Goal: Check status: Check status

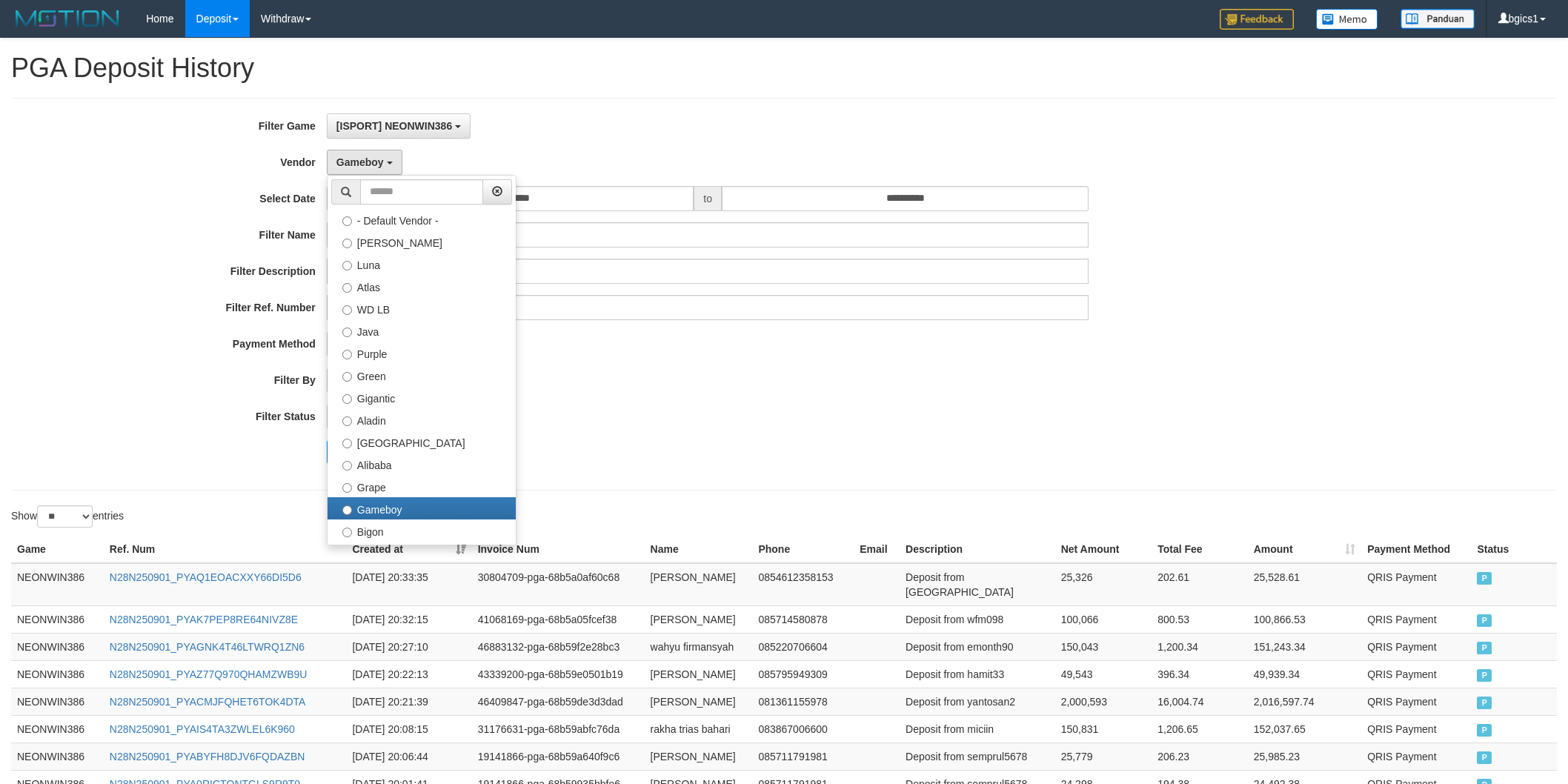
select select "**********"
select select "**"
click at [394, 419] on label "Aladin" at bounding box center [421, 419] width 188 height 22
select select "**********"
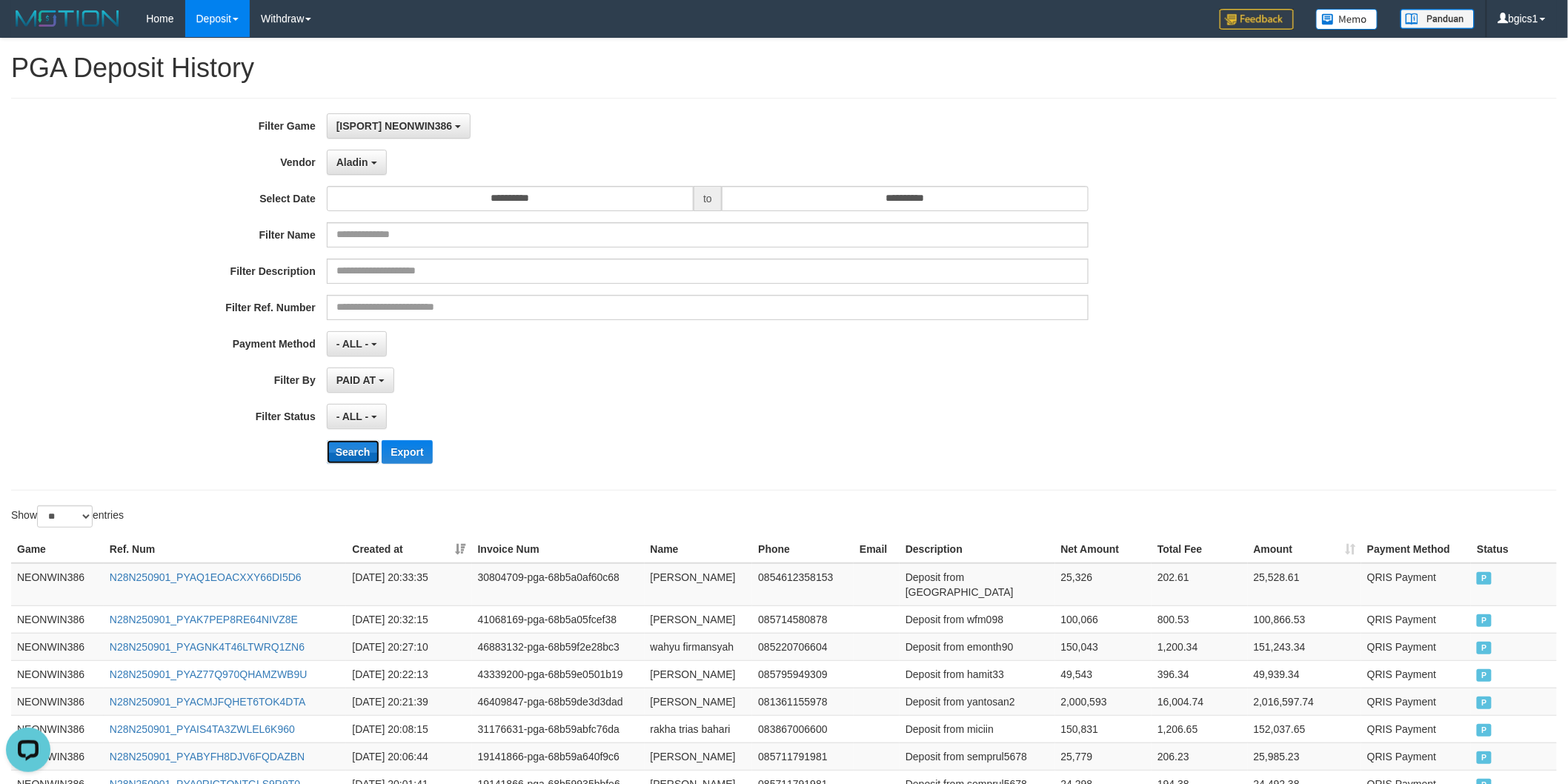
click at [341, 455] on button "Search" at bounding box center [353, 452] width 52 height 24
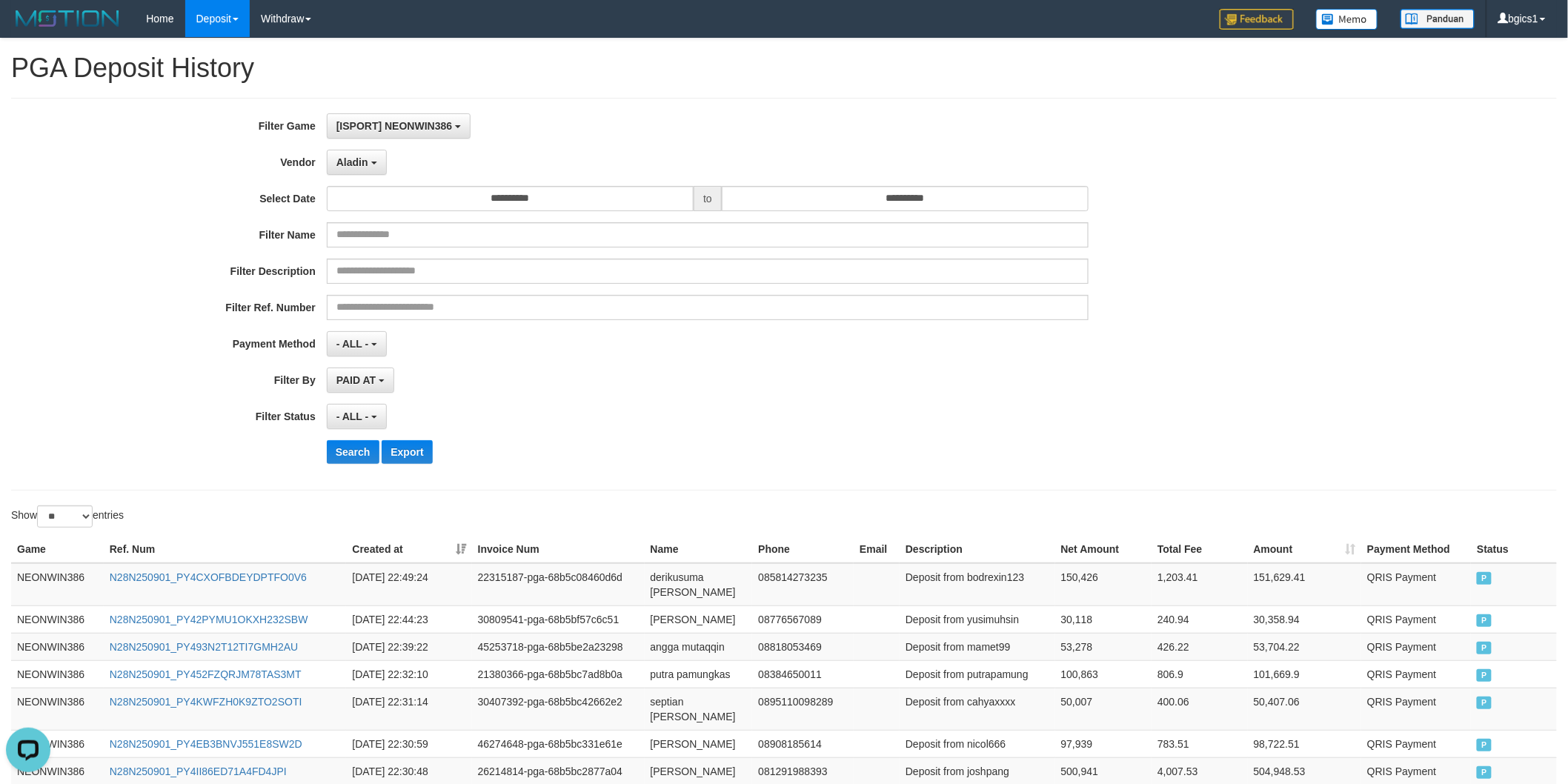
click at [943, 406] on div "- ALL - SELECT ALL - ALL - SELECT STATUS PENDING/UNPAID PAID CANCELED EXPIRED" at bounding box center [708, 416] width 763 height 25
click at [344, 458] on button "Search" at bounding box center [353, 452] width 52 height 24
click at [68, 510] on select "** ** ** ***" at bounding box center [65, 516] width 56 height 22
select select "**"
click at [39, 506] on select "** ** ** ***" at bounding box center [65, 516] width 56 height 22
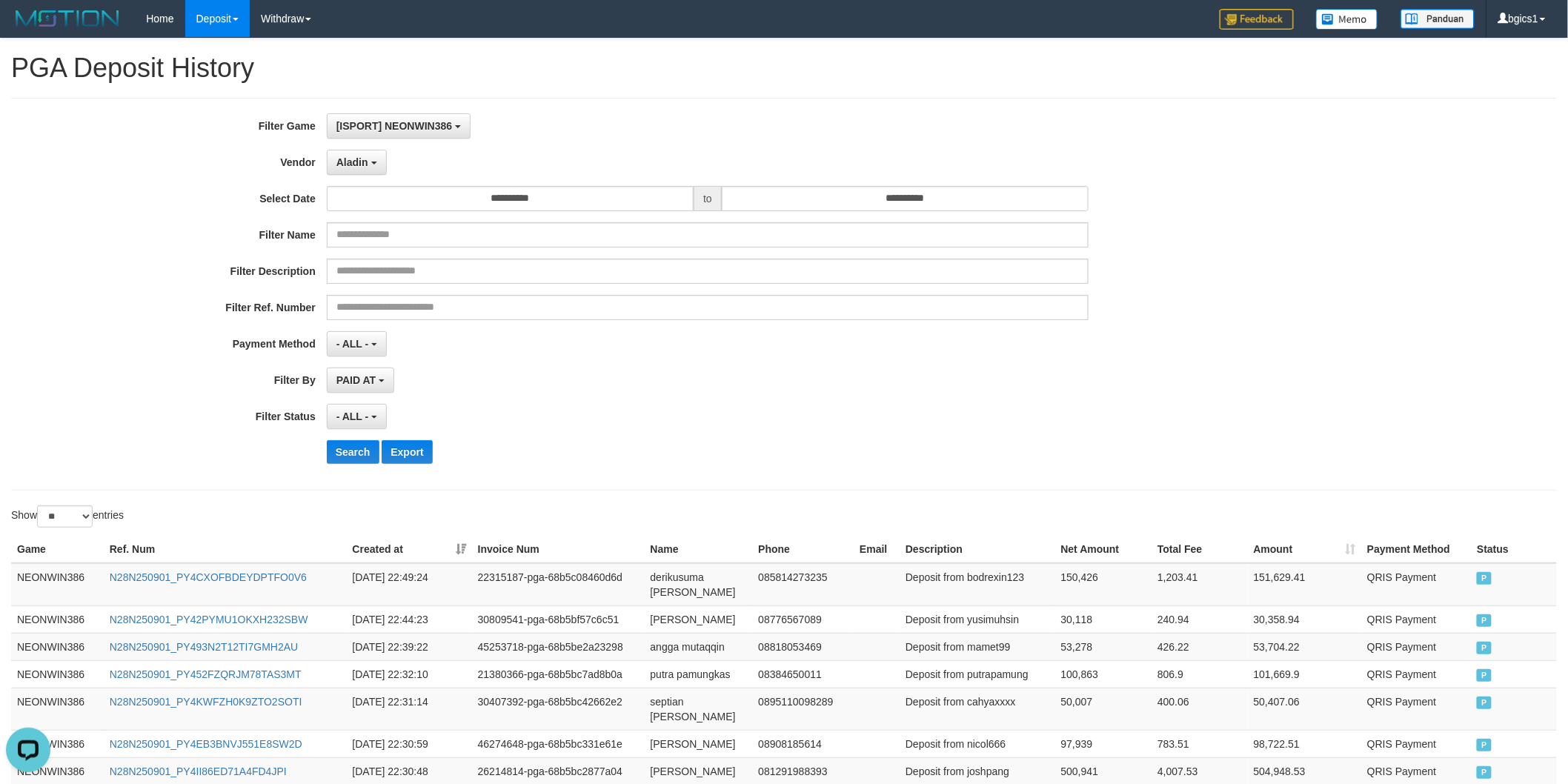
click at [927, 419] on div "- ALL - SELECT ALL - ALL - SELECT STATUS PENDING/UNPAID PAID CANCELED EXPIRED" at bounding box center [708, 416] width 763 height 25
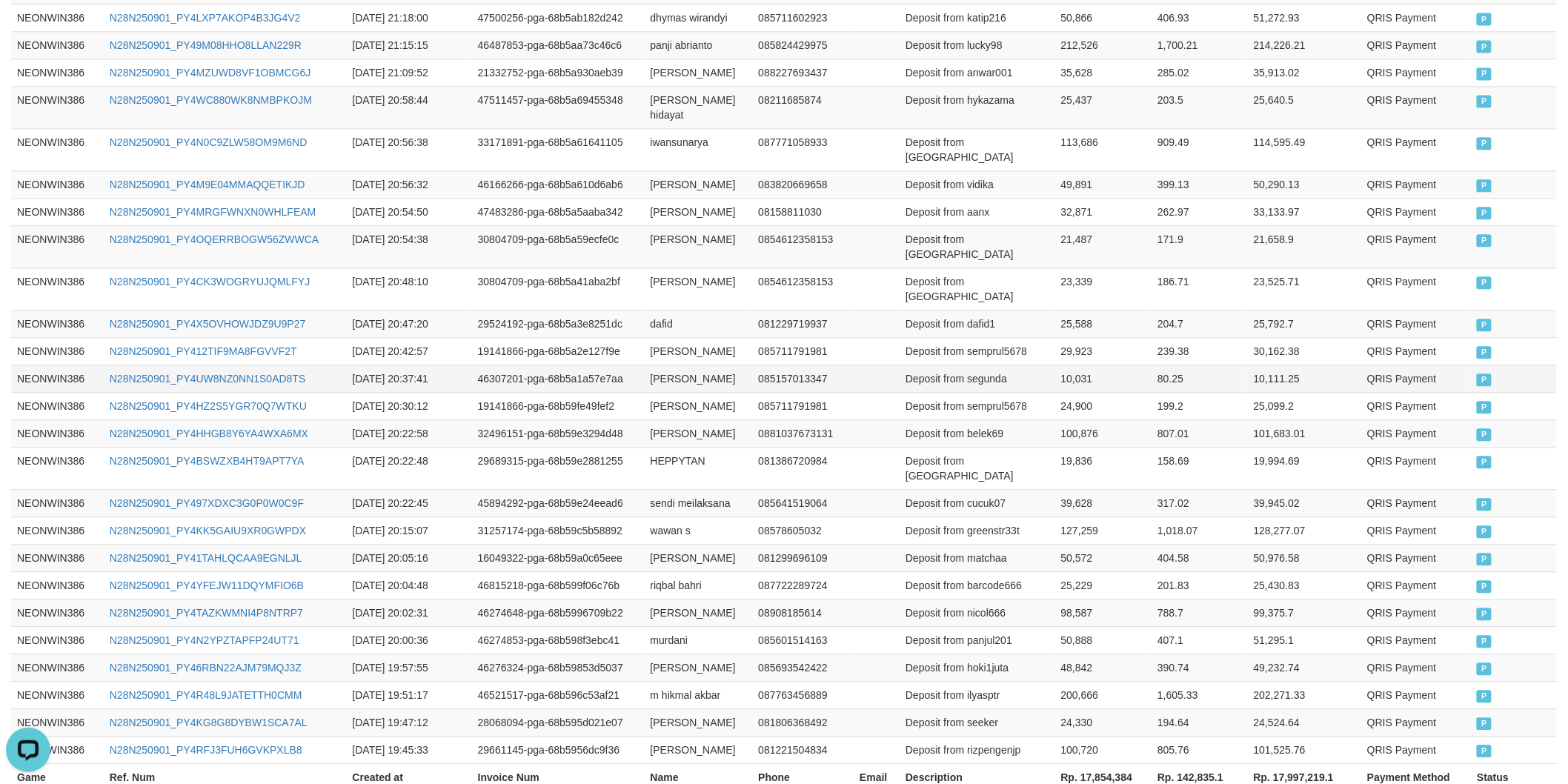
click at [652, 365] on td "[PERSON_NAME]" at bounding box center [699, 378] width 108 height 28
drag, startPoint x: 652, startPoint y: 348, endPoint x: 676, endPoint y: 372, distance: 33.9
click at [652, 365] on td "[PERSON_NAME]" at bounding box center [699, 378] width 108 height 28
click at [676, 372] on td "[PERSON_NAME]" at bounding box center [699, 378] width 108 height 28
copy td "[PERSON_NAME]"
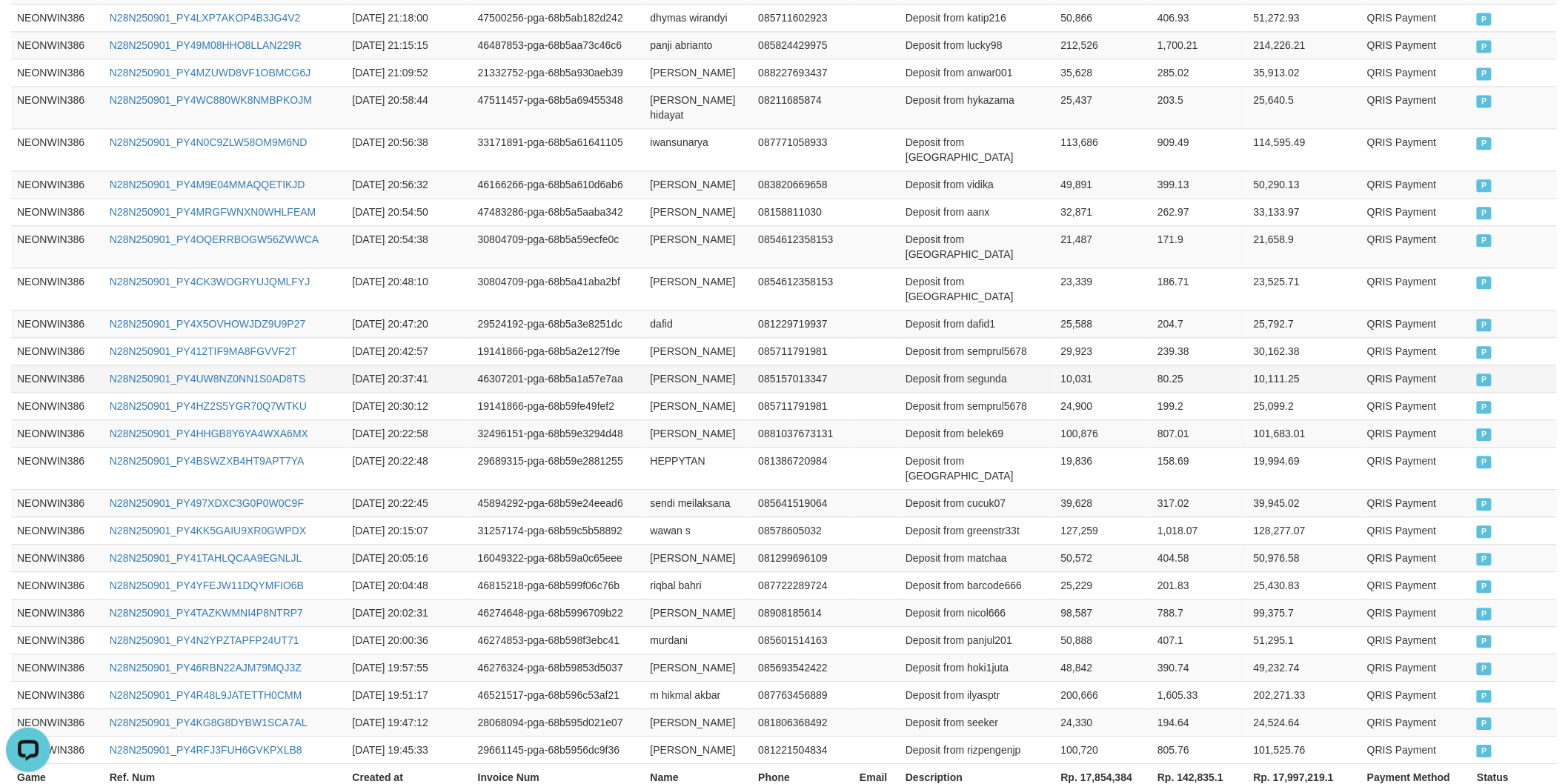
click at [973, 365] on td "Deposit from segunda" at bounding box center [978, 378] width 156 height 28
copy td "segunda"
click at [1063, 365] on td "10,031" at bounding box center [1104, 378] width 97 height 28
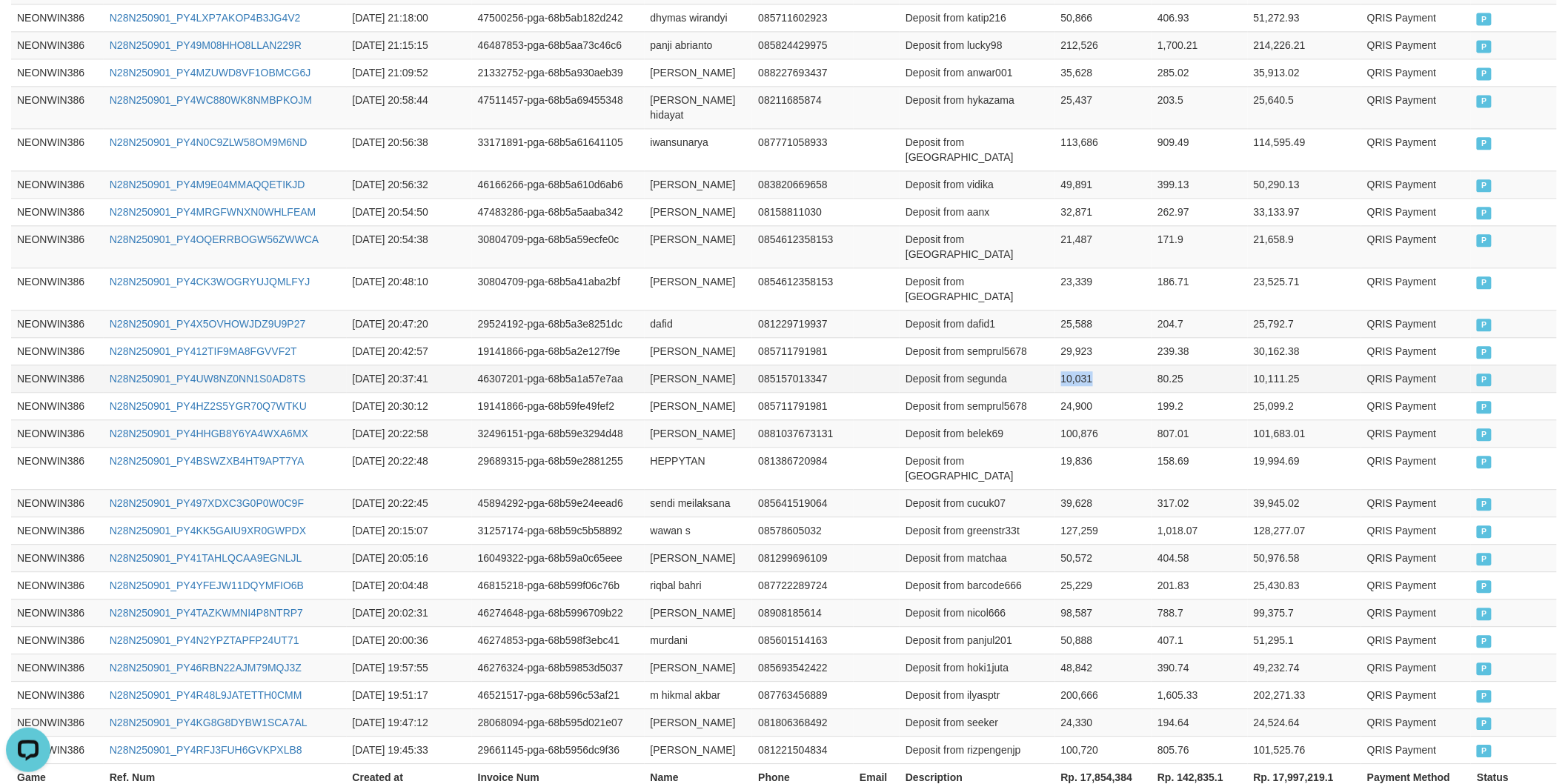
copy td "10,031"
click at [657, 337] on td "[PERSON_NAME]" at bounding box center [699, 350] width 108 height 28
drag, startPoint x: 657, startPoint y: 331, endPoint x: 700, endPoint y: 326, distance: 43.3
click at [662, 337] on td "[PERSON_NAME]" at bounding box center [699, 350] width 108 height 28
click at [700, 337] on td "[PERSON_NAME]" at bounding box center [699, 350] width 108 height 28
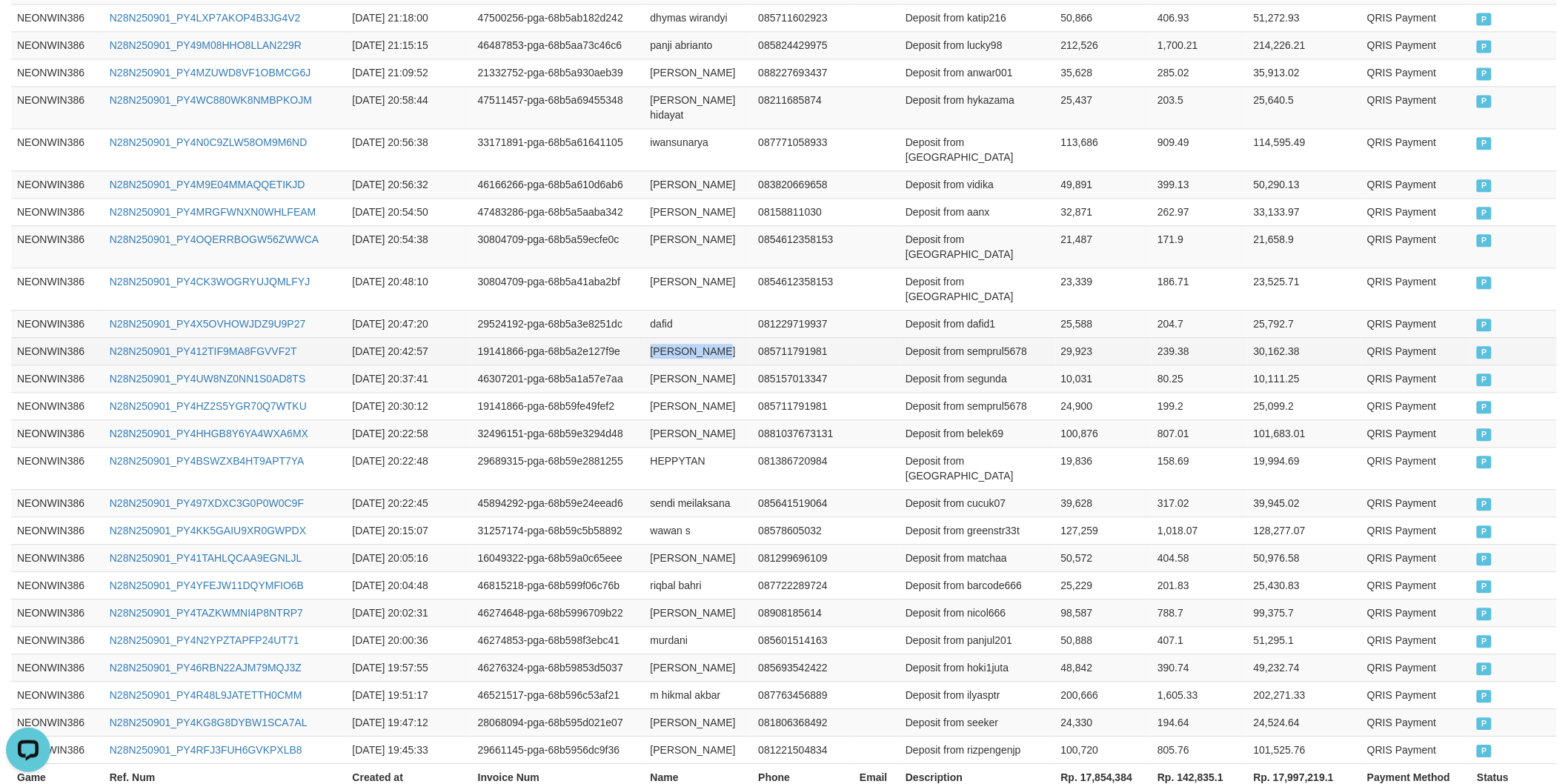
copy td "[PERSON_NAME]"
click at [974, 337] on td "Deposit from semprul5678" at bounding box center [978, 350] width 156 height 28
copy td "semprul5678"
click at [1074, 337] on td "29,923" at bounding box center [1104, 350] width 97 height 28
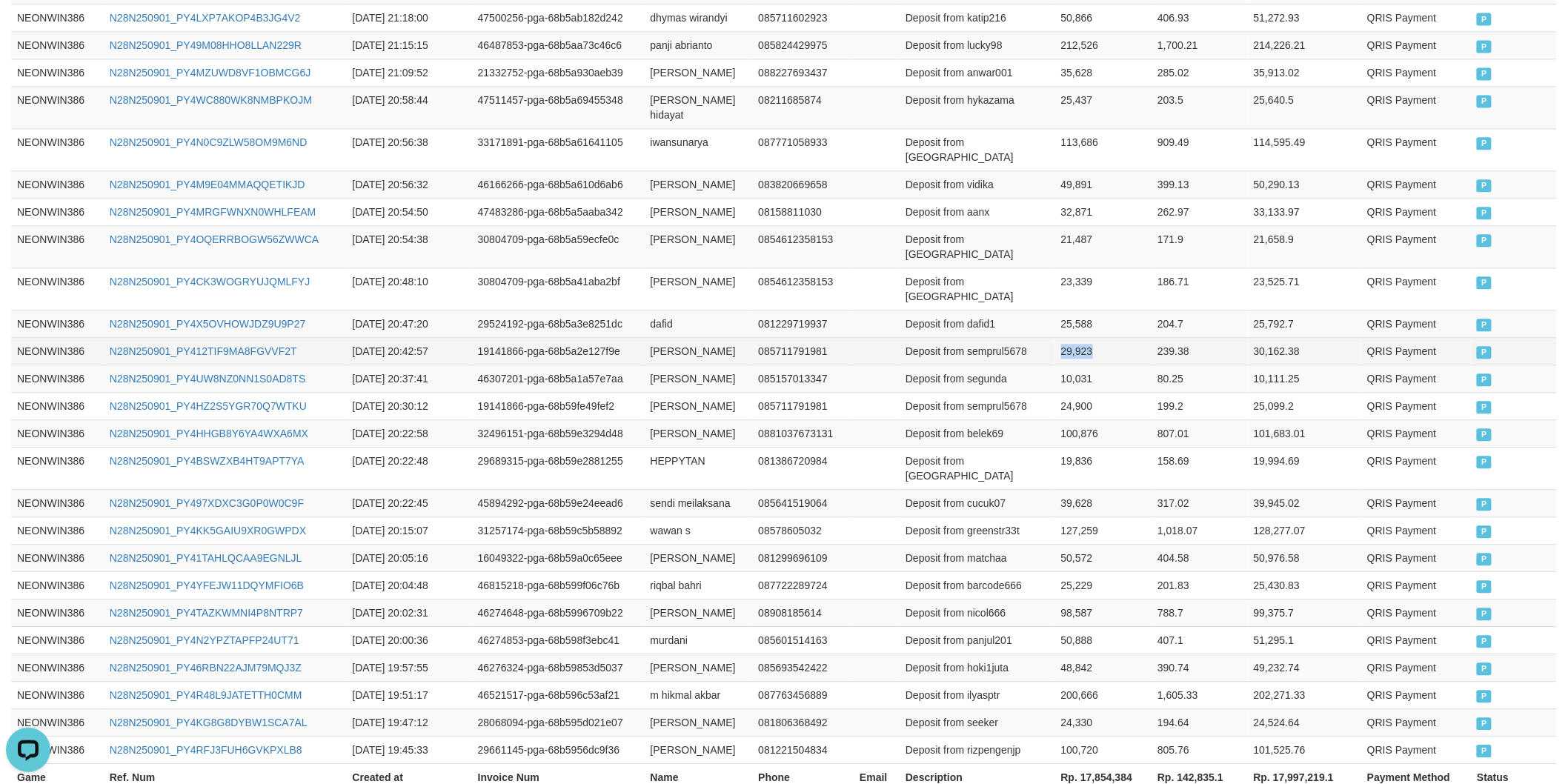
click at [1074, 337] on td "29,923" at bounding box center [1104, 350] width 97 height 28
copy td "29,923"
click at [665, 310] on td "dafid" at bounding box center [699, 323] width 108 height 28
copy td "dafid"
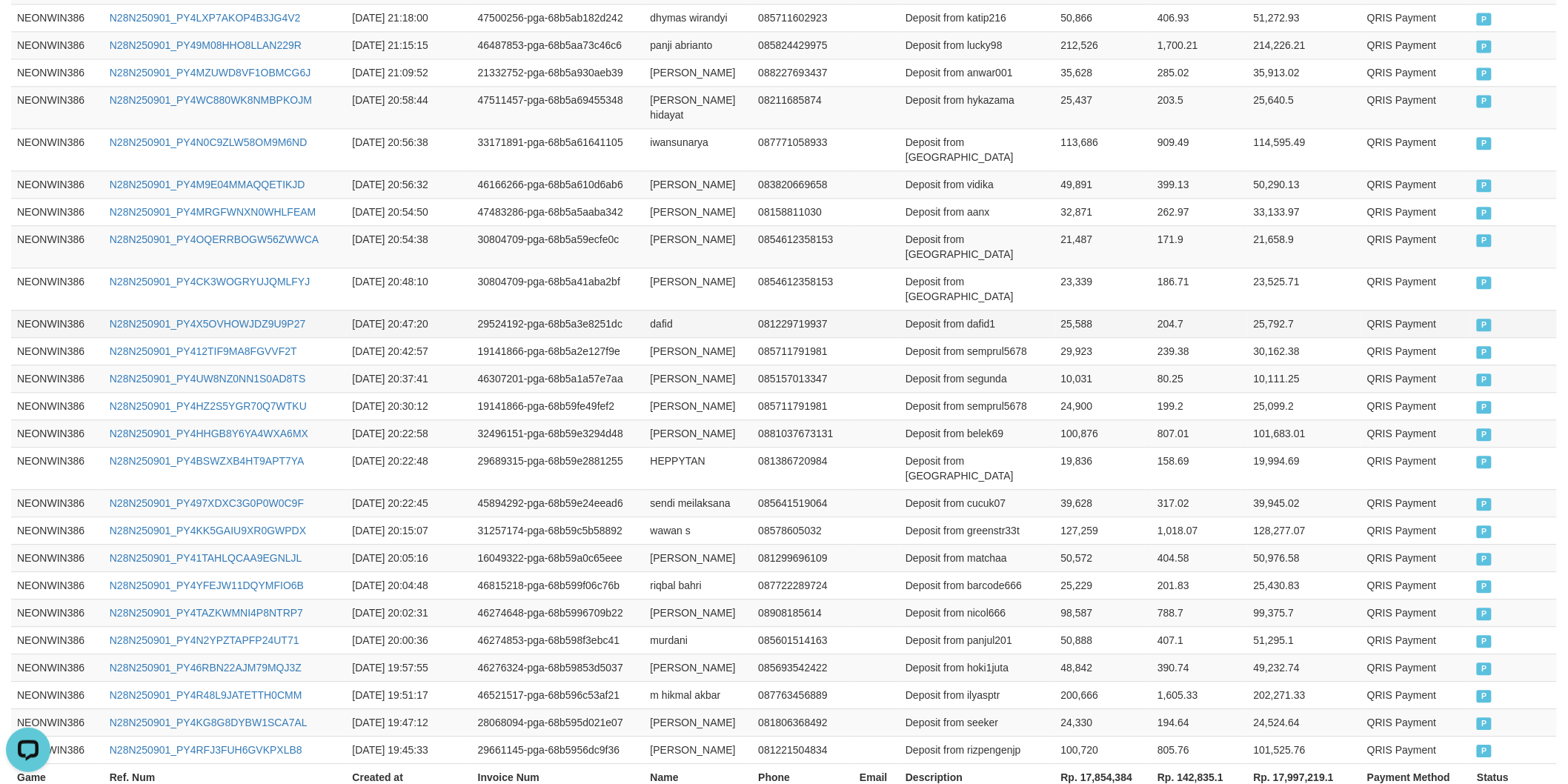
click at [981, 310] on td "Deposit from dafid1" at bounding box center [978, 323] width 156 height 28
copy td "dafid1"
click at [1078, 310] on td "25,588" at bounding box center [1104, 323] width 97 height 28
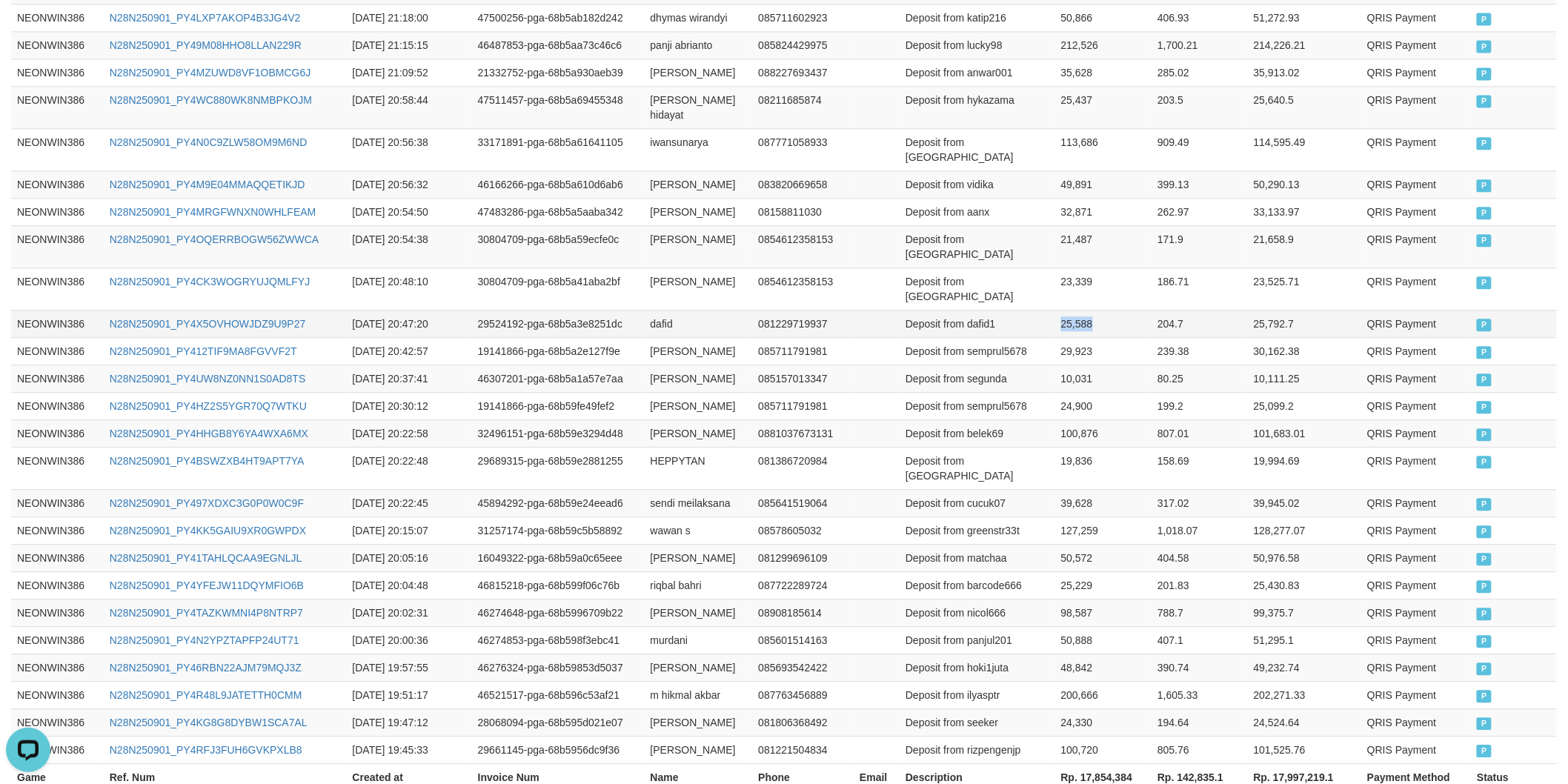
copy td "25,588"
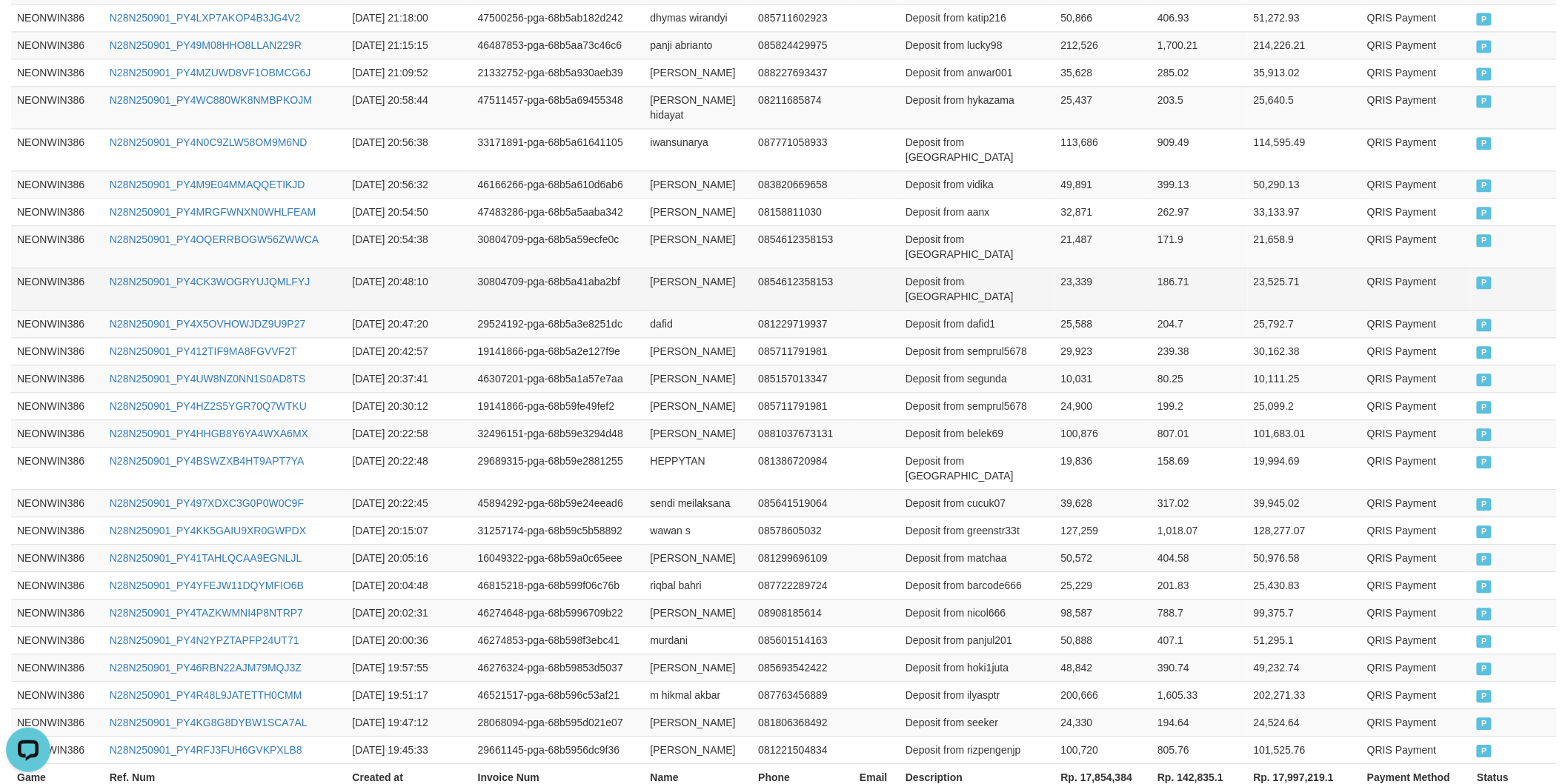
click at [654, 268] on td "[PERSON_NAME]" at bounding box center [699, 288] width 108 height 42
click at [677, 268] on td "[PERSON_NAME]" at bounding box center [699, 288] width 108 height 42
copy td "[PERSON_NAME]"
click at [981, 268] on td "Deposit from [GEOGRAPHIC_DATA]" at bounding box center [978, 288] width 156 height 42
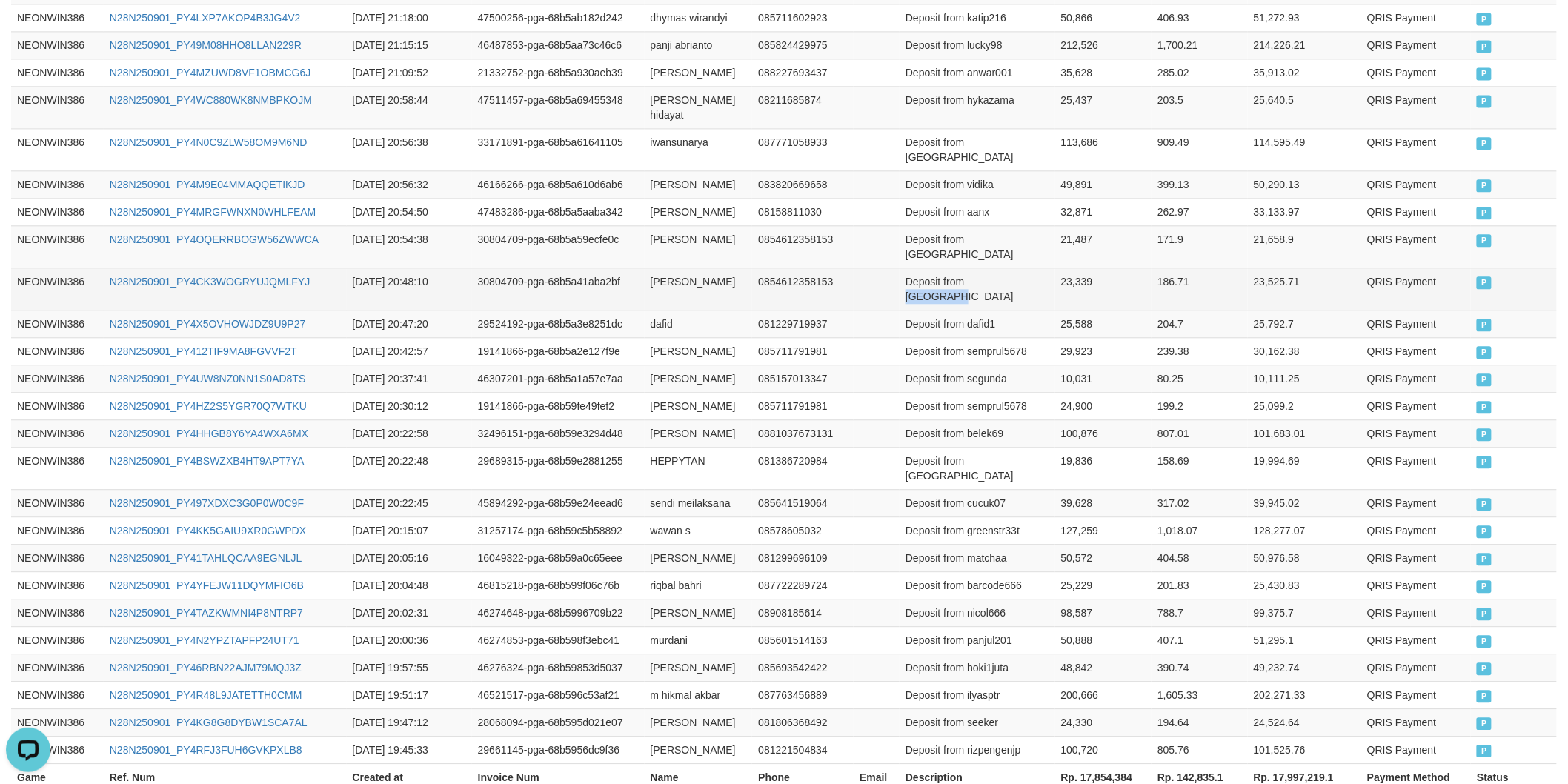
click at [981, 268] on td "Deposit from [GEOGRAPHIC_DATA]" at bounding box center [978, 288] width 156 height 42
click at [1057, 268] on td "23,339" at bounding box center [1104, 288] width 97 height 42
click at [1062, 268] on td "23,339" at bounding box center [1104, 288] width 97 height 42
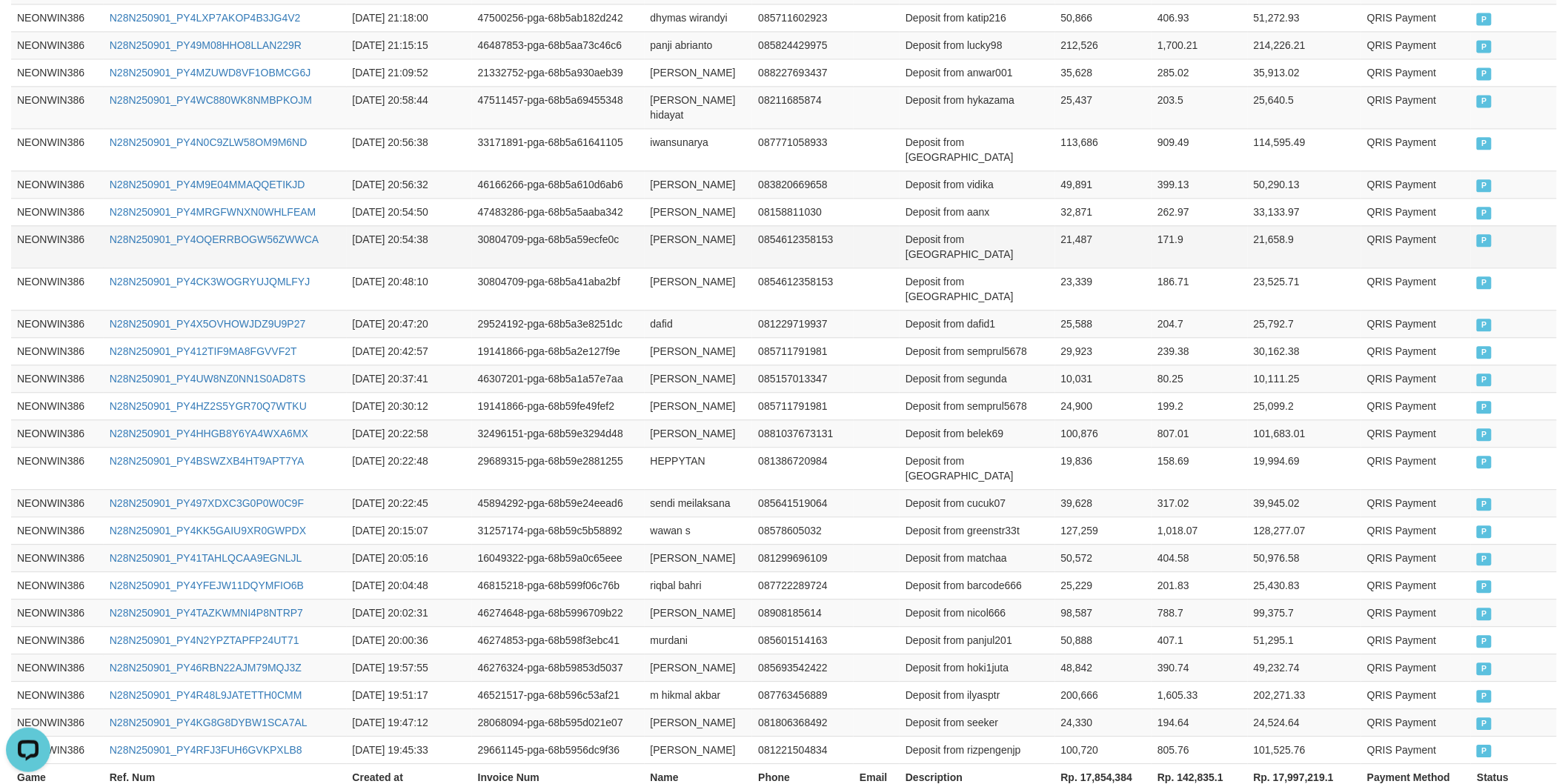
click at [668, 226] on td "[PERSON_NAME]" at bounding box center [699, 246] width 108 height 42
drag, startPoint x: 668, startPoint y: 216, endPoint x: 679, endPoint y: 230, distance: 17.8
click at [669, 226] on td "[PERSON_NAME]" at bounding box center [699, 246] width 108 height 42
click at [679, 230] on td "[PERSON_NAME]" at bounding box center [699, 246] width 108 height 42
click at [997, 226] on td "Deposit from [GEOGRAPHIC_DATA]" at bounding box center [978, 246] width 156 height 42
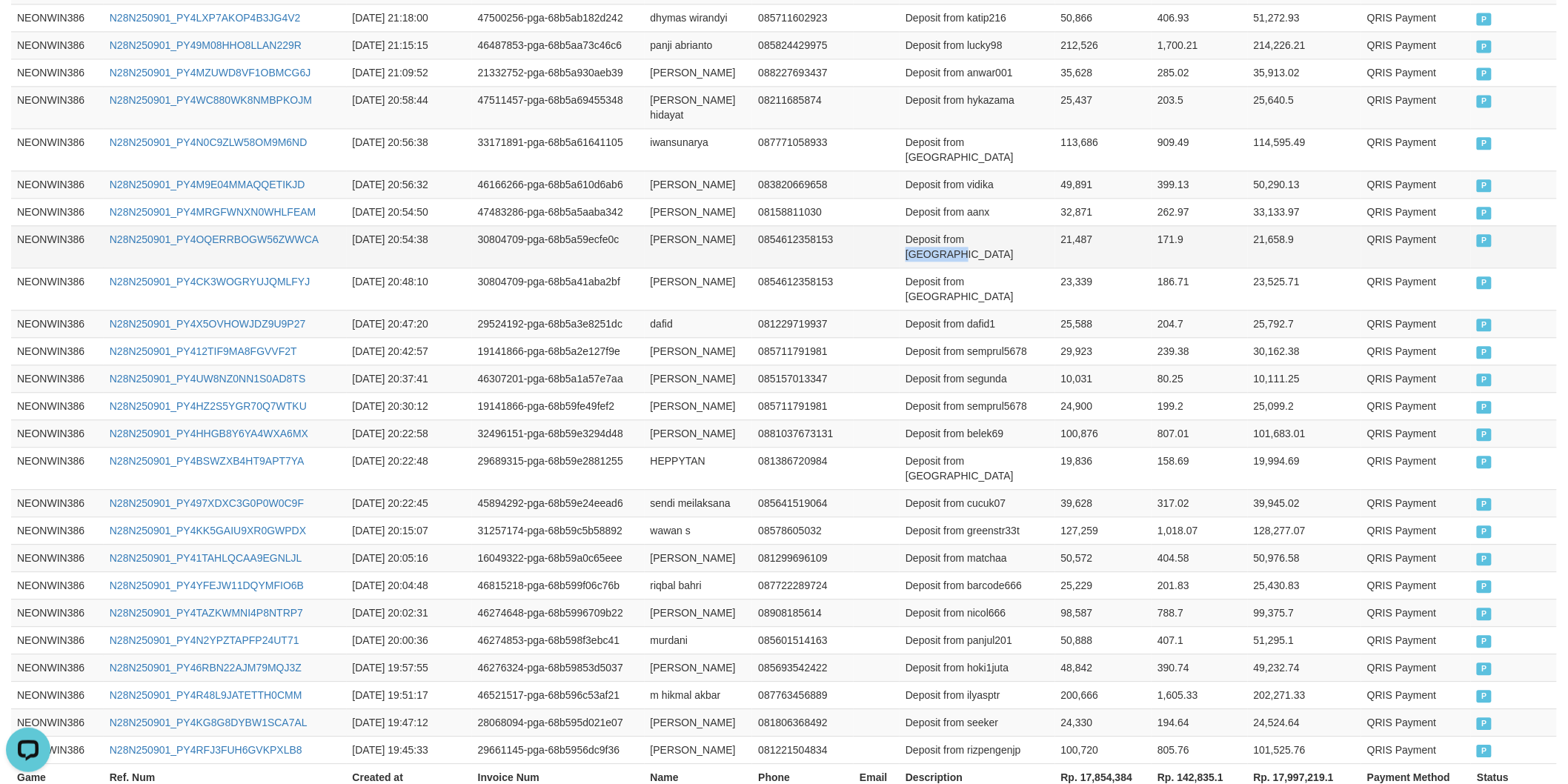
click at [997, 226] on td "Deposit from [GEOGRAPHIC_DATA]" at bounding box center [978, 246] width 156 height 42
click at [1086, 226] on td "21,487" at bounding box center [1104, 246] width 97 height 42
click at [654, 198] on td "[PERSON_NAME]" at bounding box center [699, 211] width 108 height 28
drag, startPoint x: 654, startPoint y: 175, endPoint x: 697, endPoint y: 183, distance: 43.7
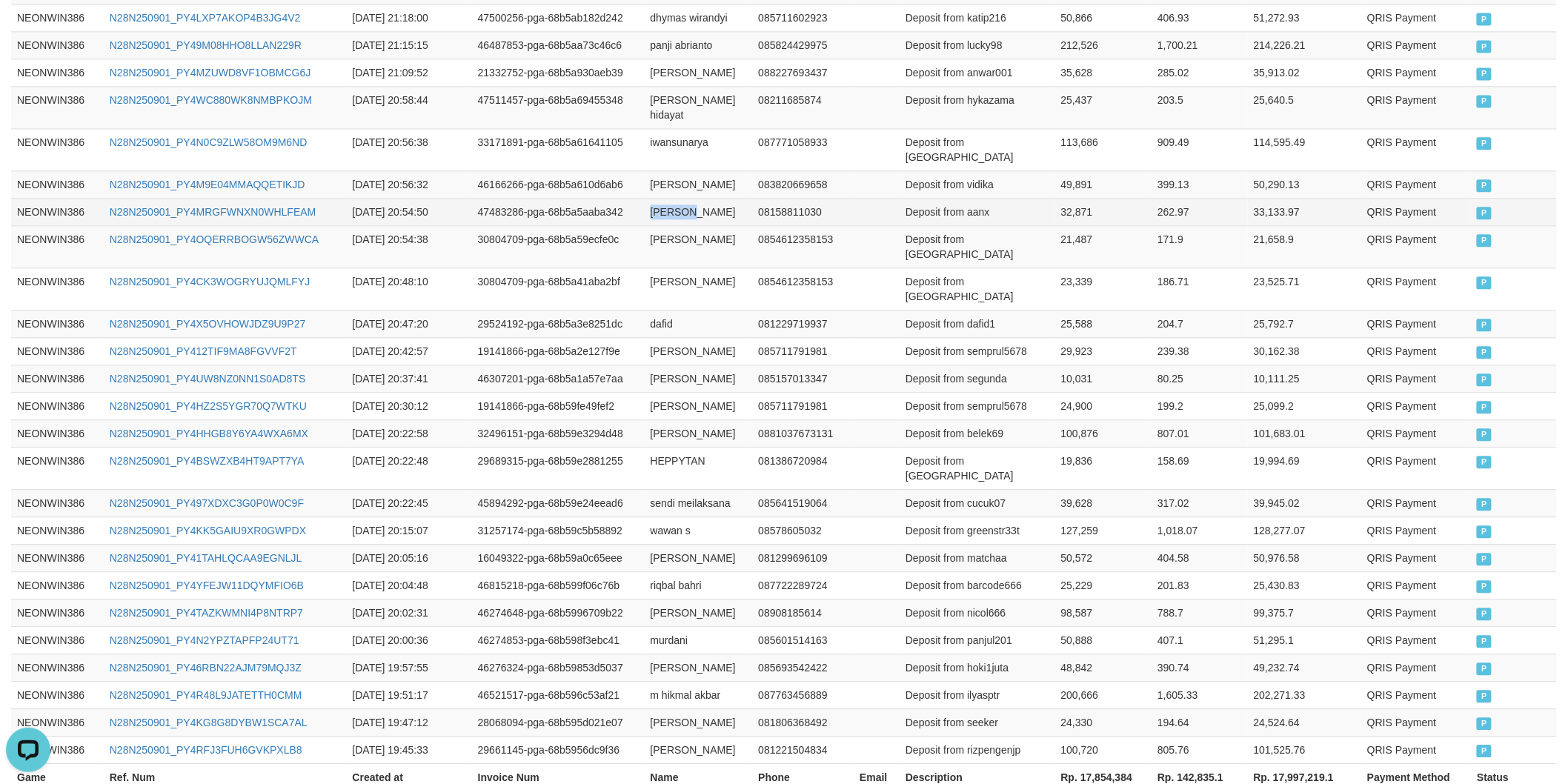
click at [660, 198] on td "[PERSON_NAME]" at bounding box center [699, 211] width 108 height 28
click at [698, 198] on td "[PERSON_NAME]" at bounding box center [699, 211] width 108 height 28
click at [981, 198] on td "Deposit from aanx" at bounding box center [978, 211] width 156 height 28
click at [1085, 198] on td "32,871" at bounding box center [1104, 211] width 97 height 28
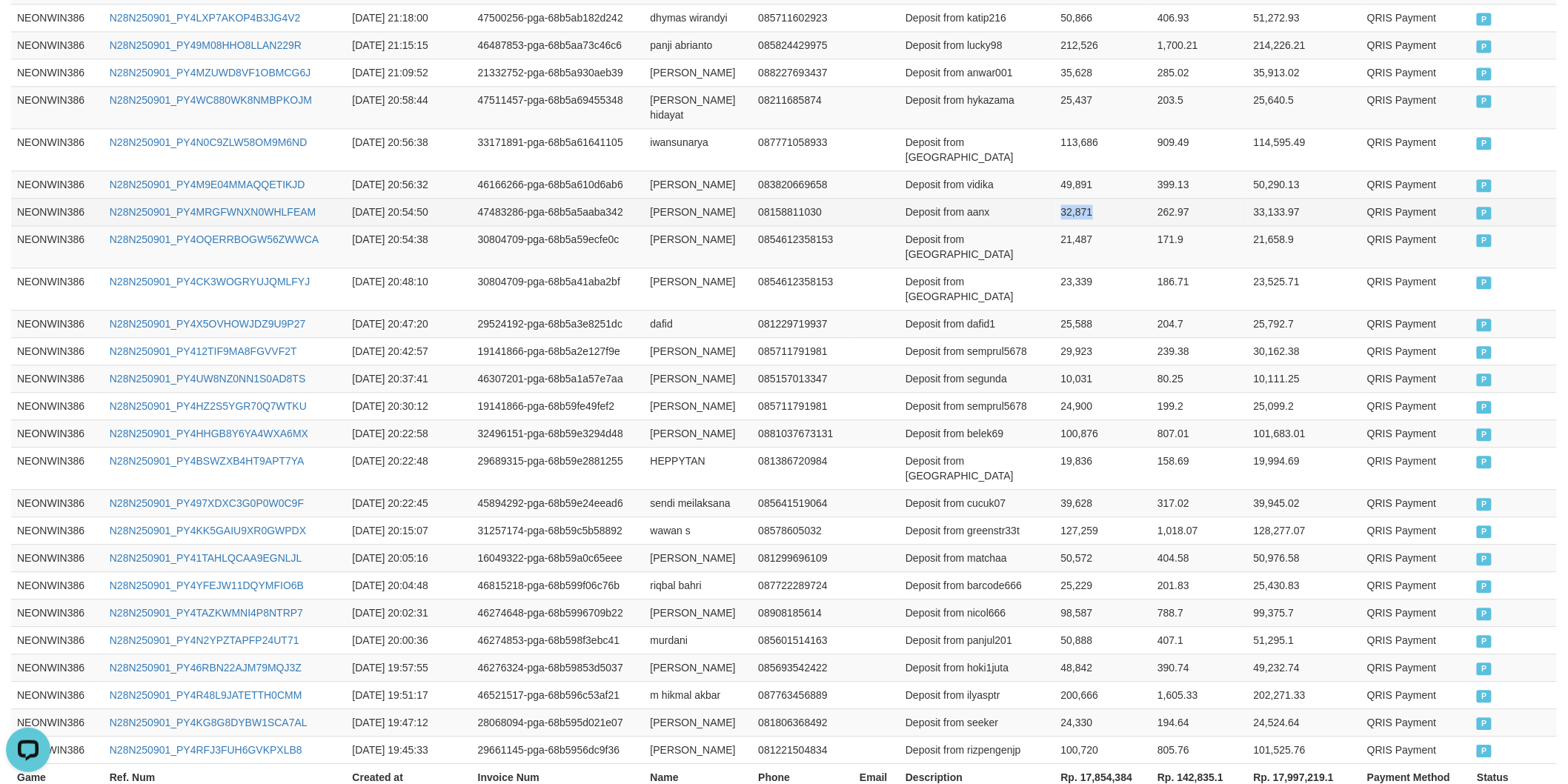
click at [1085, 198] on td "32,871" at bounding box center [1104, 211] width 97 height 28
click at [665, 170] on td "[PERSON_NAME]" at bounding box center [699, 183] width 108 height 28
drag, startPoint x: 665, startPoint y: 156, endPoint x: 694, endPoint y: 159, distance: 29.2
click at [677, 170] on td "[PERSON_NAME]" at bounding box center [699, 183] width 108 height 28
click at [695, 170] on td "[PERSON_NAME]" at bounding box center [699, 183] width 108 height 28
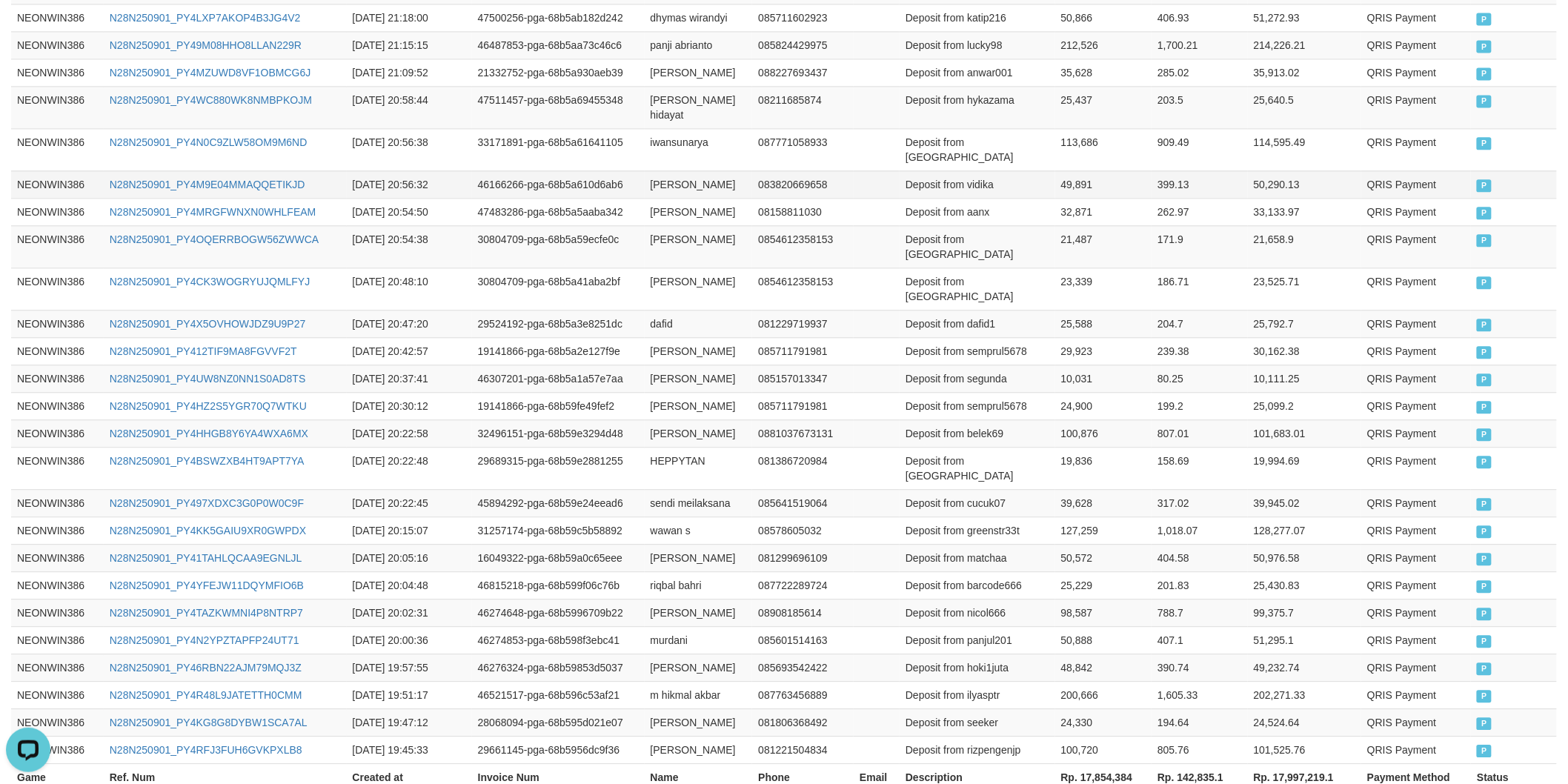
click at [973, 170] on td "Deposit from vidika" at bounding box center [978, 183] width 156 height 28
click at [1070, 170] on td "49,891" at bounding box center [1104, 183] width 97 height 28
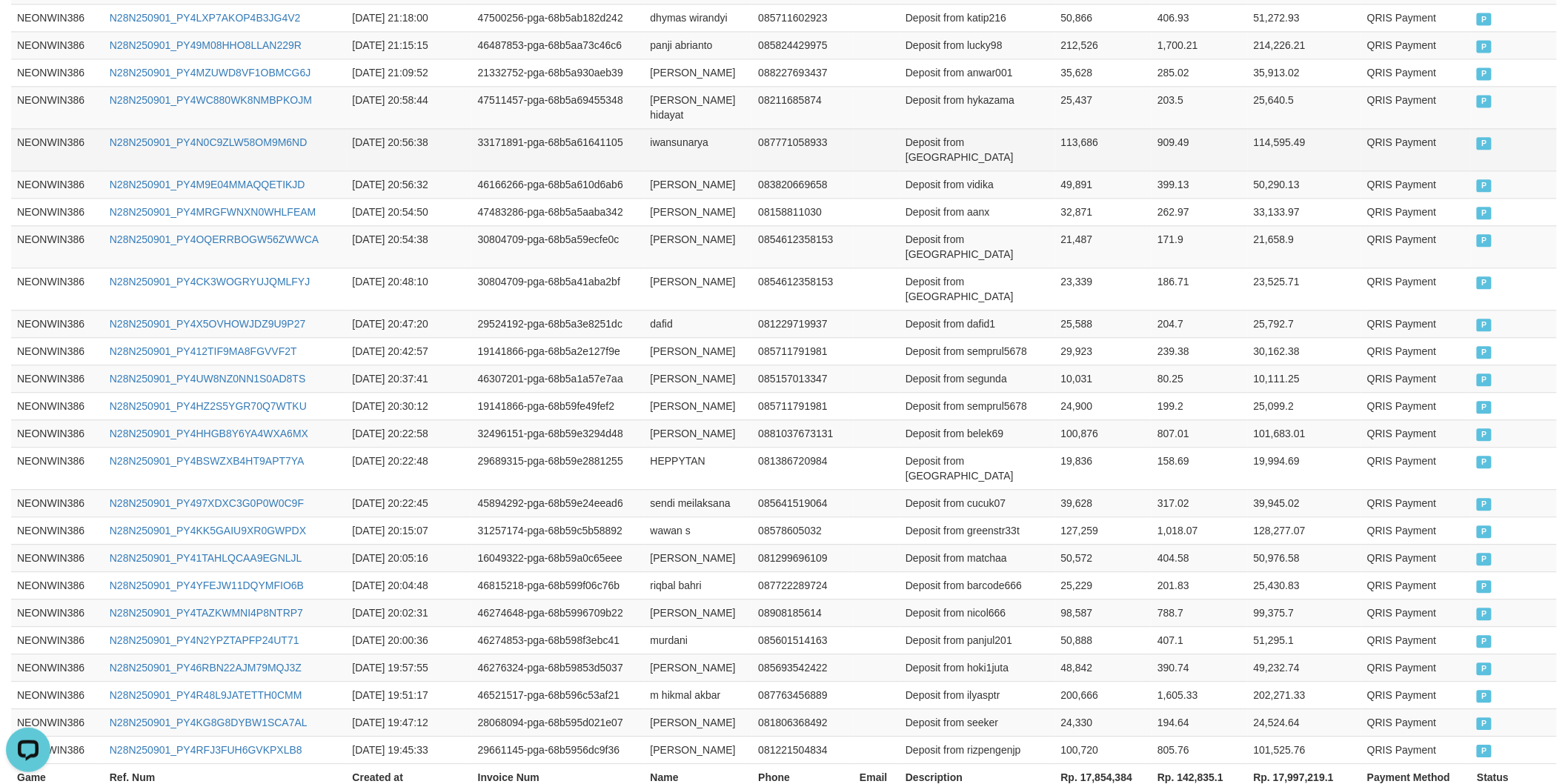
click at [655, 128] on td "iwansunarya" at bounding box center [699, 149] width 108 height 42
click at [995, 136] on td "Deposit from [GEOGRAPHIC_DATA]" at bounding box center [978, 149] width 156 height 42
drag, startPoint x: 1066, startPoint y: 112, endPoint x: 1070, endPoint y: 134, distance: 22.4
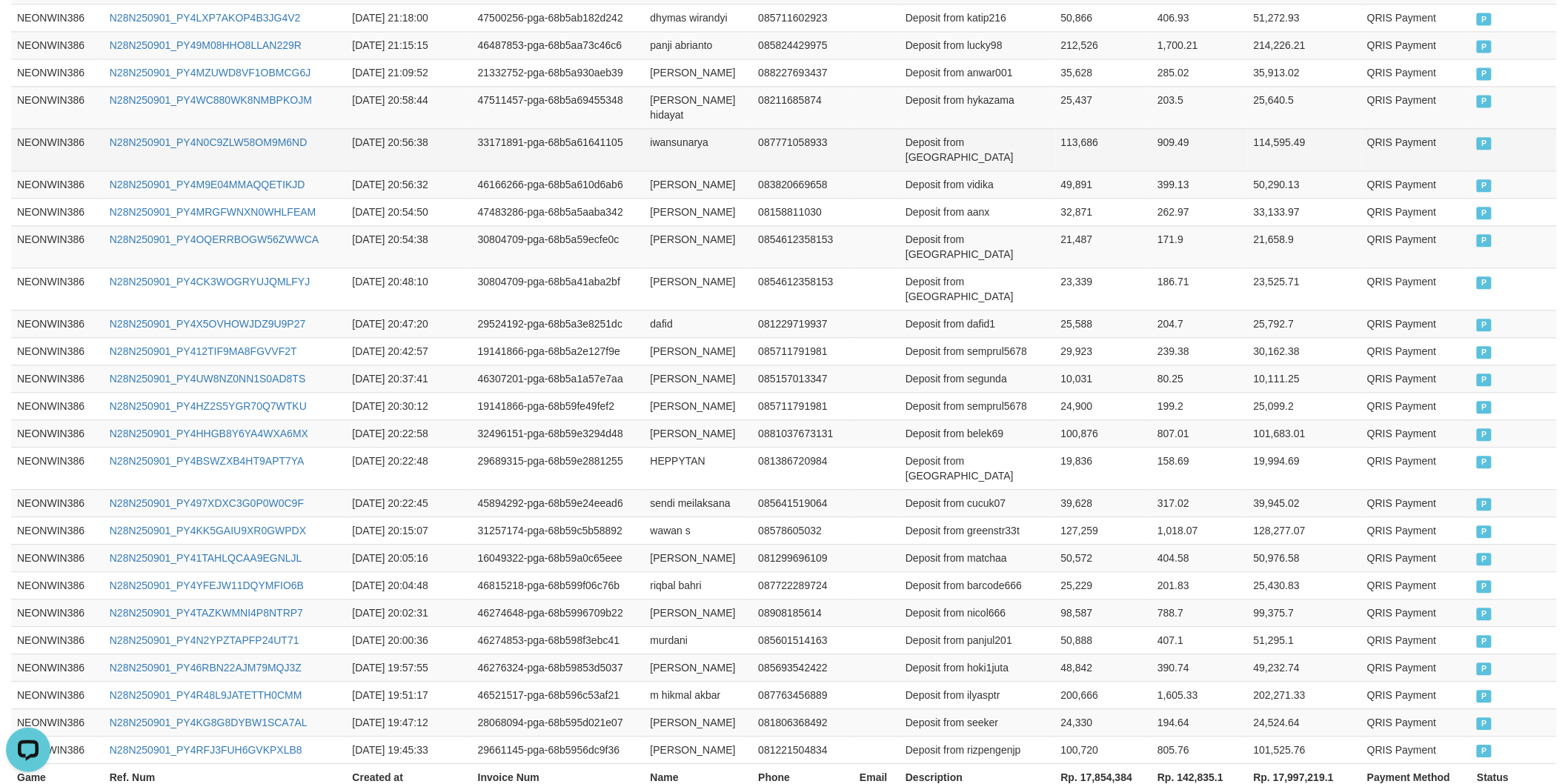
click at [1065, 111] on td "25,437" at bounding box center [1104, 106] width 97 height 42
click at [1070, 135] on td "113,686" at bounding box center [1104, 149] width 97 height 42
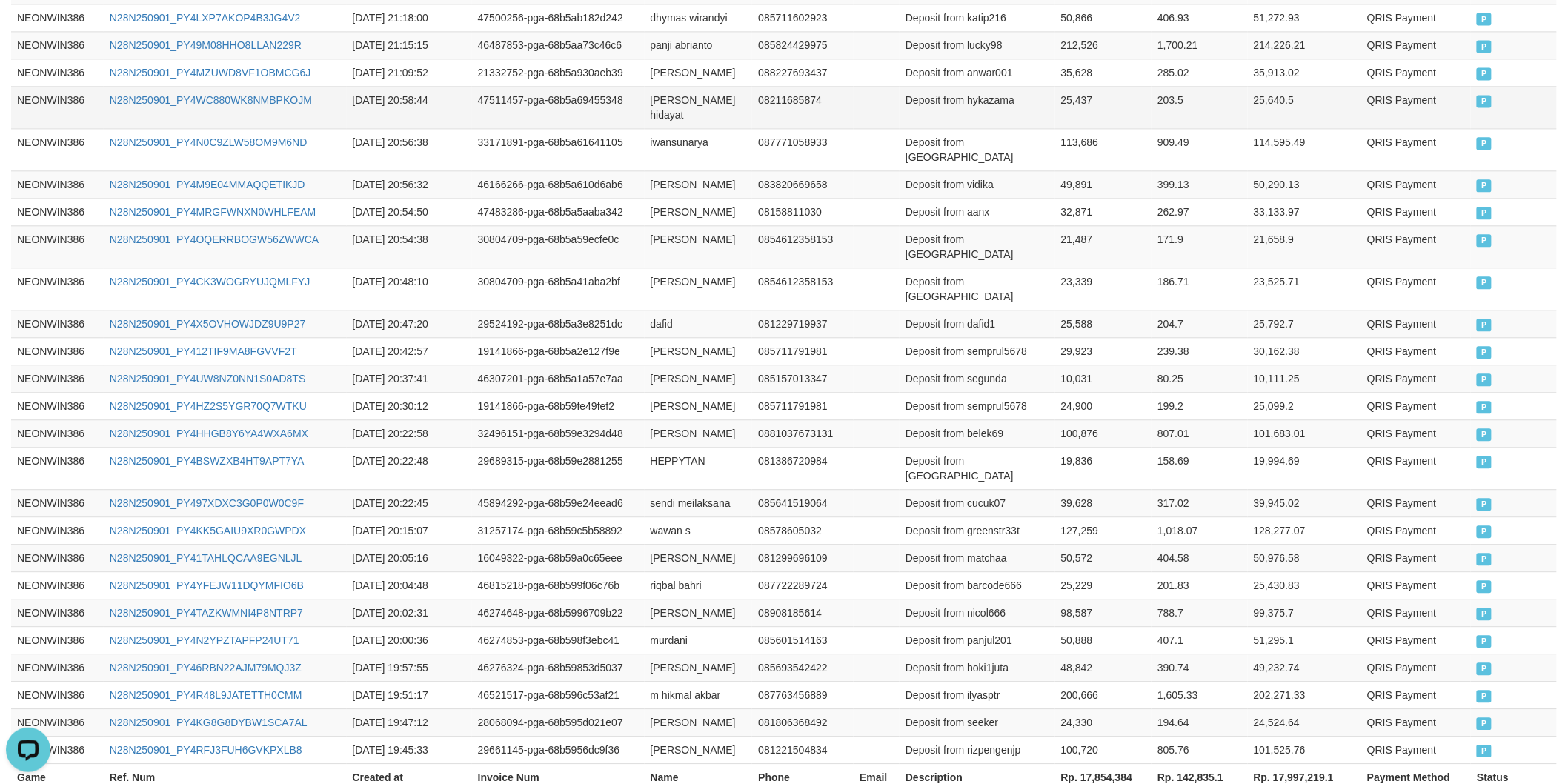
click at [660, 98] on td "[PERSON_NAME] hidayat" at bounding box center [699, 106] width 108 height 42
drag, startPoint x: 660, startPoint y: 98, endPoint x: 724, endPoint y: 98, distance: 64.0
click at [682, 98] on td "[PERSON_NAME] hidayat" at bounding box center [699, 106] width 108 height 42
click at [724, 98] on td "[PERSON_NAME] hidayat" at bounding box center [699, 106] width 108 height 42
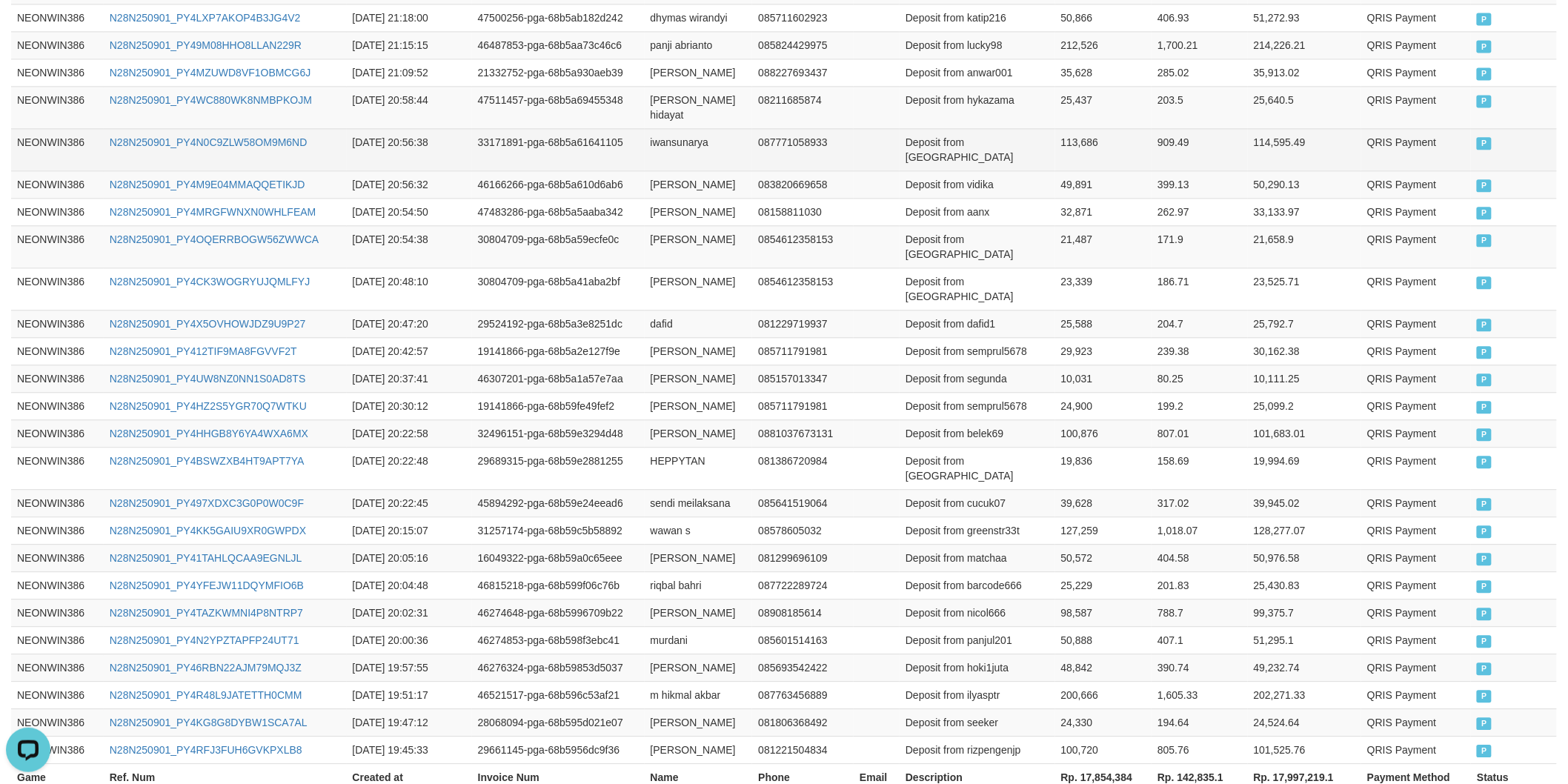
click at [995, 128] on td "Deposit from [GEOGRAPHIC_DATA]" at bounding box center [978, 149] width 156 height 42
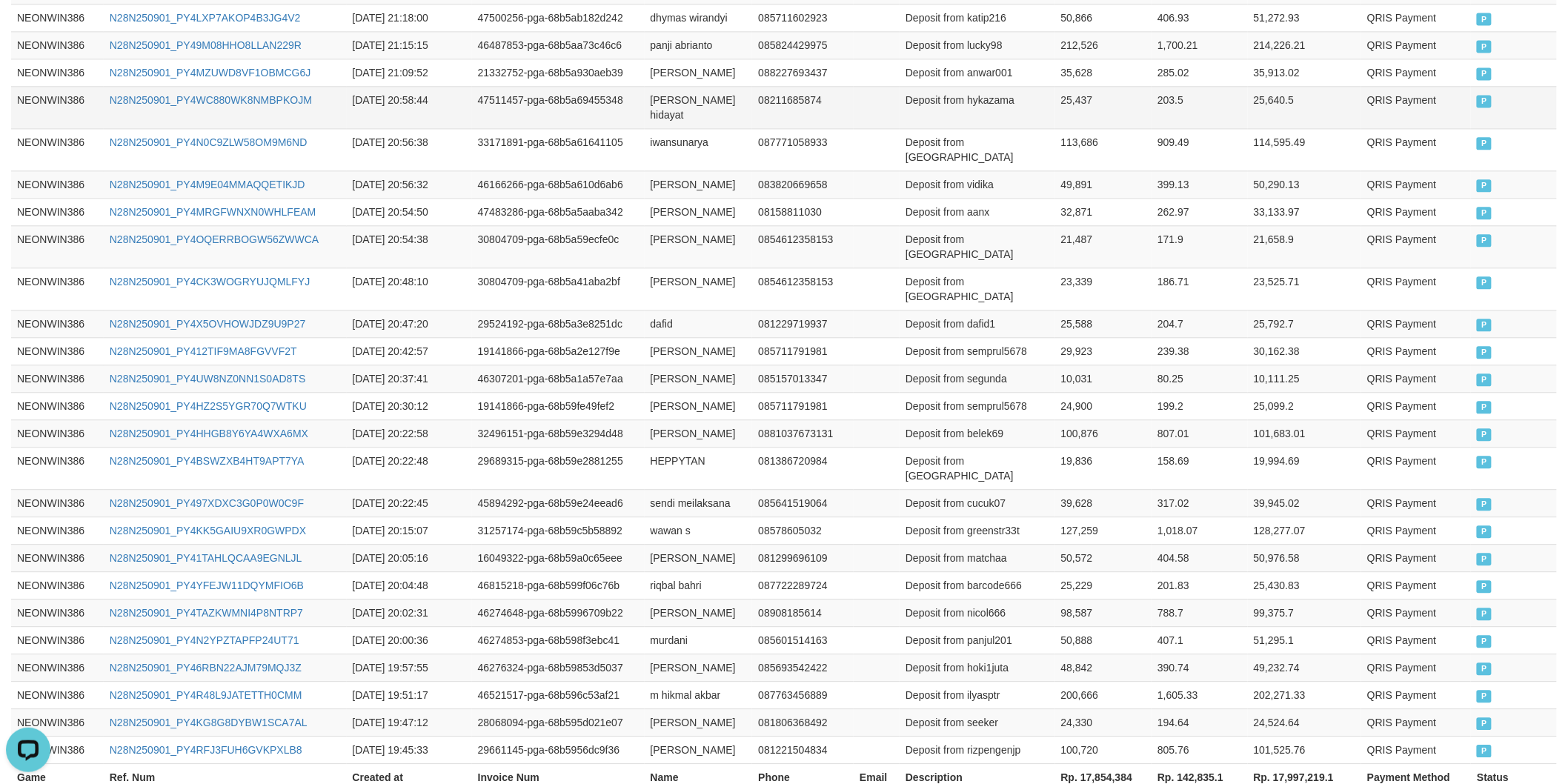
click at [991, 94] on td "Deposit from hykazama" at bounding box center [978, 106] width 156 height 42
click at [1082, 92] on td "25,437" at bounding box center [1104, 106] width 97 height 42
click at [649, 78] on td "[PERSON_NAME]" at bounding box center [699, 72] width 108 height 28
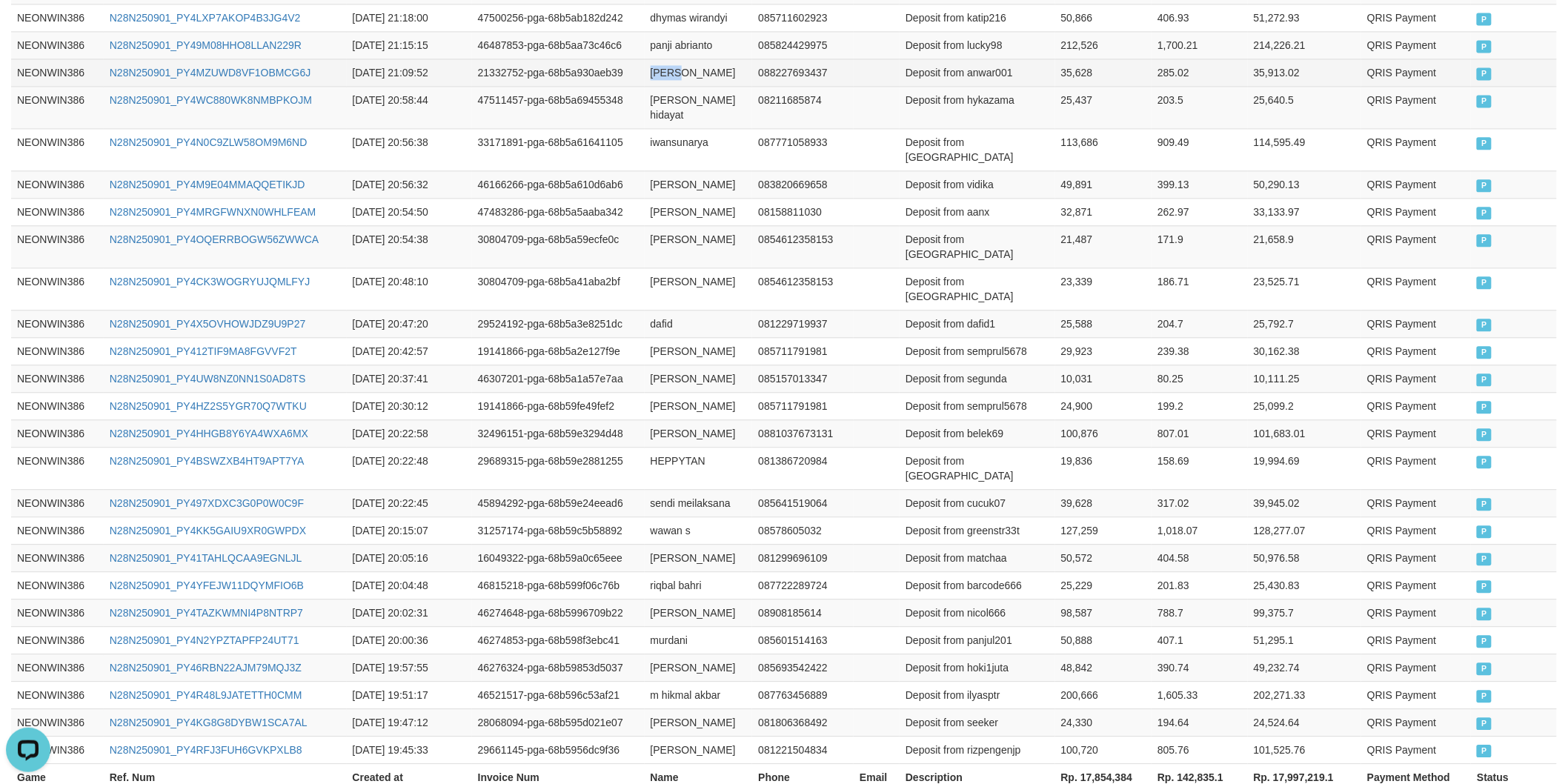
click at [649, 78] on td "[PERSON_NAME]" at bounding box center [699, 72] width 108 height 28
click at [984, 80] on td "Deposit from anwar001" at bounding box center [978, 72] width 156 height 28
click at [983, 80] on td "Deposit from anwar001" at bounding box center [978, 72] width 156 height 28
click at [1076, 76] on td "35,628" at bounding box center [1104, 72] width 97 height 28
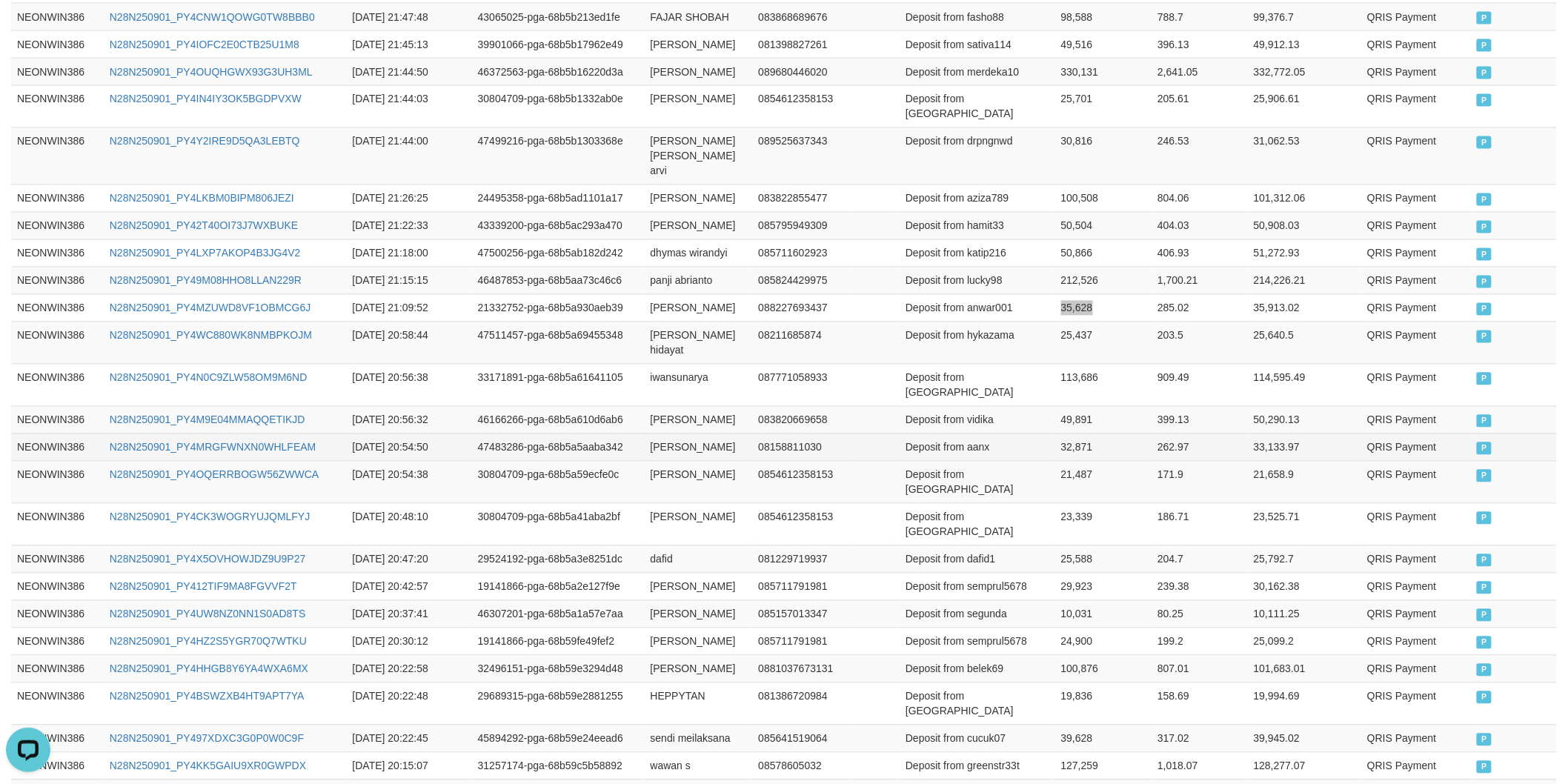
scroll to position [921, 0]
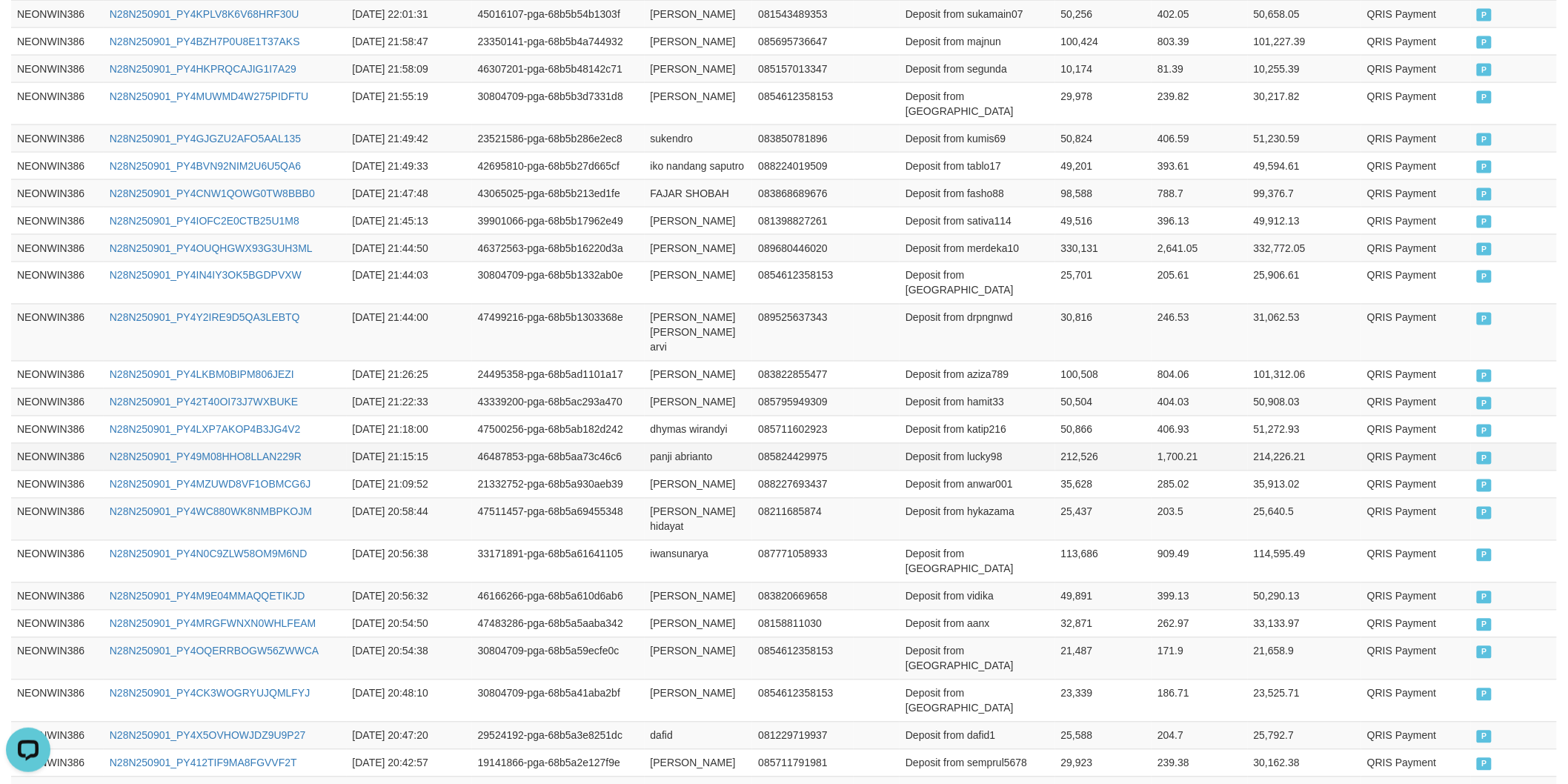
click at [668, 463] on td "panji abrianto" at bounding box center [699, 457] width 108 height 28
click at [701, 467] on td "panji abrianto" at bounding box center [699, 457] width 108 height 28
click at [979, 455] on td "Deposit from lucky98" at bounding box center [978, 457] width 156 height 28
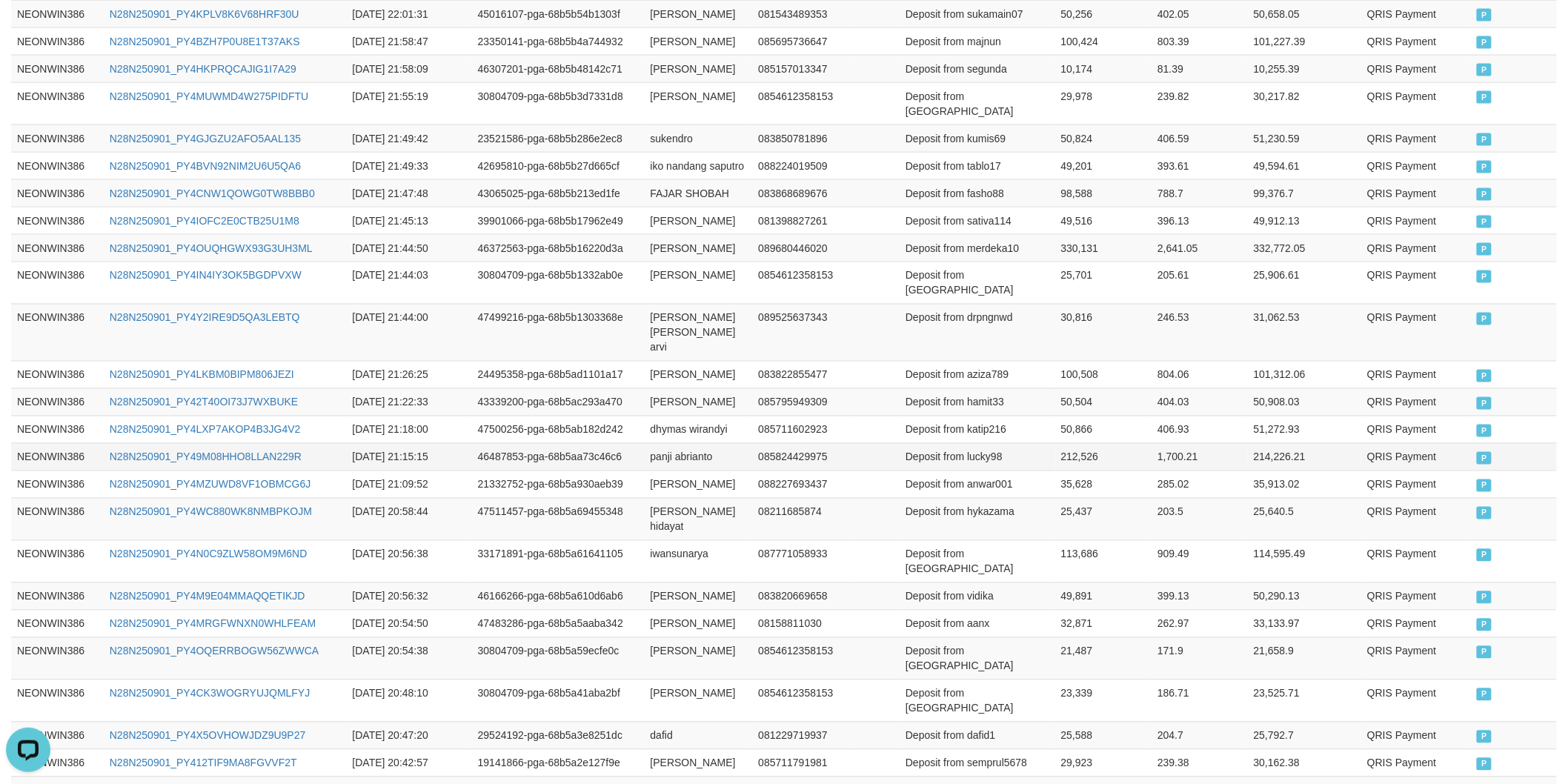
click at [1073, 463] on td "212,526" at bounding box center [1104, 457] width 97 height 28
click at [668, 438] on td "dhymas wirandyi" at bounding box center [699, 429] width 108 height 28
click at [671, 438] on td "dhymas wirandyi" at bounding box center [699, 429] width 108 height 28
click at [715, 435] on td "dhymas wirandyi" at bounding box center [699, 429] width 108 height 28
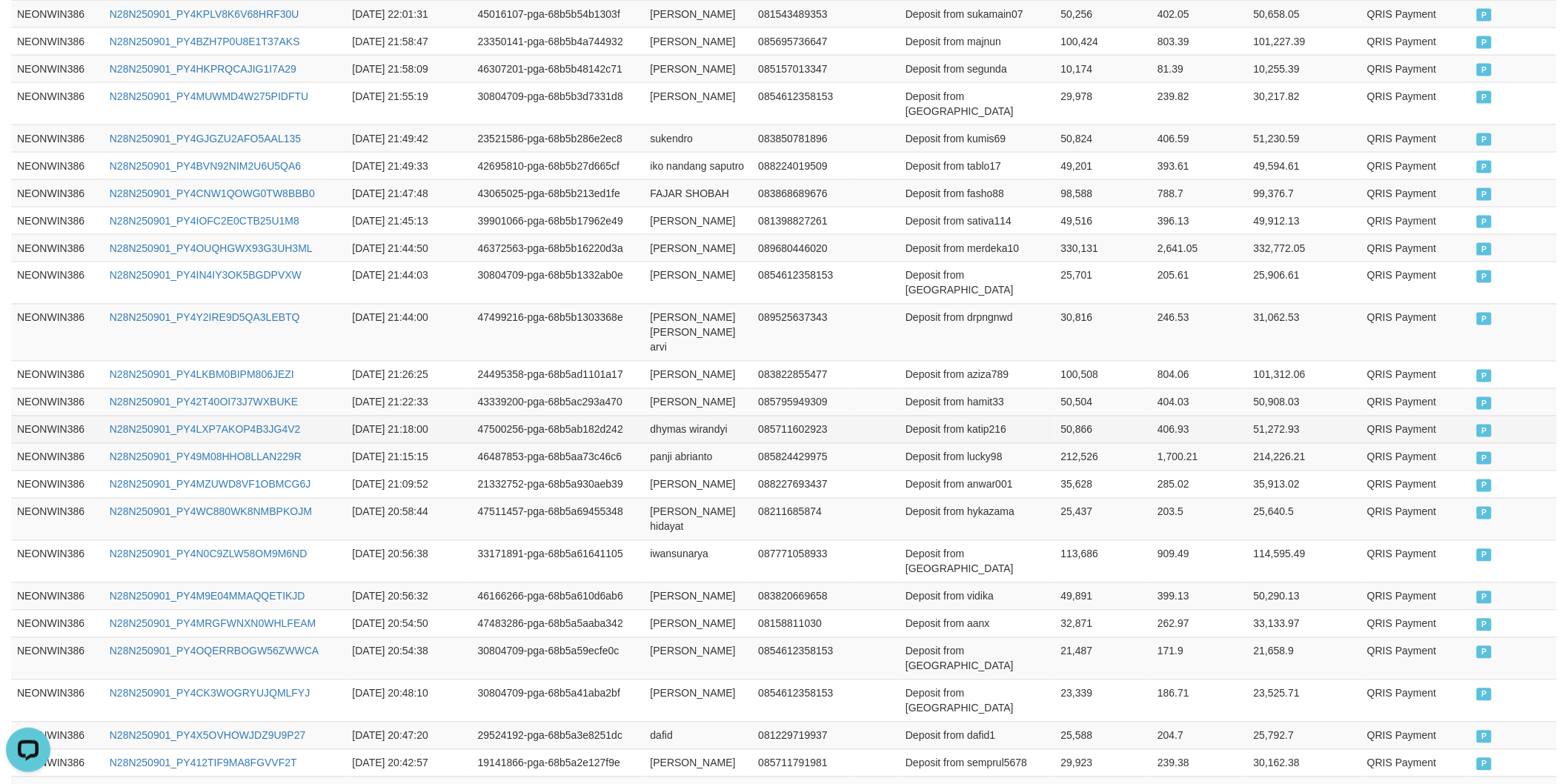
click at [981, 425] on td "Deposit from katip216" at bounding box center [978, 429] width 156 height 28
click at [1086, 432] on td "50,866" at bounding box center [1104, 429] width 97 height 28
click at [650, 401] on td "[PERSON_NAME]" at bounding box center [699, 402] width 108 height 28
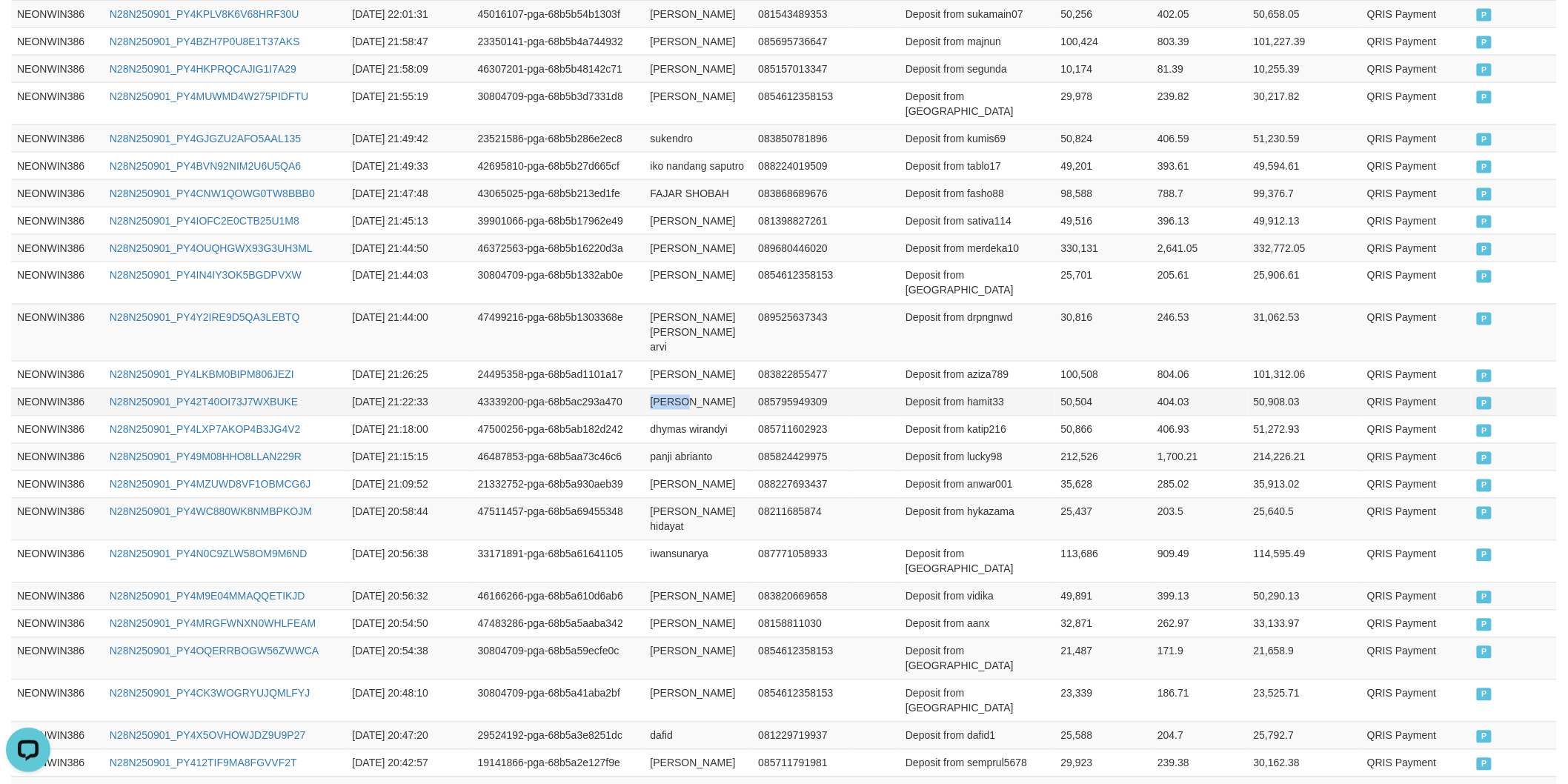
drag, startPoint x: 650, startPoint y: 401, endPoint x: 680, endPoint y: 404, distance: 30.1
click at [657, 402] on td "[PERSON_NAME]" at bounding box center [699, 402] width 108 height 28
click at [680, 404] on td "[PERSON_NAME]" at bounding box center [699, 402] width 108 height 28
click at [982, 397] on td "Deposit from hamit33" at bounding box center [978, 402] width 156 height 28
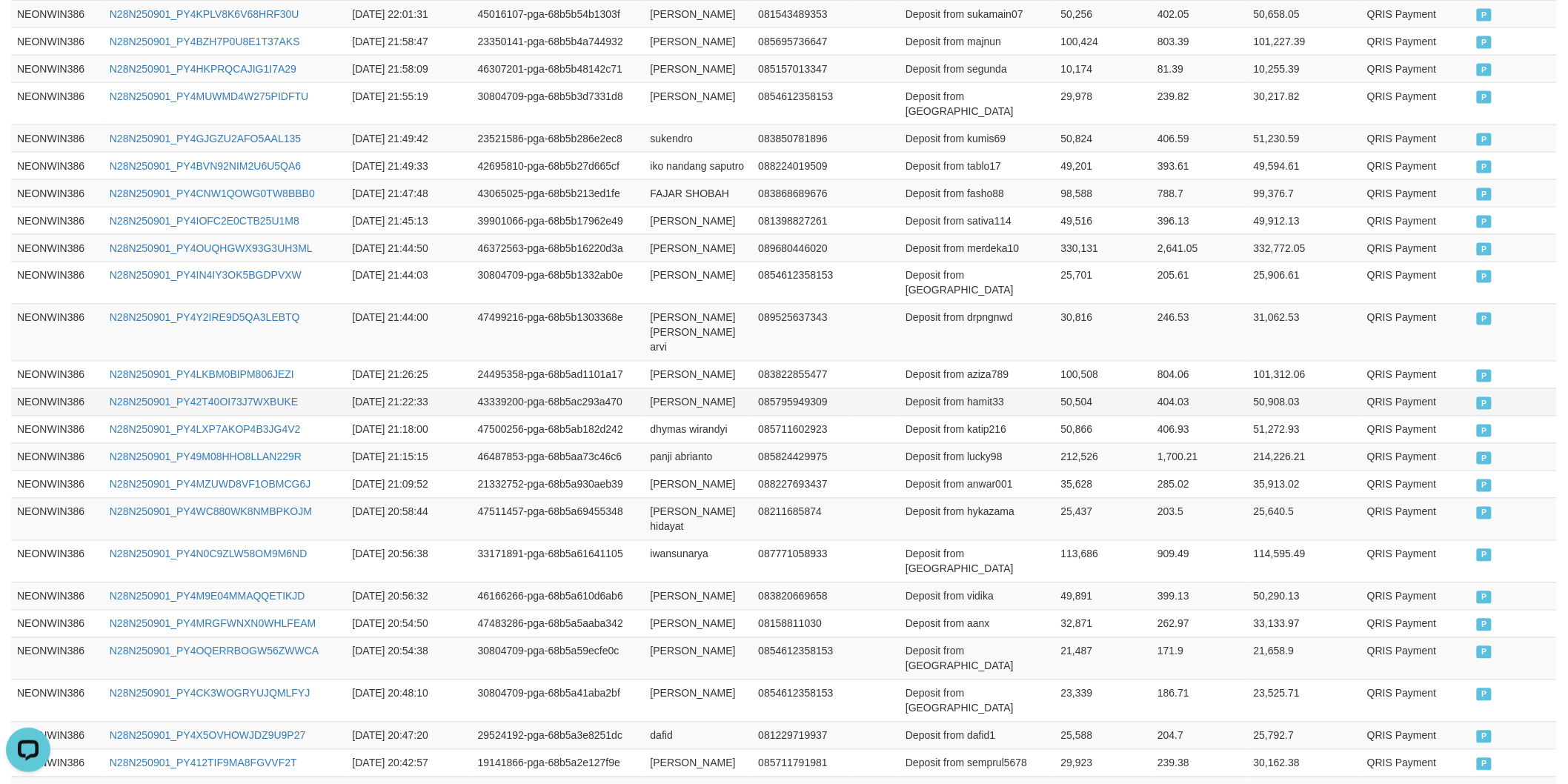
click at [1063, 397] on td "50,504" at bounding box center [1104, 402] width 97 height 28
click at [648, 368] on td "[PERSON_NAME]" at bounding box center [699, 374] width 108 height 28
drag, startPoint x: 648, startPoint y: 368, endPoint x: 682, endPoint y: 368, distance: 34.0
click at [654, 368] on td "[PERSON_NAME]" at bounding box center [699, 374] width 108 height 28
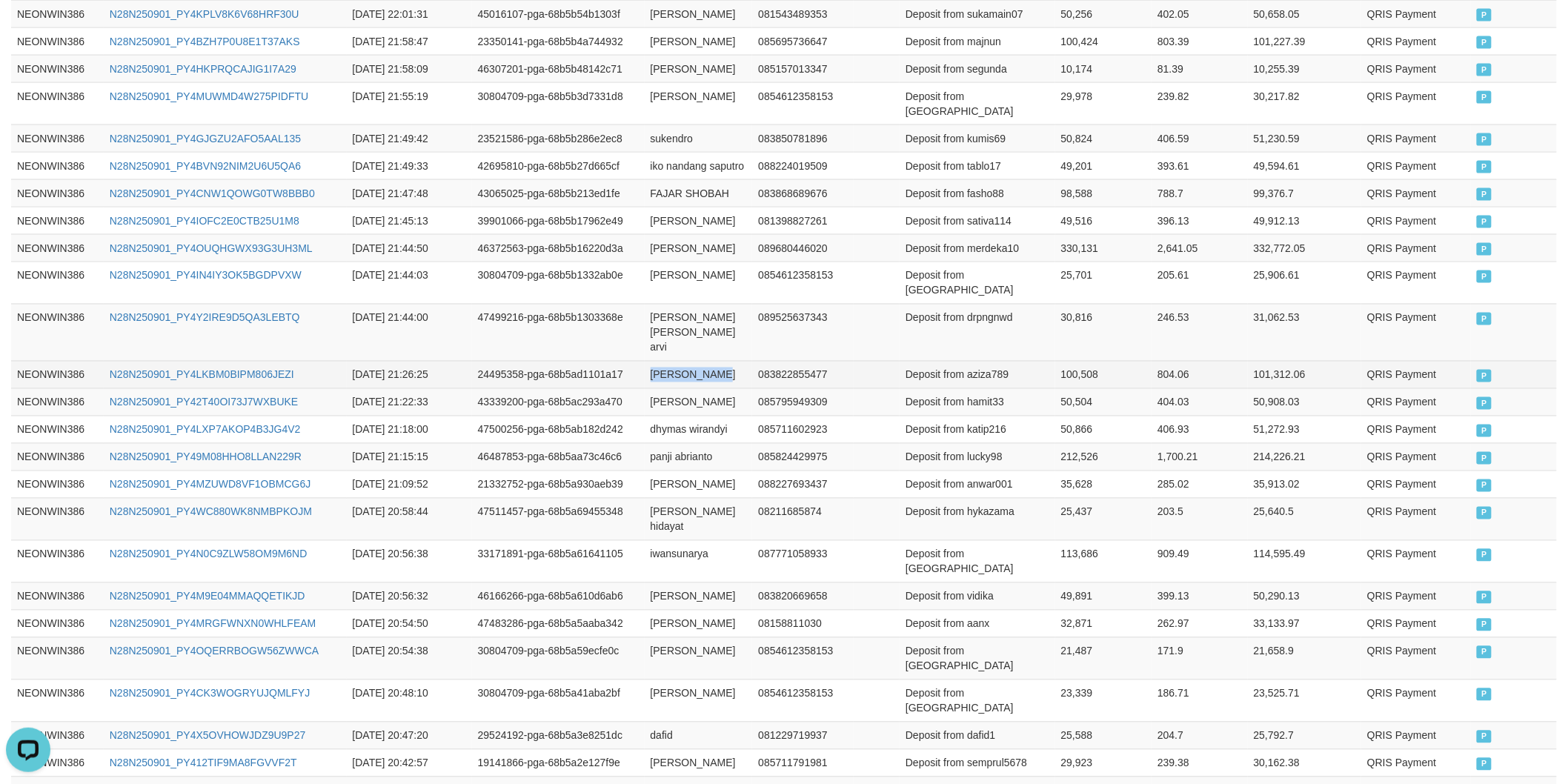
click at [694, 368] on td "[PERSON_NAME]" at bounding box center [699, 374] width 108 height 28
click at [670, 358] on td "[PERSON_NAME] [PERSON_NAME] arvi" at bounding box center [699, 332] width 108 height 57
click at [670, 357] on td "[PERSON_NAME] [PERSON_NAME] arvi" at bounding box center [699, 332] width 108 height 57
click at [660, 346] on td "[PERSON_NAME] [PERSON_NAME] arvi" at bounding box center [699, 332] width 108 height 57
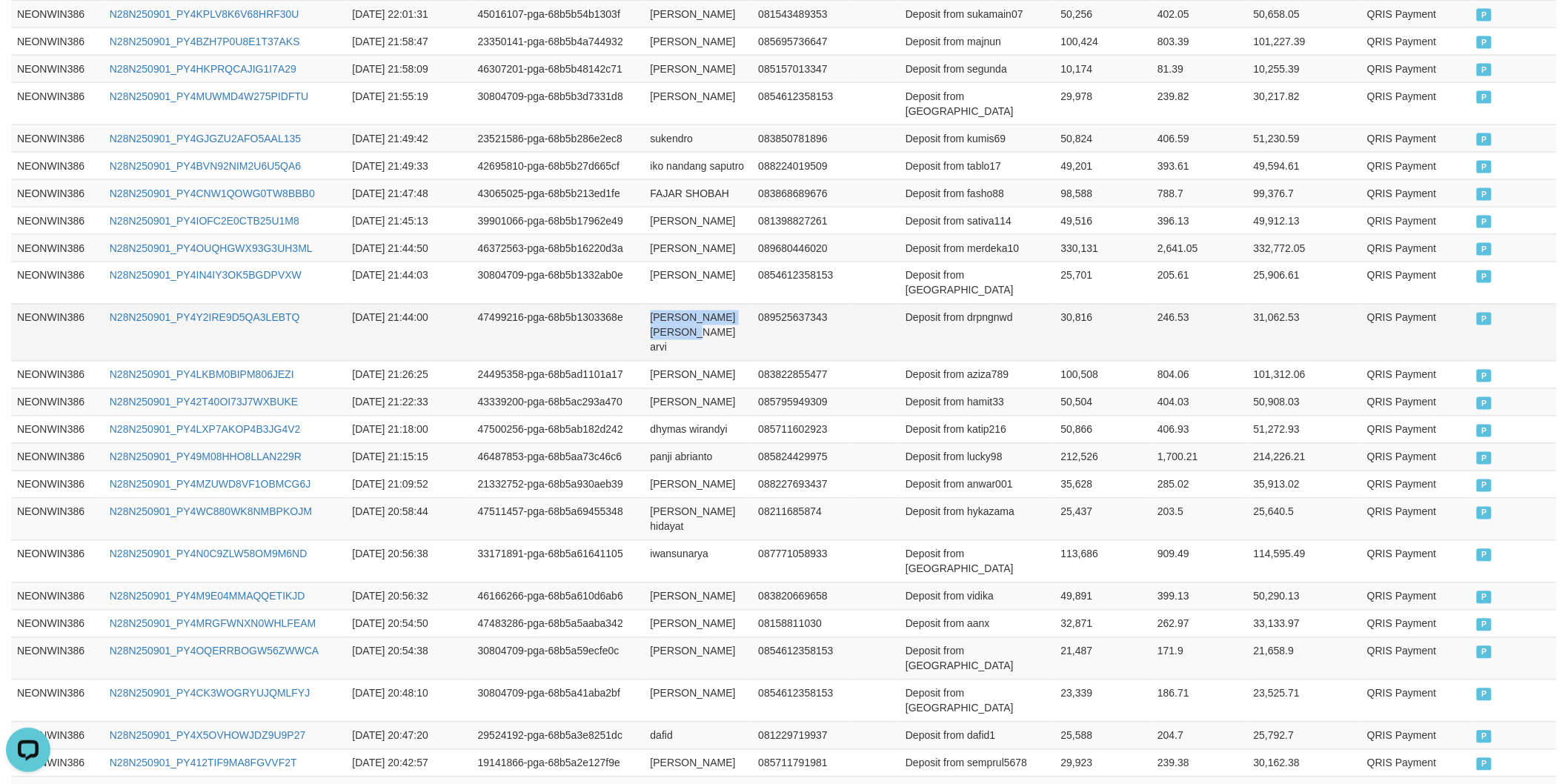
click at [662, 328] on td "[PERSON_NAME] [PERSON_NAME] arvi" at bounding box center [699, 332] width 108 height 57
click at [985, 385] on td "Deposit from aziza789" at bounding box center [978, 374] width 156 height 28
click at [1006, 324] on td "Deposit from drpngnwd" at bounding box center [978, 332] width 156 height 57
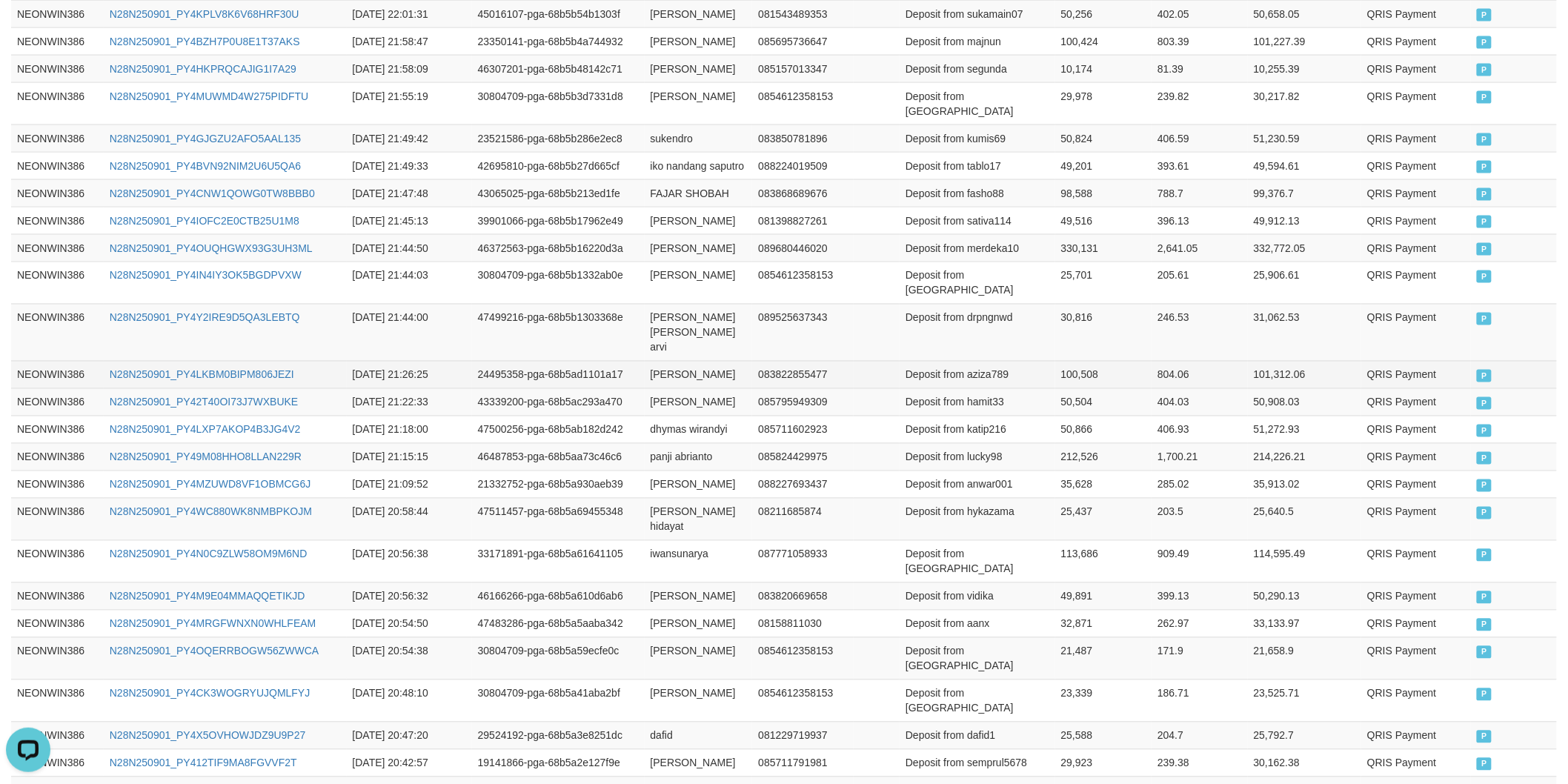
click at [1075, 368] on td "100,508" at bounding box center [1104, 374] width 97 height 28
click at [1072, 338] on td "30,816" at bounding box center [1104, 332] width 97 height 57
click at [1071, 338] on td "30,816" at bounding box center [1104, 332] width 97 height 57
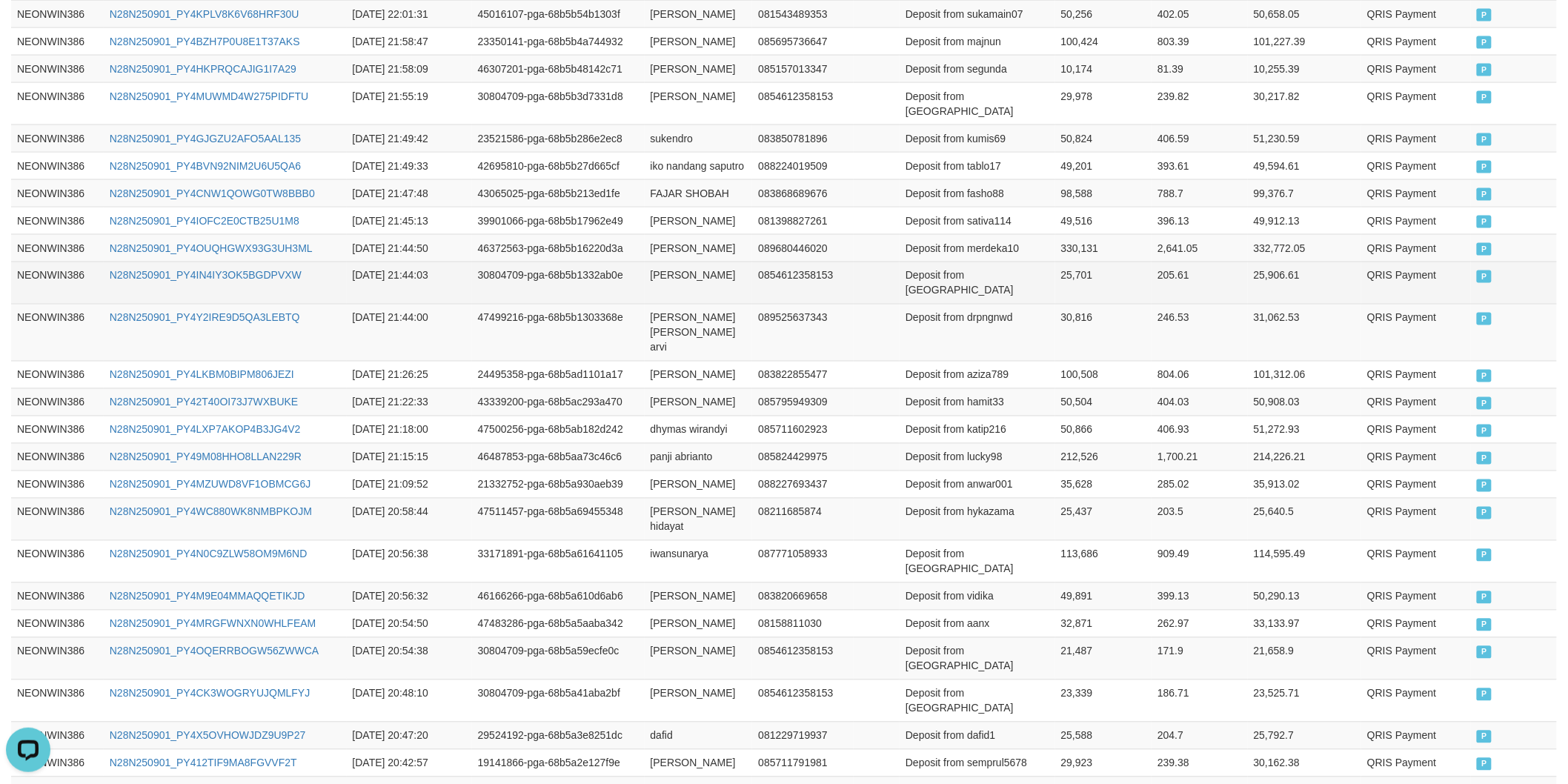
click at [670, 287] on td "[PERSON_NAME]" at bounding box center [699, 282] width 108 height 42
drag, startPoint x: 670, startPoint y: 287, endPoint x: 683, endPoint y: 309, distance: 25.6
click at [669, 292] on td "[PERSON_NAME]" at bounding box center [699, 282] width 108 height 42
click at [685, 303] on td "[PERSON_NAME]" at bounding box center [699, 282] width 108 height 42
click at [990, 300] on td "Deposit from [GEOGRAPHIC_DATA]" at bounding box center [978, 282] width 156 height 42
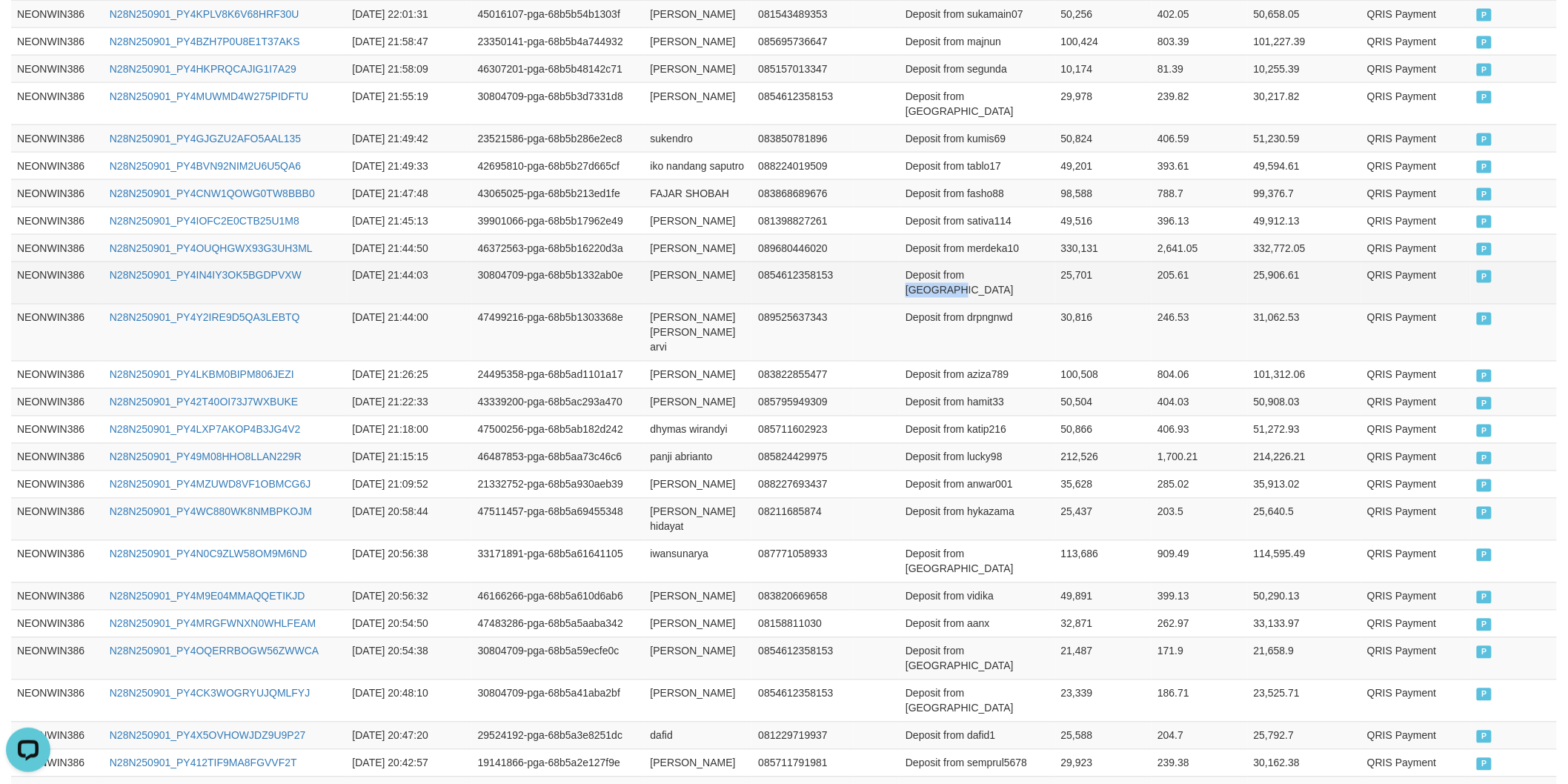
click at [990, 300] on td "Deposit from [GEOGRAPHIC_DATA]" at bounding box center [978, 282] width 156 height 42
click at [1066, 299] on td "25,701" at bounding box center [1104, 282] width 97 height 42
drag, startPoint x: 1066, startPoint y: 299, endPoint x: 1095, endPoint y: 298, distance: 29.0
click at [1066, 298] on td "25,701" at bounding box center [1104, 282] width 97 height 42
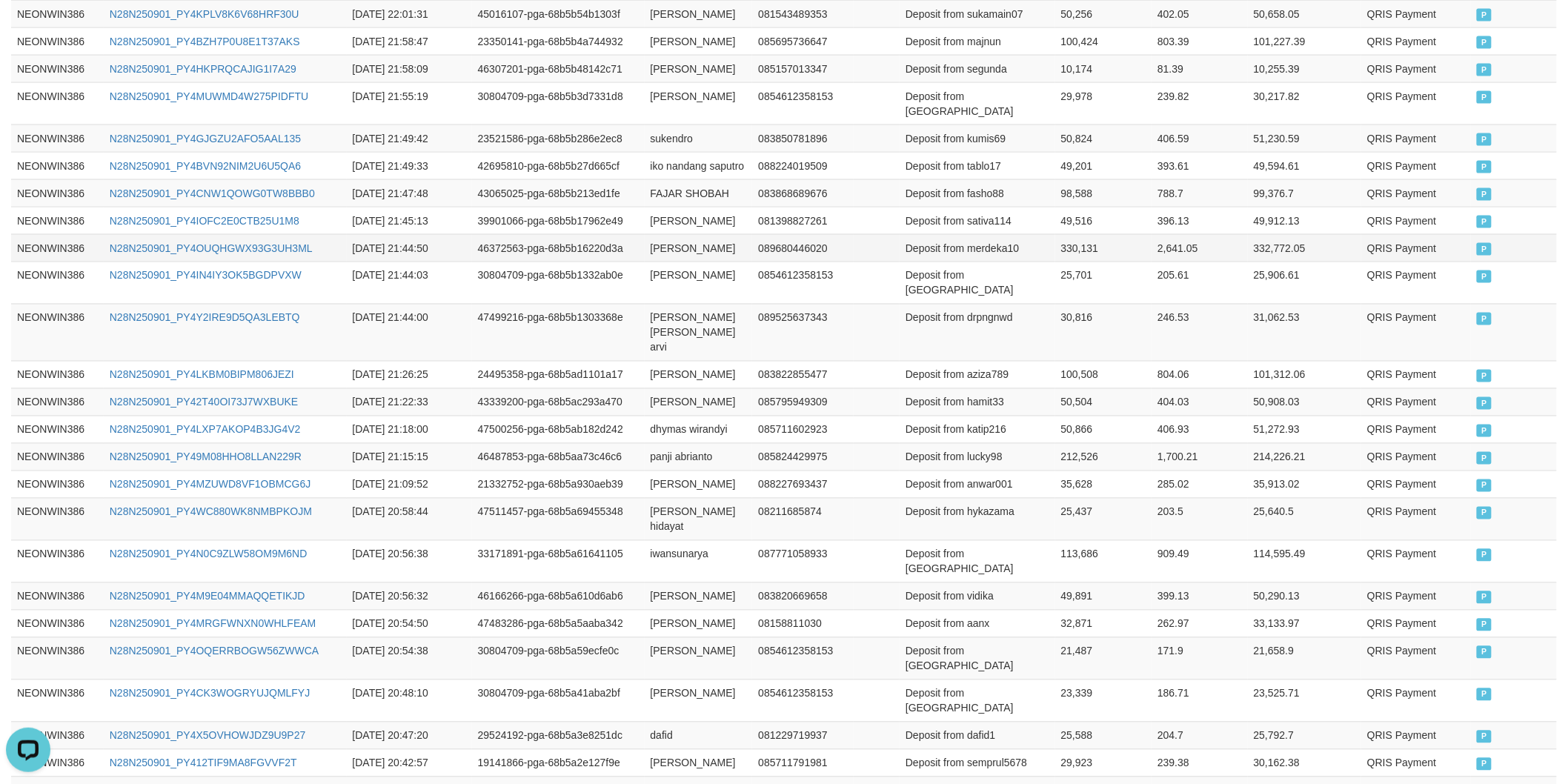
click at [646, 261] on td "[PERSON_NAME]" at bounding box center [699, 248] width 108 height 28
drag, startPoint x: 646, startPoint y: 267, endPoint x: 687, endPoint y: 267, distance: 41.0
click at [650, 261] on td "[PERSON_NAME]" at bounding box center [699, 248] width 108 height 28
click at [691, 261] on td "[PERSON_NAME]" at bounding box center [699, 248] width 108 height 28
click at [997, 261] on td "Deposit from merdeka10" at bounding box center [978, 248] width 156 height 28
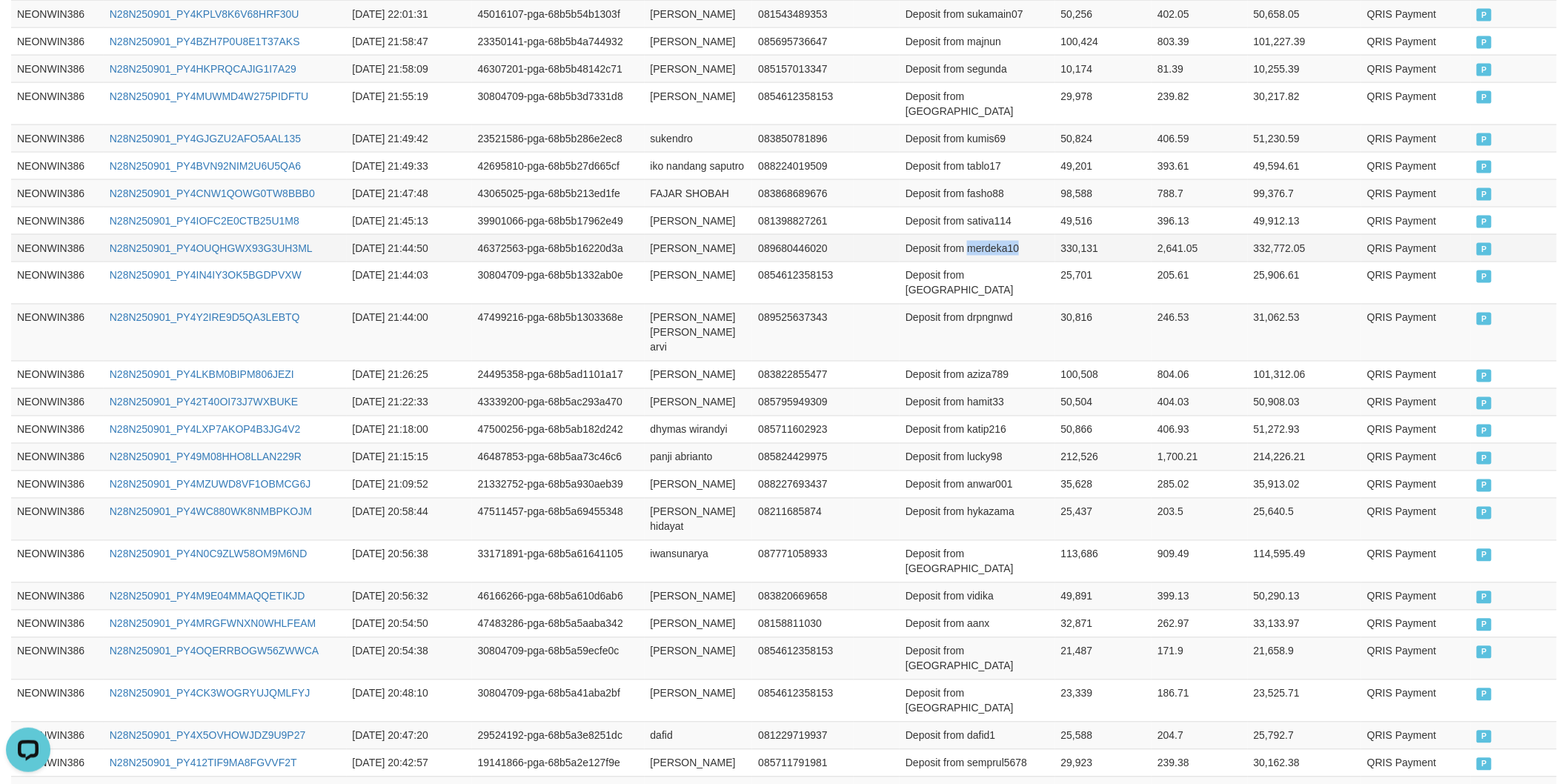
click at [997, 261] on td "Deposit from merdeka10" at bounding box center [978, 248] width 156 height 28
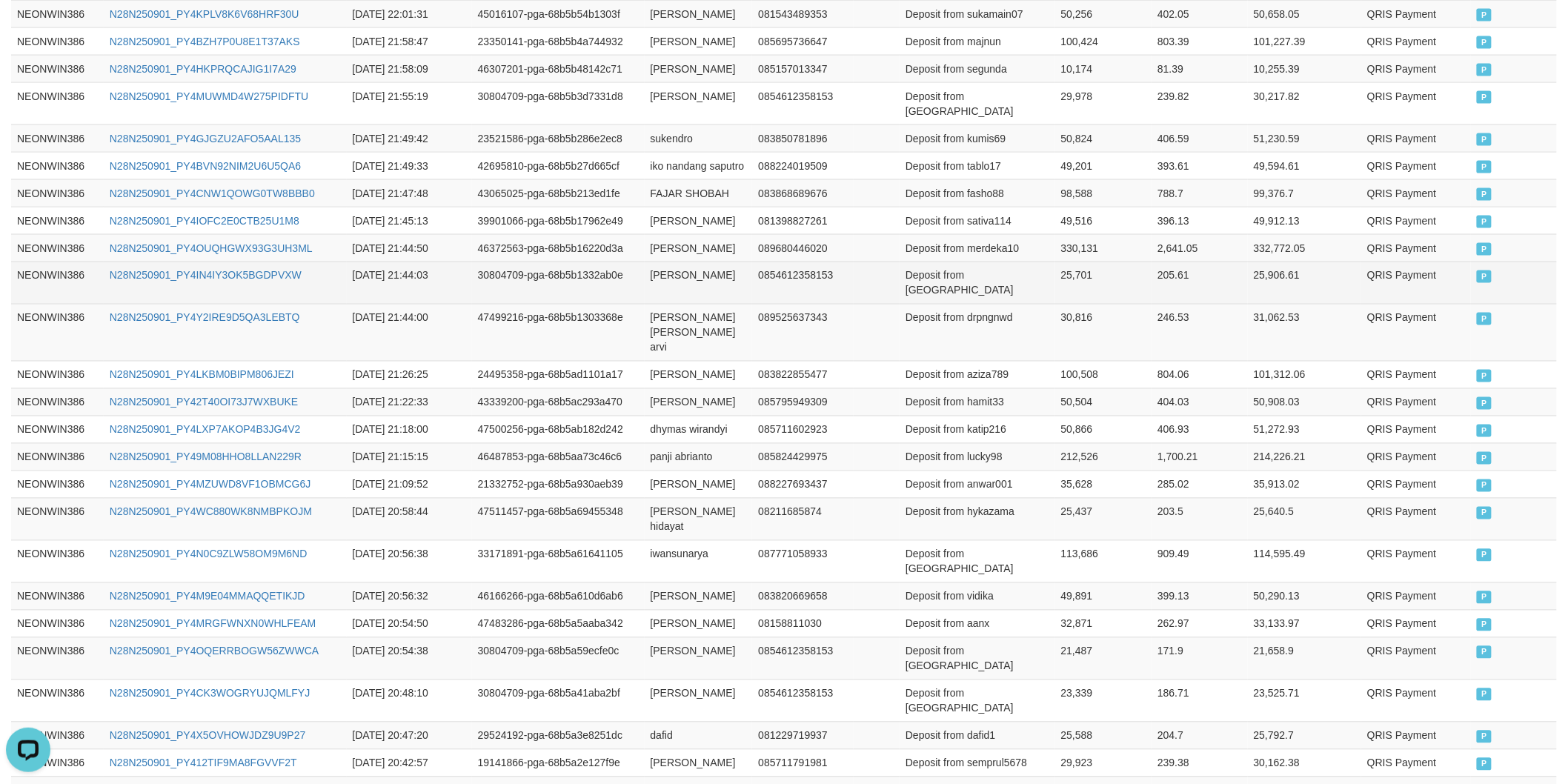
click at [1079, 281] on td "25,701" at bounding box center [1104, 282] width 97 height 42
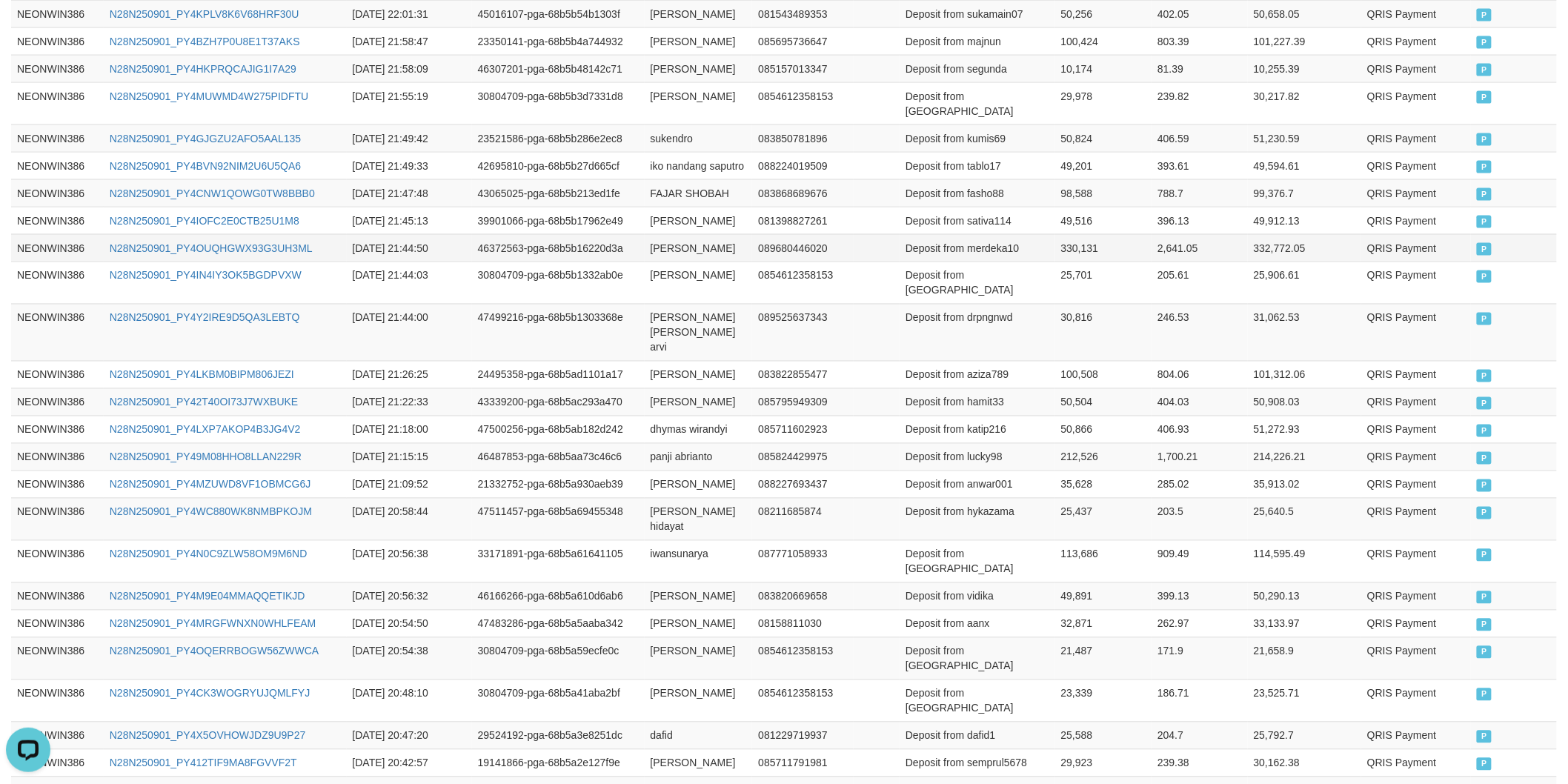
click at [1077, 260] on td "330,131" at bounding box center [1104, 248] width 97 height 28
click at [673, 216] on td "[PERSON_NAME]" at bounding box center [699, 220] width 108 height 28
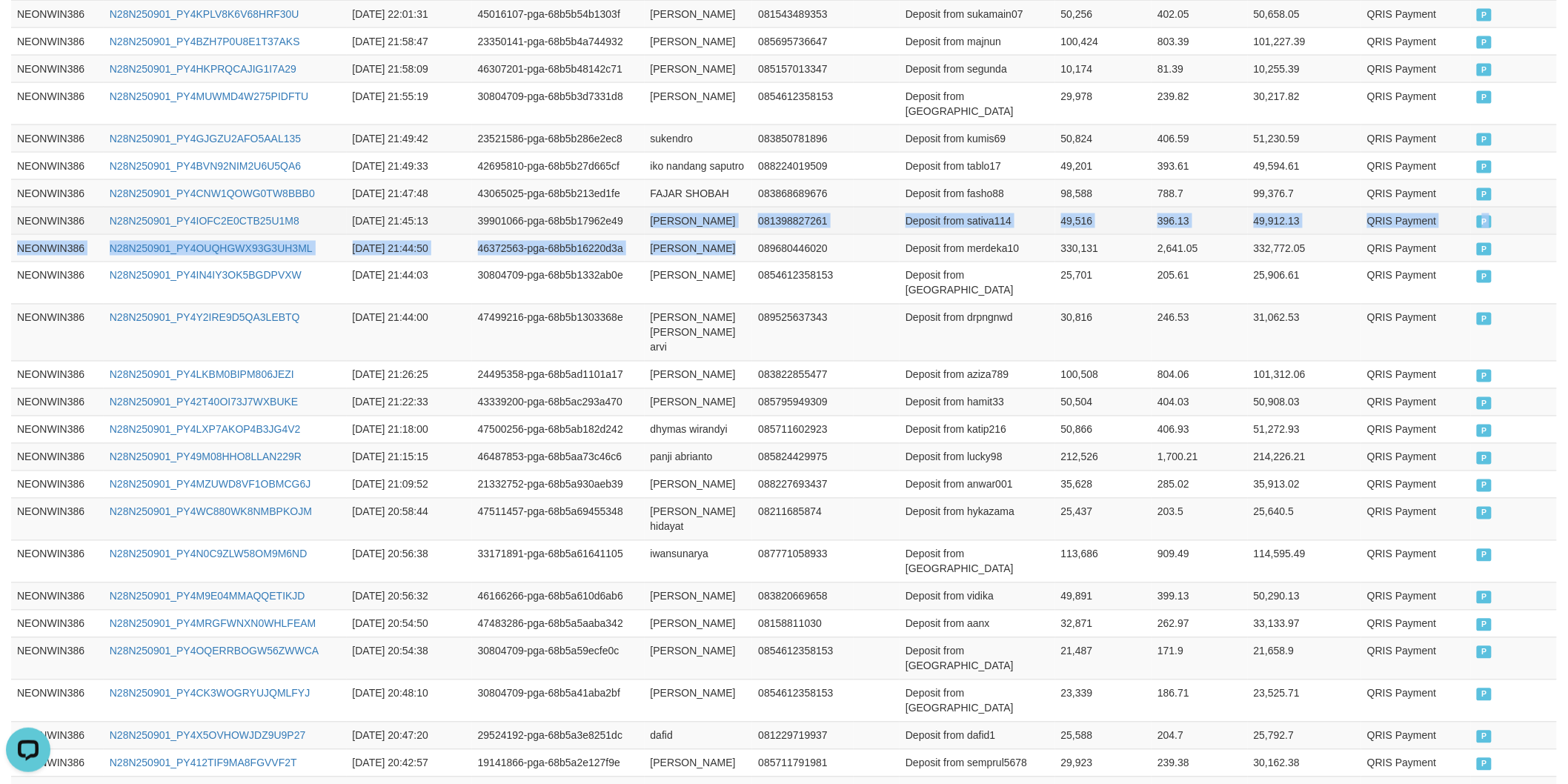
click at [702, 249] on td "[PERSON_NAME]" at bounding box center [699, 248] width 108 height 28
click at [709, 234] on td "[PERSON_NAME]" at bounding box center [699, 220] width 108 height 28
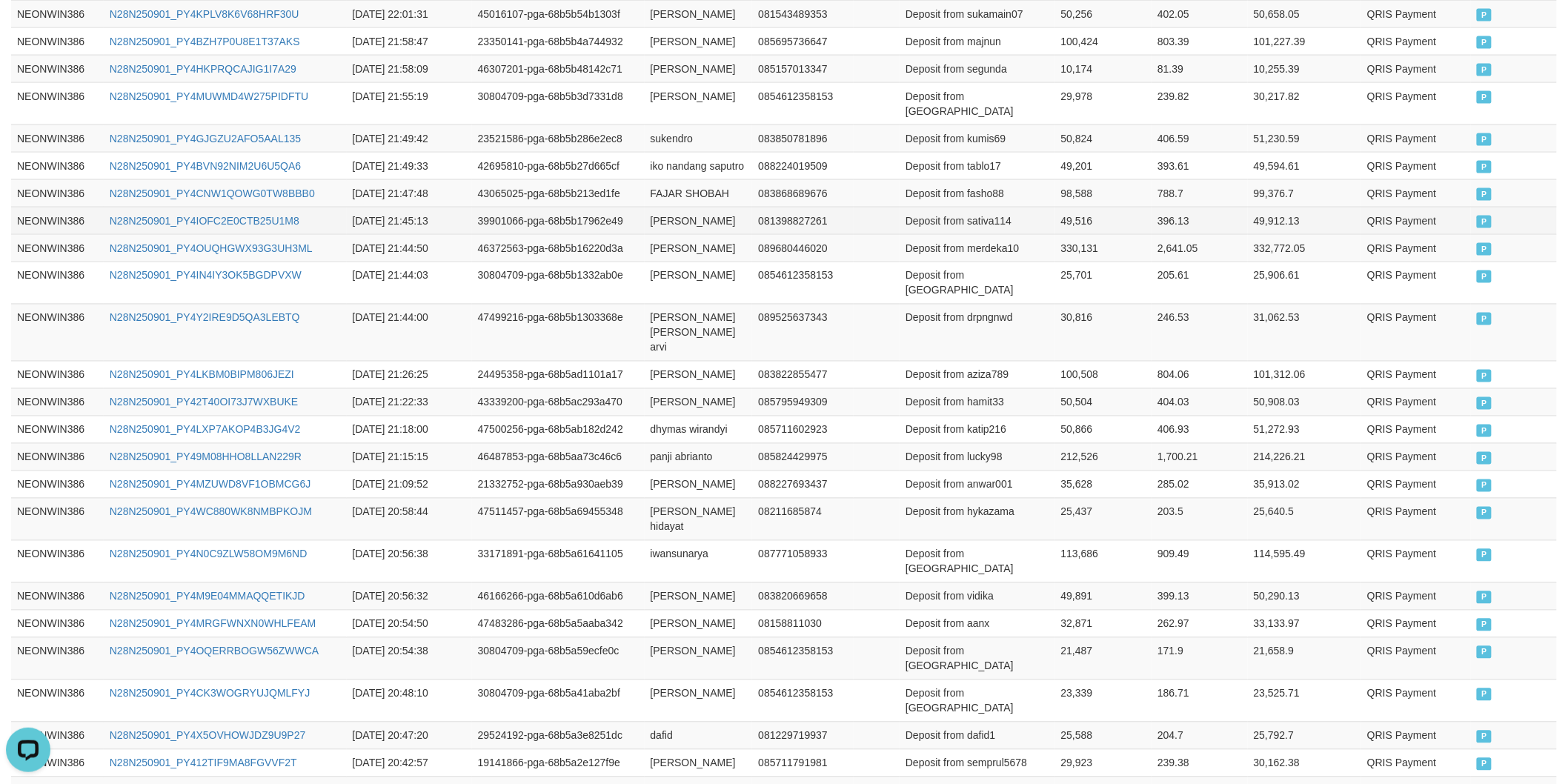
click at [980, 224] on td "Deposit from sativa114" at bounding box center [978, 220] width 156 height 28
click at [1081, 223] on td "49,516" at bounding box center [1104, 220] width 97 height 28
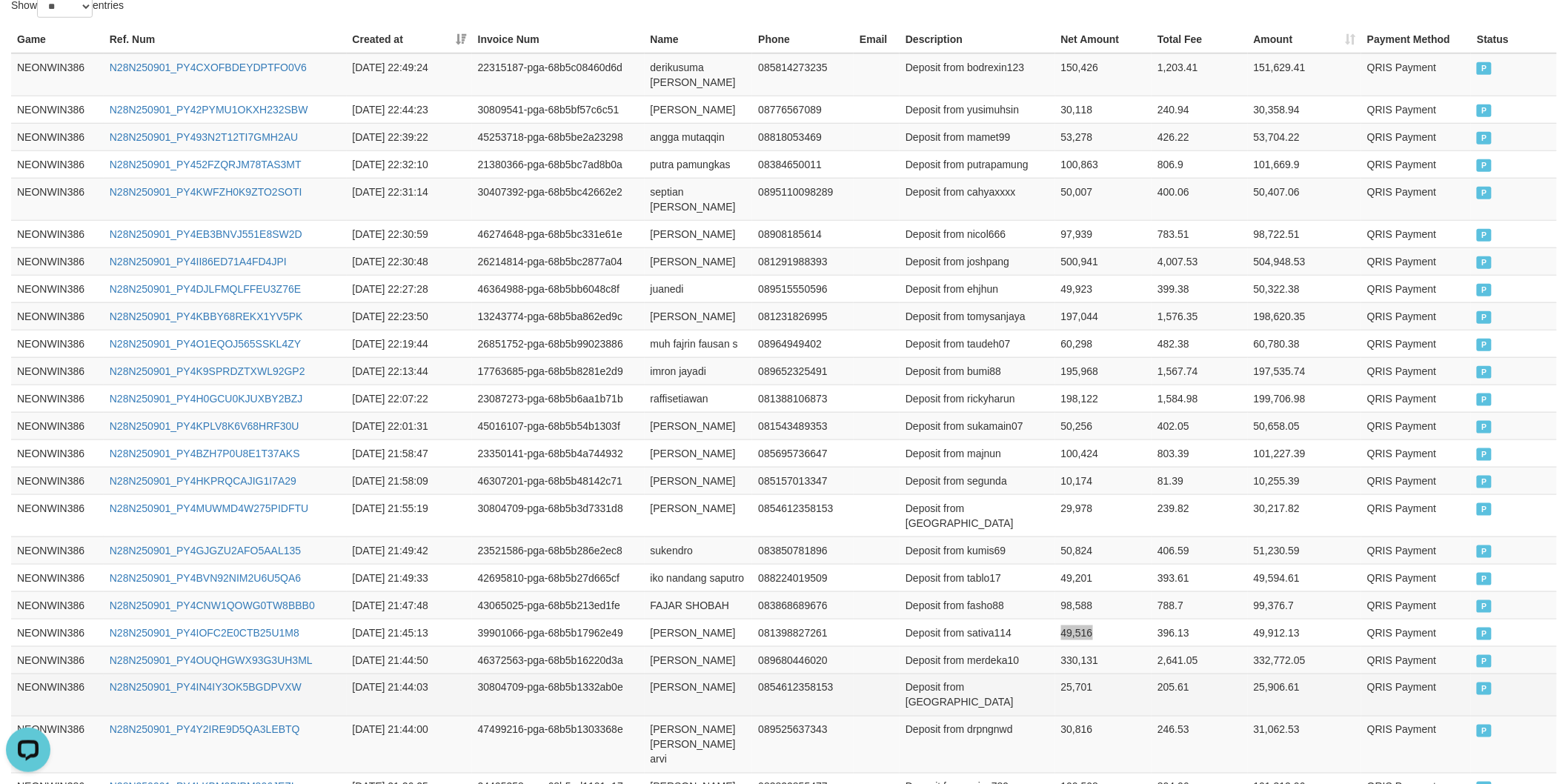
scroll to position [373, 0]
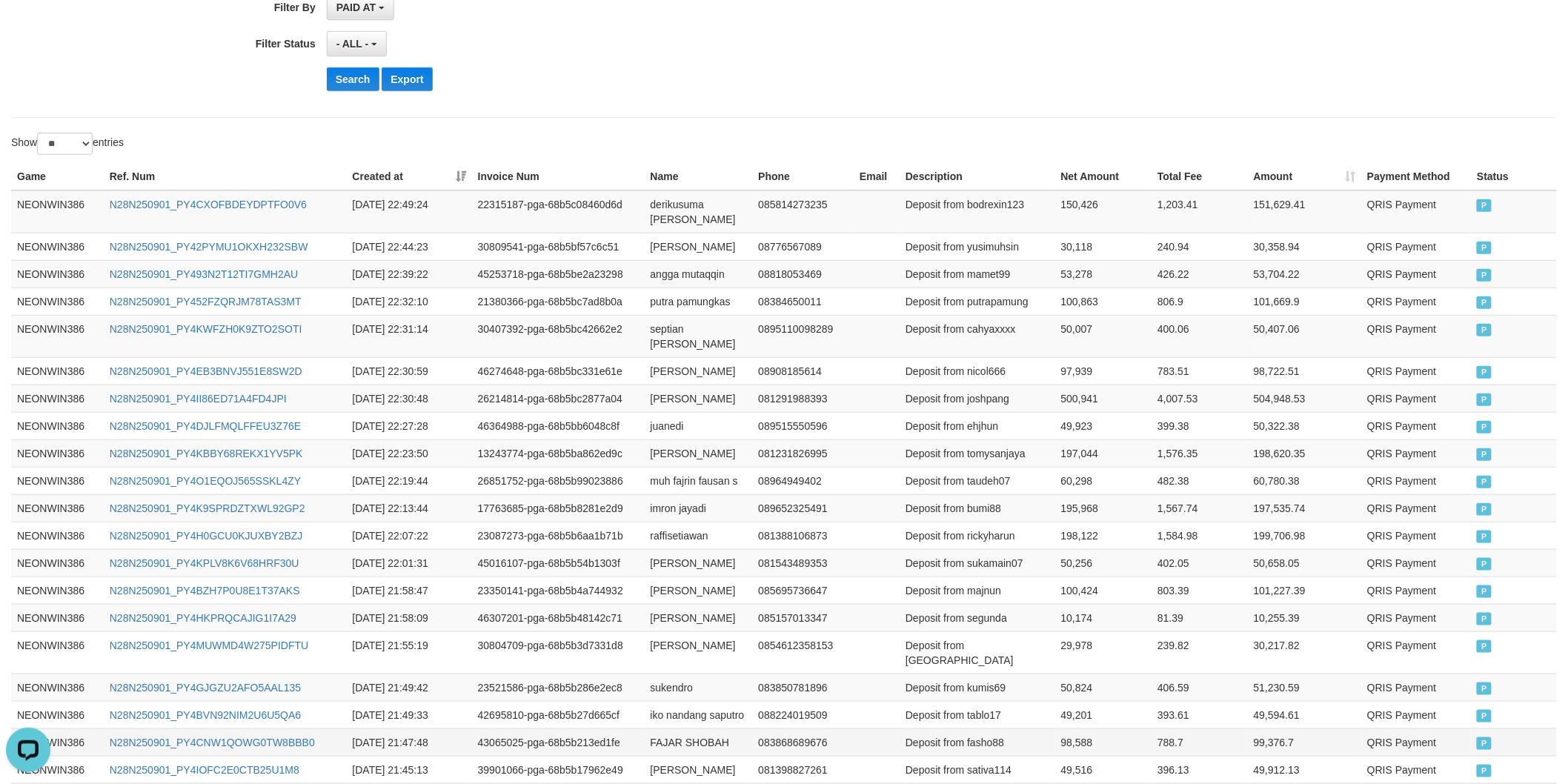
click at [667, 743] on td "FAJAR SHOBAH" at bounding box center [699, 742] width 108 height 28
click at [667, 742] on td "FAJAR SHOBAH" at bounding box center [699, 742] width 108 height 28
click at [729, 736] on td "FAJAR SHOBAH" at bounding box center [699, 742] width 108 height 28
click at [975, 740] on td "Deposit from fasho88" at bounding box center [978, 742] width 156 height 28
click at [977, 741] on td "Deposit from fasho88" at bounding box center [978, 742] width 156 height 28
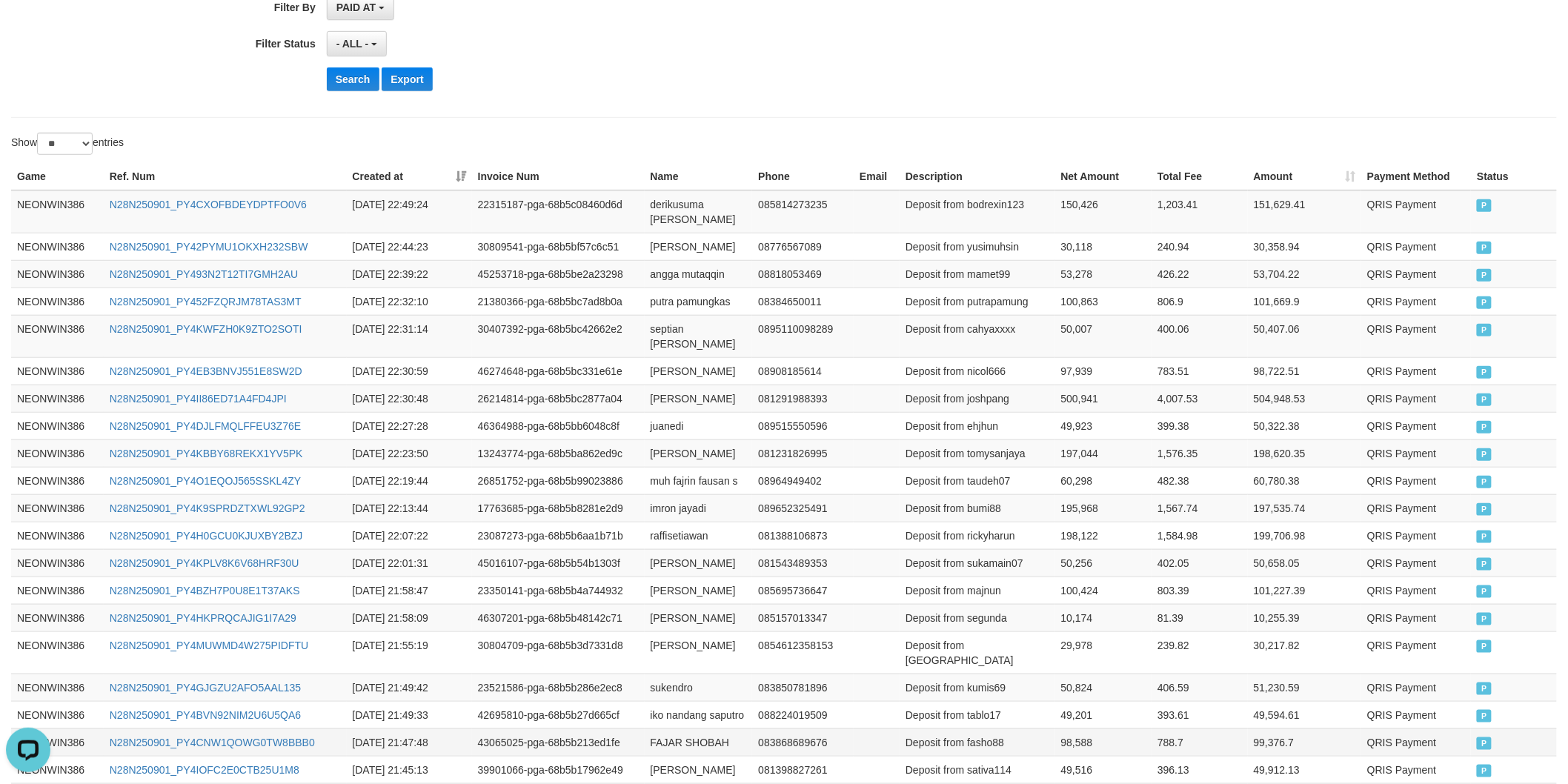
click at [1070, 755] on td "98,588" at bounding box center [1104, 742] width 97 height 28
click at [1072, 748] on td "98,588" at bounding box center [1104, 742] width 97 height 28
click at [654, 714] on td "iko nandang saputro" at bounding box center [699, 714] width 108 height 28
drag, startPoint x: 654, startPoint y: 714, endPoint x: 722, endPoint y: 713, distance: 68.0
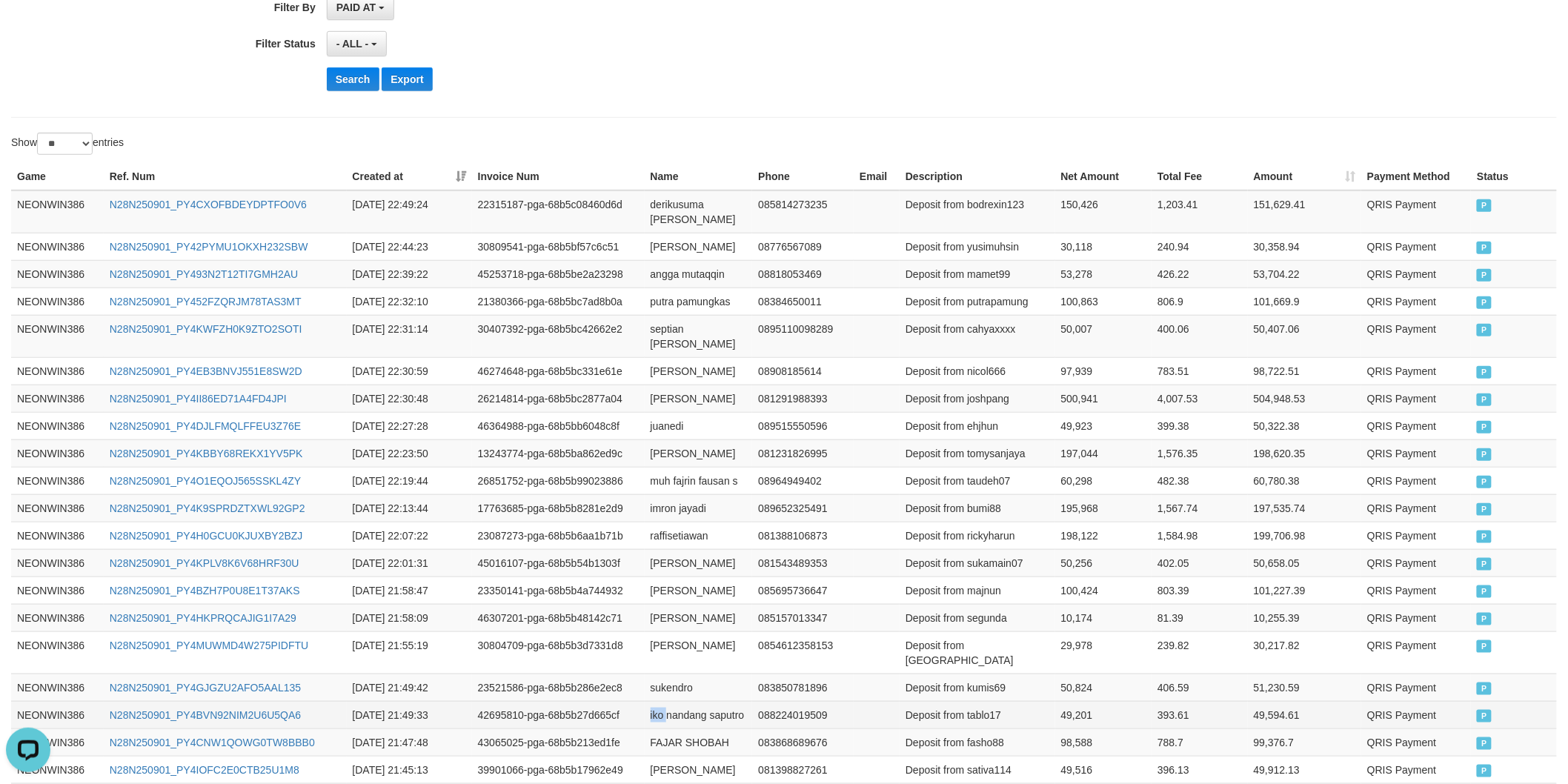
click at [683, 714] on td "iko nandang saputro" at bounding box center [699, 714] width 108 height 28
click at [722, 713] on td "iko nandang saputro" at bounding box center [699, 714] width 108 height 28
click at [973, 720] on td "Deposit from tablo17" at bounding box center [978, 714] width 156 height 28
click at [1076, 709] on td "49,201" at bounding box center [1104, 714] width 97 height 28
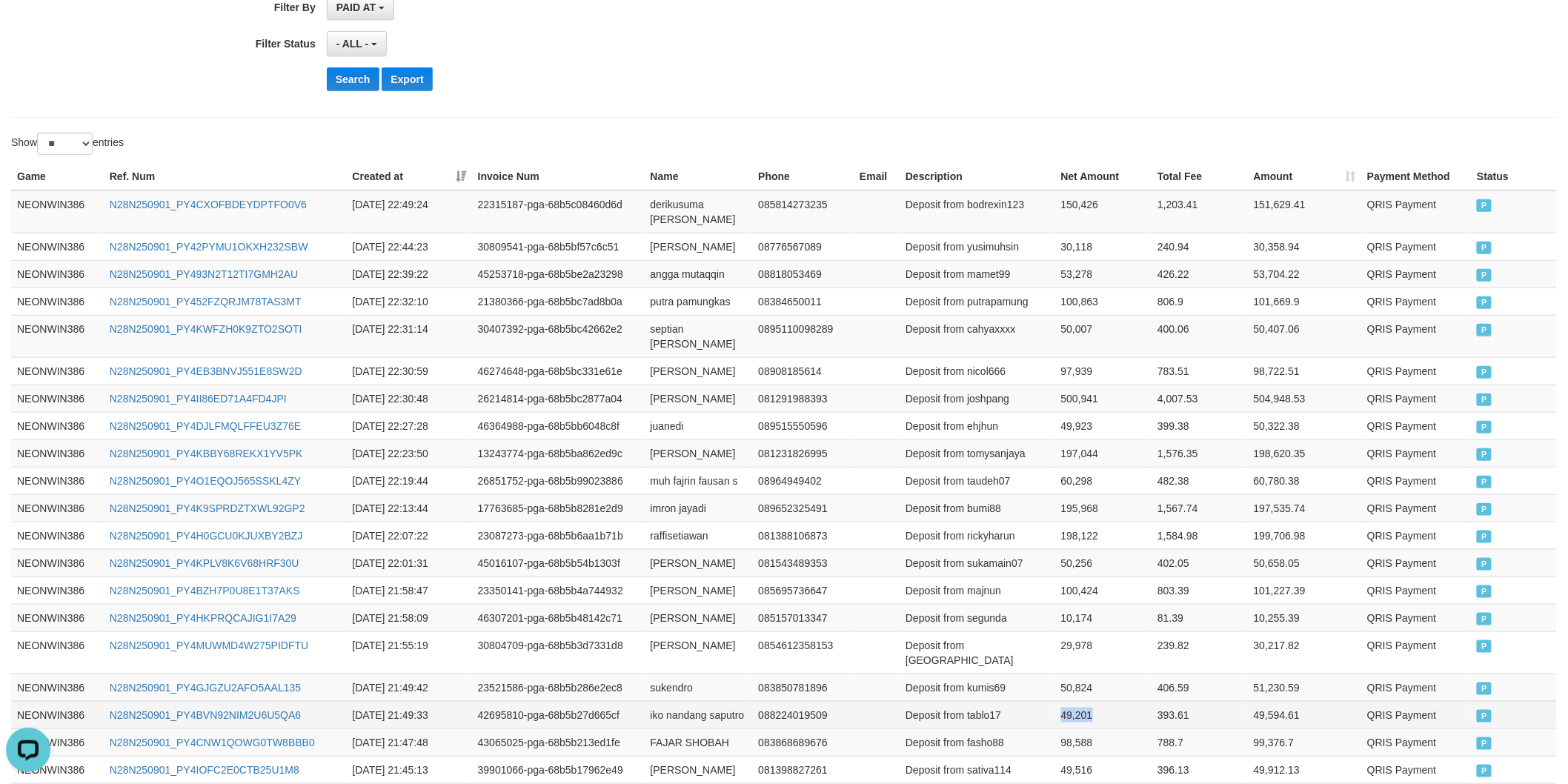
click at [1076, 709] on td "49,201" at bounding box center [1104, 714] width 97 height 28
click at [667, 691] on td "sukendro" at bounding box center [699, 687] width 108 height 28
click at [981, 685] on td "Deposit from kumis69" at bounding box center [978, 687] width 156 height 28
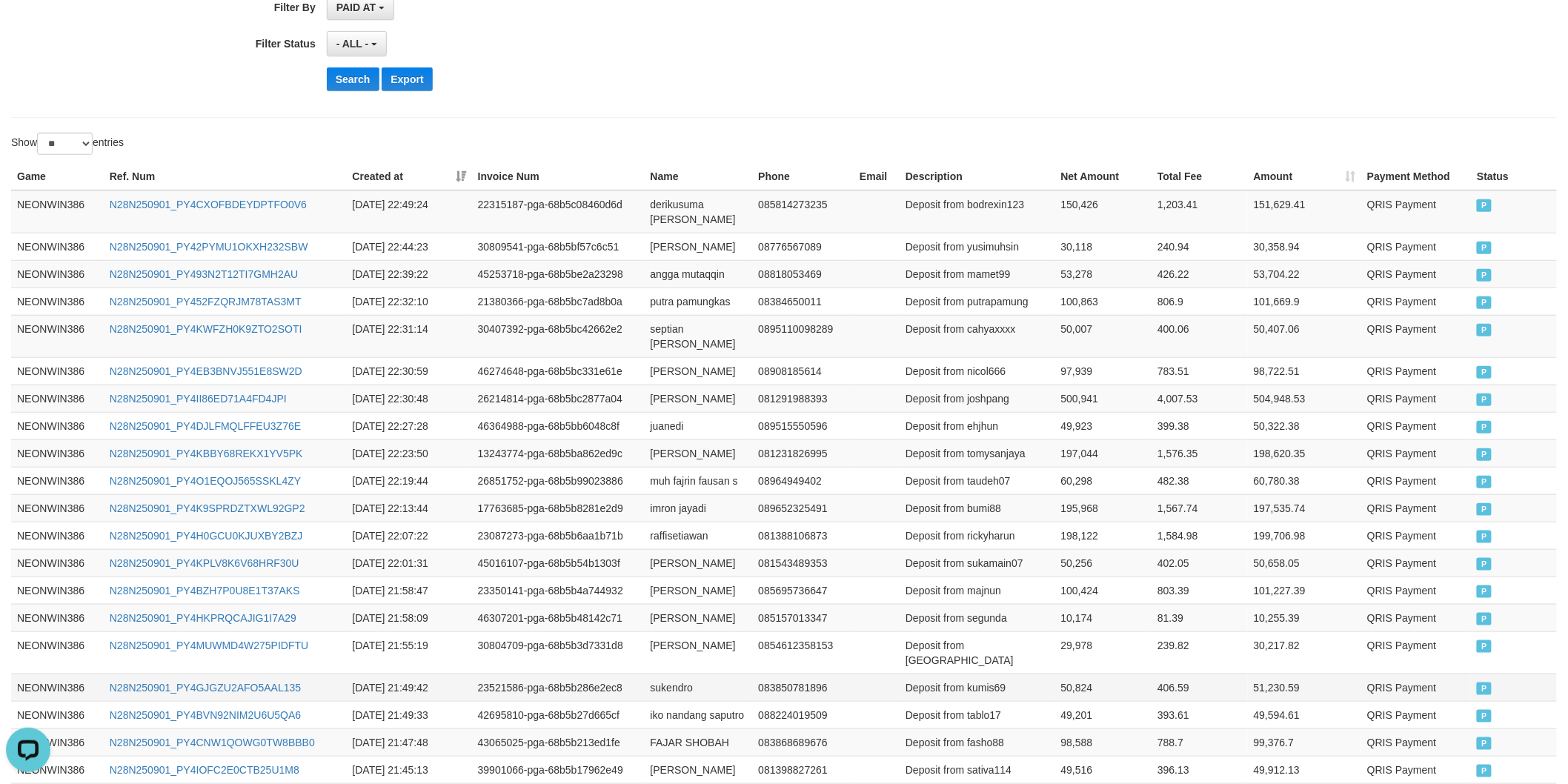
click at [1084, 680] on td "50,824" at bounding box center [1104, 687] width 97 height 28
click at [1078, 680] on td "50,824" at bounding box center [1104, 687] width 97 height 28
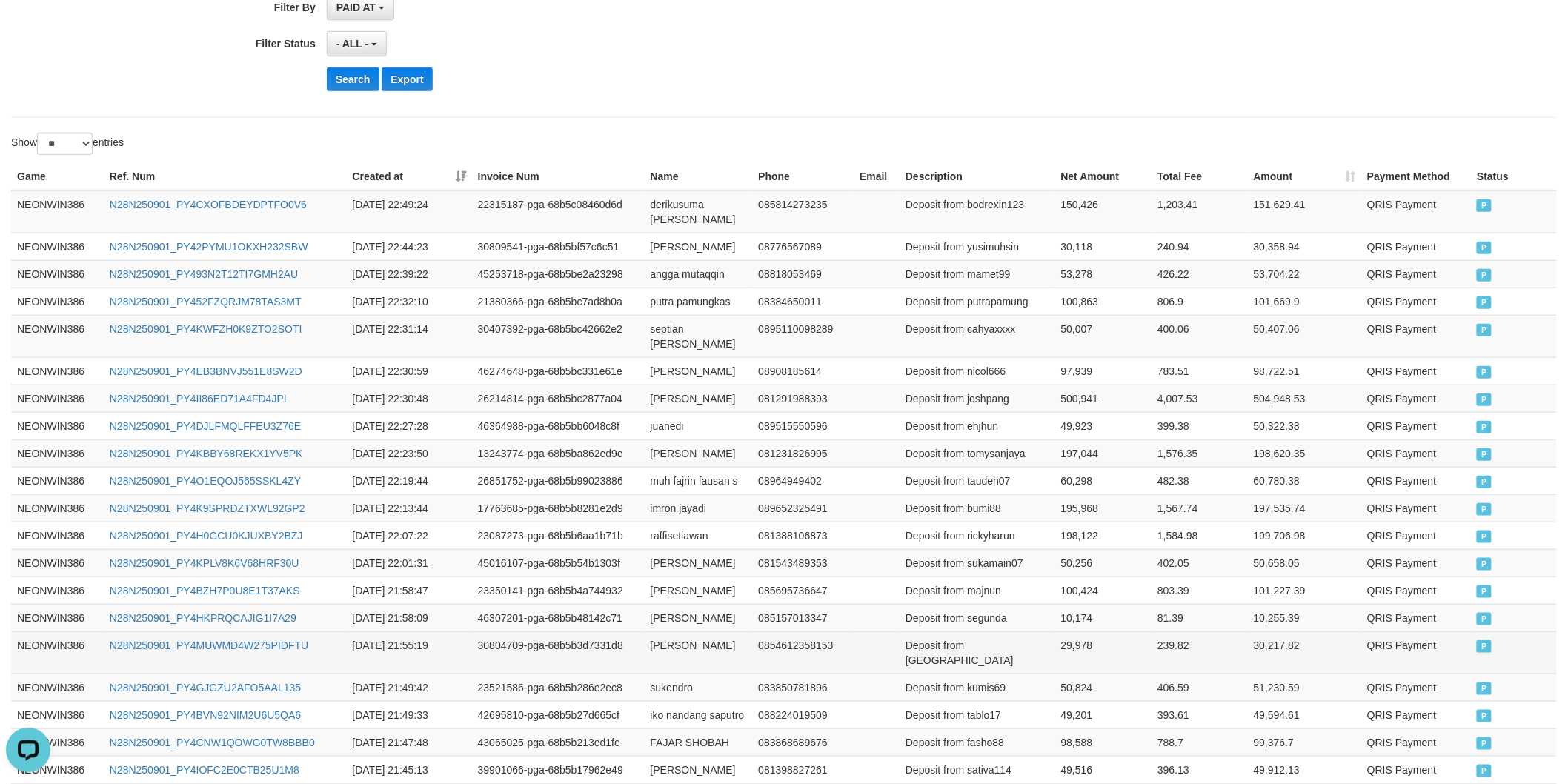
click at [665, 642] on td "[PERSON_NAME]" at bounding box center [699, 652] width 108 height 42
drag, startPoint x: 665, startPoint y: 642, endPoint x: 676, endPoint y: 657, distance: 18.6
click at [665, 647] on td "[PERSON_NAME]" at bounding box center [699, 652] width 108 height 42
click at [676, 657] on td "[PERSON_NAME]" at bounding box center [699, 652] width 108 height 42
click at [984, 654] on td "Deposit from [GEOGRAPHIC_DATA]" at bounding box center [978, 652] width 156 height 42
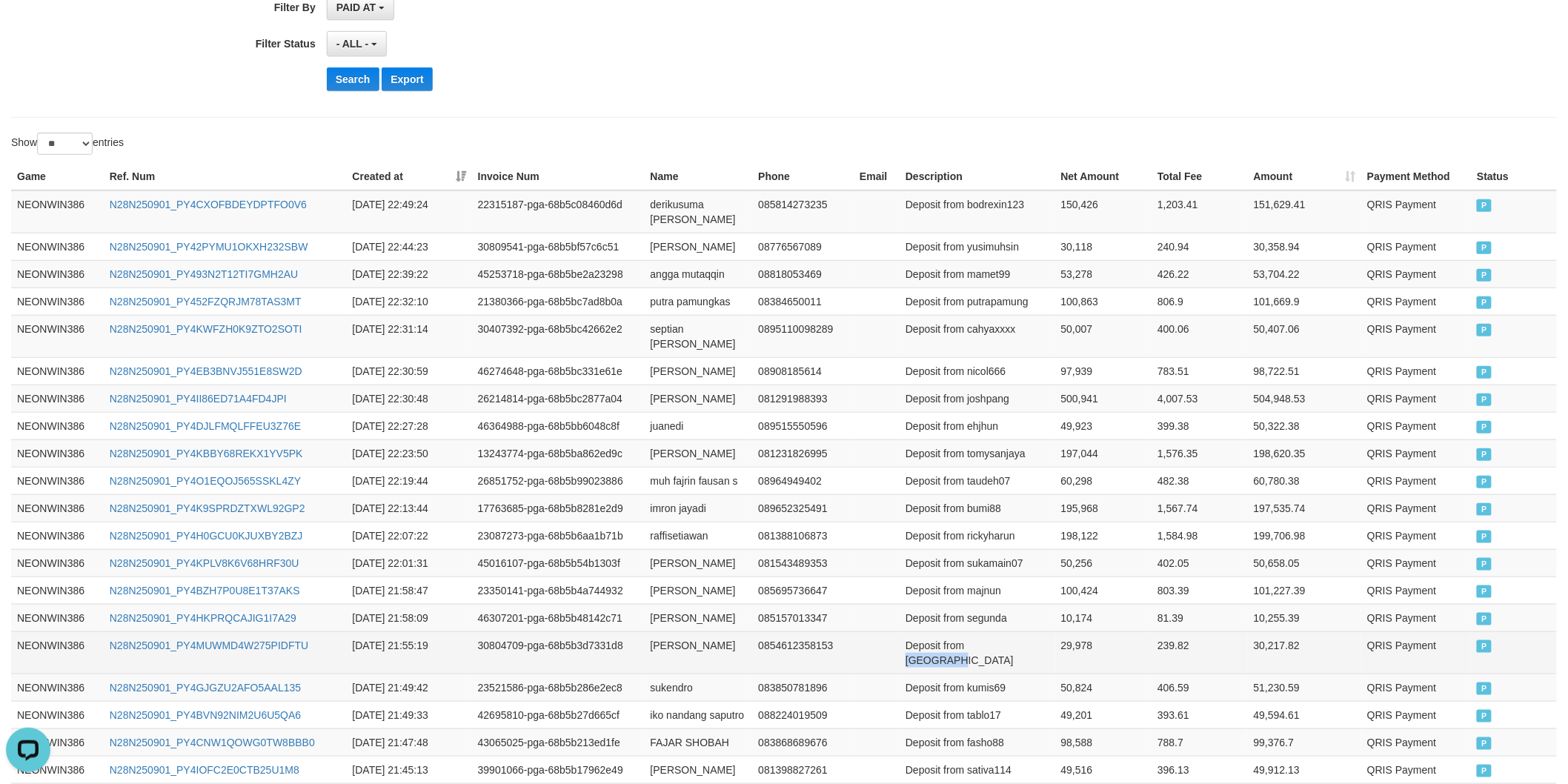
click at [984, 654] on td "Deposit from [GEOGRAPHIC_DATA]" at bounding box center [978, 652] width 156 height 42
click at [1080, 653] on td "29,978" at bounding box center [1104, 652] width 97 height 42
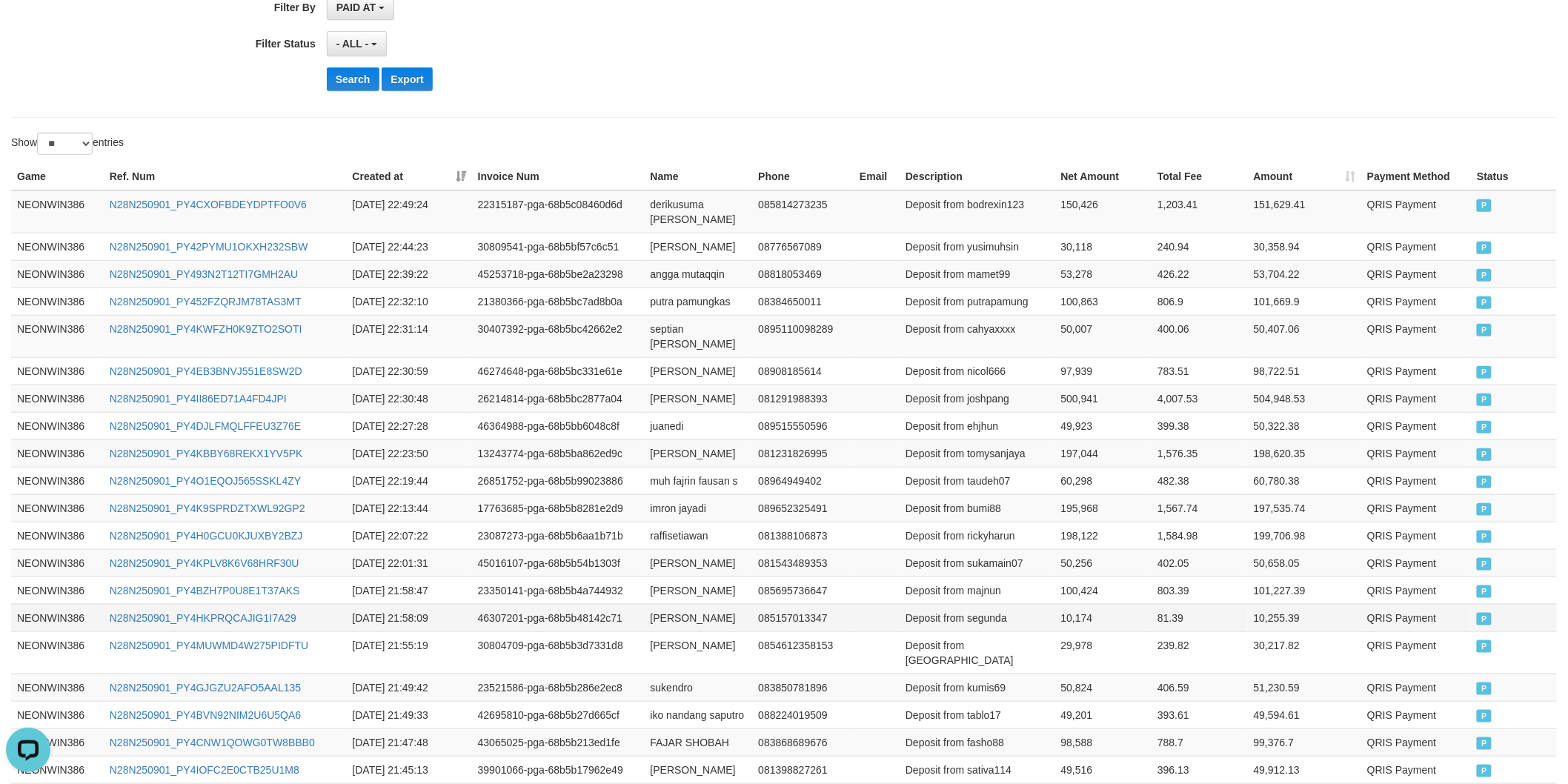
click at [654, 608] on td "[PERSON_NAME]" at bounding box center [699, 617] width 108 height 28
drag, startPoint x: 654, startPoint y: 608, endPoint x: 667, endPoint y: 618, distance: 16.4
click at [654, 609] on td "[PERSON_NAME]" at bounding box center [699, 617] width 108 height 28
click at [668, 619] on td "[PERSON_NAME]" at bounding box center [699, 617] width 108 height 28
click at [1001, 604] on td "Deposit from segunda" at bounding box center [978, 617] width 156 height 28
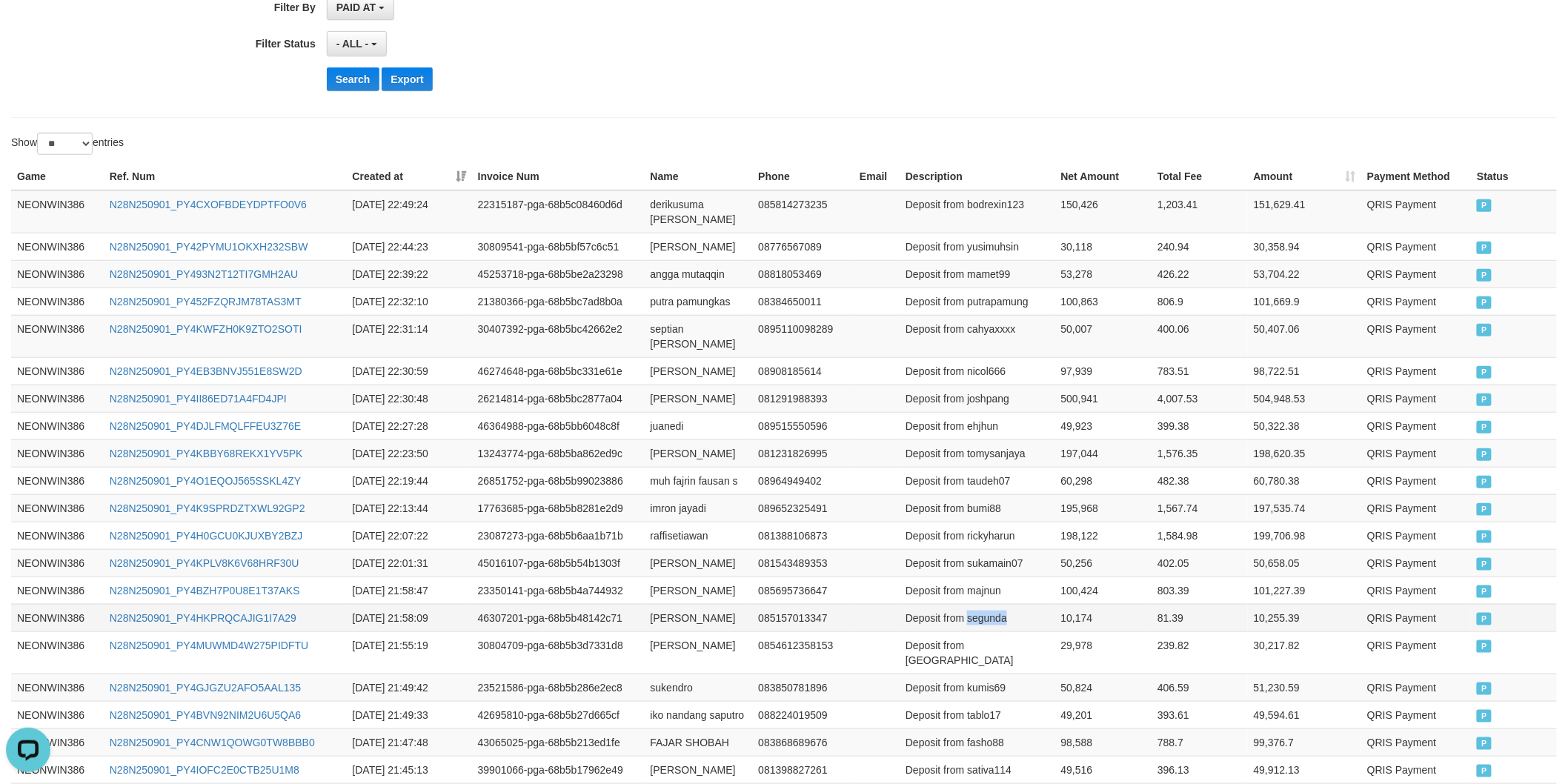
click at [1001, 604] on td "Deposit from segunda" at bounding box center [978, 617] width 156 height 28
click at [1090, 604] on td "10,174" at bounding box center [1104, 617] width 97 height 28
click at [1078, 604] on td "10,174" at bounding box center [1104, 617] width 97 height 28
drag, startPoint x: 1078, startPoint y: 602, endPoint x: 1482, endPoint y: 593, distance: 404.1
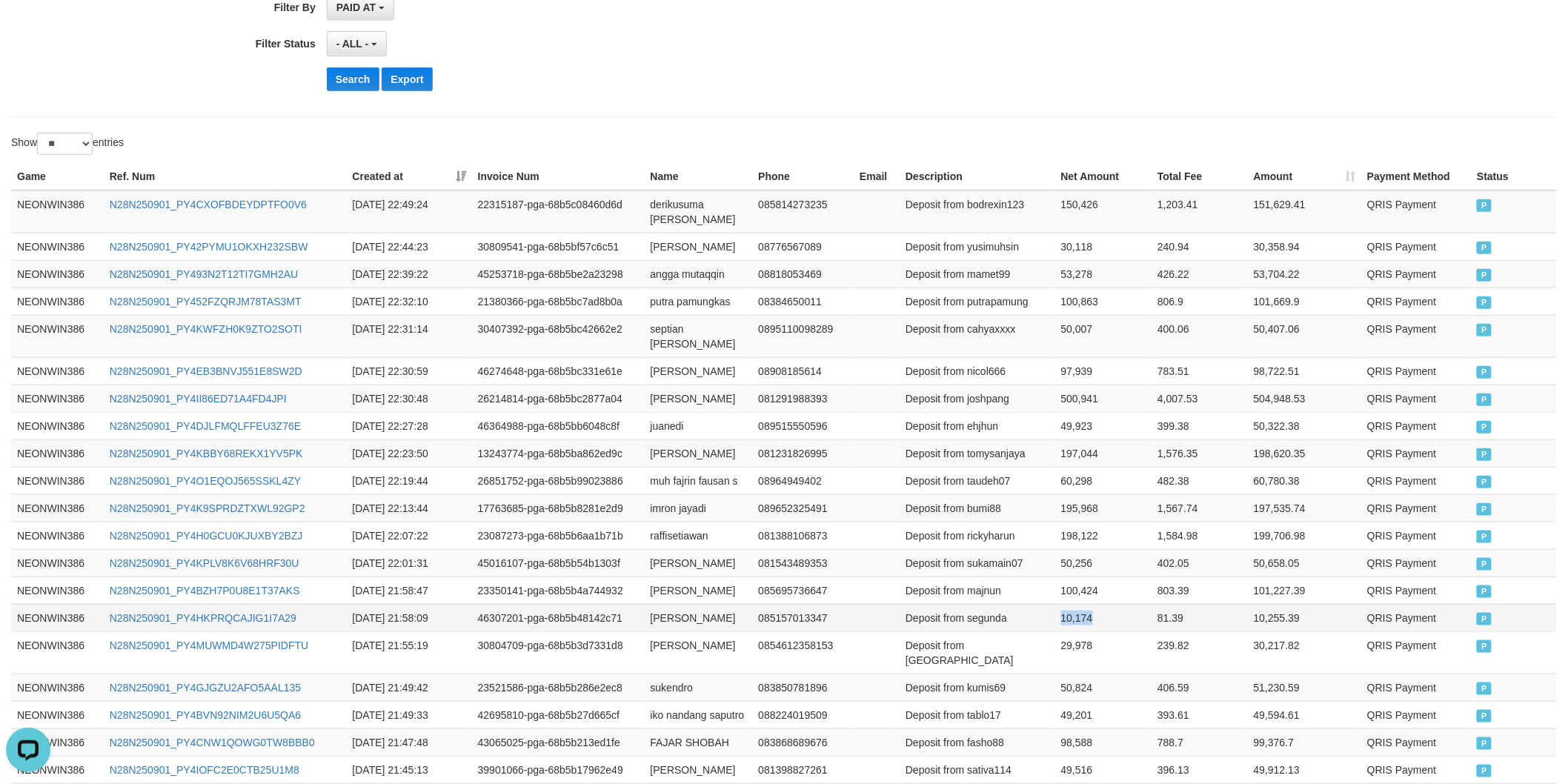
click at [1082, 604] on td "10,174" at bounding box center [1104, 617] width 97 height 28
click at [663, 581] on td "[PERSON_NAME]" at bounding box center [699, 590] width 108 height 28
drag, startPoint x: 663, startPoint y: 581, endPoint x: 722, endPoint y: 581, distance: 59.0
click at [664, 581] on td "[PERSON_NAME]" at bounding box center [699, 590] width 108 height 28
click at [722, 581] on td "[PERSON_NAME]" at bounding box center [699, 590] width 108 height 28
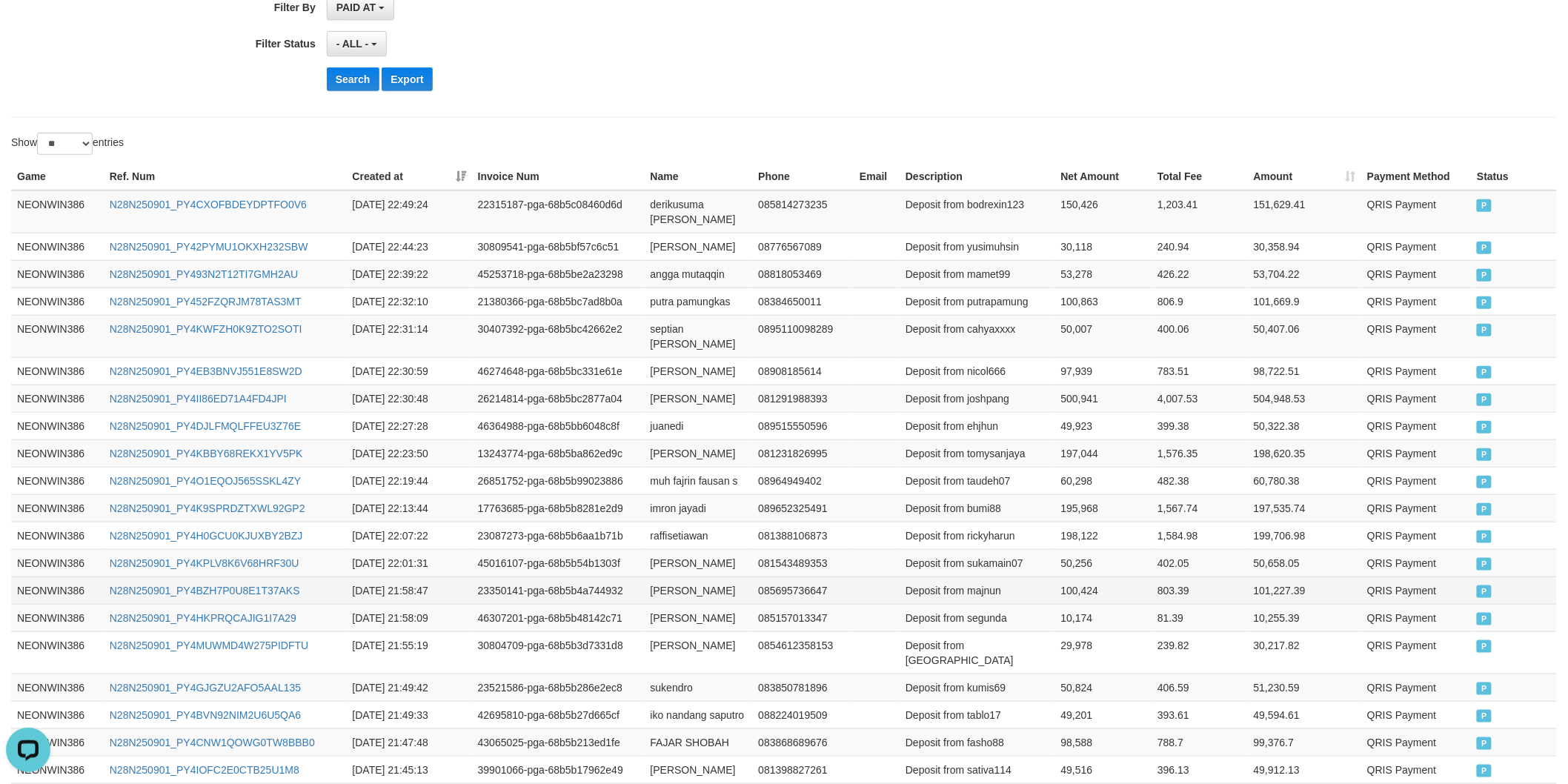
click at [993, 584] on td "Deposit from majnun" at bounding box center [978, 590] width 156 height 28
click at [1085, 580] on td "100,424" at bounding box center [1104, 590] width 97 height 28
click at [675, 551] on td "[PERSON_NAME]" at bounding box center [699, 562] width 108 height 28
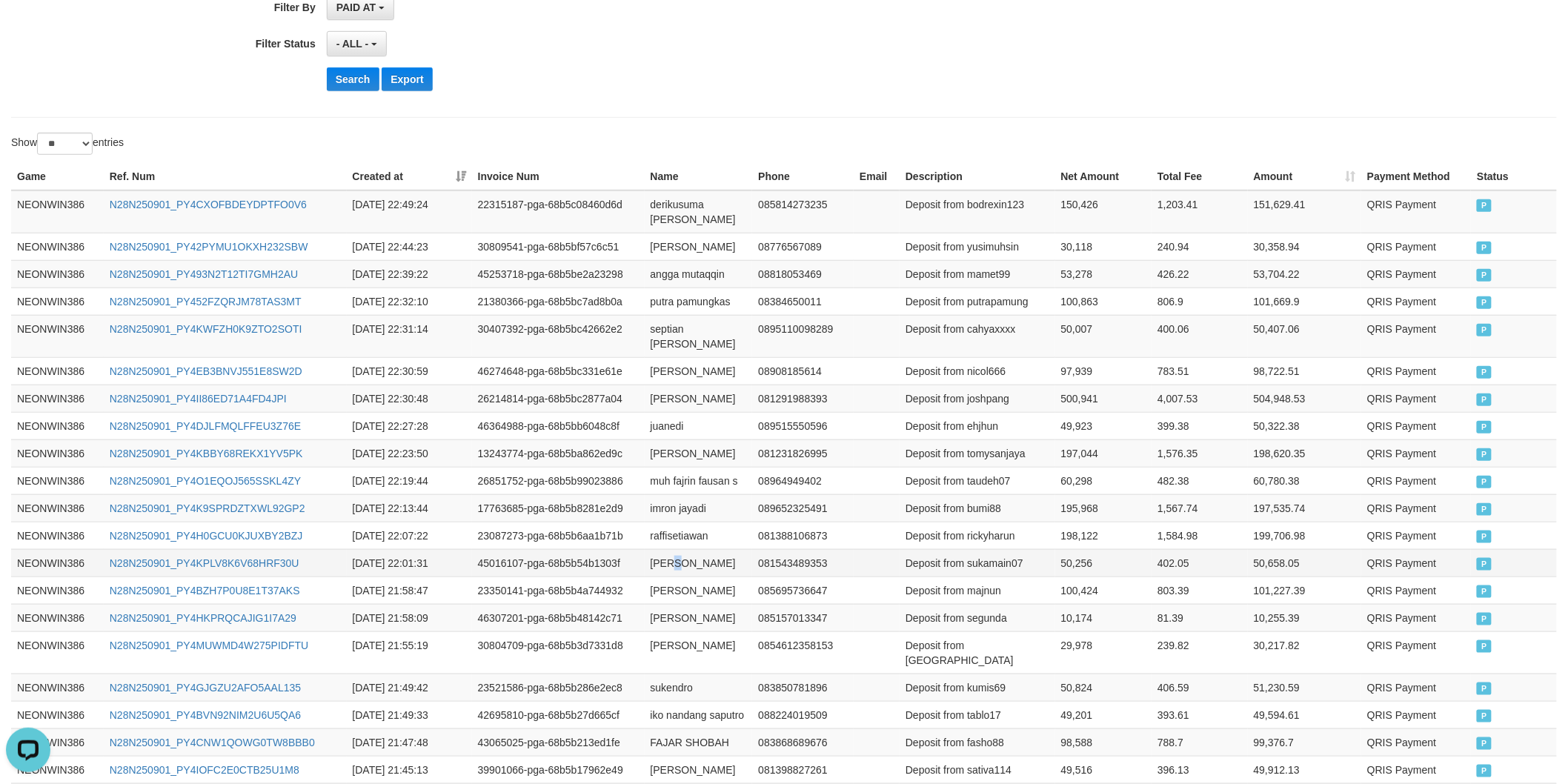
click at [675, 551] on td "[PERSON_NAME]" at bounding box center [699, 562] width 108 height 28
click at [660, 552] on td "[PERSON_NAME]" at bounding box center [699, 562] width 108 height 28
drag, startPoint x: 660, startPoint y: 552, endPoint x: 694, endPoint y: 553, distance: 34.0
click at [661, 553] on td "[PERSON_NAME]" at bounding box center [699, 562] width 108 height 28
click at [695, 553] on td "[PERSON_NAME]" at bounding box center [699, 562] width 108 height 28
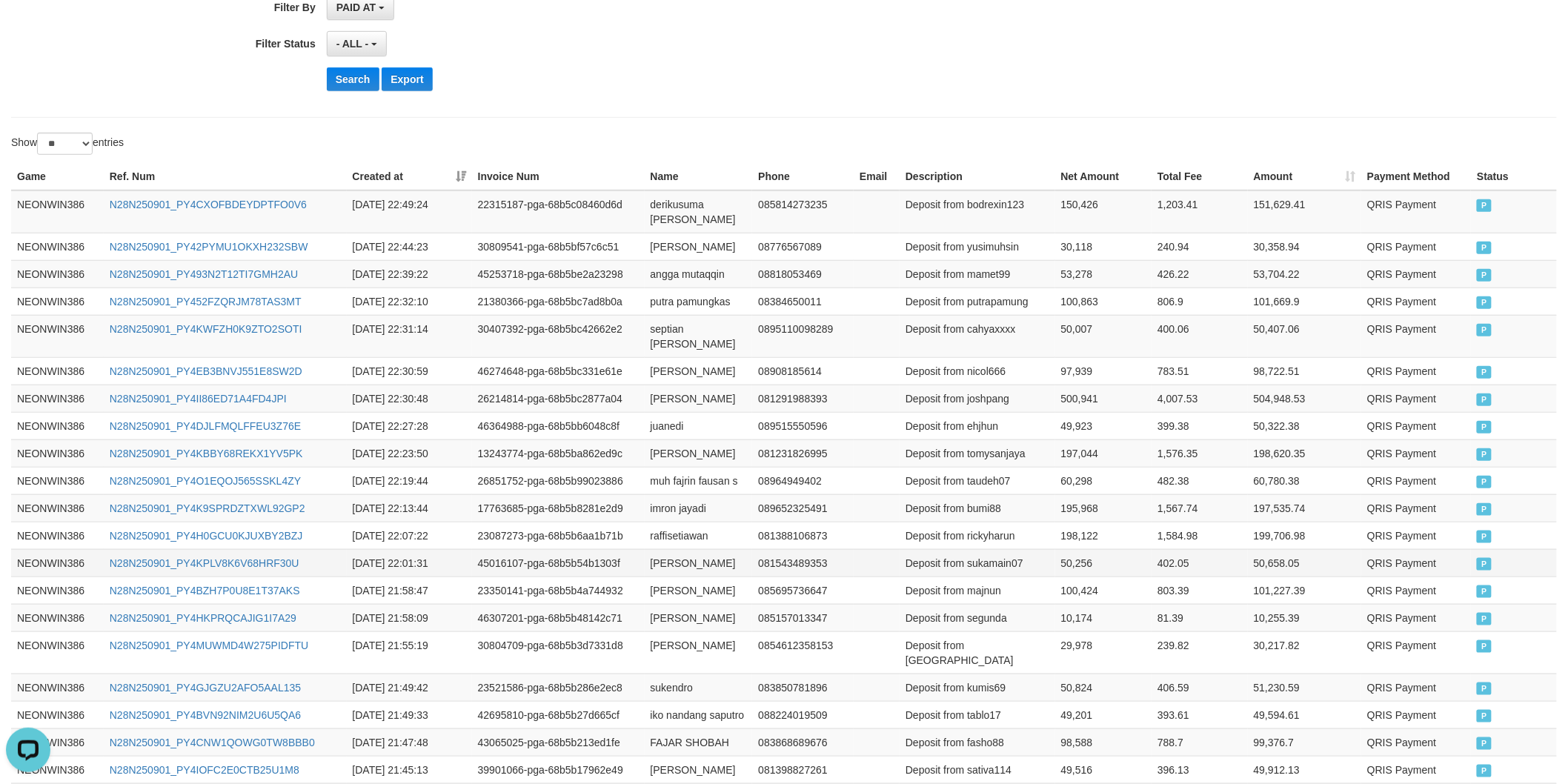
click at [983, 557] on td "Deposit from sukamain07" at bounding box center [978, 562] width 156 height 28
click at [1078, 549] on td "50,256" at bounding box center [1104, 562] width 97 height 28
drag, startPoint x: 757, startPoint y: 410, endPoint x: 764, endPoint y: 415, distance: 8.6
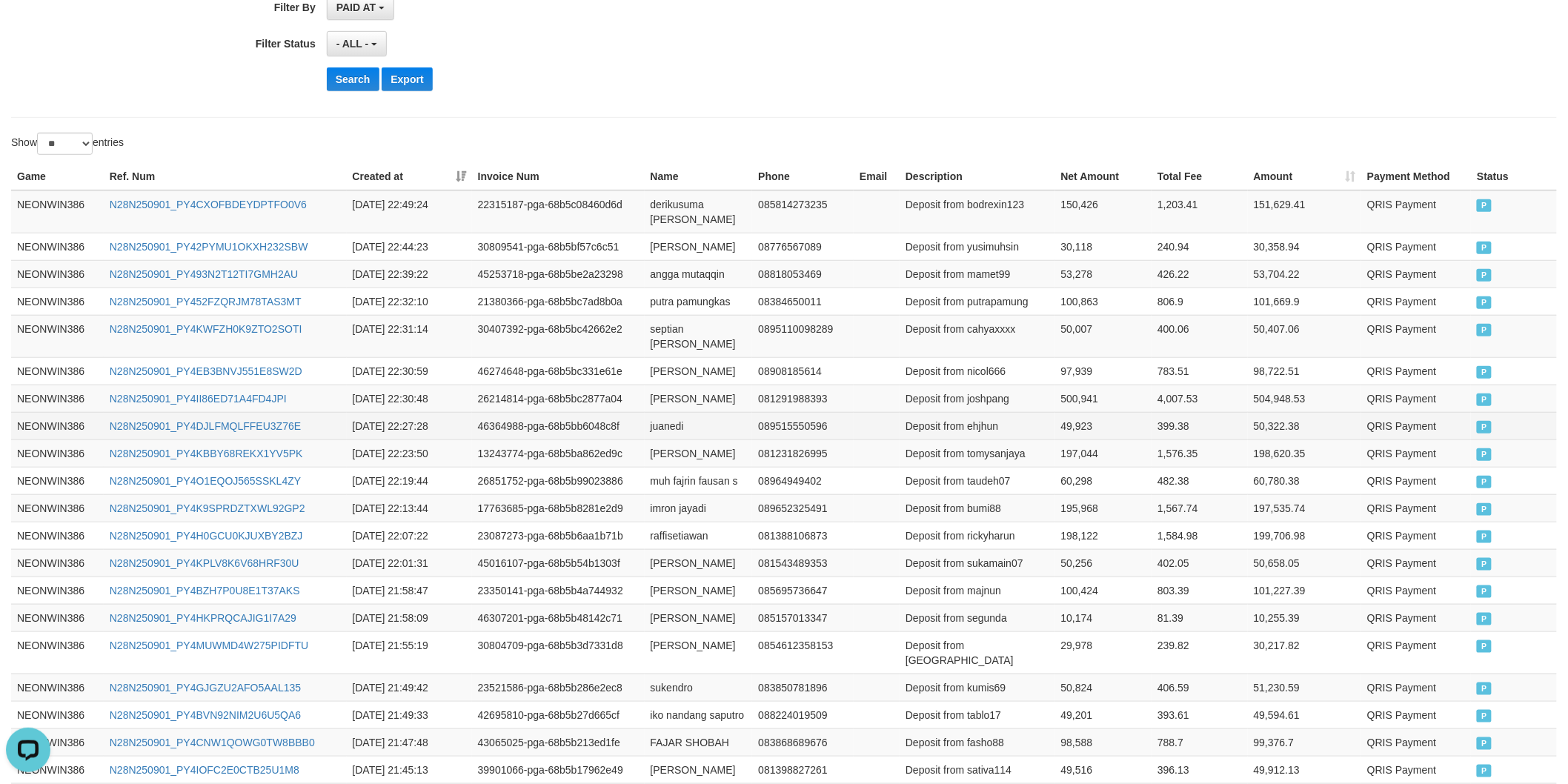
click at [764, 415] on tr "NEONWIN386 N28N250901_PY4DJLFMQLFFEU3Z76E [DATE] 22:27:28 46364988-pga-68b5bb60…" at bounding box center [784, 426] width 1546 height 28
click at [656, 522] on td "raffisetiawan" at bounding box center [699, 535] width 108 height 28
drag, startPoint x: 656, startPoint y: 520, endPoint x: 678, endPoint y: 520, distance: 22.0
click at [663, 522] on td "raffisetiawan" at bounding box center [699, 535] width 108 height 28
click at [679, 522] on td "raffisetiawan" at bounding box center [699, 535] width 108 height 28
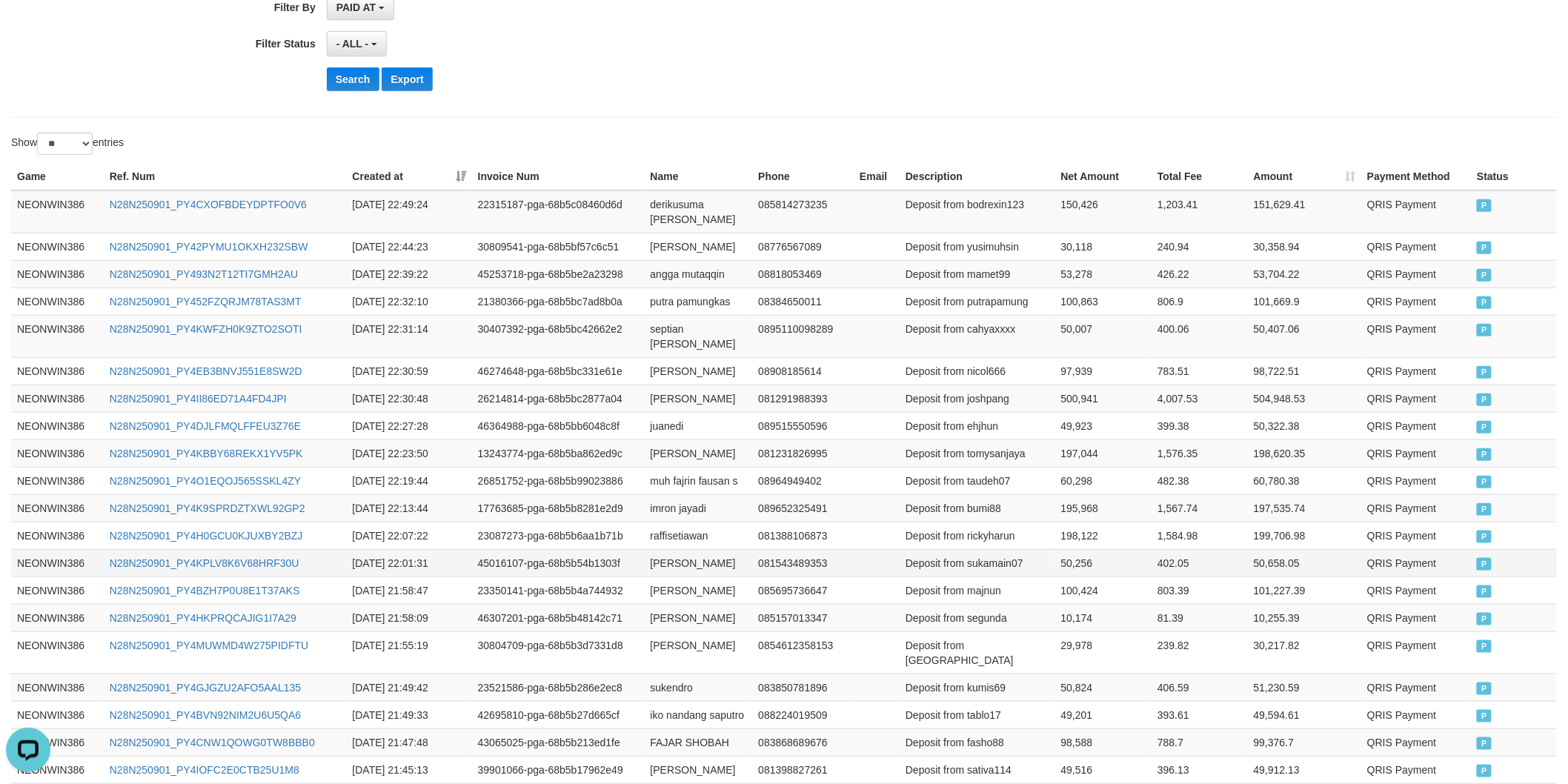
click at [1005, 551] on td "Deposit from sukamain07" at bounding box center [978, 562] width 156 height 28
click at [1003, 531] on td "Deposit from rickyharun" at bounding box center [978, 535] width 156 height 28
click at [1003, 530] on td "Deposit from rickyharun" at bounding box center [978, 535] width 156 height 28
click at [1094, 530] on td "198,122" at bounding box center [1104, 535] width 97 height 28
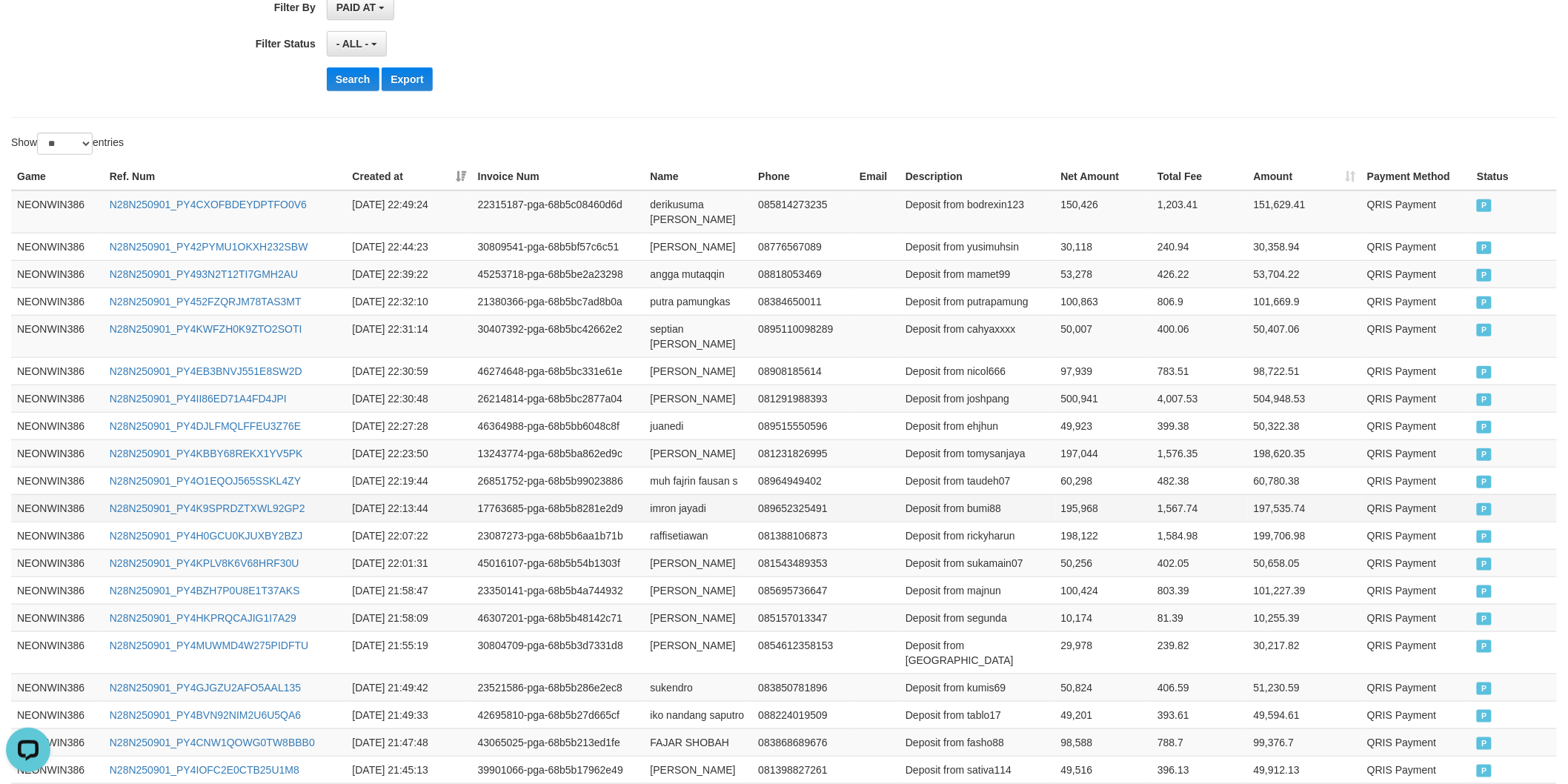
click at [668, 496] on td "imron jayadi" at bounding box center [699, 508] width 108 height 28
click at [683, 496] on td "imron jayadi" at bounding box center [699, 508] width 108 height 28
click at [989, 497] on td "Deposit from bumi88" at bounding box center [978, 508] width 156 height 28
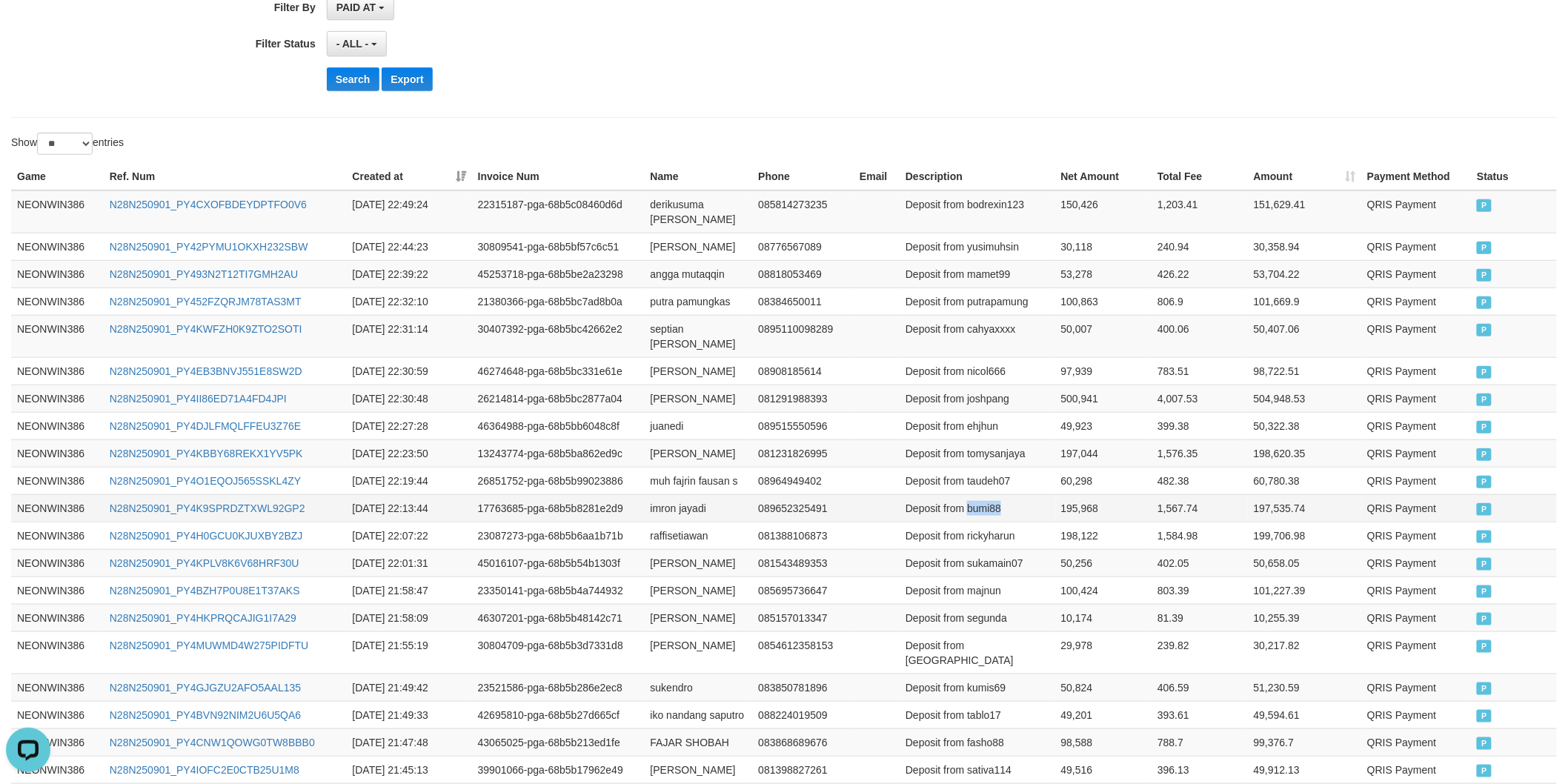
click at [1085, 494] on td "195,968" at bounding box center [1104, 508] width 97 height 28
click at [661, 472] on td "muh fajrin fausan s" at bounding box center [699, 481] width 108 height 28
click at [704, 467] on td "muh fajrin fausan s" at bounding box center [699, 481] width 108 height 28
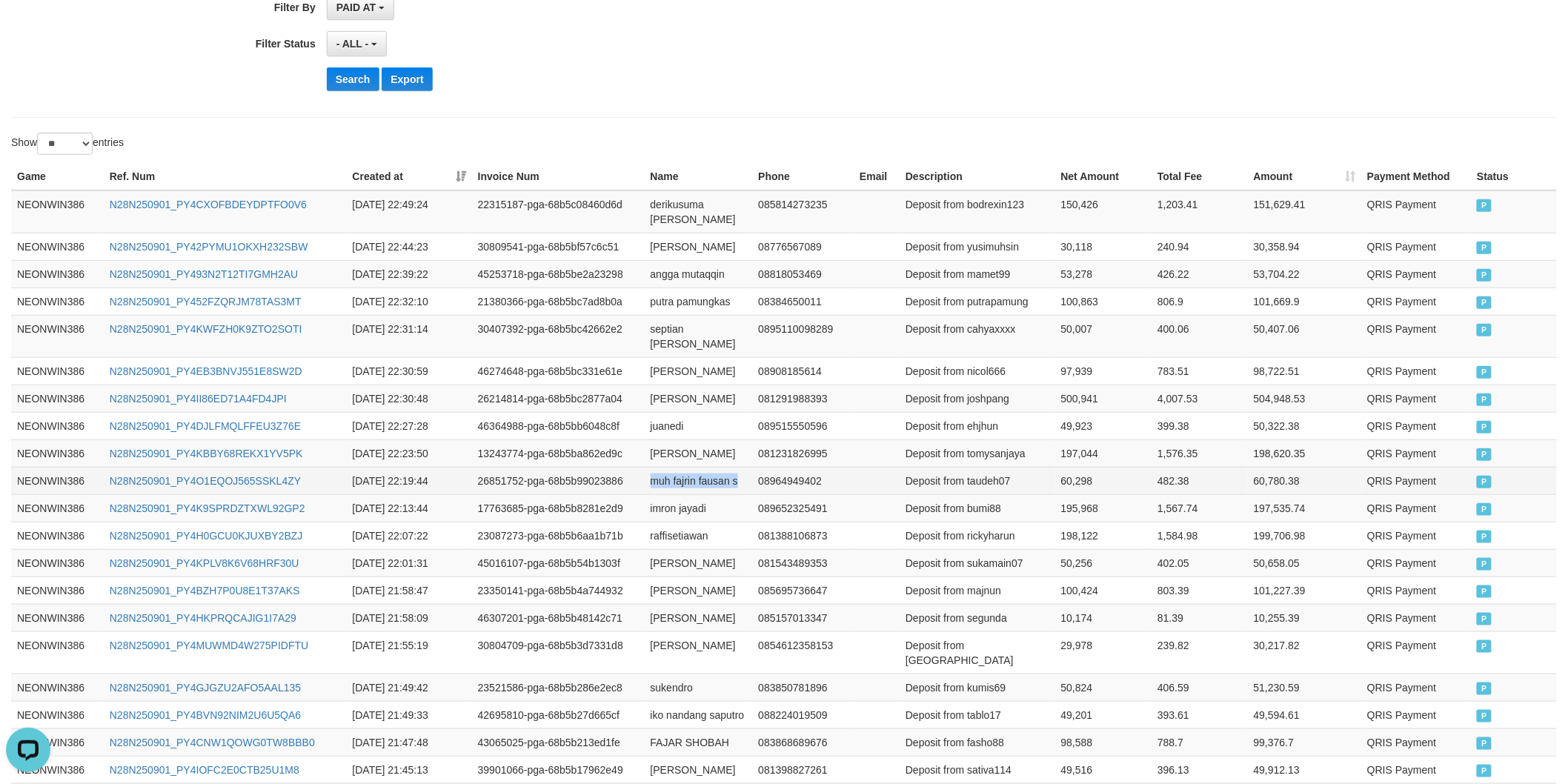
click at [734, 467] on td "muh fajrin fausan s" at bounding box center [699, 481] width 108 height 28
click at [973, 467] on td "Deposit from taudeh07" at bounding box center [978, 481] width 156 height 28
click at [1075, 467] on td "60,298" at bounding box center [1104, 481] width 97 height 28
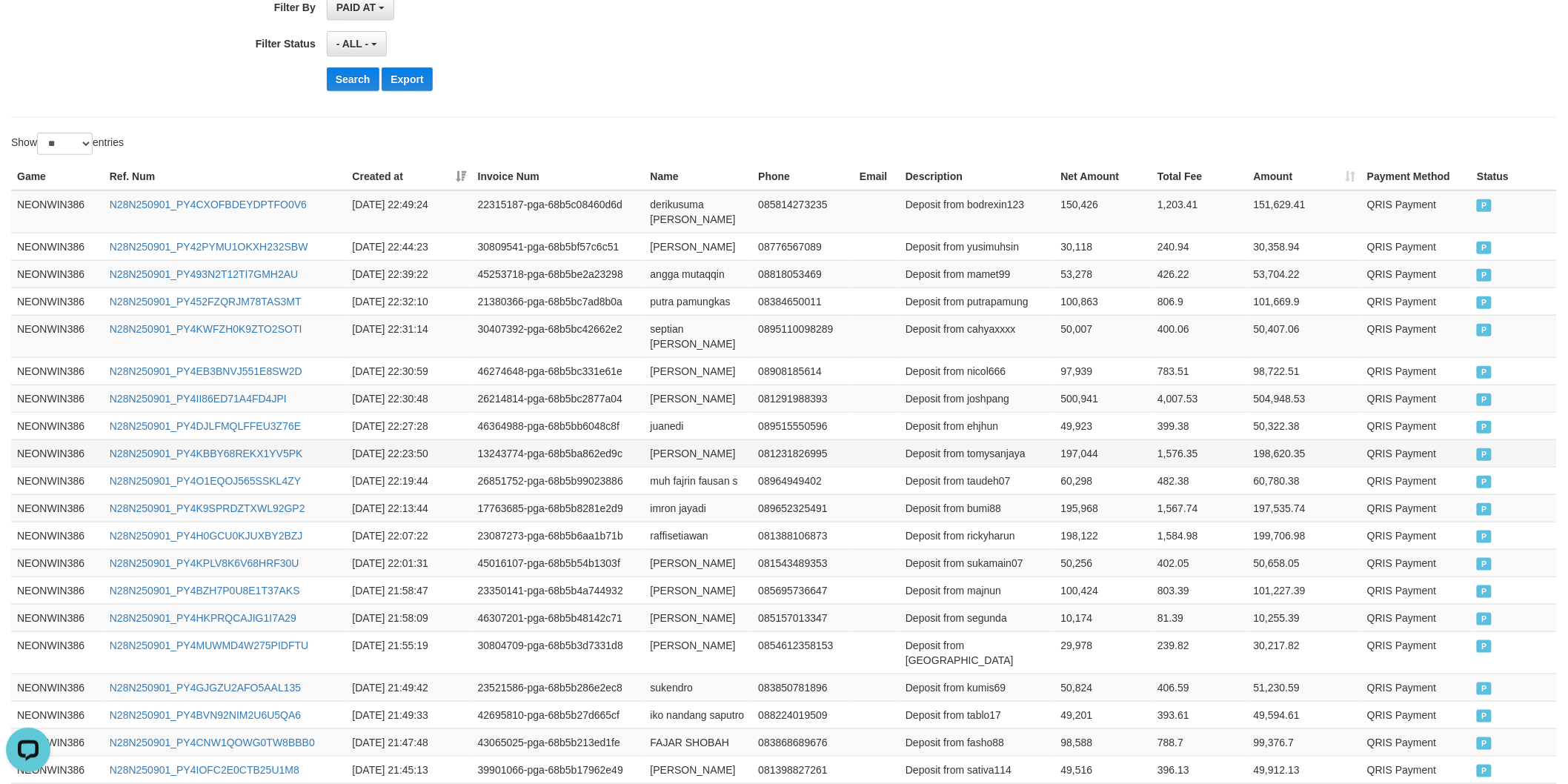
click at [668, 439] on td "[PERSON_NAME]" at bounding box center [699, 453] width 108 height 28
click at [652, 439] on td "[PERSON_NAME]" at bounding box center [699, 453] width 108 height 28
click at [673, 439] on td "[PERSON_NAME]" at bounding box center [699, 453] width 108 height 28
click at [999, 445] on td "Deposit from tomysanjaya" at bounding box center [978, 453] width 156 height 28
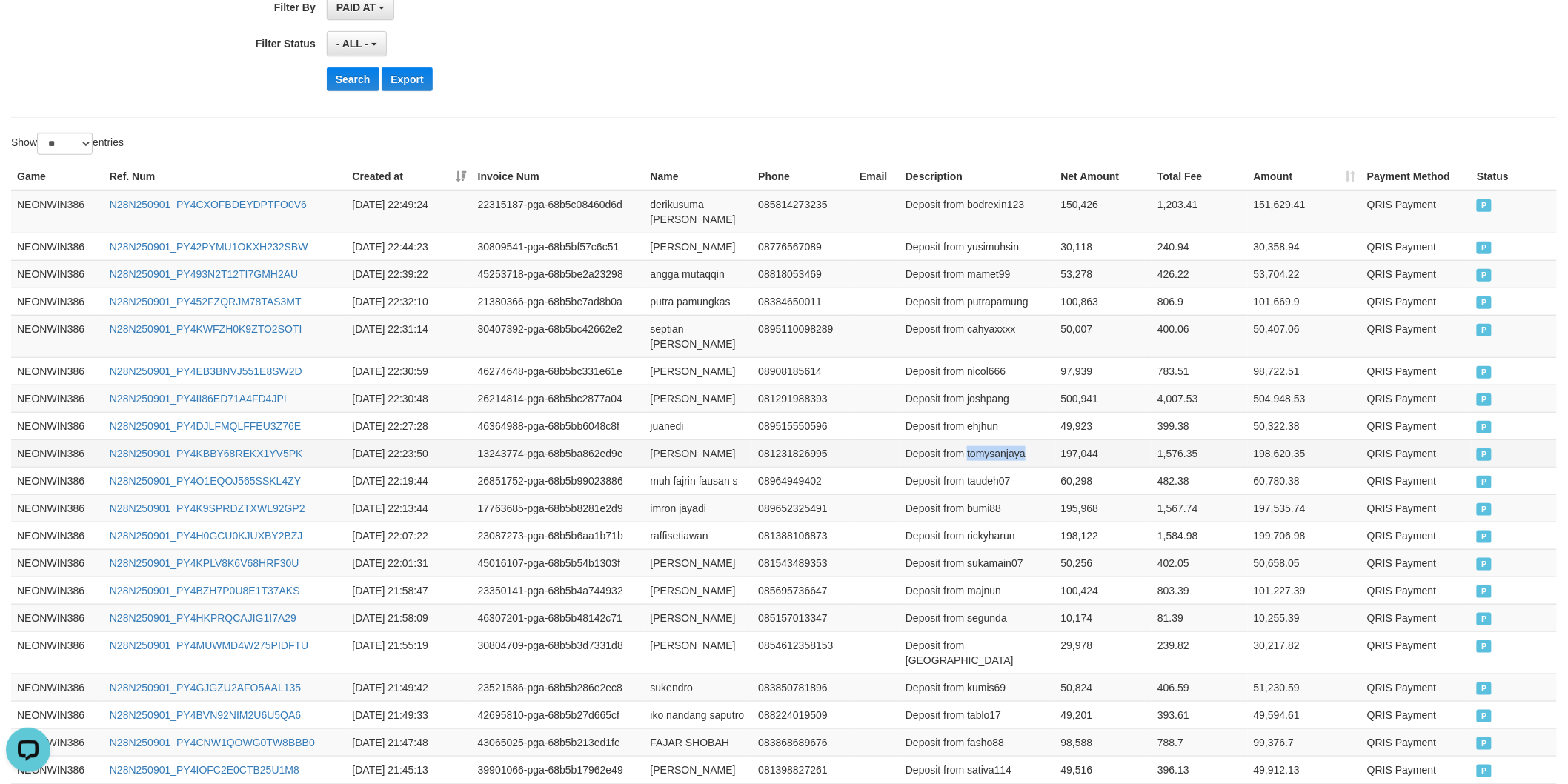
click at [999, 445] on td "Deposit from tomysanjaya" at bounding box center [978, 453] width 156 height 28
click at [1066, 439] on td "197,044" at bounding box center [1104, 453] width 97 height 28
click at [668, 412] on td "juanedi" at bounding box center [699, 426] width 108 height 28
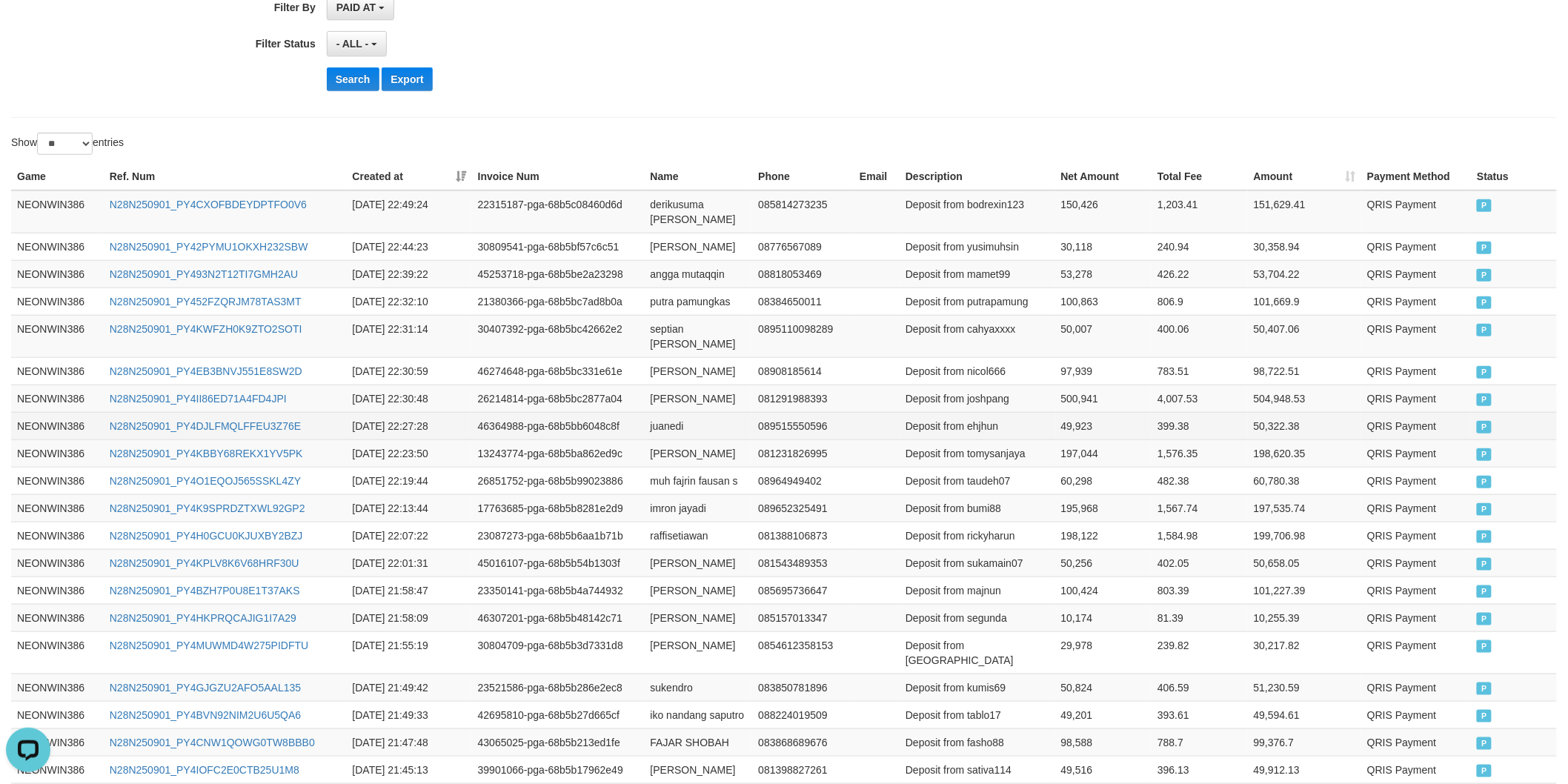
click at [978, 419] on td "Deposit from ehjhun" at bounding box center [978, 426] width 156 height 28
click at [1080, 412] on td "49,923" at bounding box center [1104, 426] width 97 height 28
click at [658, 384] on td "[PERSON_NAME]" at bounding box center [699, 398] width 108 height 28
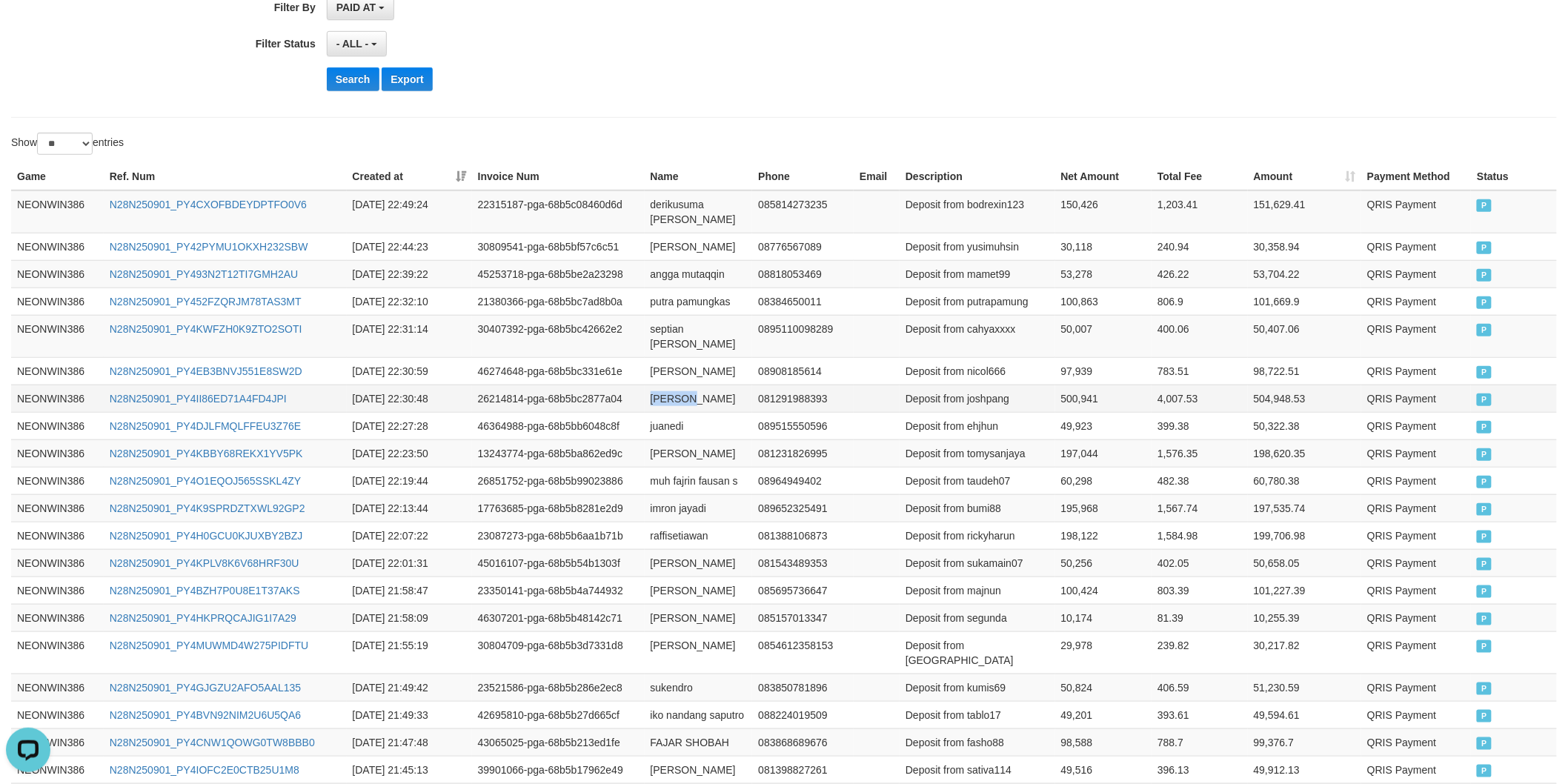
click at [658, 384] on td "[PERSON_NAME]" at bounding box center [699, 398] width 108 height 28
click at [662, 384] on td "[PERSON_NAME]" at bounding box center [699, 398] width 108 height 28
click at [662, 387] on td "[PERSON_NAME]" at bounding box center [699, 398] width 108 height 28
click at [989, 384] on td "Deposit from joshpang" at bounding box center [978, 398] width 156 height 28
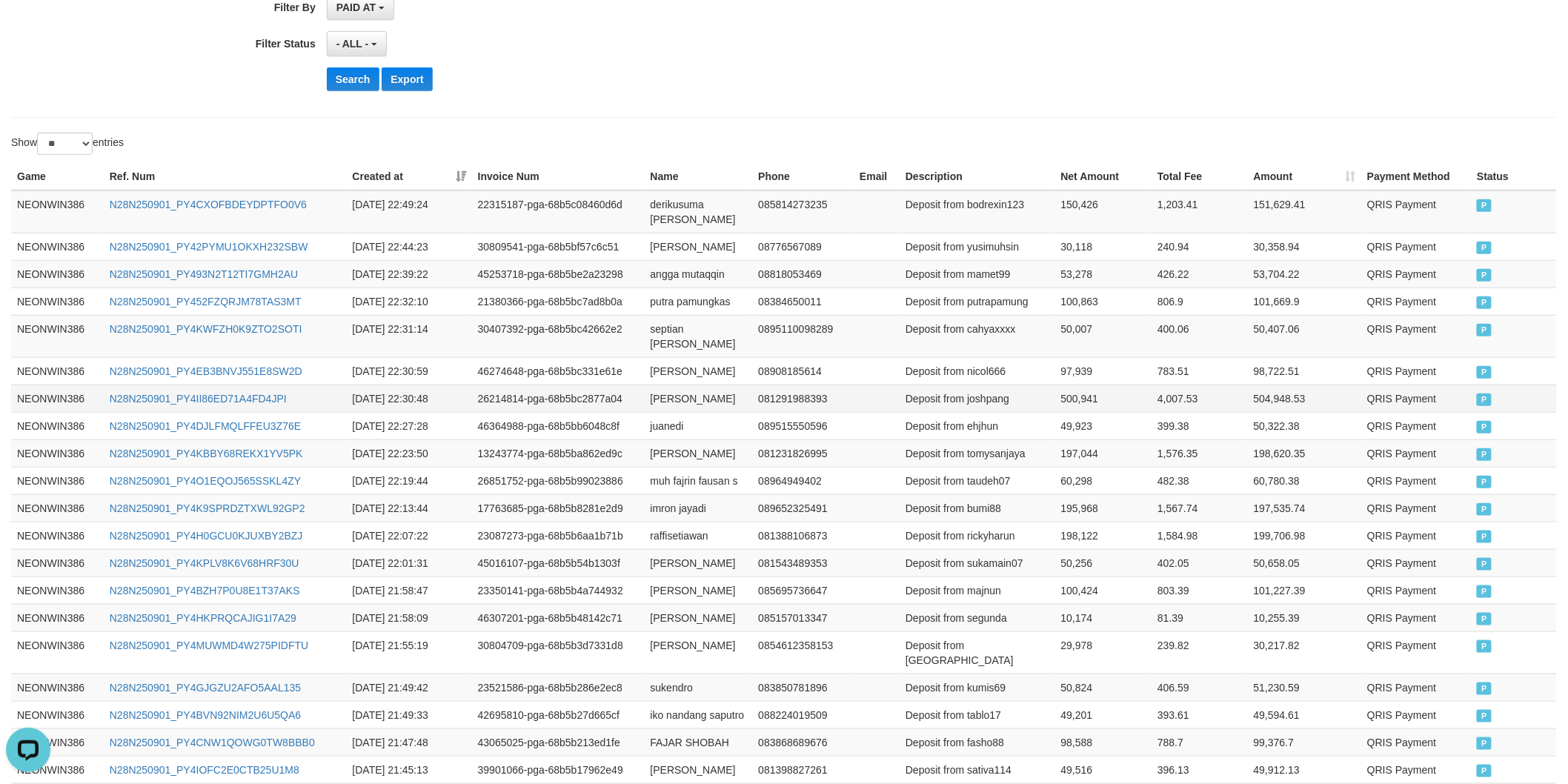
click at [1070, 384] on td "500,941" at bounding box center [1104, 398] width 97 height 28
click at [675, 357] on td "[PERSON_NAME]" at bounding box center [699, 371] width 108 height 28
drag, startPoint x: 675, startPoint y: 341, endPoint x: 698, endPoint y: 342, distance: 23.0
click at [679, 357] on td "[PERSON_NAME]" at bounding box center [699, 371] width 108 height 28
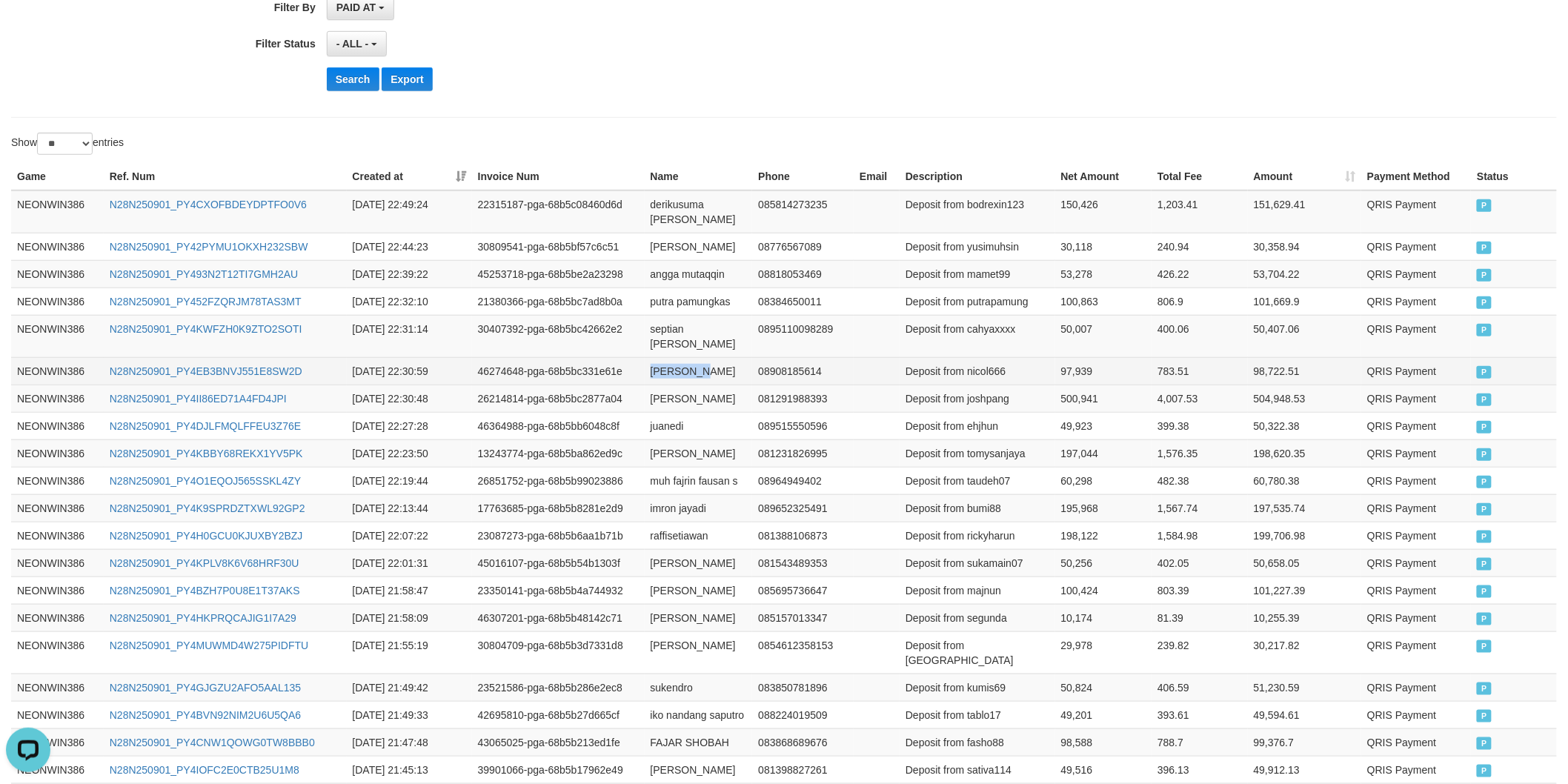
click at [698, 357] on td "[PERSON_NAME]" at bounding box center [699, 371] width 108 height 28
click at [984, 357] on td "Deposit from nicol666" at bounding box center [978, 371] width 156 height 28
click at [1078, 357] on td "97,939" at bounding box center [1104, 371] width 97 height 28
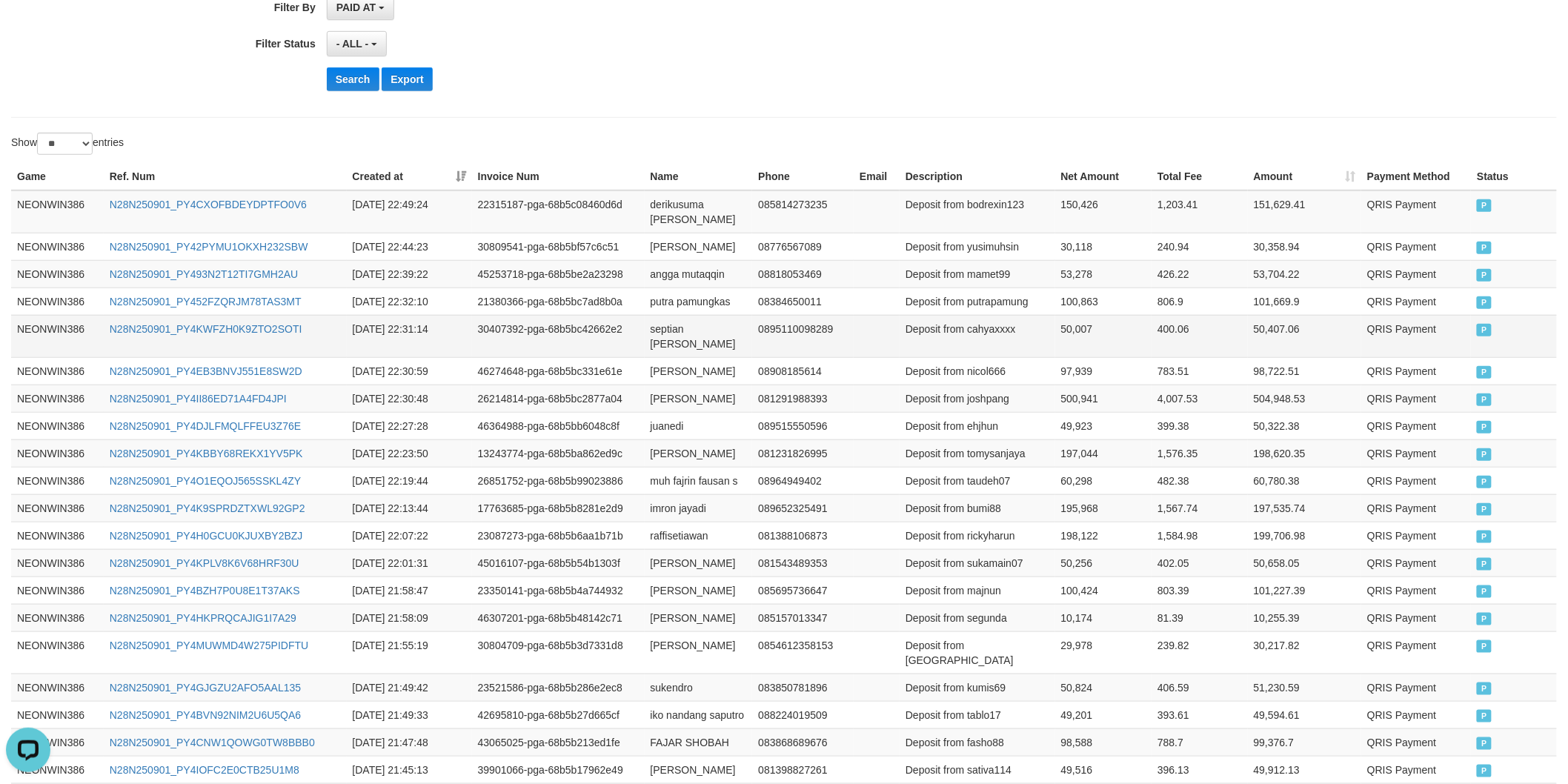
click at [665, 317] on td "septian [PERSON_NAME]" at bounding box center [699, 335] width 108 height 42
drag, startPoint x: 665, startPoint y: 317, endPoint x: 701, endPoint y: 313, distance: 36.2
click at [691, 315] on td "septian [PERSON_NAME]" at bounding box center [699, 335] width 108 height 42
click at [713, 315] on td "septian [PERSON_NAME]" at bounding box center [699, 335] width 108 height 42
click at [981, 315] on td "Deposit from cahyaxxxx" at bounding box center [978, 335] width 156 height 42
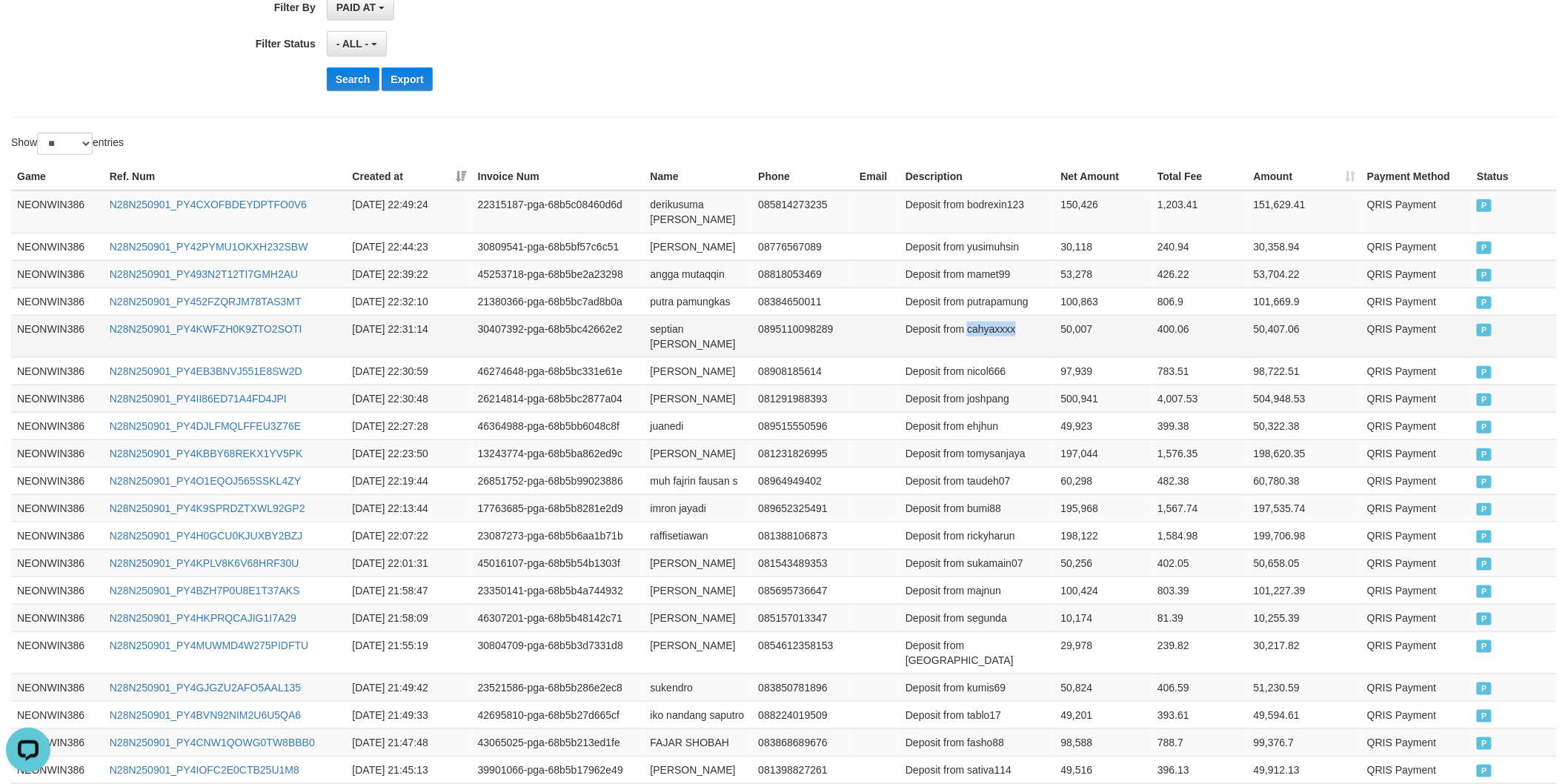
click at [981, 315] on td "Deposit from cahyaxxxx" at bounding box center [978, 335] width 156 height 42
click at [1090, 315] on td "50,007" at bounding box center [1104, 335] width 97 height 42
click at [1083, 315] on td "50,007" at bounding box center [1104, 335] width 97 height 42
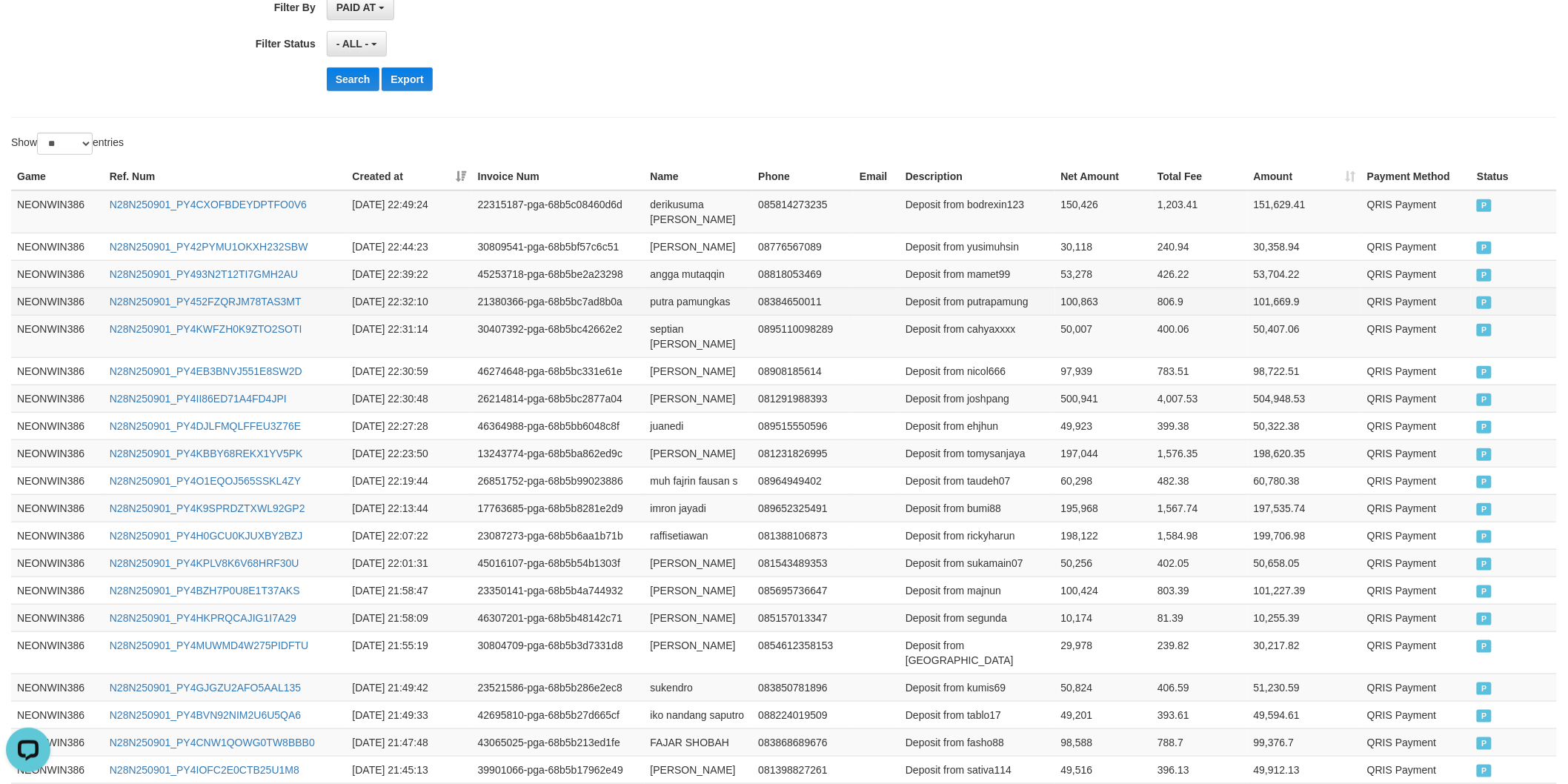
click at [671, 288] on td "putra pamungkas" at bounding box center [699, 301] width 108 height 28
drag, startPoint x: 671, startPoint y: 285, endPoint x: 695, endPoint y: 285, distance: 24.0
click at [683, 288] on td "putra pamungkas" at bounding box center [699, 301] width 108 height 28
click at [720, 288] on td "putra pamungkas" at bounding box center [699, 301] width 108 height 28
click at [1013, 290] on td "Deposit from putrapamung" at bounding box center [978, 301] width 156 height 28
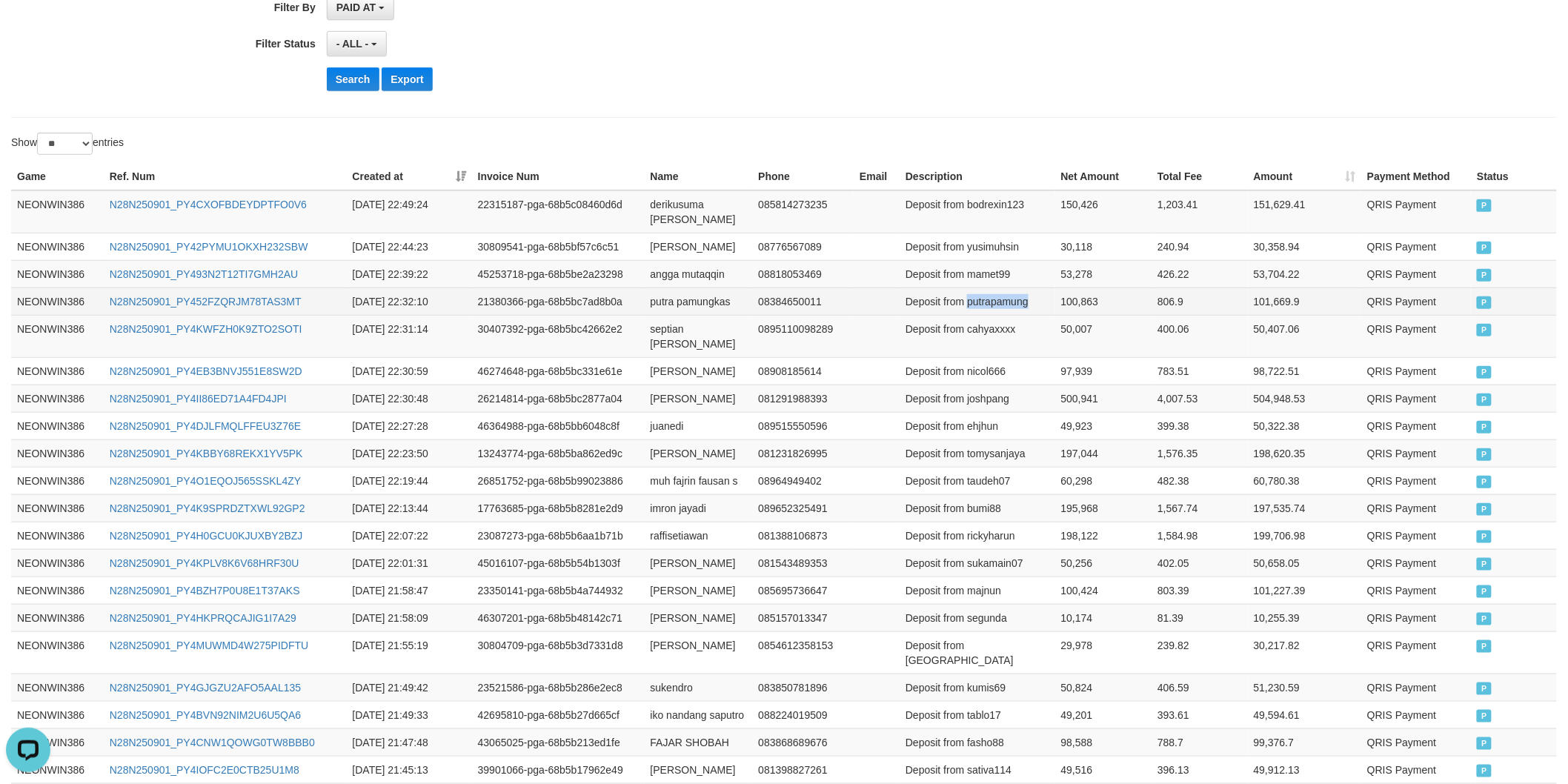
click at [1013, 290] on td "Deposit from putrapamung" at bounding box center [978, 301] width 156 height 28
click at [1090, 288] on td "100,863" at bounding box center [1104, 301] width 97 height 28
click at [665, 260] on td "angga mutaqqin" at bounding box center [699, 273] width 108 height 28
drag, startPoint x: 665, startPoint y: 258, endPoint x: 705, endPoint y: 267, distance: 41.0
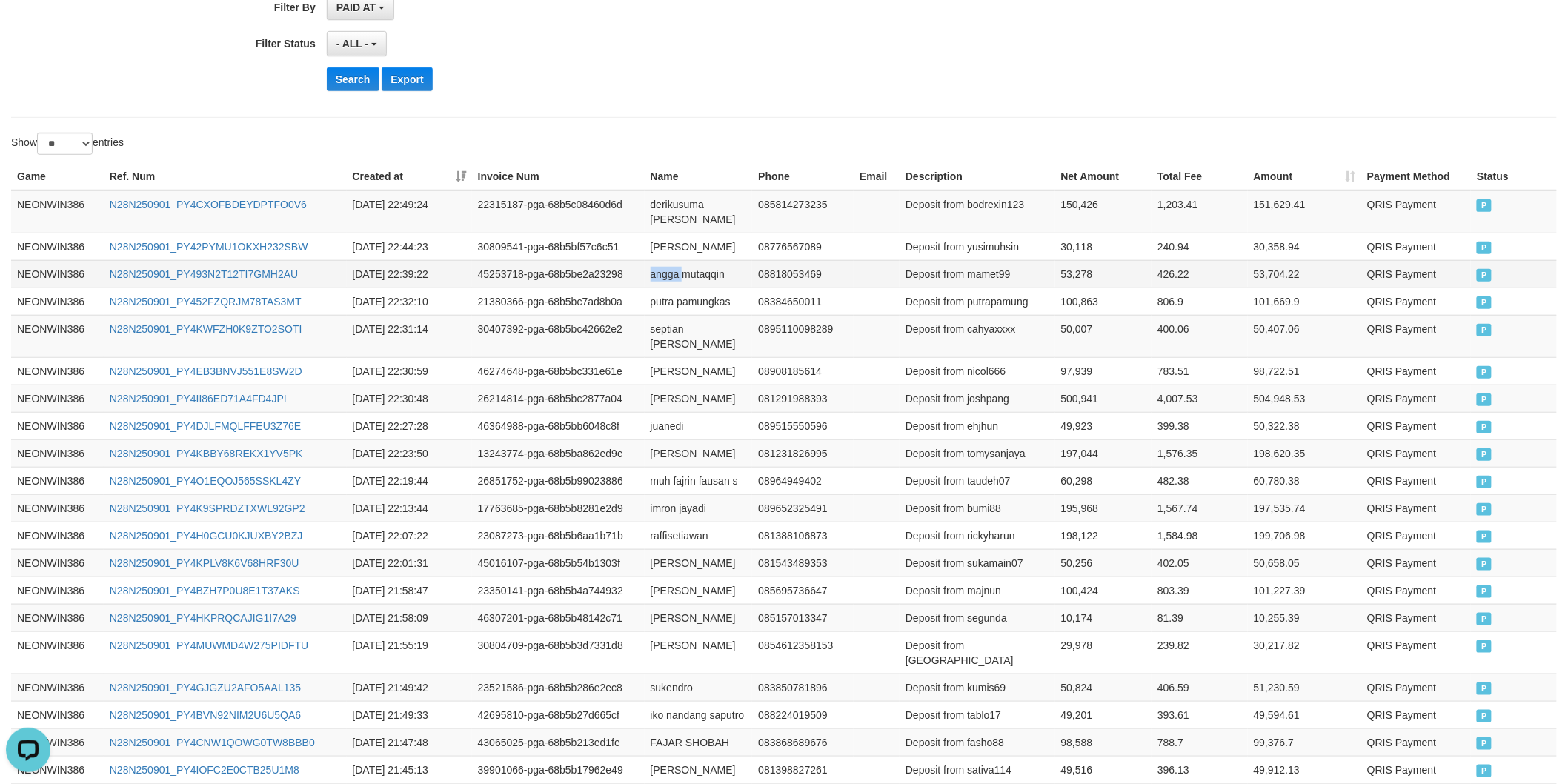
click at [672, 261] on td "angga mutaqqin" at bounding box center [699, 273] width 108 height 28
click at [705, 267] on td "angga mutaqqin" at bounding box center [699, 273] width 108 height 28
click at [997, 260] on td "Deposit from mamet99" at bounding box center [978, 273] width 156 height 28
click at [1066, 261] on td "53,278" at bounding box center [1104, 273] width 97 height 28
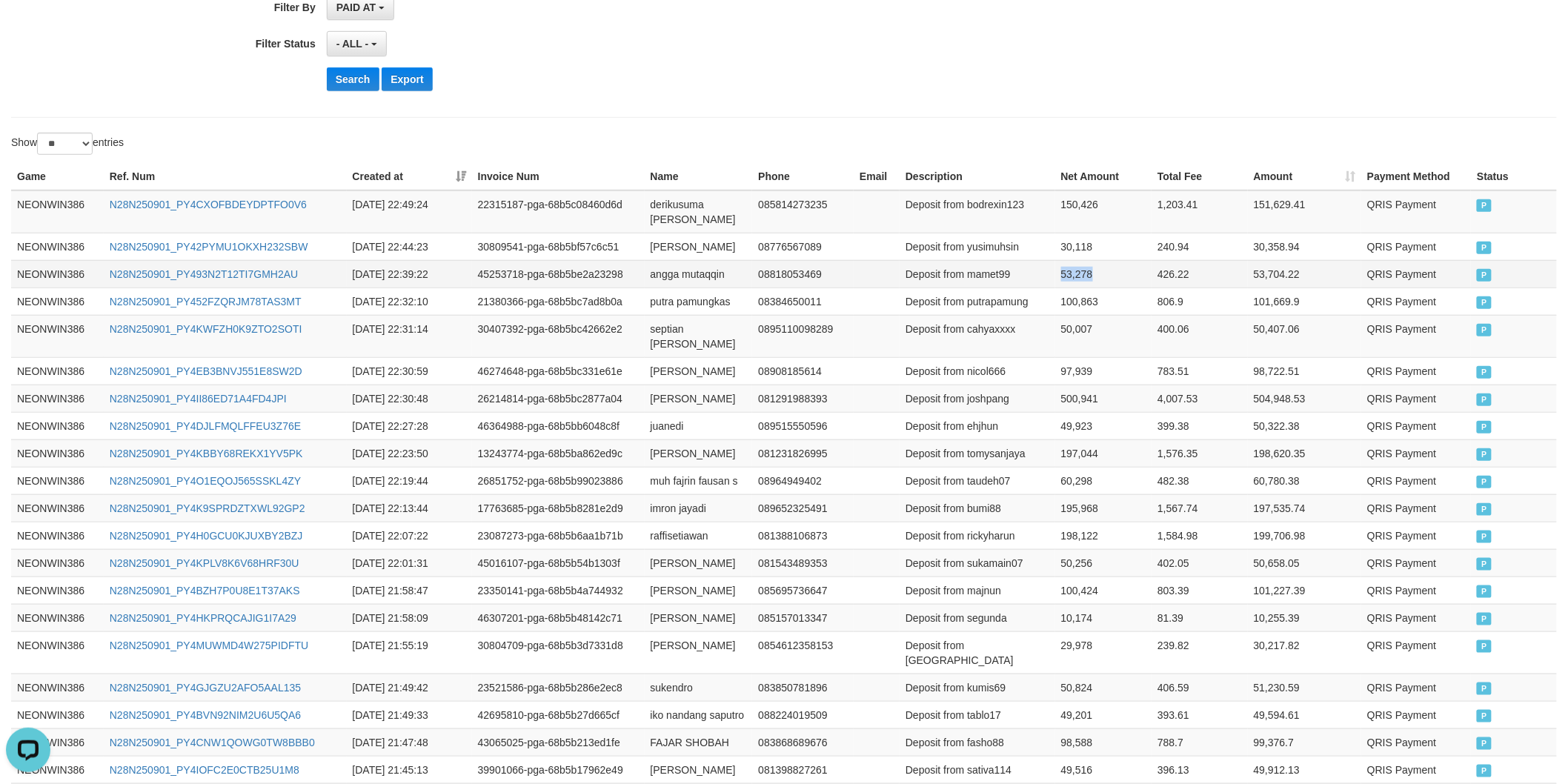
click at [1066, 261] on td "53,278" at bounding box center [1104, 273] width 97 height 28
click at [660, 233] on td "[PERSON_NAME]" at bounding box center [699, 246] width 108 height 28
drag, startPoint x: 660, startPoint y: 227, endPoint x: 731, endPoint y: 227, distance: 71.0
click at [691, 233] on td "[PERSON_NAME]" at bounding box center [699, 246] width 108 height 28
click at [731, 233] on td "[PERSON_NAME]" at bounding box center [699, 246] width 108 height 28
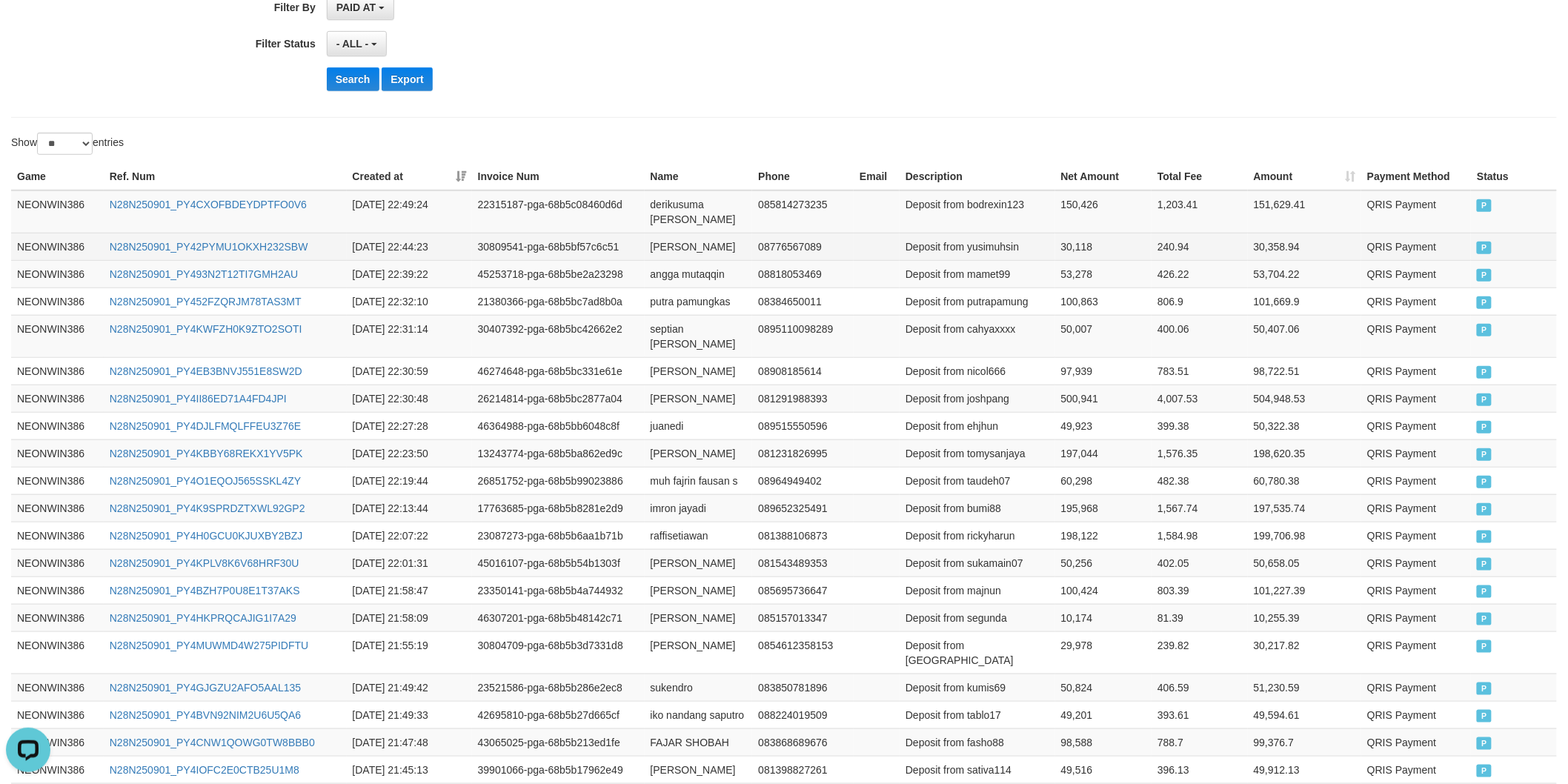
drag, startPoint x: 978, startPoint y: 223, endPoint x: 986, endPoint y: 235, distance: 14.4
click at [978, 233] on td "Deposit from yusimuhsin" at bounding box center [978, 246] width 156 height 28
click at [1001, 233] on td "Deposit from yusimuhsin" at bounding box center [978, 246] width 156 height 28
click at [1086, 233] on td "30,118" at bounding box center [1104, 246] width 97 height 28
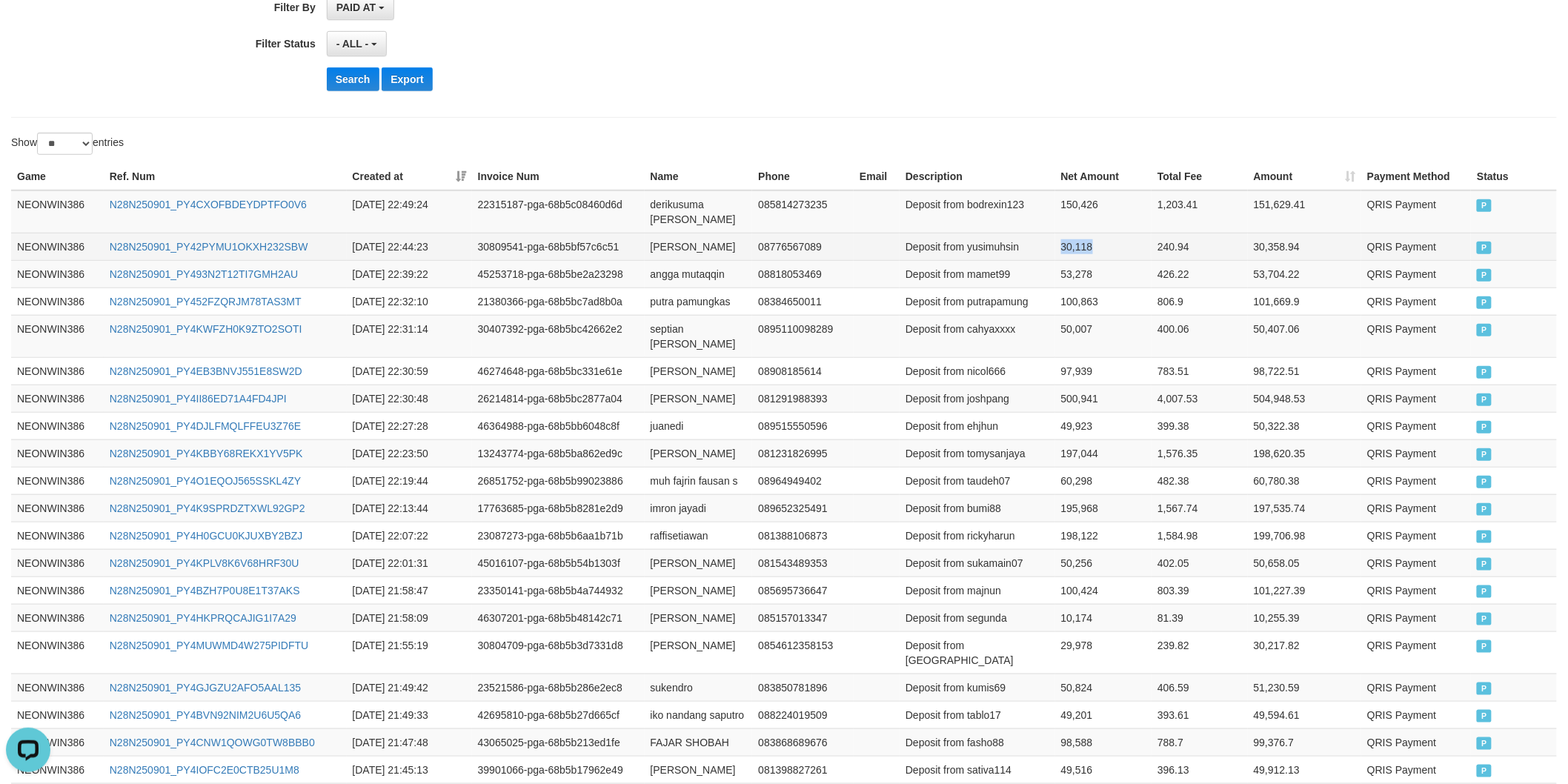
click at [1086, 233] on td "30,118" at bounding box center [1104, 246] width 97 height 28
click at [665, 202] on td "derikusuma [PERSON_NAME]" at bounding box center [699, 212] width 108 height 43
drag, startPoint x: 665, startPoint y: 202, endPoint x: 738, endPoint y: 203, distance: 73.0
click at [682, 203] on td "derikusuma [PERSON_NAME]" at bounding box center [699, 212] width 108 height 43
click at [739, 203] on td "derikusuma [PERSON_NAME]" at bounding box center [699, 212] width 108 height 43
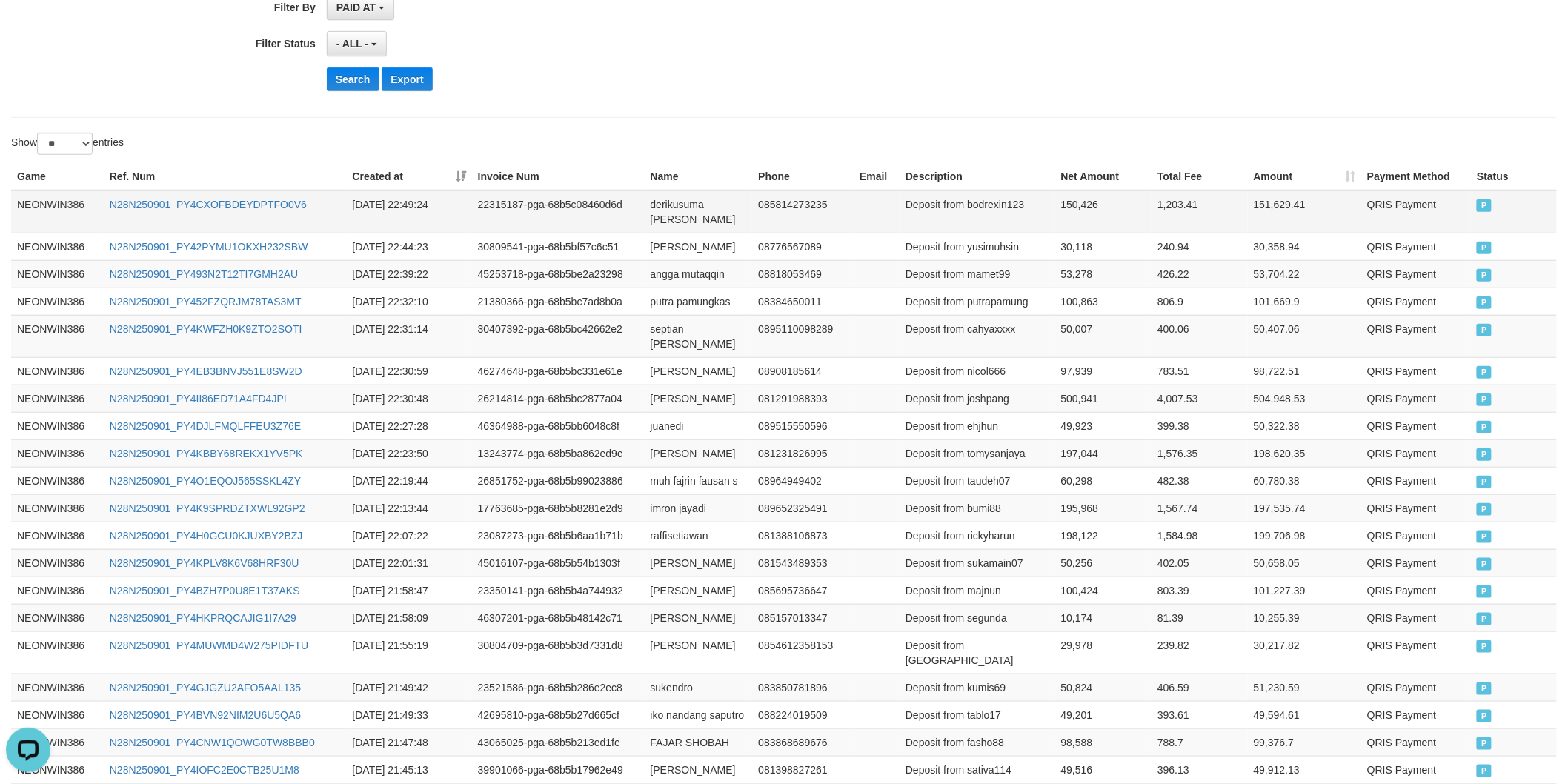
click at [988, 208] on td "Deposit from bodrexin123" at bounding box center [978, 212] width 156 height 43
click at [1083, 209] on td "150,426" at bounding box center [1104, 212] width 97 height 43
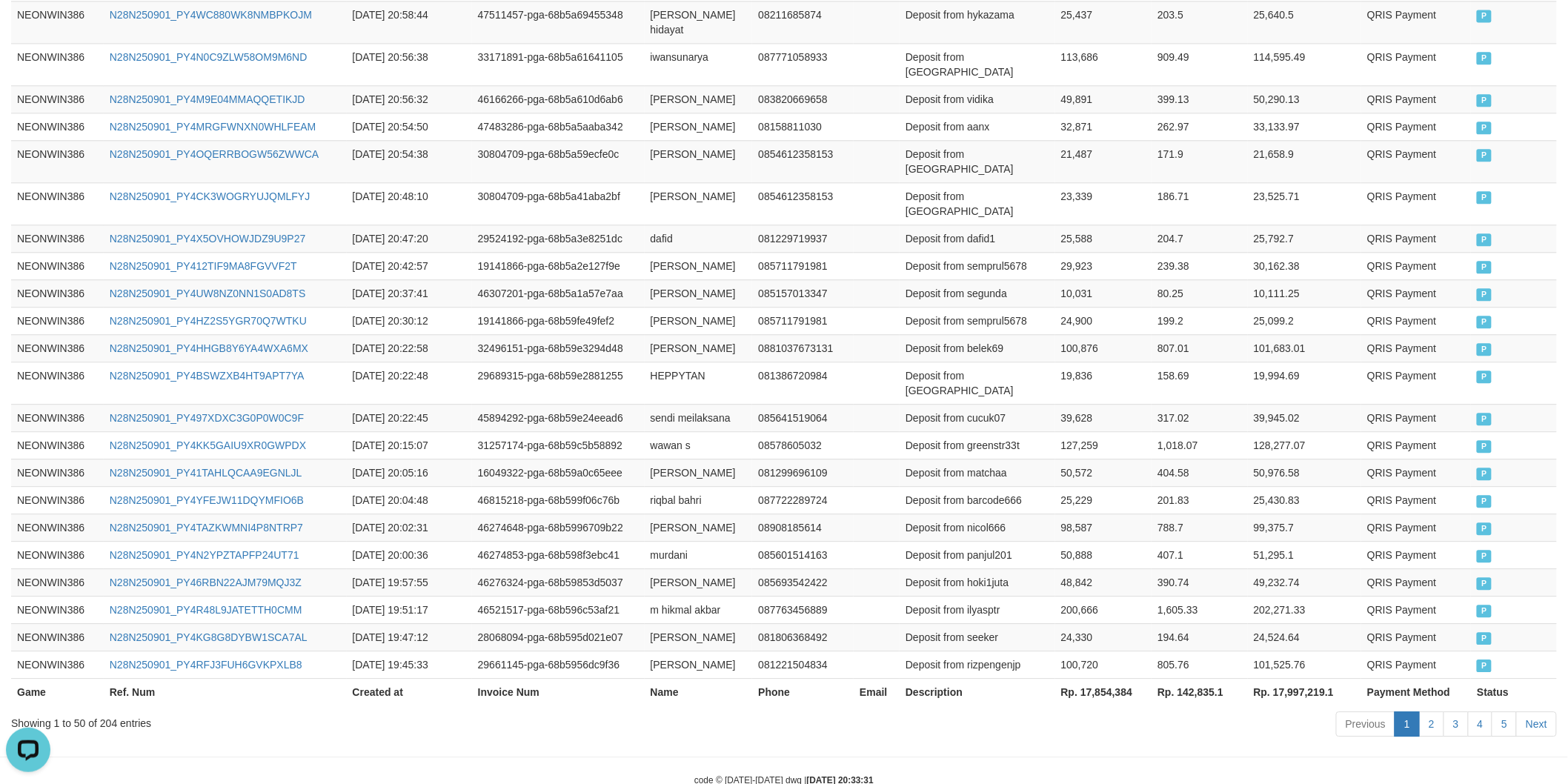
scroll to position [1446, 0]
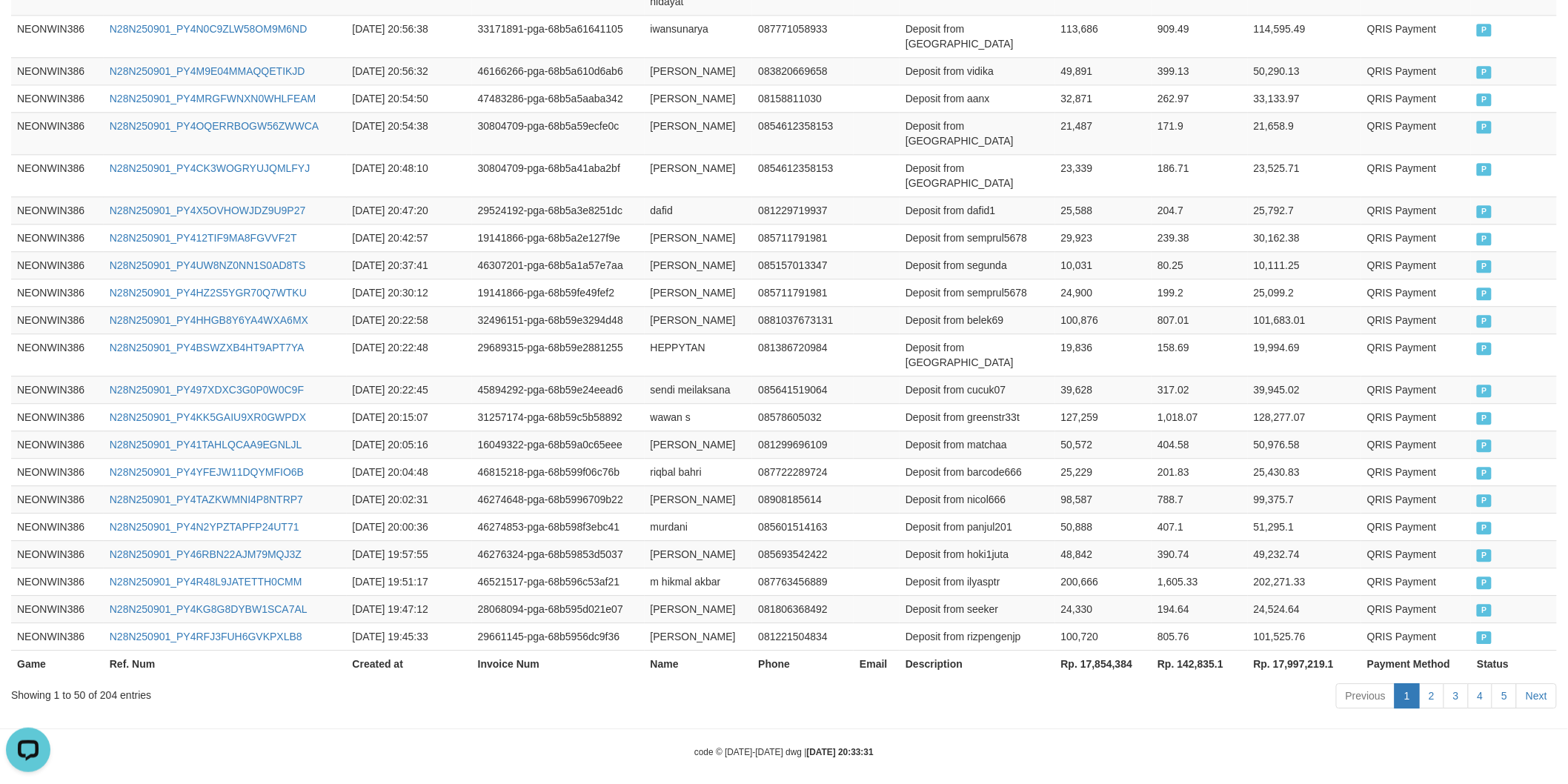
click at [1094, 662] on th "Rp. 17,854,384" at bounding box center [1104, 663] width 97 height 28
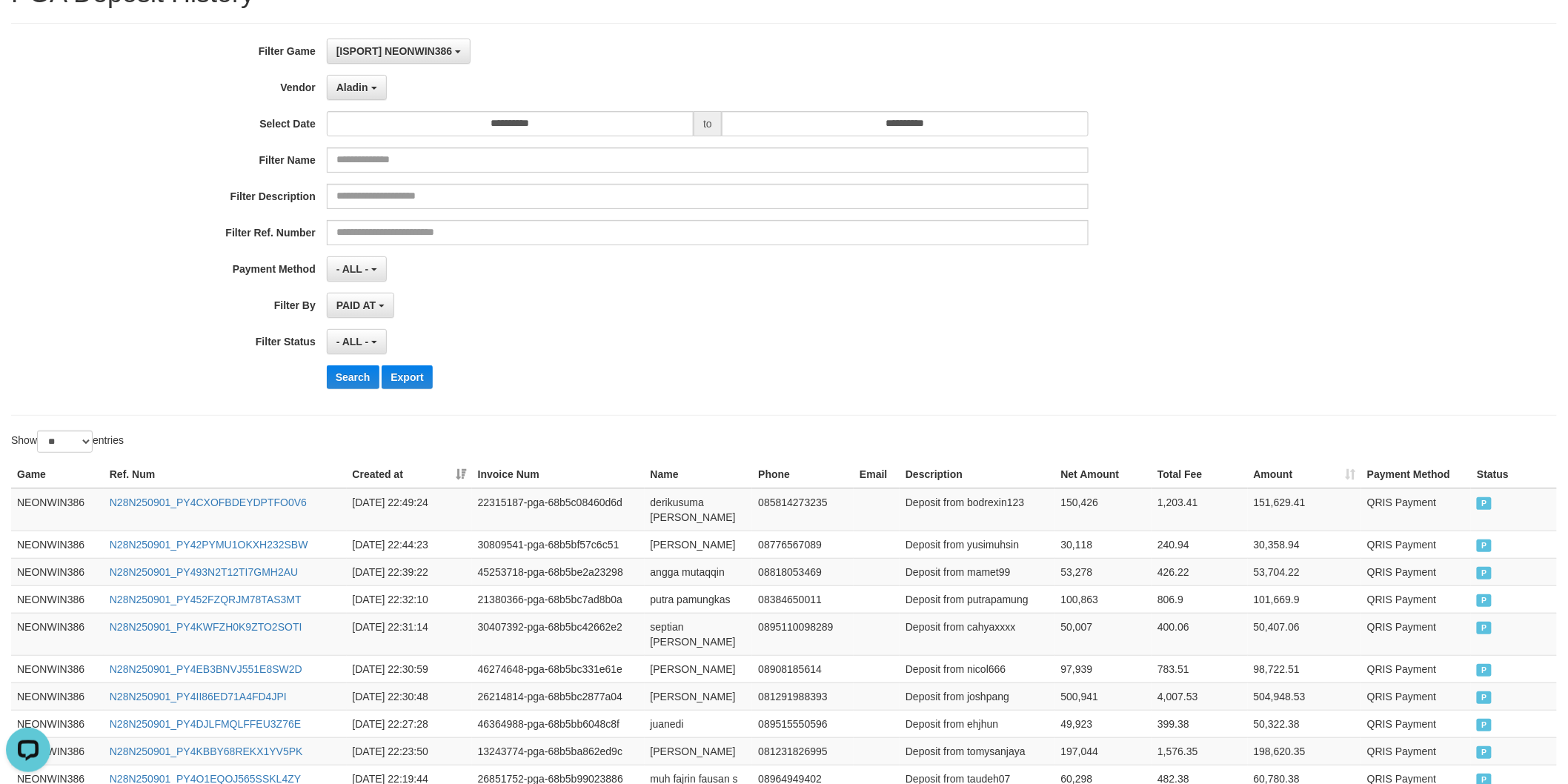
scroll to position [0, 0]
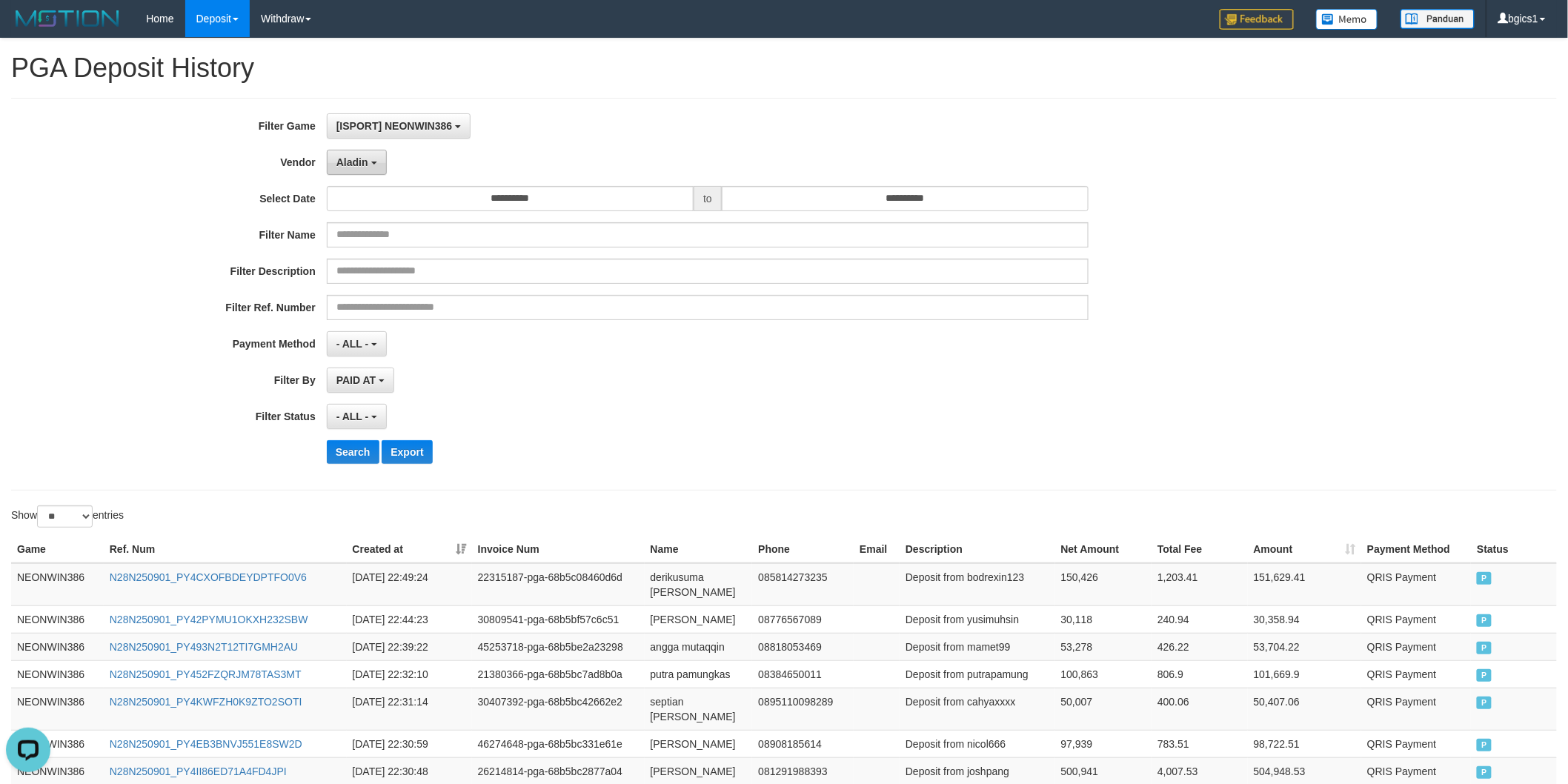
click at [346, 157] on span "Aladin" at bounding box center [352, 162] width 32 height 12
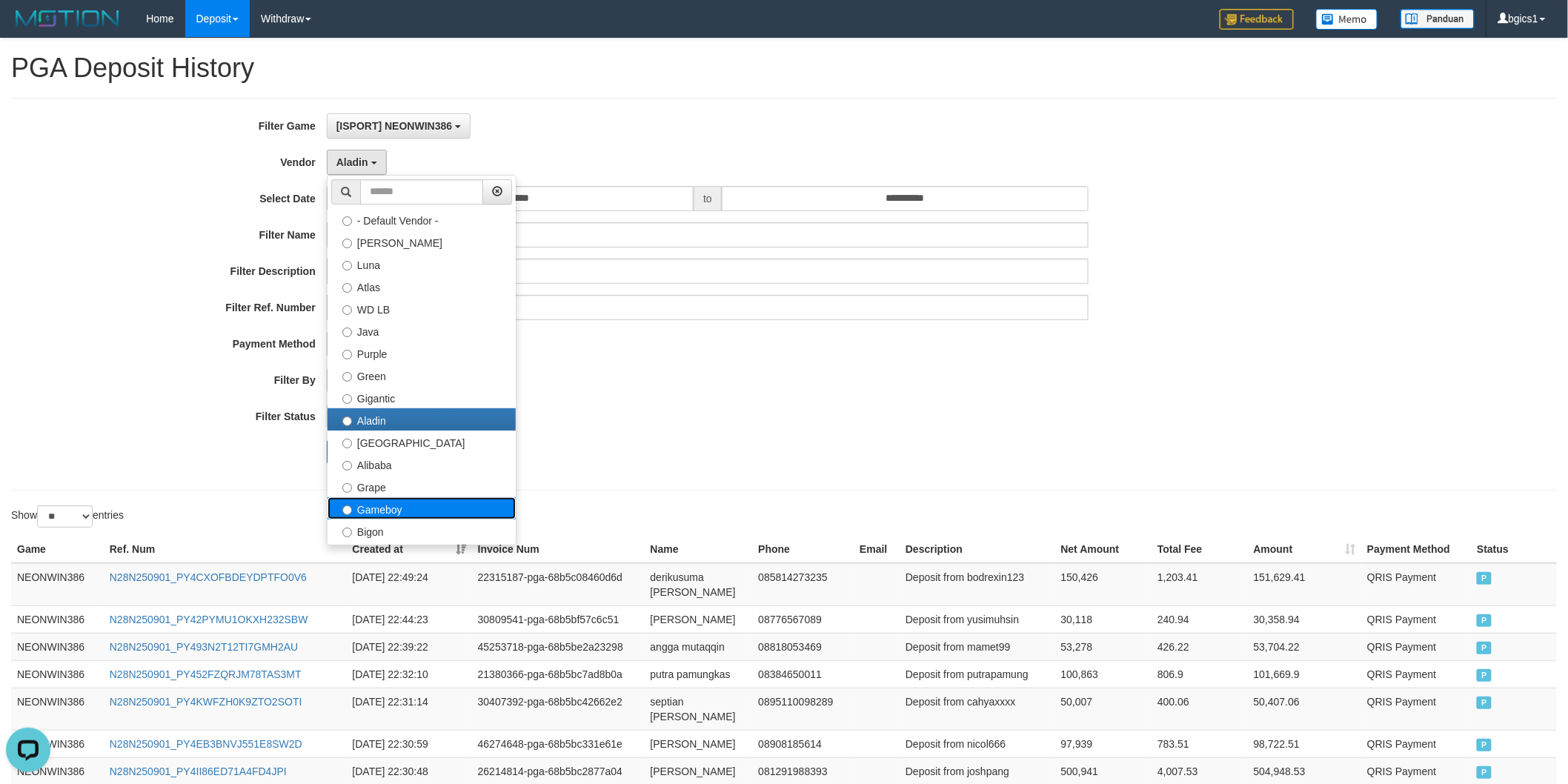
click at [380, 505] on label "Gameboy" at bounding box center [421, 508] width 188 height 22
select select "**********"
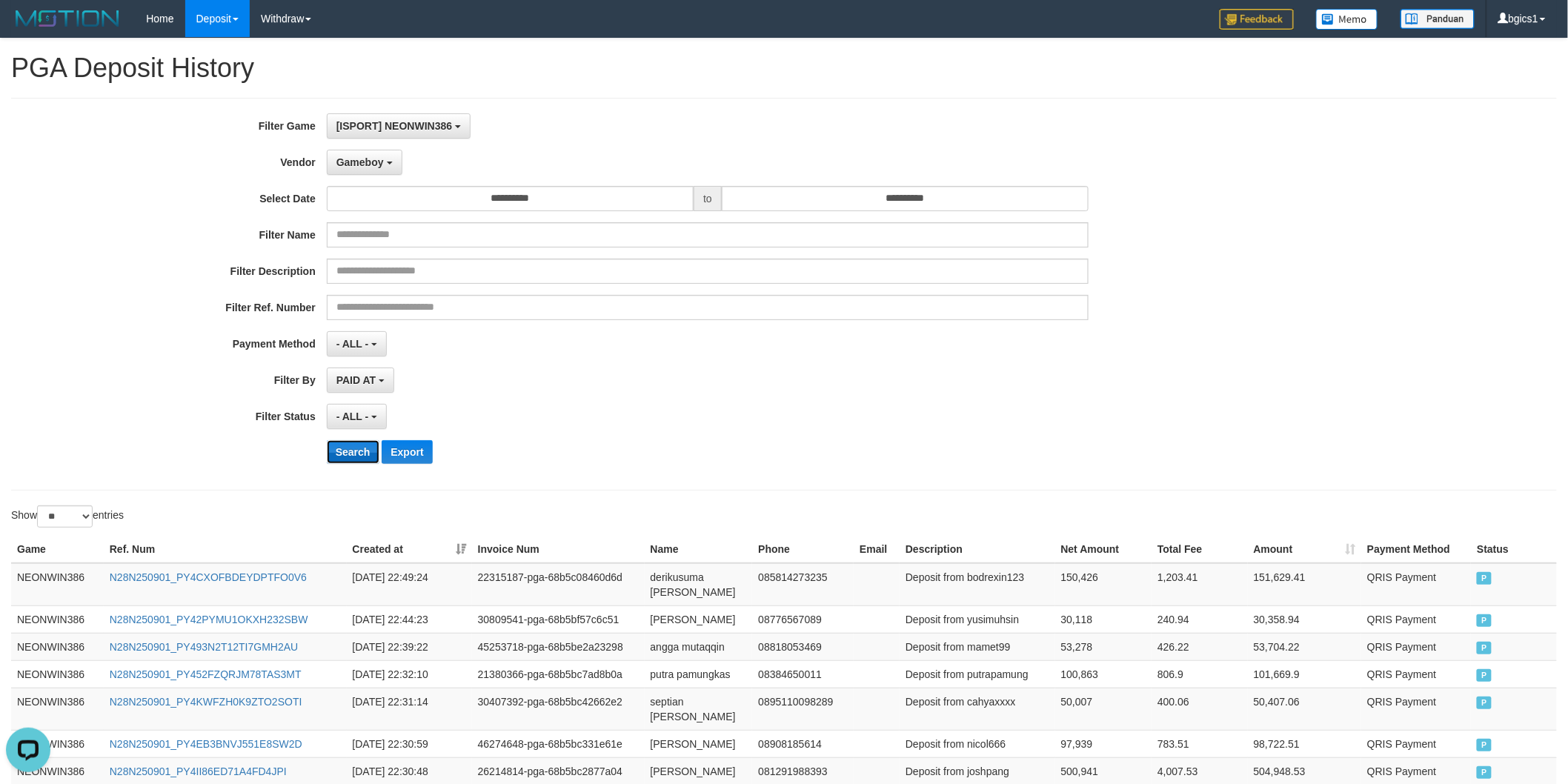
click at [350, 443] on button "Search" at bounding box center [353, 452] width 52 height 24
click at [871, 434] on div "**********" at bounding box center [653, 294] width 1307 height 361
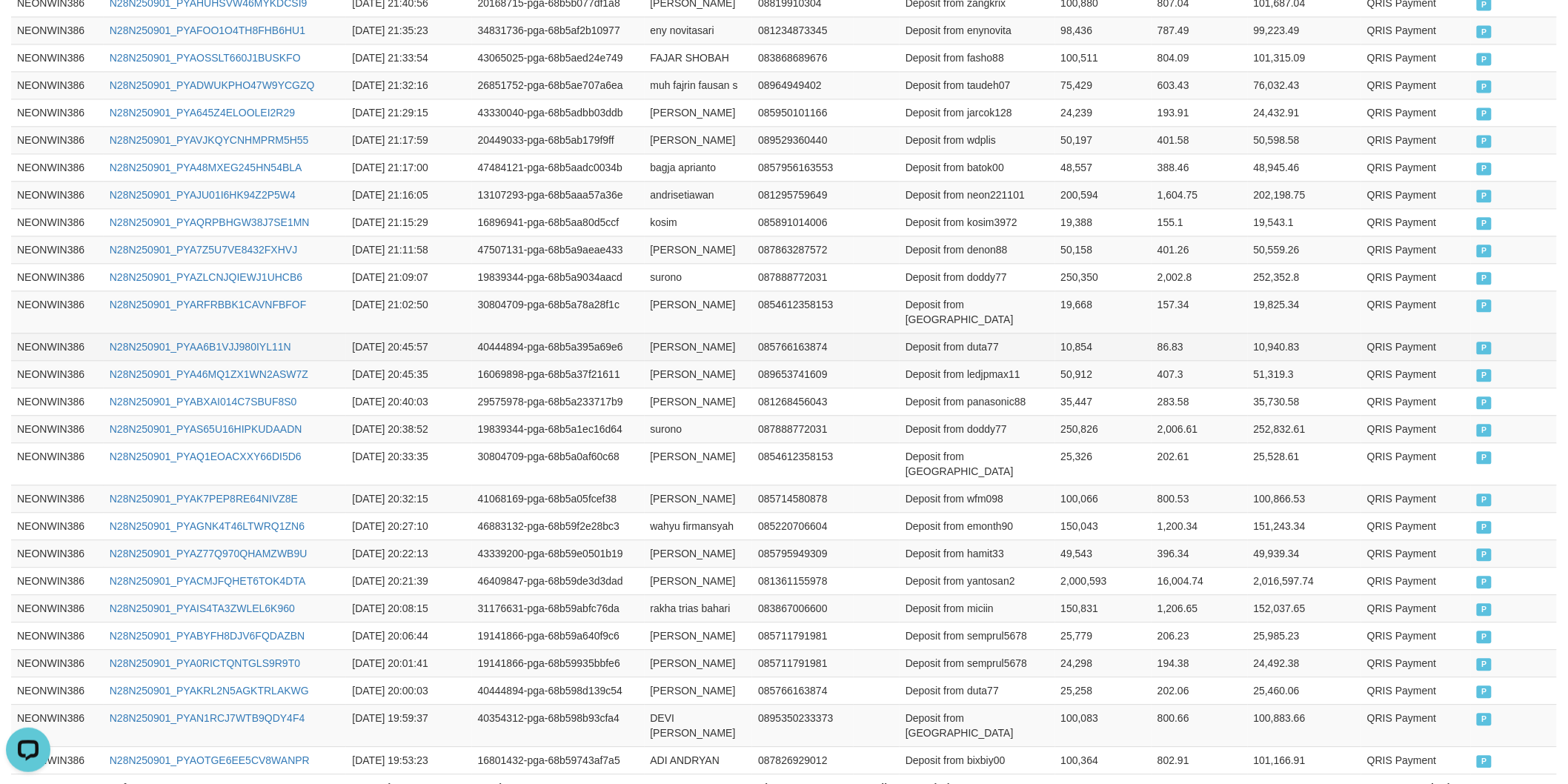
scroll to position [1344, 0]
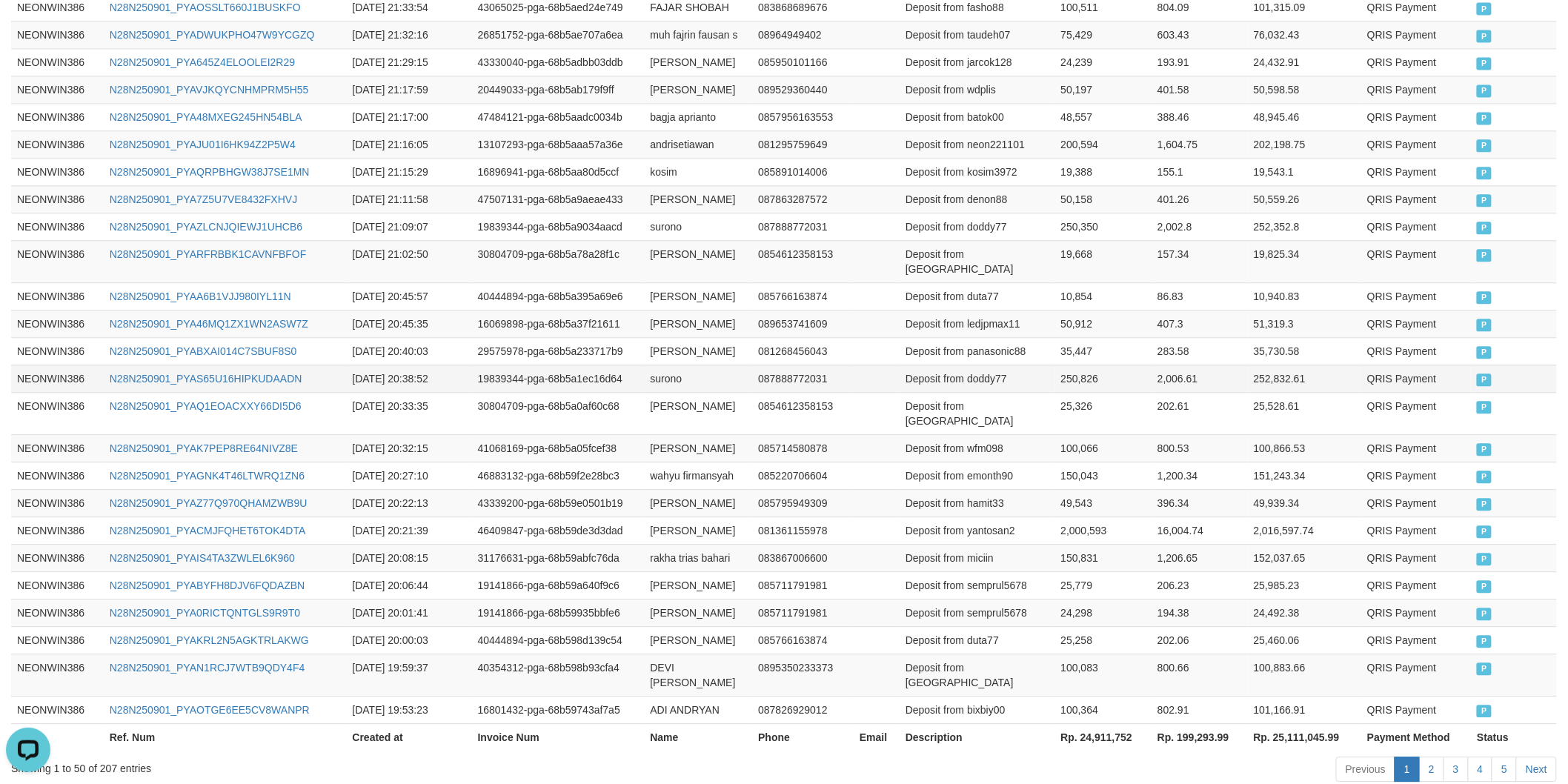
click at [665, 368] on td "surono" at bounding box center [699, 378] width 108 height 28
click at [997, 370] on td "Deposit from doddy77" at bounding box center [978, 378] width 156 height 28
click at [1090, 365] on td "250,826" at bounding box center [1104, 378] width 97 height 28
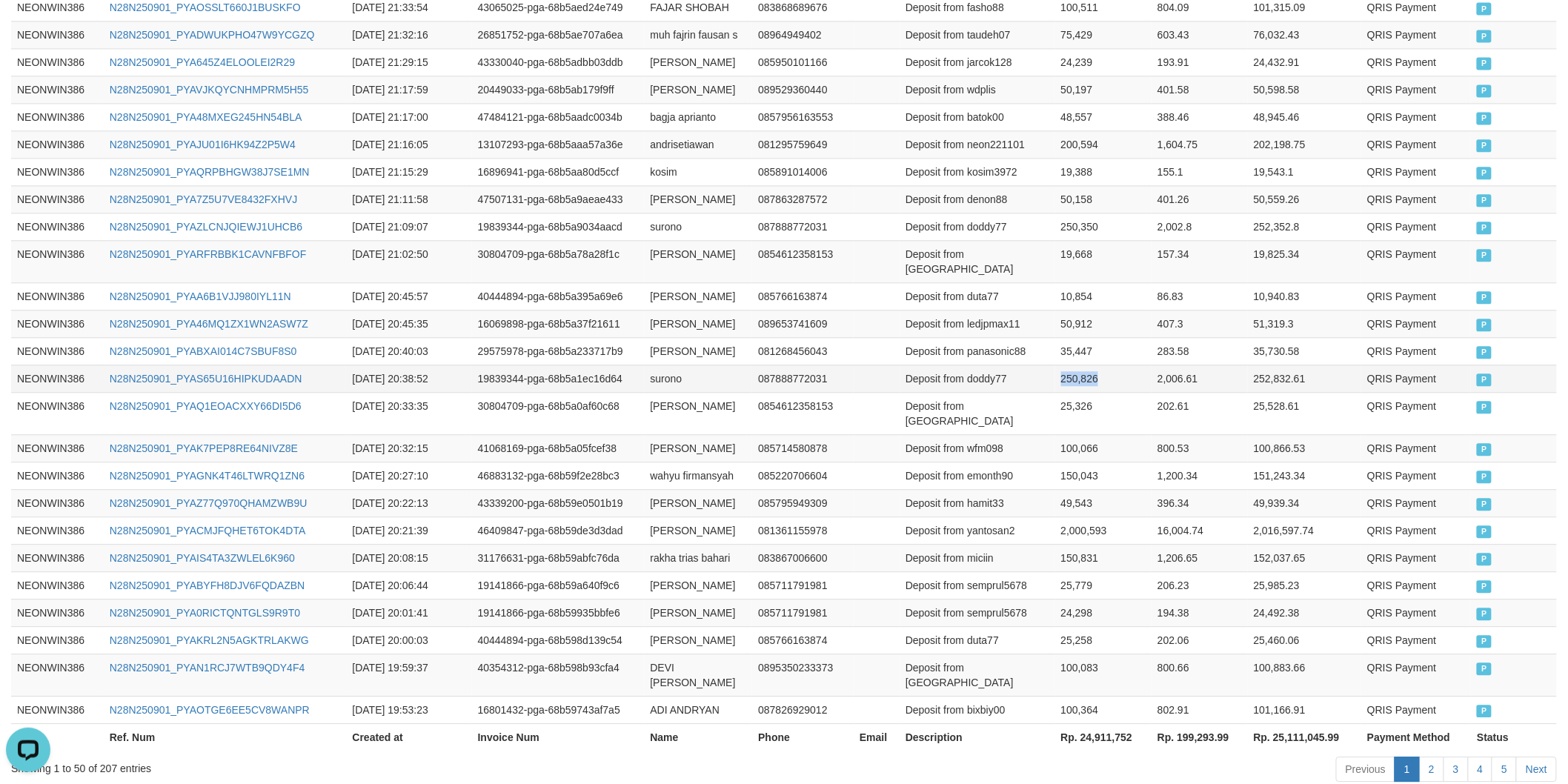
click at [1090, 365] on td "250,826" at bounding box center [1104, 378] width 97 height 28
click at [655, 337] on td "[PERSON_NAME]" at bounding box center [699, 350] width 108 height 28
drag, startPoint x: 676, startPoint y: 330, endPoint x: 683, endPoint y: 334, distance: 8.1
click at [678, 337] on td "[PERSON_NAME]" at bounding box center [699, 350] width 108 height 28
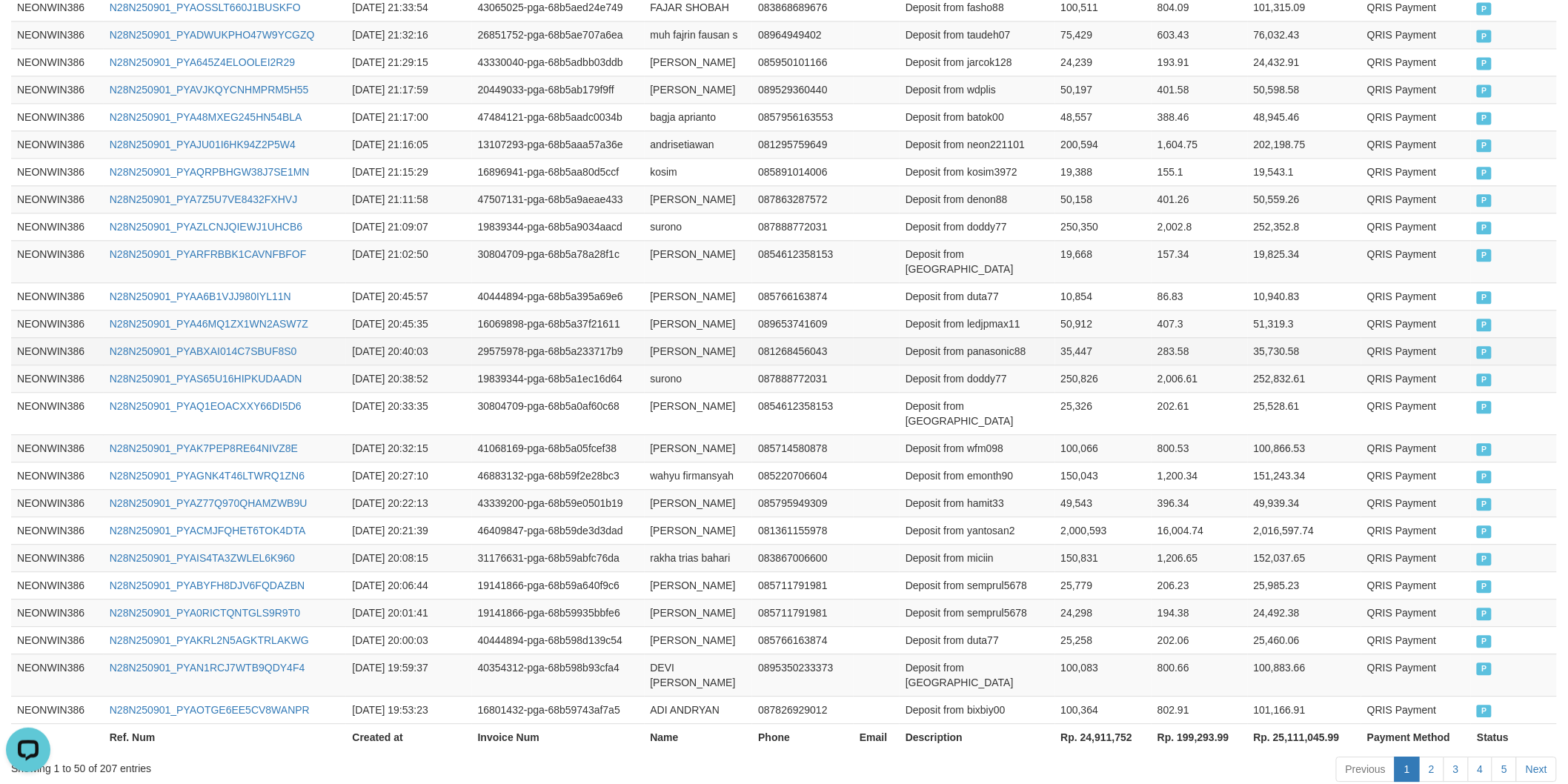
click at [1017, 337] on td "Deposit from panasonic88" at bounding box center [978, 350] width 156 height 28
click at [1073, 337] on td "35,447" at bounding box center [1104, 350] width 97 height 28
click at [655, 310] on td "[PERSON_NAME]" at bounding box center [699, 323] width 108 height 28
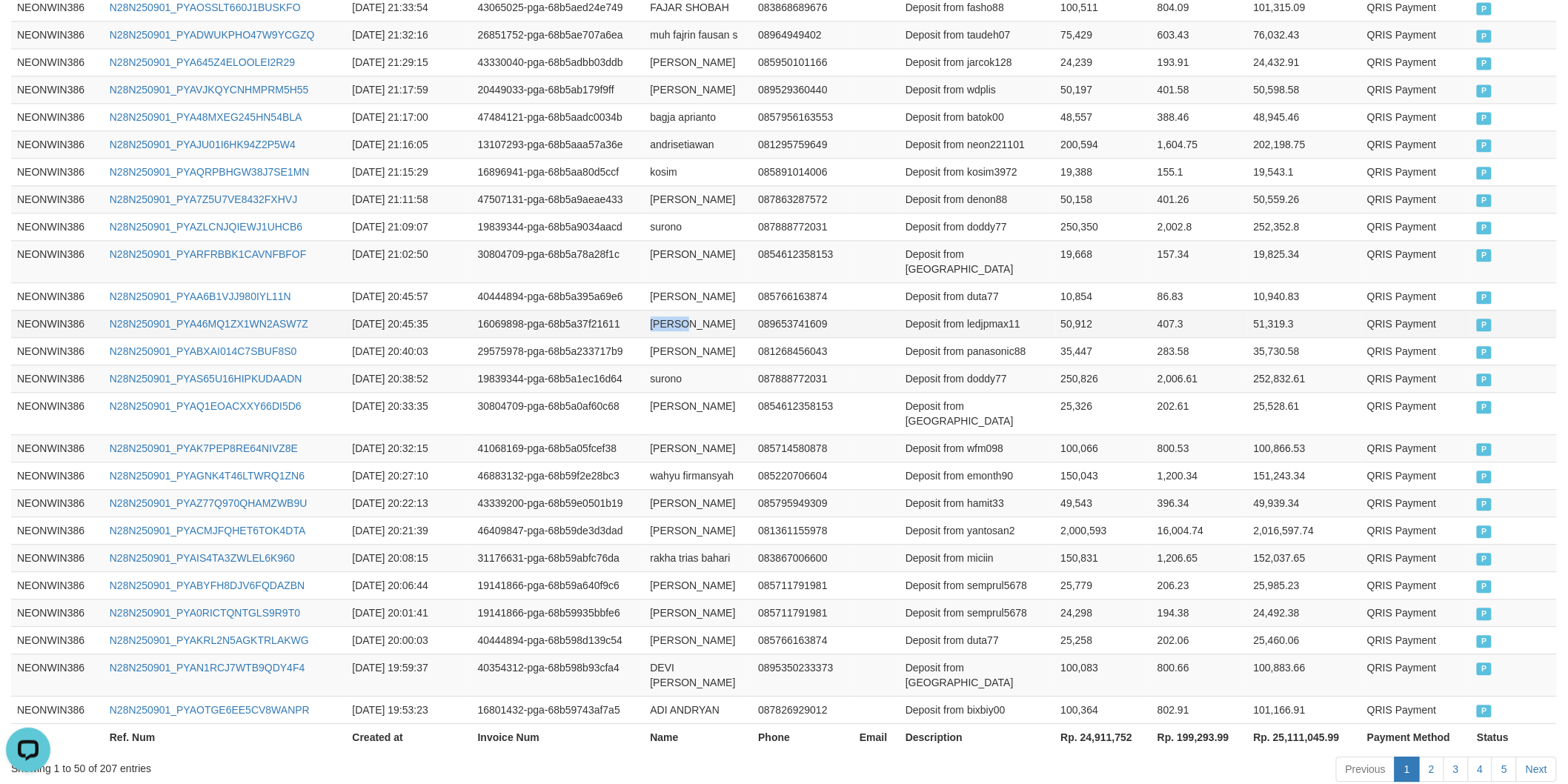
drag, startPoint x: 655, startPoint y: 290, endPoint x: 701, endPoint y: 292, distance: 46.0
click at [657, 310] on td "[PERSON_NAME]" at bounding box center [699, 323] width 108 height 28
click at [703, 310] on td "[PERSON_NAME]" at bounding box center [699, 323] width 108 height 28
click at [980, 310] on td "Deposit from ledjpmax11" at bounding box center [978, 323] width 156 height 28
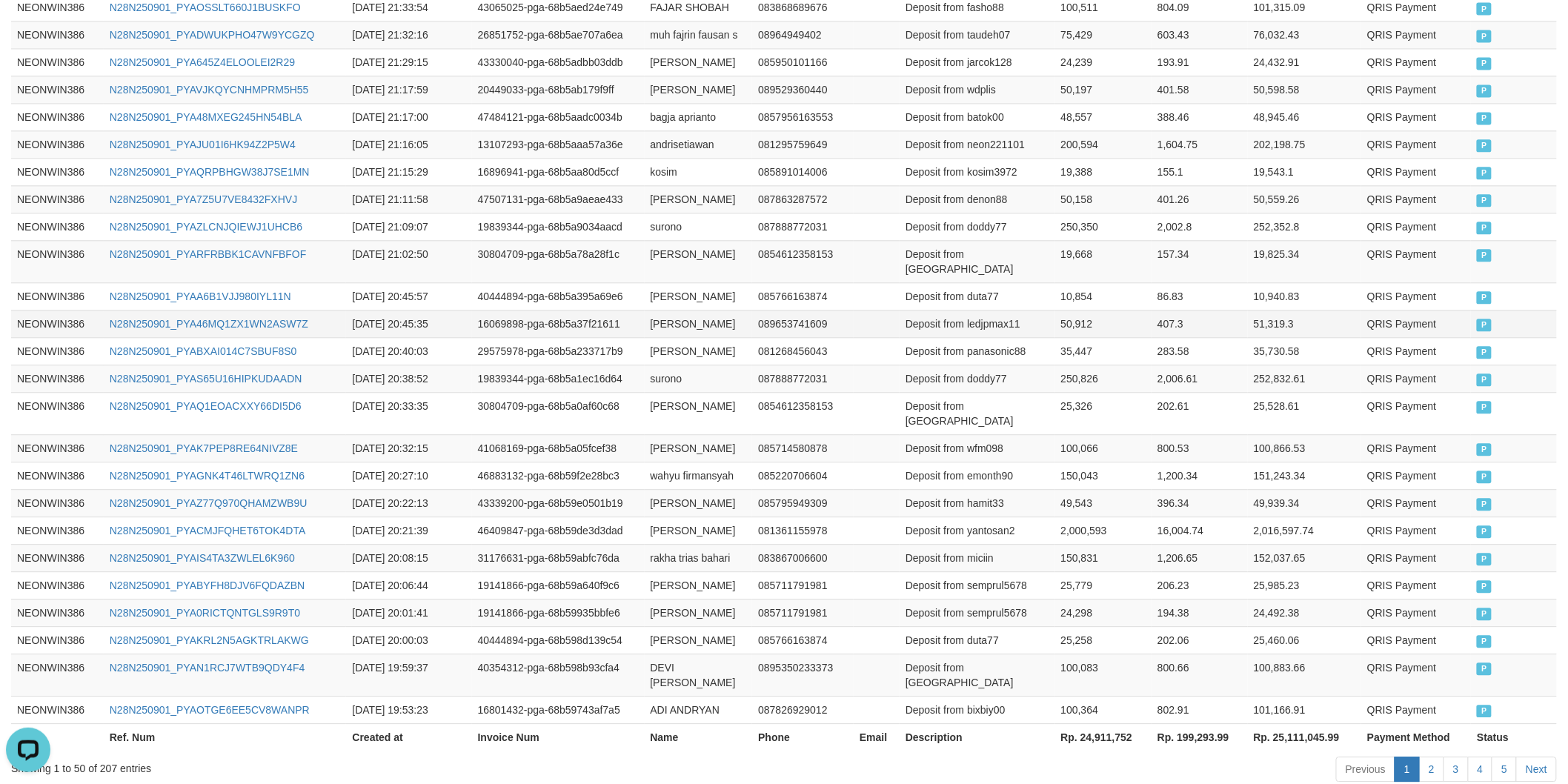
click at [1080, 310] on td "50,912" at bounding box center [1104, 323] width 97 height 28
click at [648, 282] on td "[PERSON_NAME]" at bounding box center [699, 295] width 108 height 28
drag, startPoint x: 648, startPoint y: 263, endPoint x: 714, endPoint y: 263, distance: 66.0
click at [661, 282] on td "[PERSON_NAME]" at bounding box center [699, 295] width 108 height 28
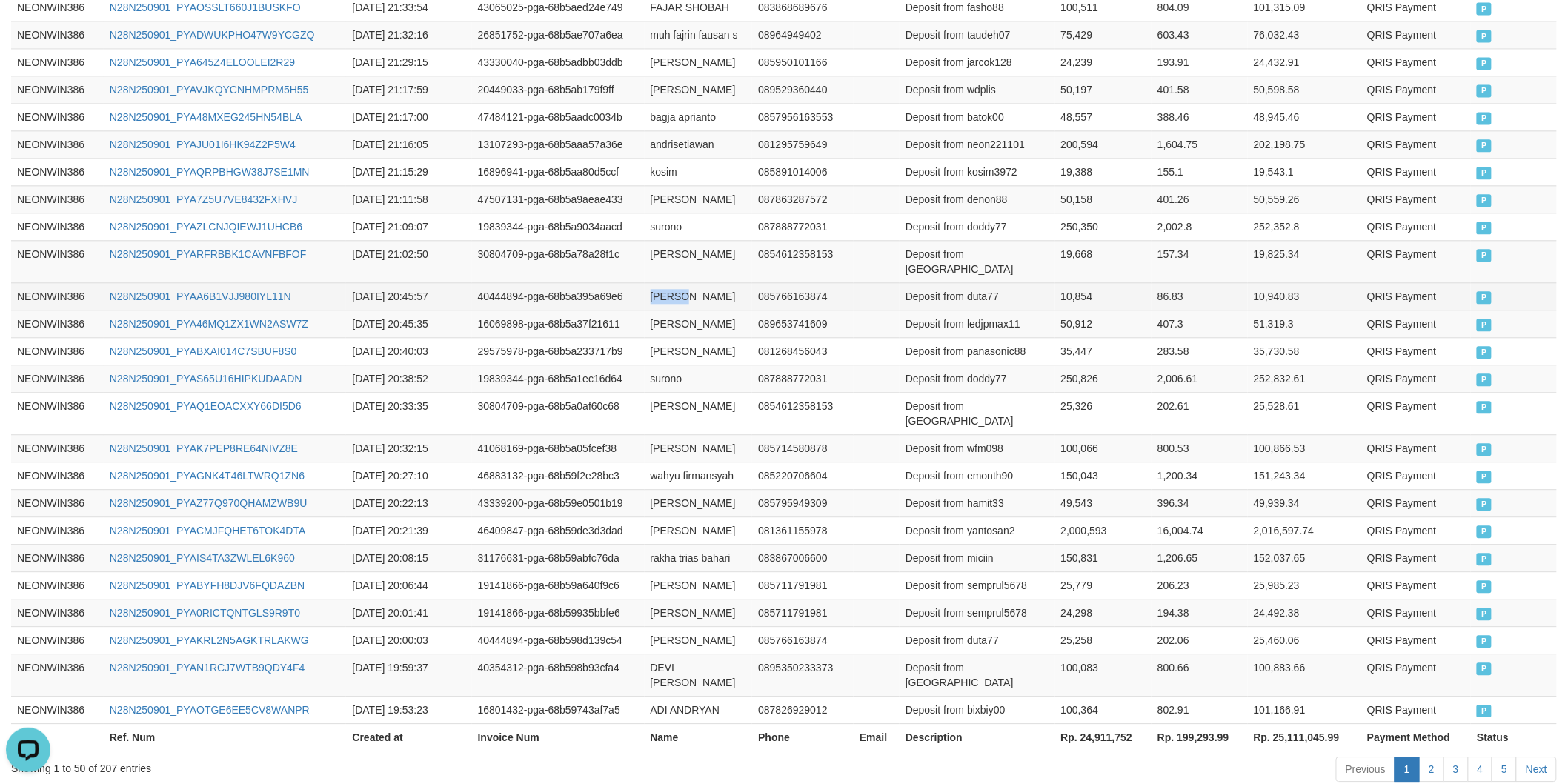
click at [714, 282] on td "[PERSON_NAME]" at bounding box center [699, 295] width 108 height 28
click at [982, 282] on td "Deposit from duta77" at bounding box center [978, 295] width 156 height 28
click at [1081, 282] on td "10,854" at bounding box center [1104, 295] width 97 height 28
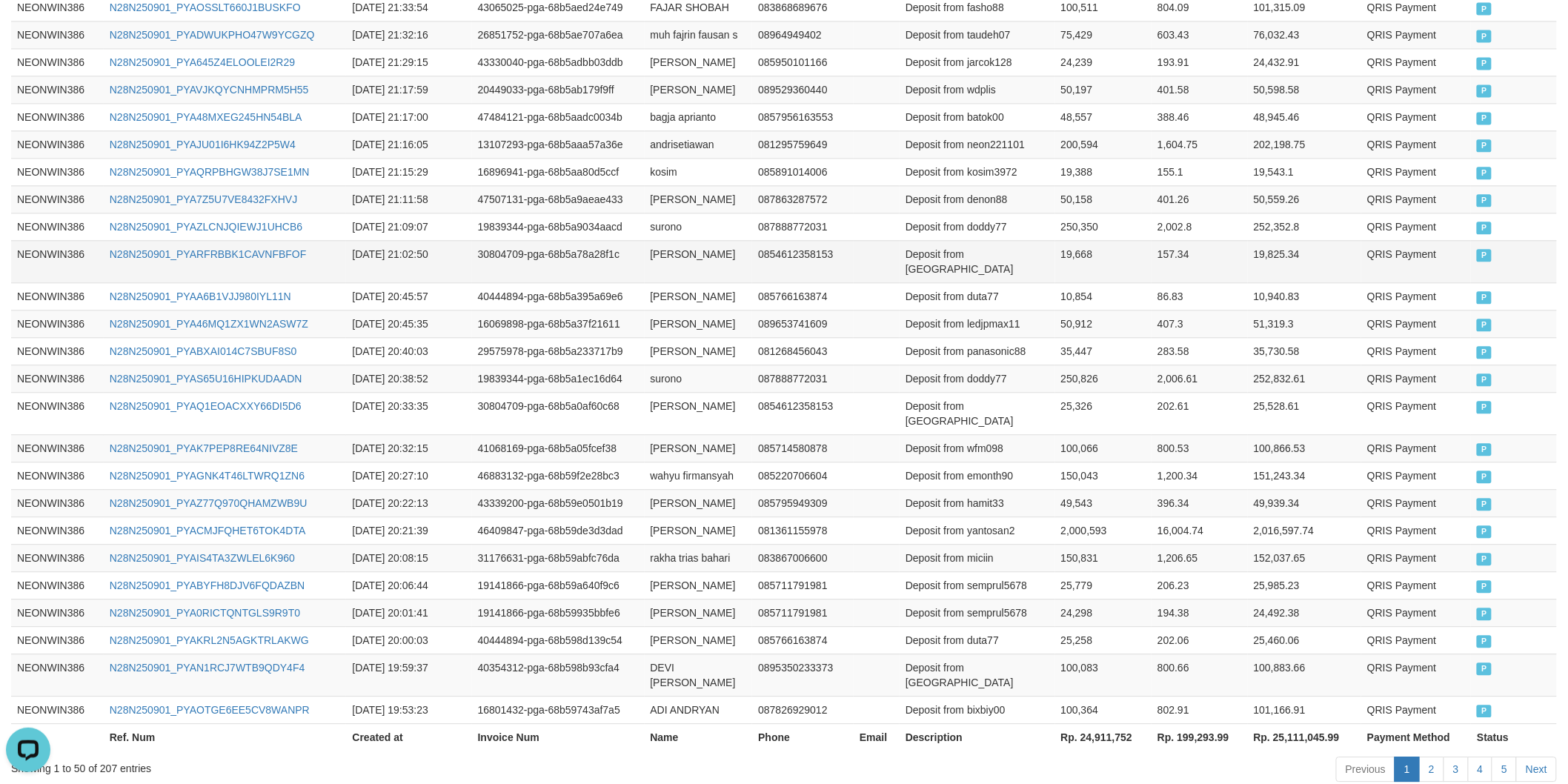
click at [646, 240] on td "[PERSON_NAME]" at bounding box center [699, 261] width 108 height 42
click at [670, 249] on td "[PERSON_NAME]" at bounding box center [699, 261] width 108 height 42
click at [993, 240] on td "Deposit from [GEOGRAPHIC_DATA]" at bounding box center [978, 261] width 156 height 42
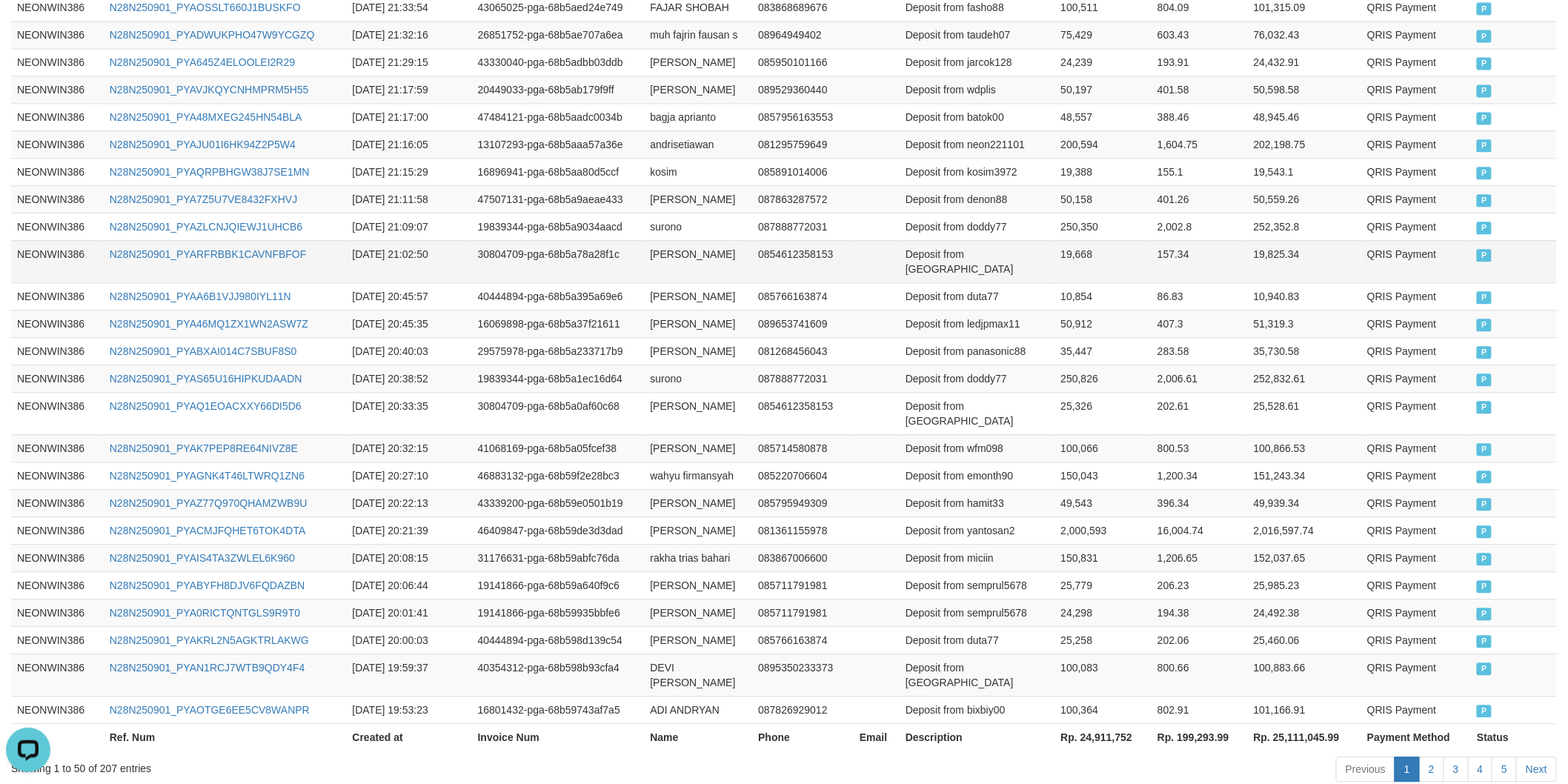
click at [1083, 240] on td "19,668" at bounding box center [1104, 261] width 97 height 42
click at [658, 213] on td "surono" at bounding box center [699, 226] width 108 height 28
click at [1010, 213] on td "Deposit from doddy77" at bounding box center [978, 226] width 156 height 28
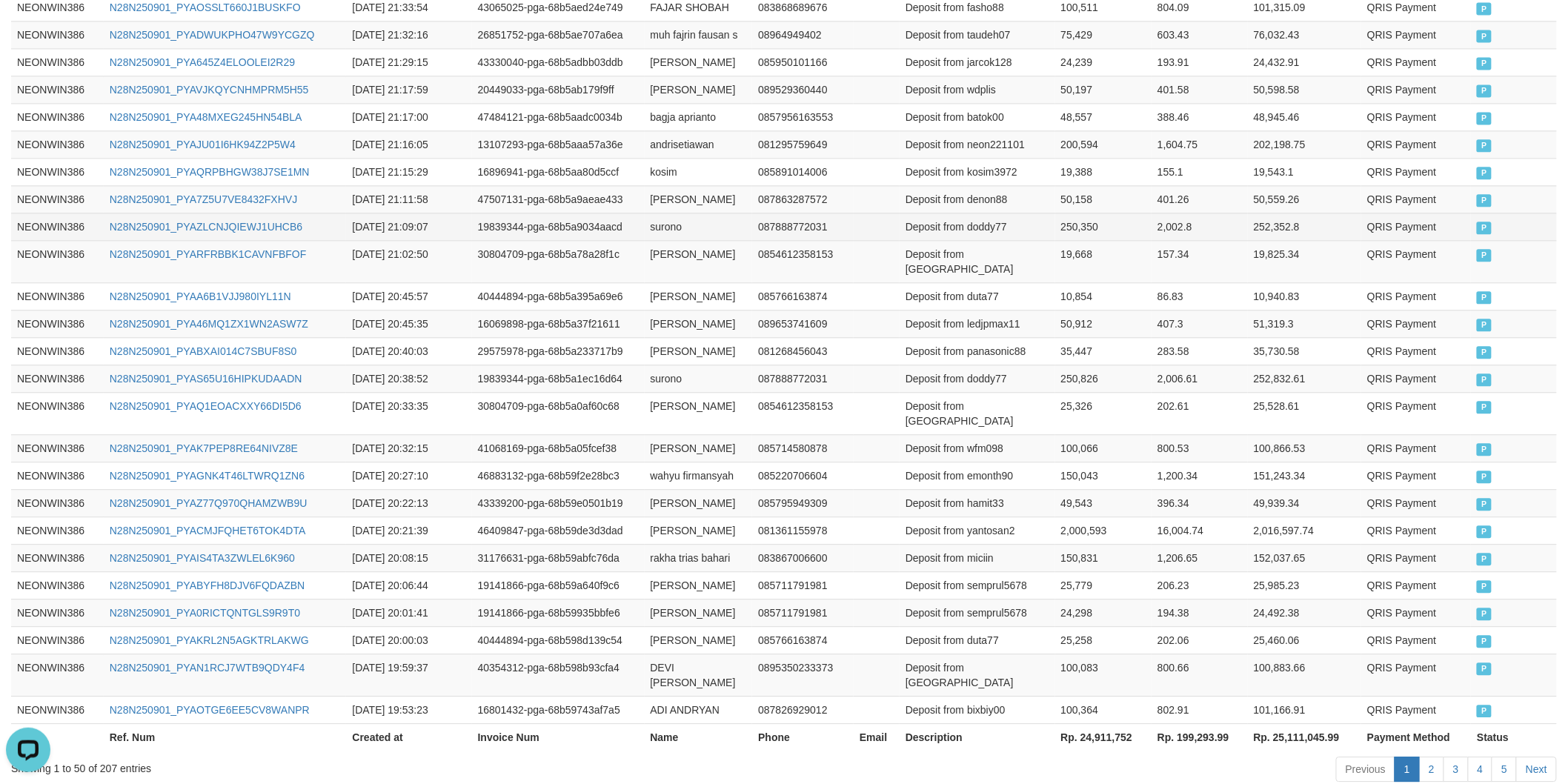
click at [988, 213] on td "Deposit from doddy77" at bounding box center [978, 226] width 156 height 28
click at [1094, 213] on td "250,350" at bounding box center [1104, 226] width 97 height 28
click at [672, 185] on td "[PERSON_NAME]" at bounding box center [699, 199] width 108 height 28
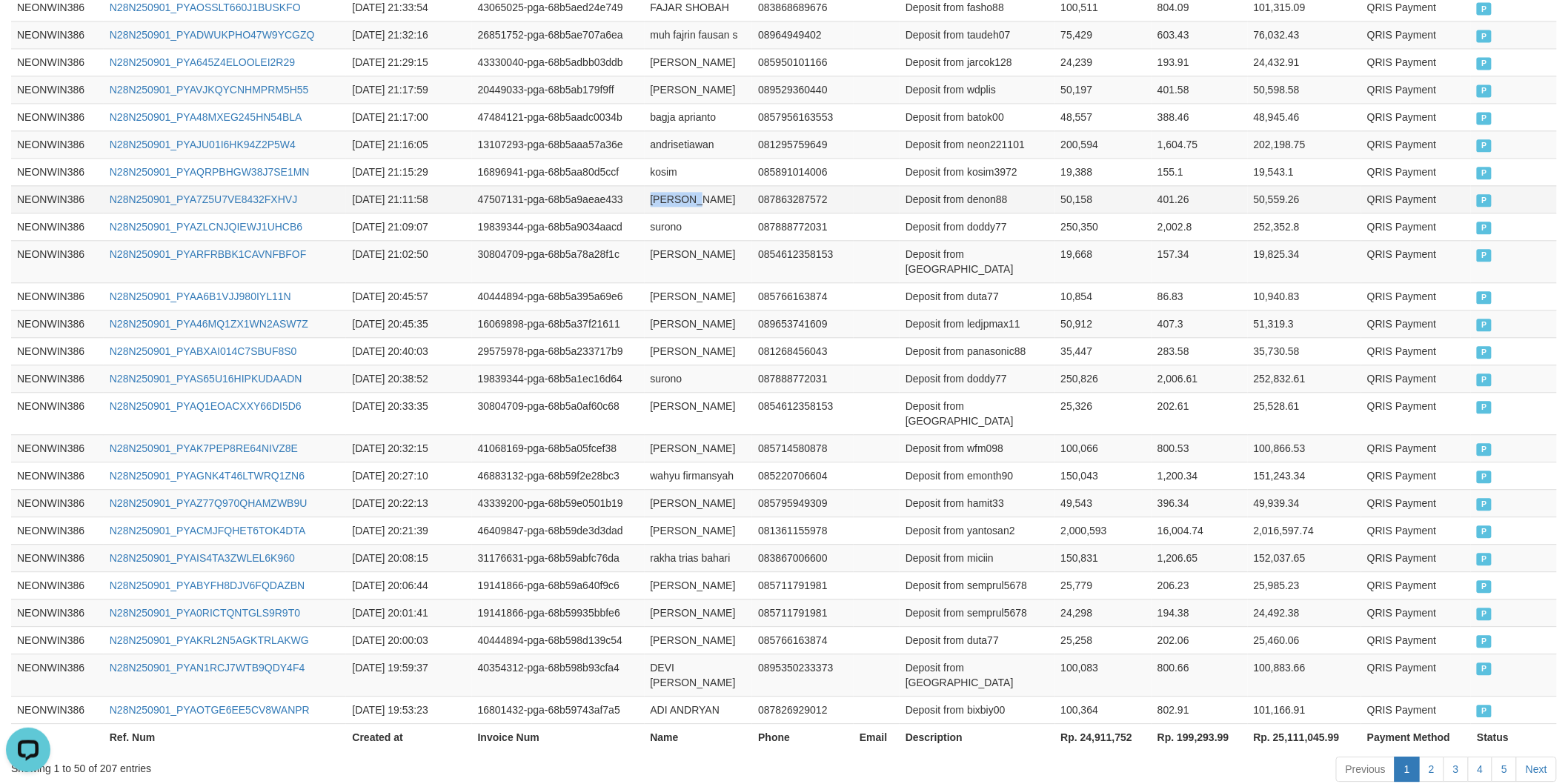
click at [672, 185] on td "[PERSON_NAME]" at bounding box center [699, 199] width 108 height 28
click at [687, 185] on td "[PERSON_NAME]" at bounding box center [699, 199] width 108 height 28
click at [984, 185] on td "Deposit from denon88" at bounding box center [978, 199] width 156 height 28
click at [1084, 185] on td "50,158" at bounding box center [1104, 199] width 97 height 28
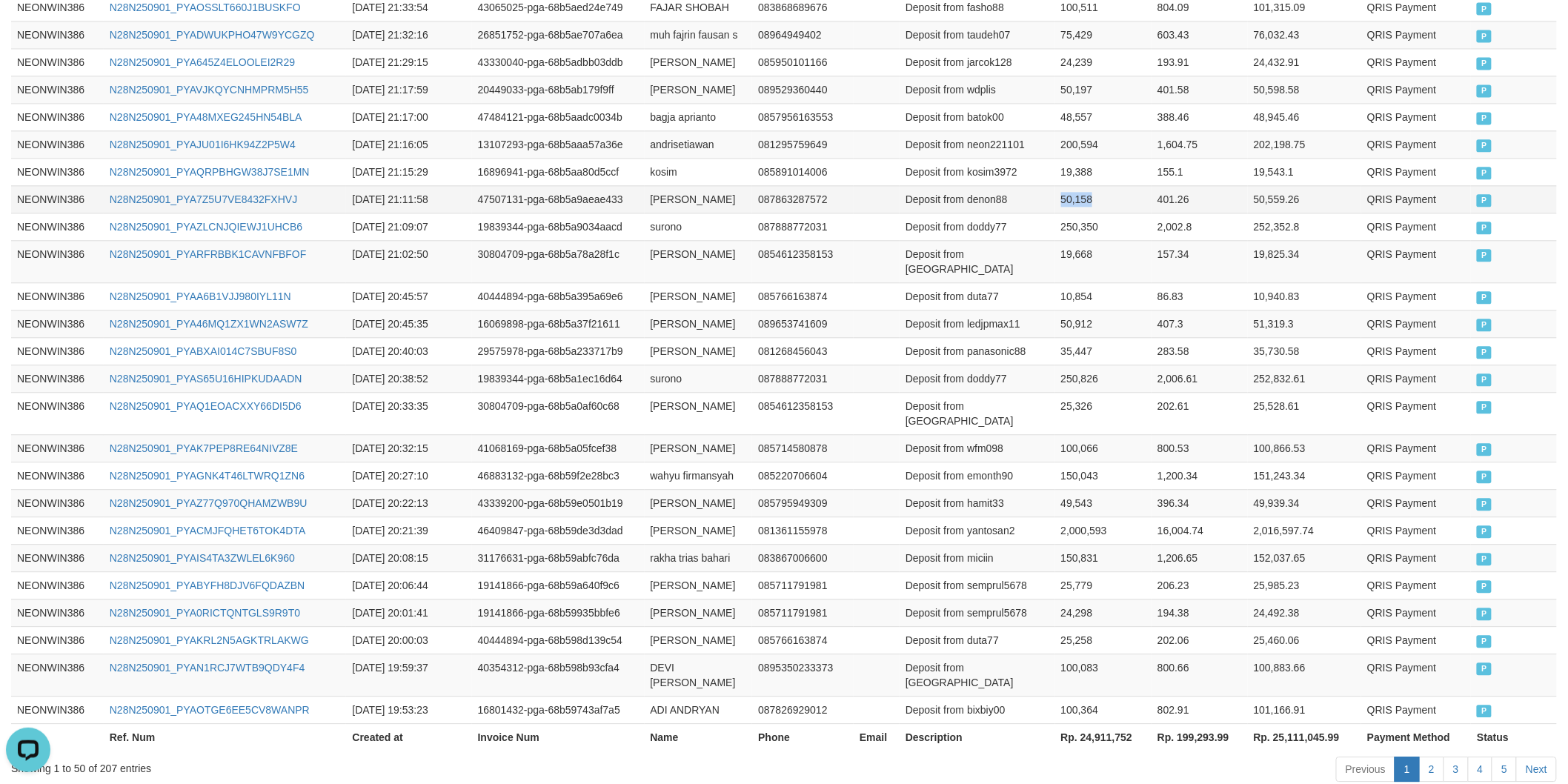
click at [1084, 185] on td "50,158" at bounding box center [1104, 199] width 97 height 28
click at [653, 158] on td "kosim" at bounding box center [699, 172] width 108 height 28
click at [994, 158] on td "Deposit from kosim3972" at bounding box center [978, 172] width 156 height 28
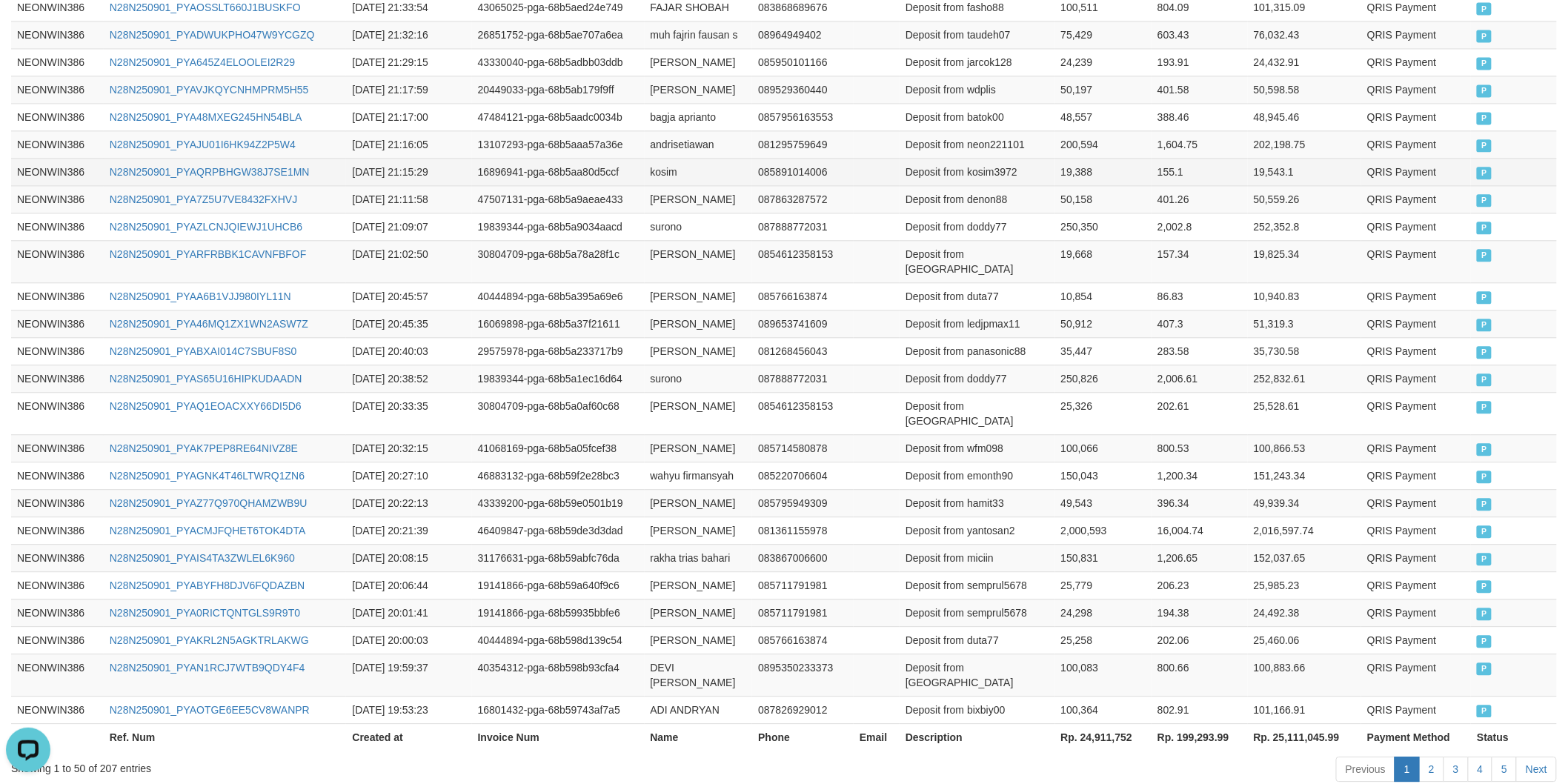
click at [1062, 158] on td "19,388" at bounding box center [1104, 172] width 97 height 28
click at [661, 130] on td "andrisetiawan" at bounding box center [699, 144] width 108 height 28
click at [989, 130] on td "Deposit from neon221101" at bounding box center [978, 144] width 156 height 28
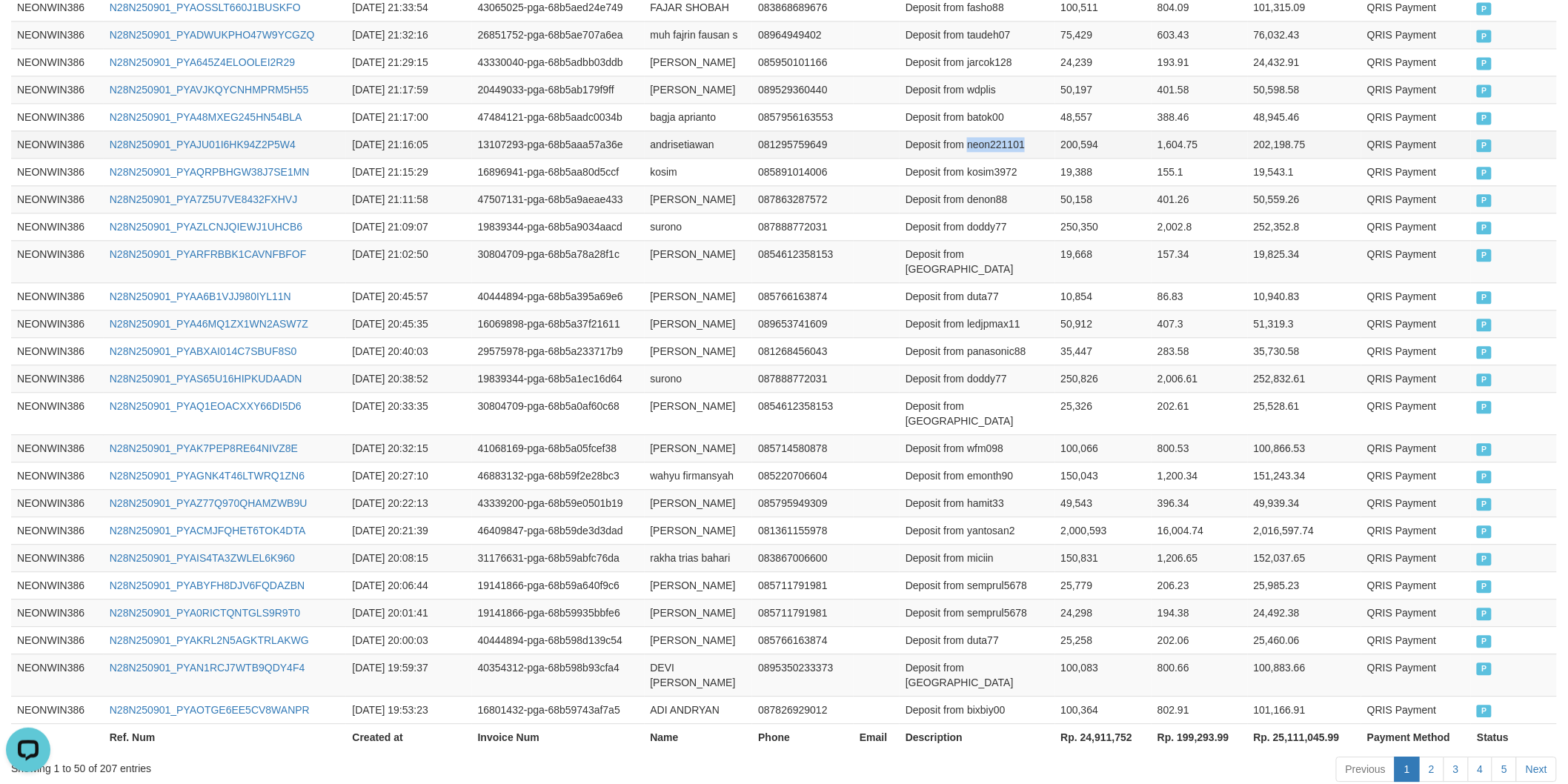
click at [989, 130] on td "Deposit from neon221101" at bounding box center [978, 144] width 156 height 28
click at [1085, 130] on td "200,594" at bounding box center [1104, 144] width 97 height 28
click at [652, 103] on td "bagja aprianto" at bounding box center [699, 117] width 108 height 28
drag, startPoint x: 652, startPoint y: 79, endPoint x: 677, endPoint y: 79, distance: 25.0
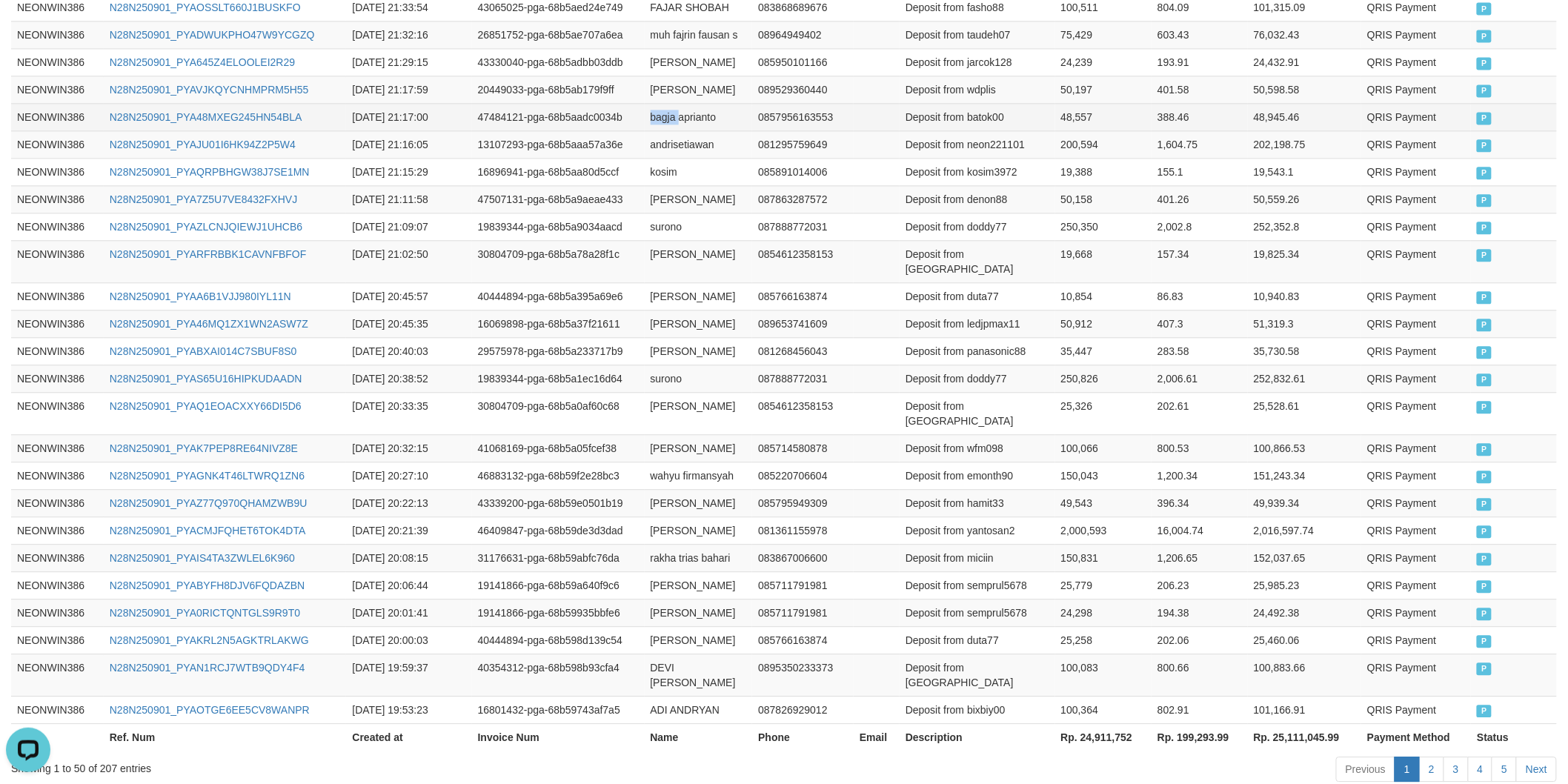
click at [653, 103] on td "bagja aprianto" at bounding box center [699, 117] width 108 height 28
click at [679, 103] on td "bagja aprianto" at bounding box center [699, 117] width 108 height 28
click at [969, 103] on td "Deposit from batok00" at bounding box center [978, 117] width 156 height 28
click at [1060, 103] on td "48,557" at bounding box center [1104, 117] width 97 height 28
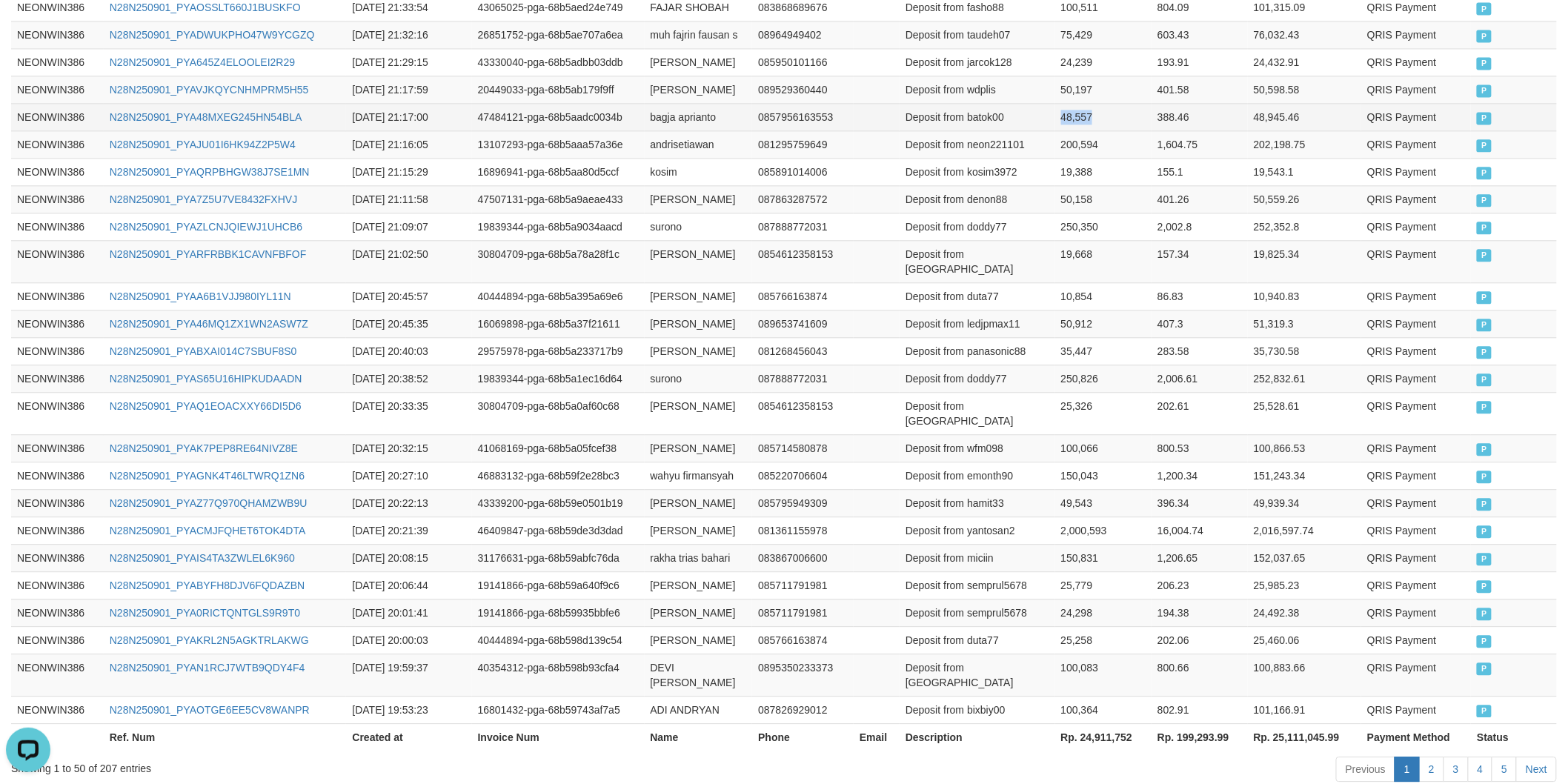
click at [1060, 103] on td "48,557" at bounding box center [1104, 117] width 97 height 28
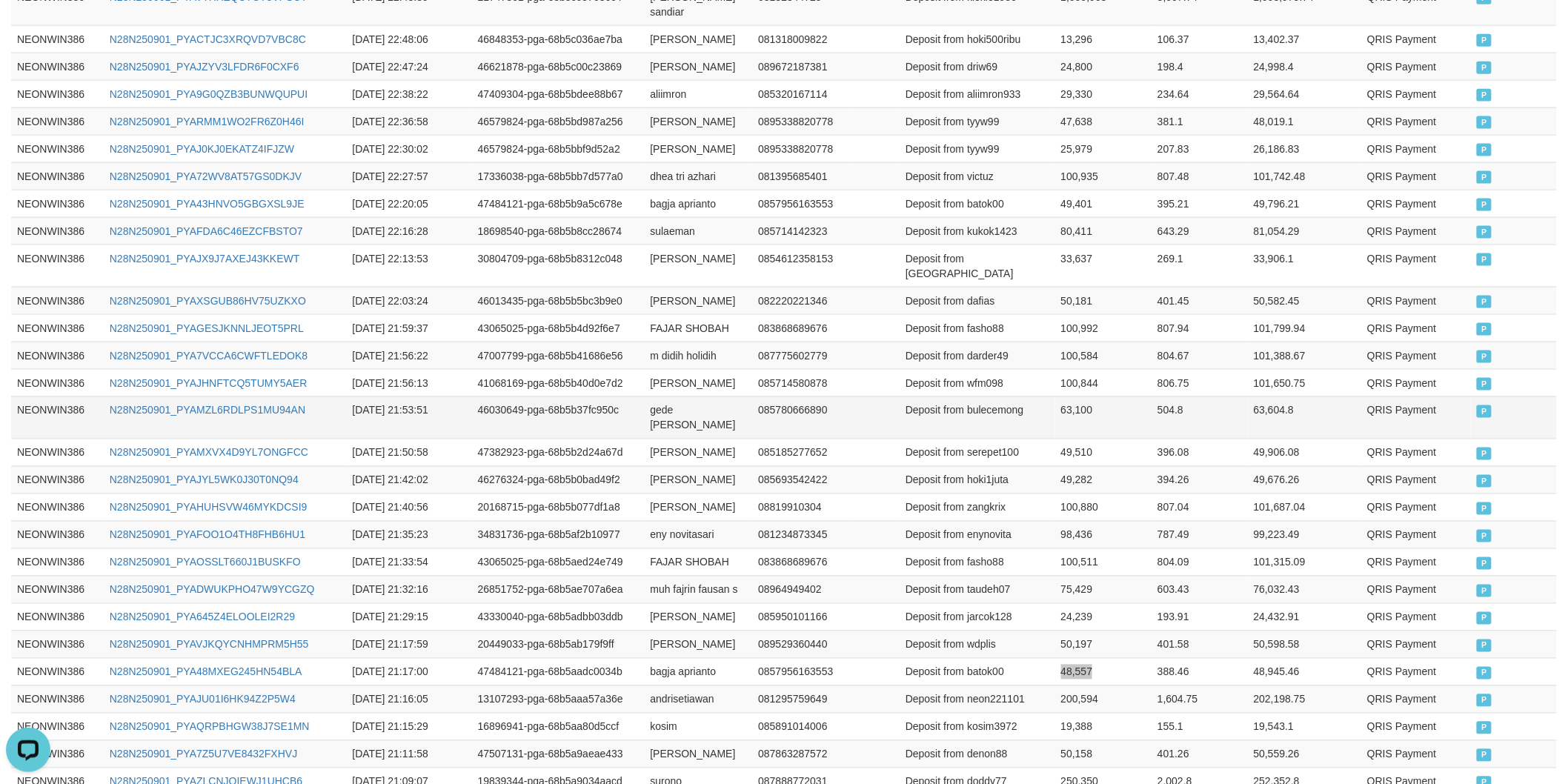
scroll to position [658, 0]
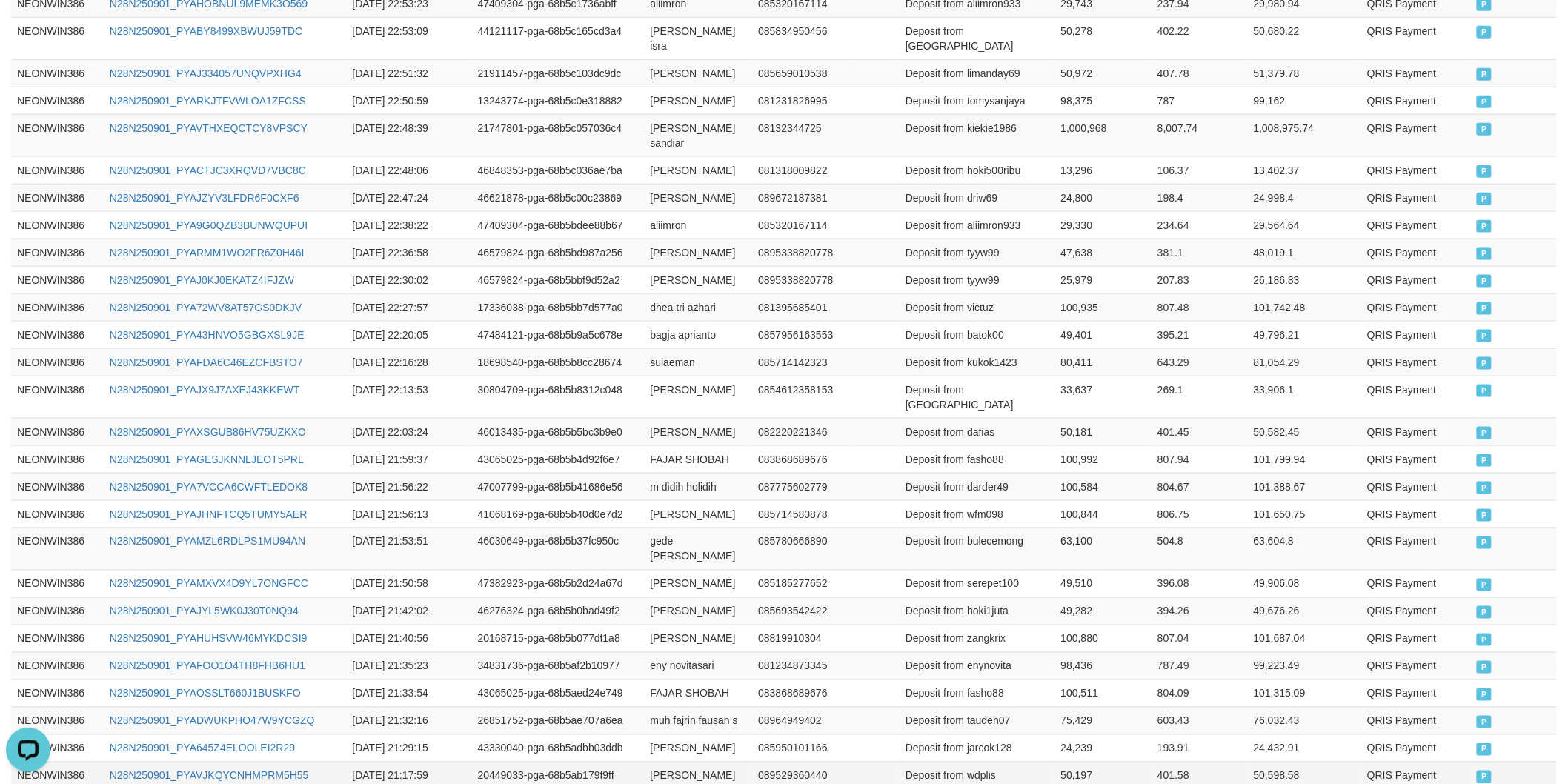
click at [651, 762] on td "[PERSON_NAME]" at bounding box center [699, 775] width 108 height 28
drag, startPoint x: 651, startPoint y: 734, endPoint x: 692, endPoint y: 738, distance: 41.2
click at [665, 762] on td "[PERSON_NAME]" at bounding box center [699, 775] width 108 height 28
click at [692, 762] on td "[PERSON_NAME]" at bounding box center [699, 775] width 108 height 28
click at [988, 762] on td "Deposit from wdplis" at bounding box center [978, 775] width 156 height 28
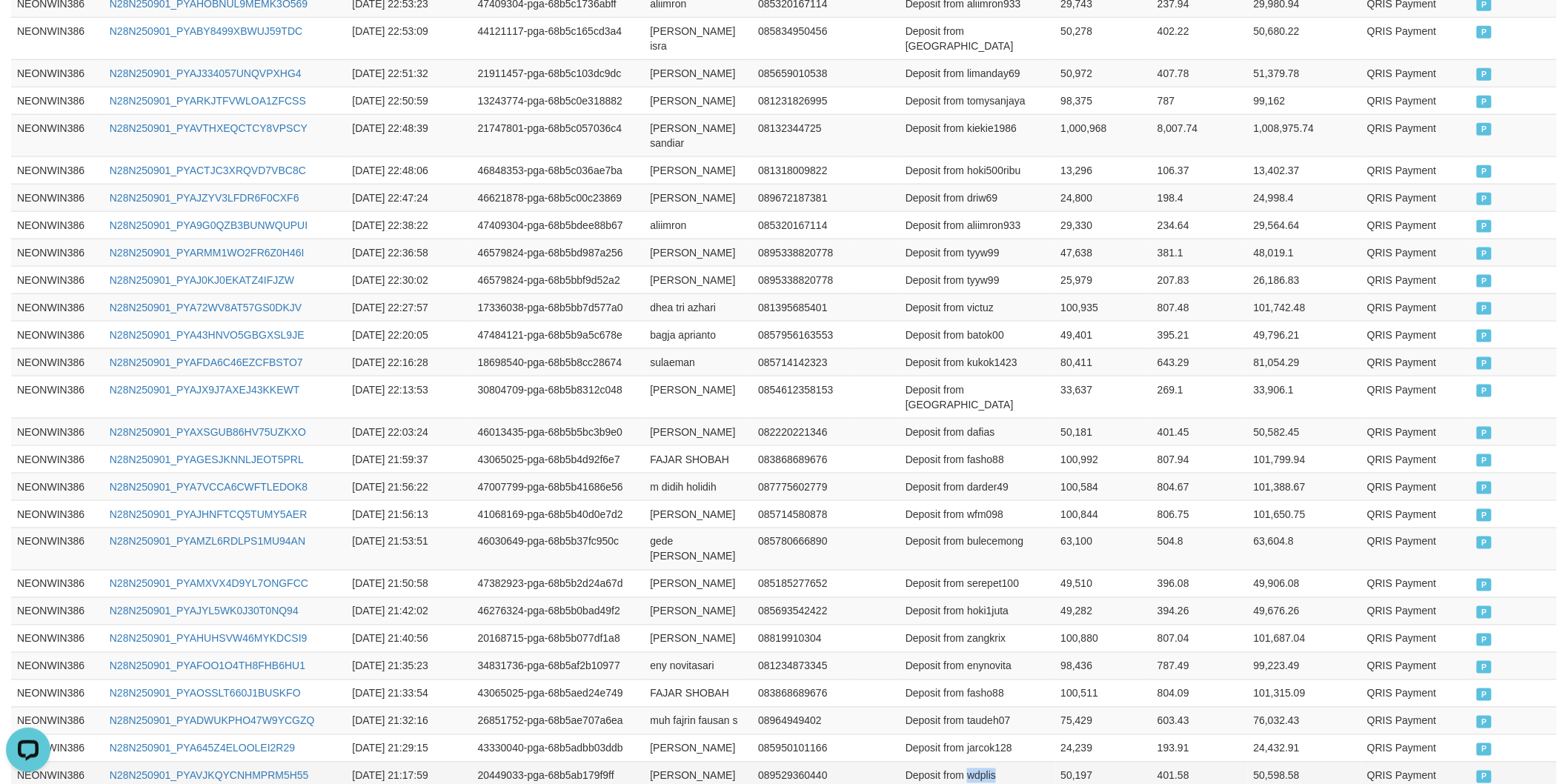
click at [988, 762] on td "Deposit from wdplis" at bounding box center [978, 775] width 156 height 28
click at [1062, 762] on td "50,197" at bounding box center [1104, 775] width 97 height 28
drag, startPoint x: 1062, startPoint y: 723, endPoint x: 1061, endPoint y: 709, distance: 14.0
click at [1063, 762] on td "50,197" at bounding box center [1104, 775] width 97 height 28
click at [698, 597] on td "[PERSON_NAME]" at bounding box center [699, 611] width 108 height 28
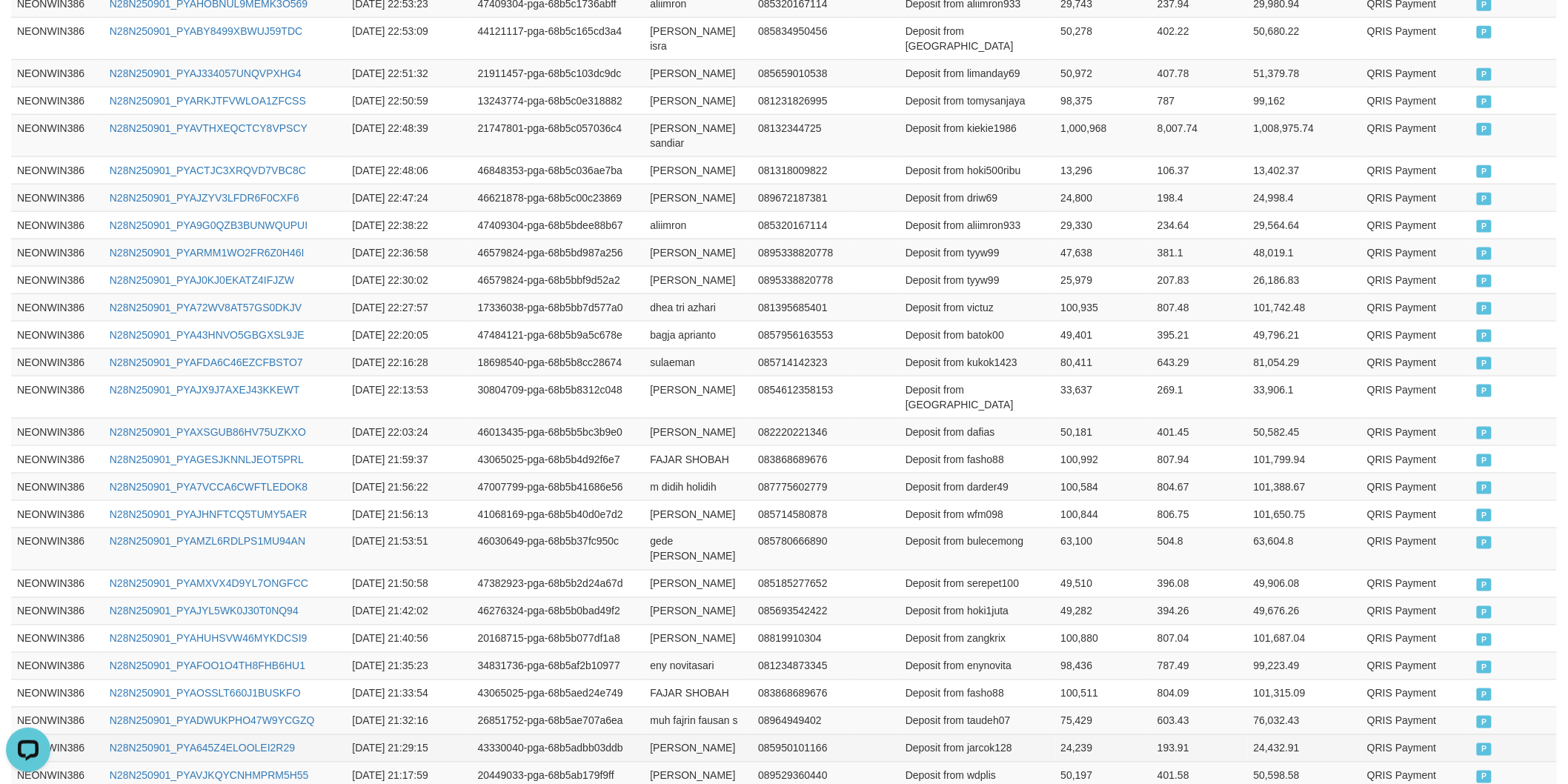
click at [673, 734] on td "[PERSON_NAME]" at bounding box center [699, 747] width 108 height 28
drag, startPoint x: 673, startPoint y: 706, endPoint x: 662, endPoint y: 706, distance: 11.0
click at [672, 734] on td "[PERSON_NAME]" at bounding box center [699, 747] width 108 height 28
click at [660, 734] on td "[PERSON_NAME]" at bounding box center [699, 747] width 108 height 28
click at [972, 734] on td "Deposit from jarcok128" at bounding box center [978, 747] width 156 height 28
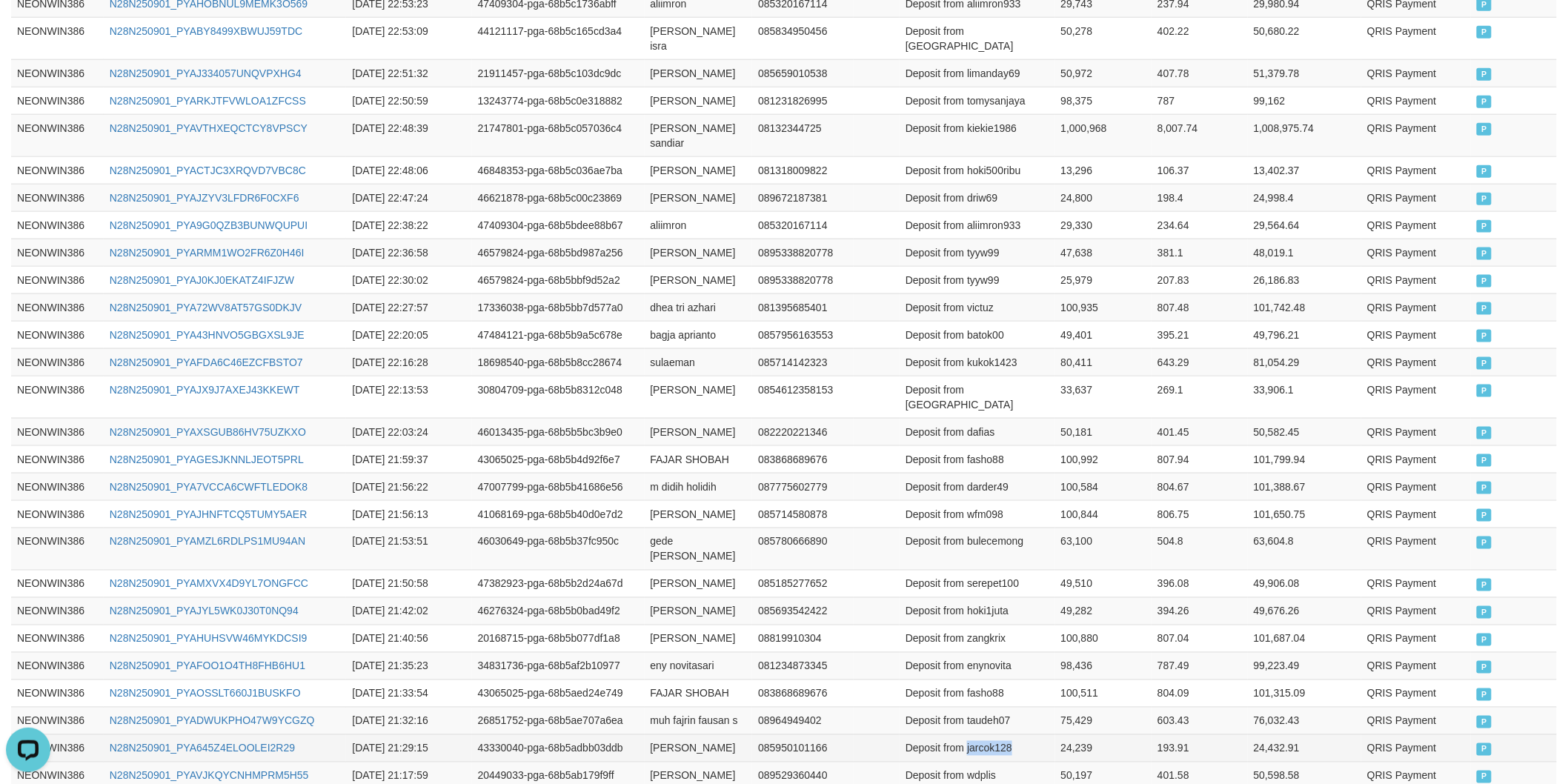
click at [972, 734] on td "Deposit from jarcok128" at bounding box center [978, 747] width 156 height 28
click at [1084, 734] on td "24,239" at bounding box center [1104, 747] width 97 height 28
click at [667, 707] on td "muh fajrin fausan s" at bounding box center [699, 720] width 108 height 28
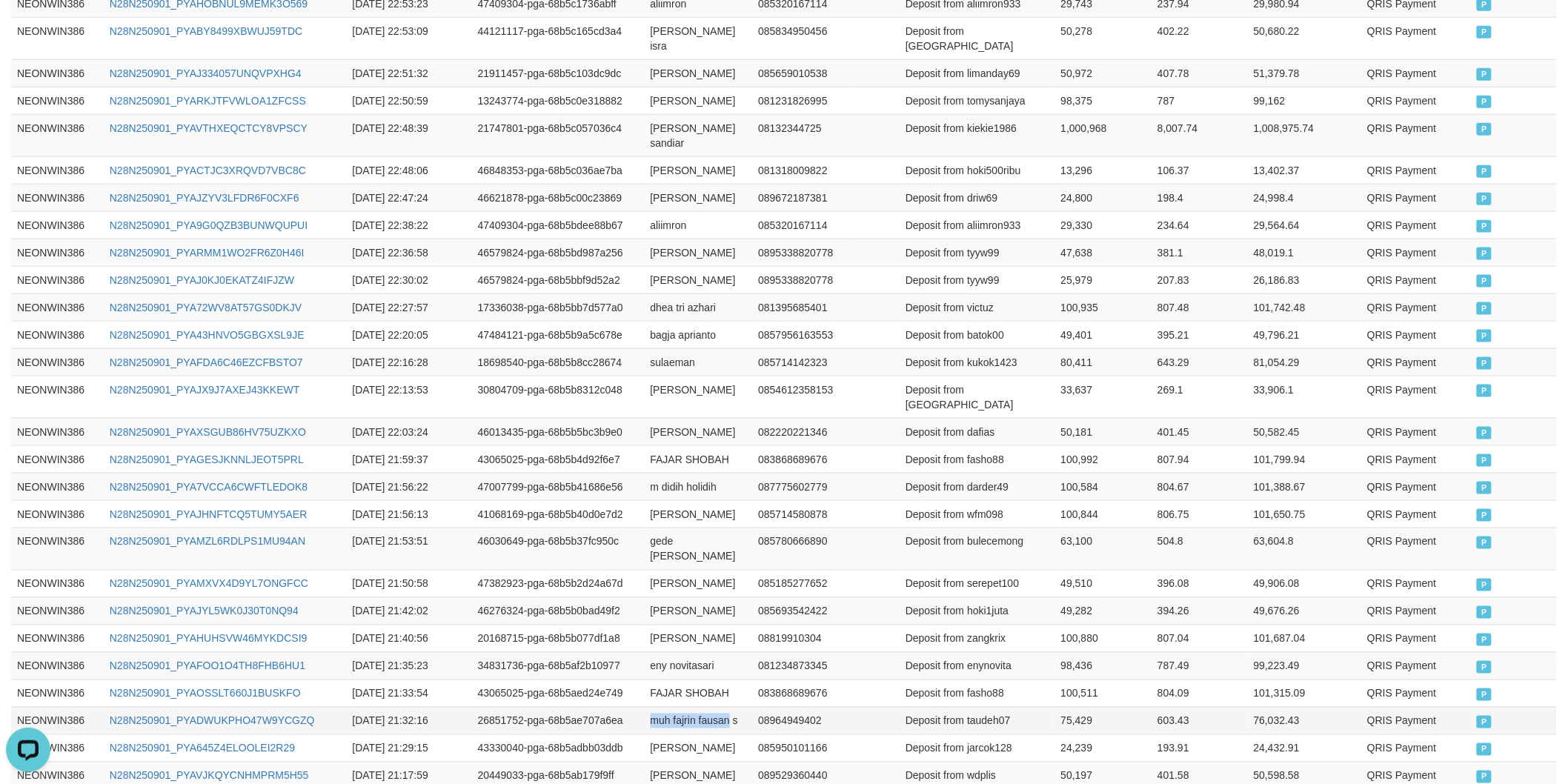
click at [725, 707] on td "muh fajrin fausan s" at bounding box center [699, 720] width 108 height 28
click at [724, 707] on td "muh fajrin fausan s" at bounding box center [699, 720] width 108 height 28
click at [742, 707] on td "muh fajrin fausan s" at bounding box center [699, 720] width 108 height 28
click at [987, 707] on td "Deposit from taudeh07" at bounding box center [978, 720] width 156 height 28
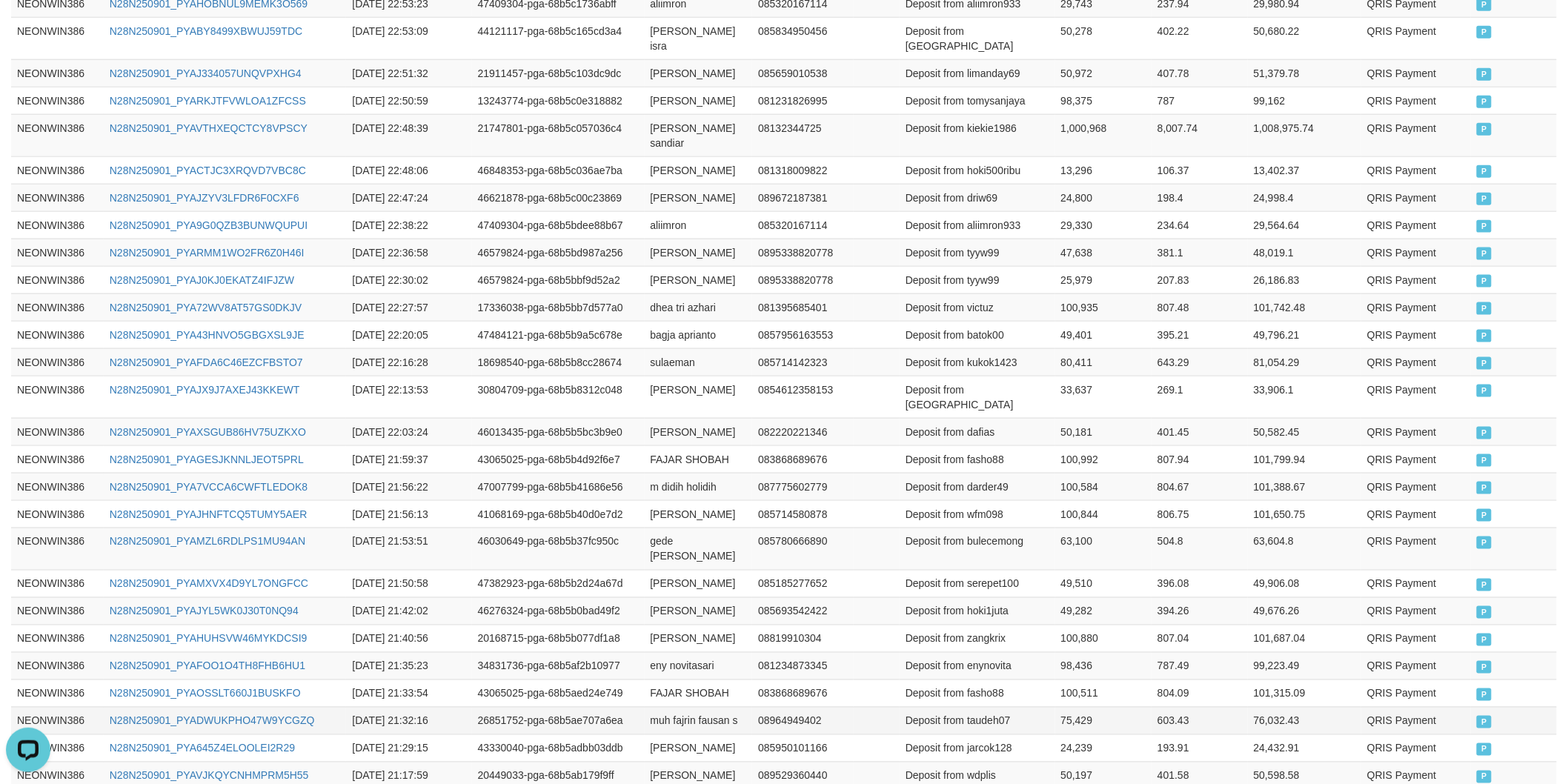
click at [1086, 707] on td "75,429" at bounding box center [1104, 720] width 97 height 28
click at [663, 679] on td "FAJAR SHOBAH" at bounding box center [699, 693] width 108 height 28
drag, startPoint x: 663, startPoint y: 655, endPoint x: 715, endPoint y: 661, distance: 52.3
click at [683, 679] on td "FAJAR SHOBAH" at bounding box center [699, 693] width 108 height 28
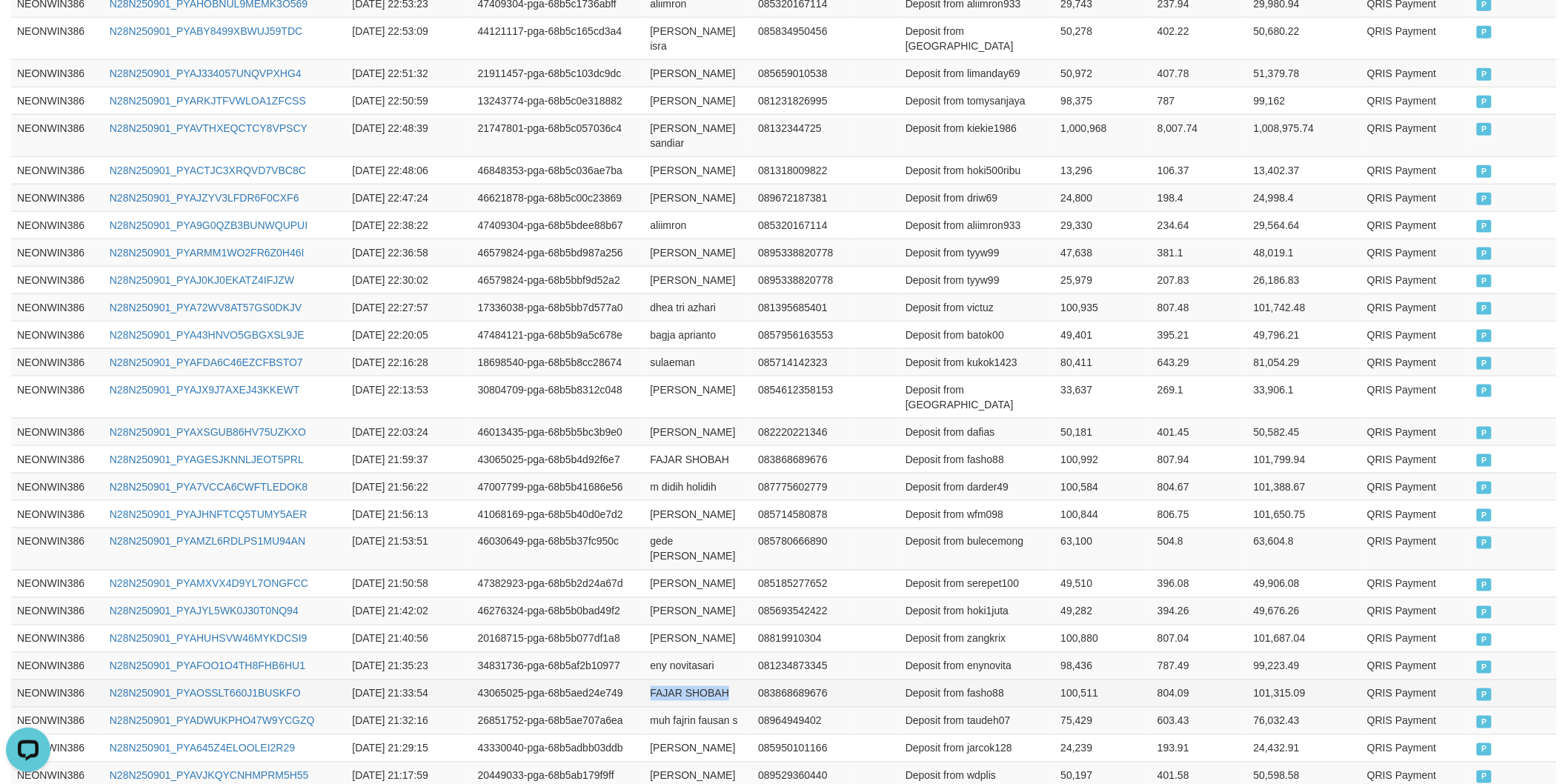
drag, startPoint x: 715, startPoint y: 661, endPoint x: 717, endPoint y: 650, distance: 11.2
click at [715, 679] on td "FAJAR SHOBAH" at bounding box center [699, 693] width 108 height 28
click at [986, 679] on td "Deposit from fasho88" at bounding box center [978, 693] width 156 height 28
click at [1098, 679] on td "100,511" at bounding box center [1104, 693] width 97 height 28
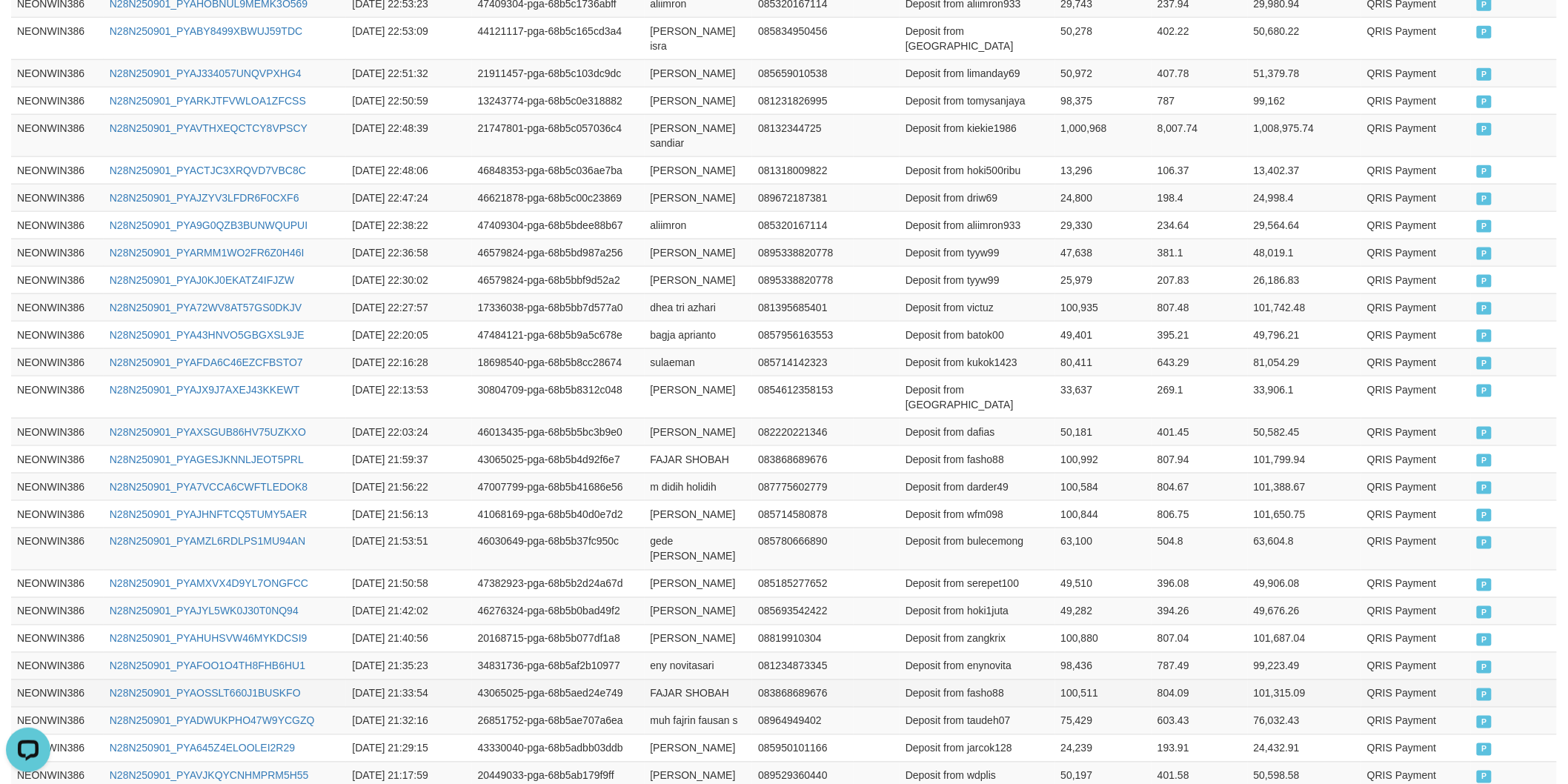
click at [1097, 679] on td "100,511" at bounding box center [1104, 693] width 97 height 28
click at [1064, 679] on td "100,511" at bounding box center [1104, 693] width 97 height 28
click at [581, 527] on td "46030649-pga-68b5b37fc950c" at bounding box center [558, 548] width 172 height 42
click at [660, 652] on td "eny novitasari" at bounding box center [699, 666] width 108 height 28
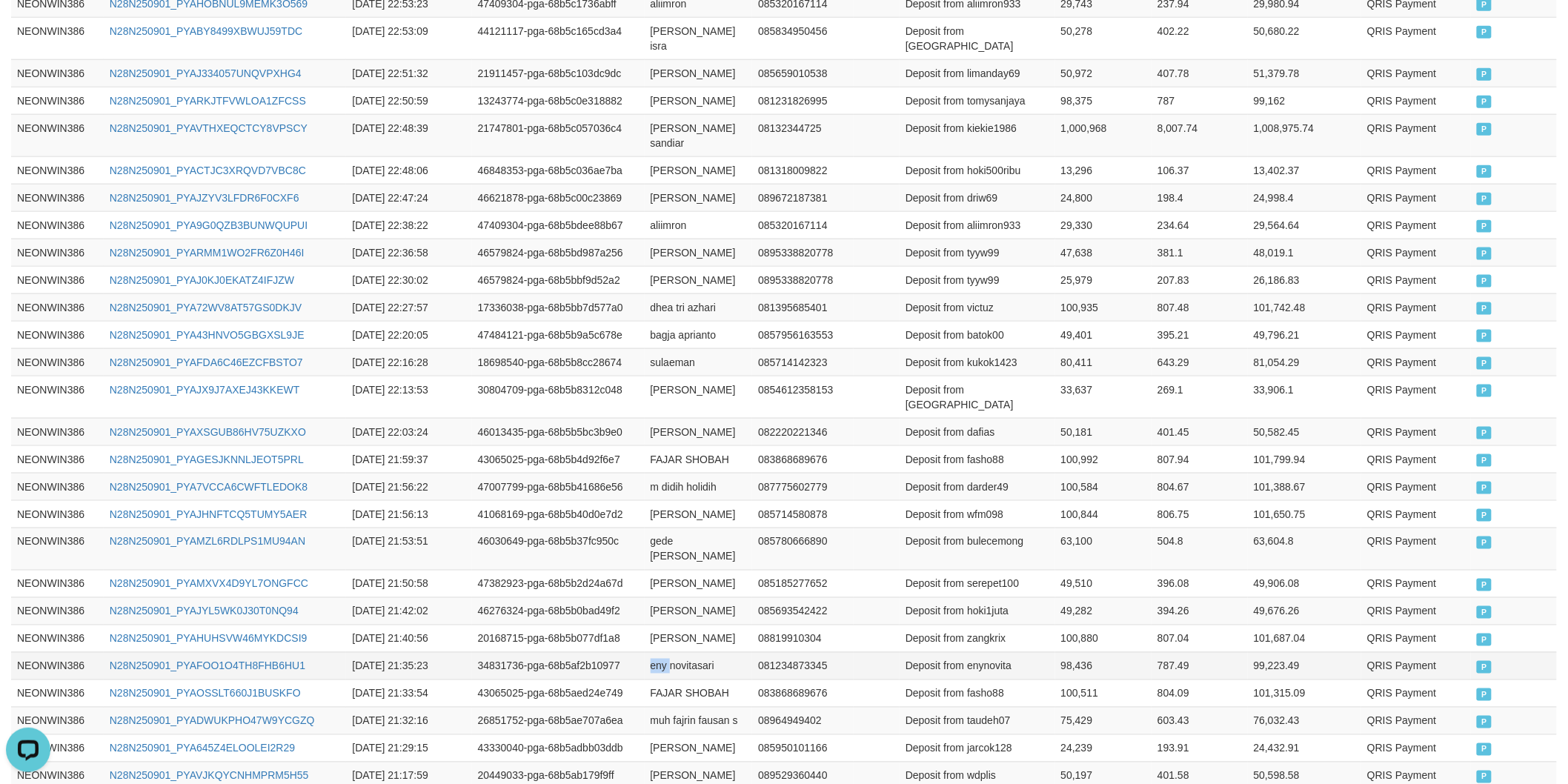
drag, startPoint x: 660, startPoint y: 620, endPoint x: 702, endPoint y: 618, distance: 42.0
click at [676, 652] on td "eny novitasari" at bounding box center [699, 666] width 108 height 28
click at [703, 652] on td "eny novitasari" at bounding box center [699, 666] width 108 height 28
click at [997, 652] on td "Deposit from enynovita" at bounding box center [978, 666] width 156 height 28
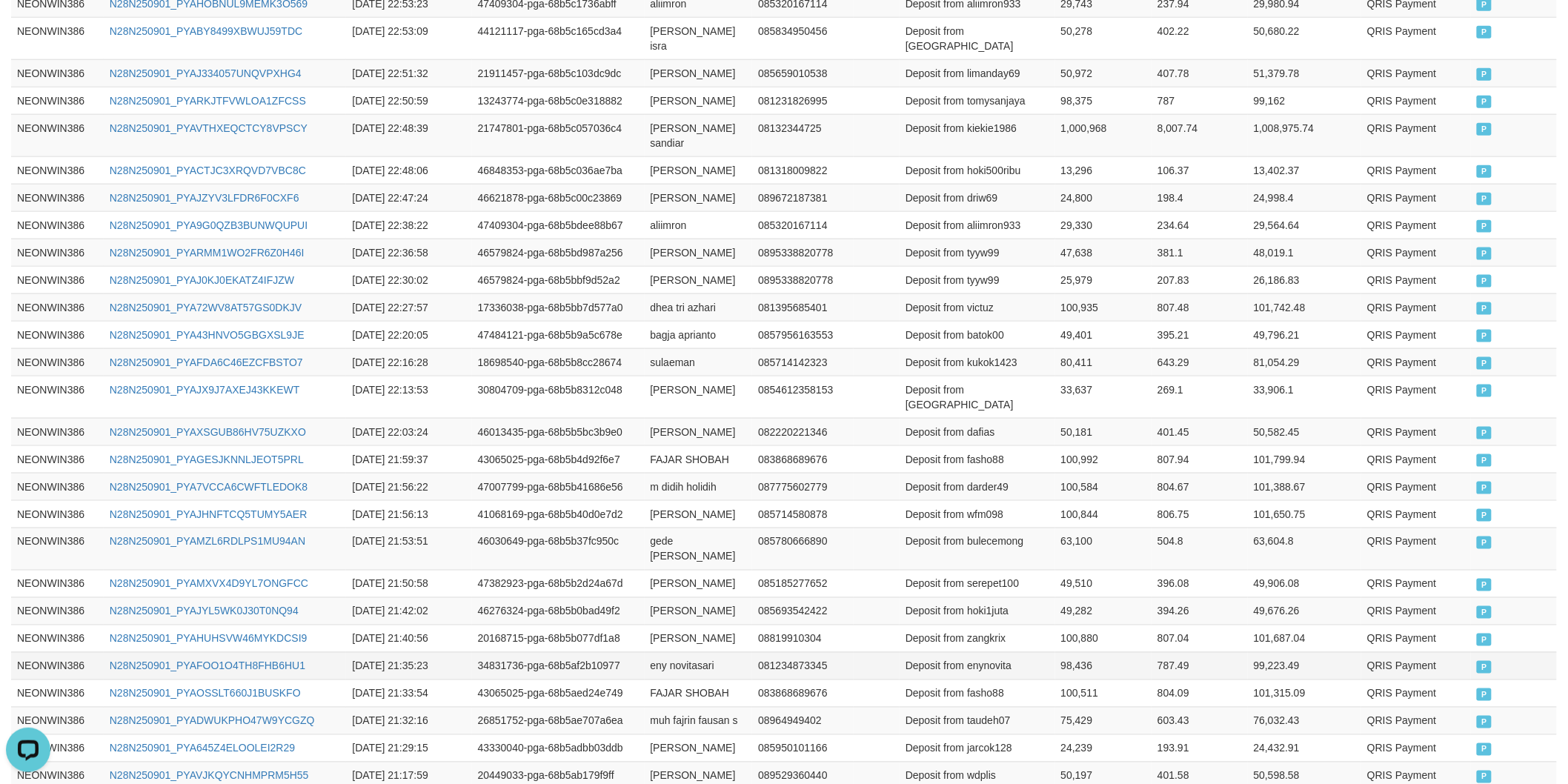
click at [1071, 652] on td "98,436" at bounding box center [1104, 666] width 97 height 28
click at [661, 624] on td "[PERSON_NAME]" at bounding box center [699, 638] width 108 height 28
click at [684, 624] on td "[PERSON_NAME]" at bounding box center [699, 638] width 108 height 28
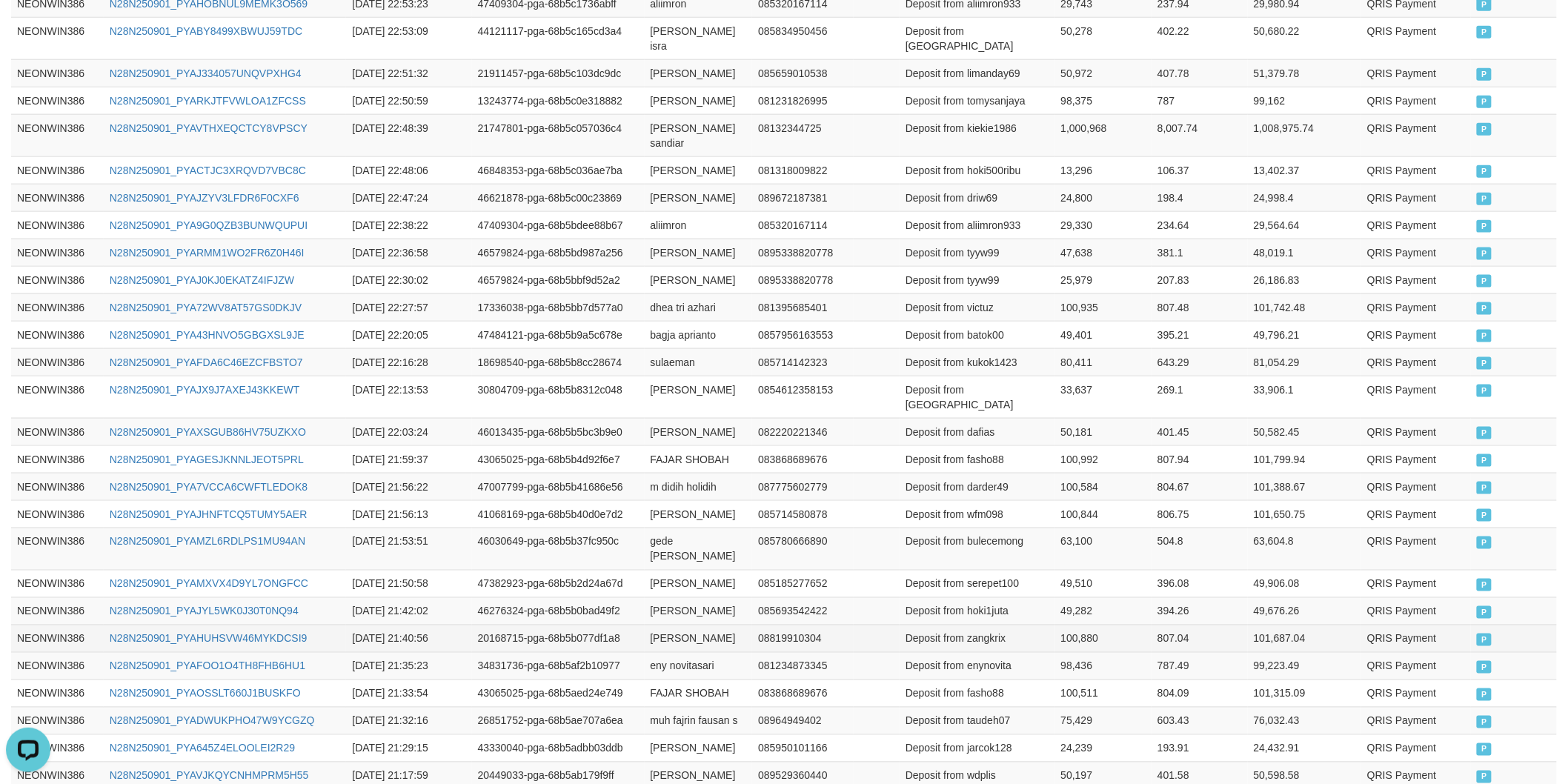
click at [977, 624] on td "Deposit from zangkrix" at bounding box center [978, 638] width 156 height 28
click at [1082, 624] on td "100,880" at bounding box center [1104, 638] width 97 height 28
click at [653, 597] on td "[PERSON_NAME]" at bounding box center [699, 611] width 108 height 28
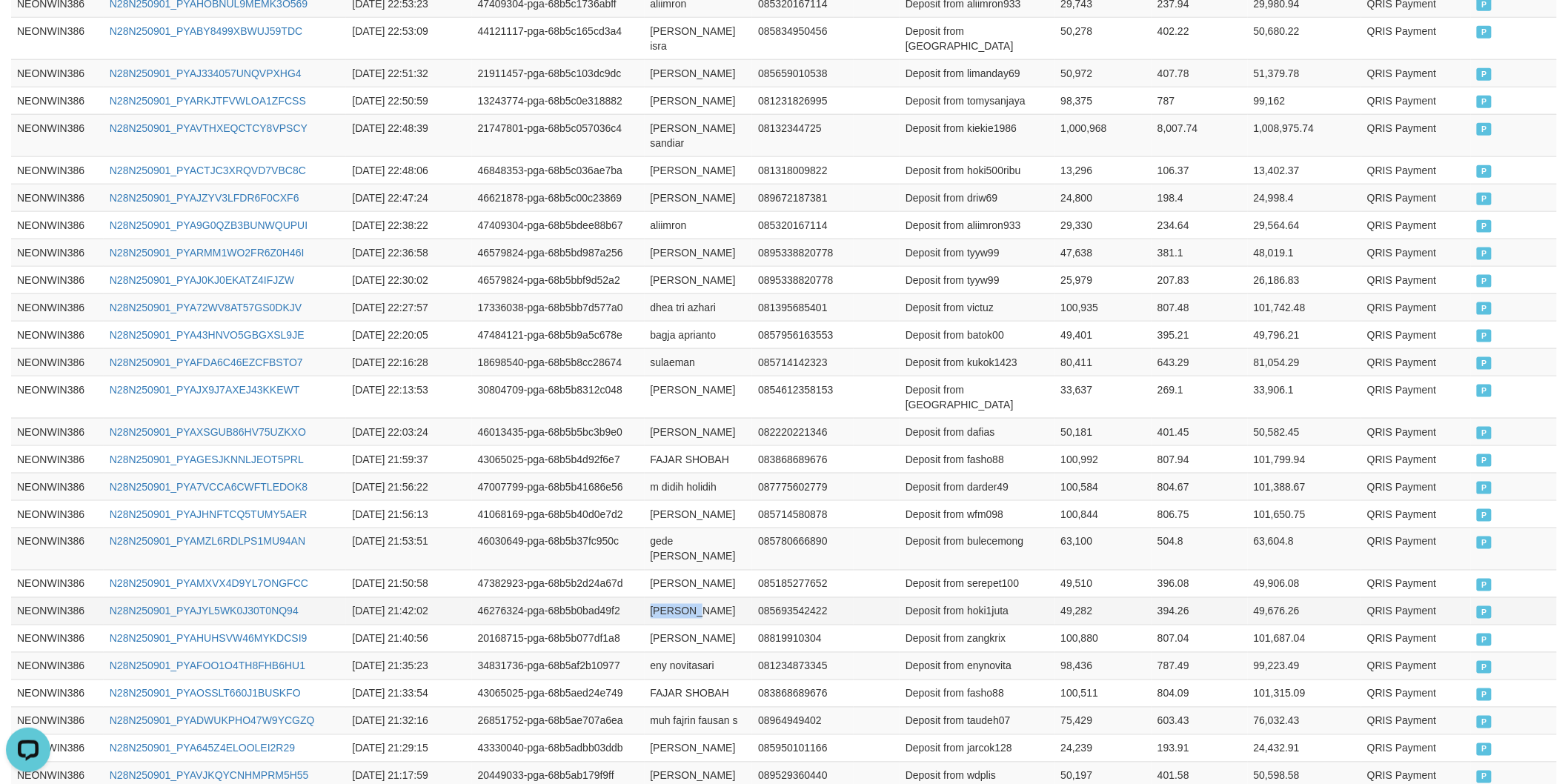
drag, startPoint x: 653, startPoint y: 552, endPoint x: 708, endPoint y: 571, distance: 58.2
click at [656, 597] on td "[PERSON_NAME]" at bounding box center [699, 611] width 108 height 28
click at [713, 597] on td "[PERSON_NAME]" at bounding box center [699, 611] width 108 height 28
click at [994, 597] on td "Deposit from hoki1juta" at bounding box center [978, 611] width 156 height 28
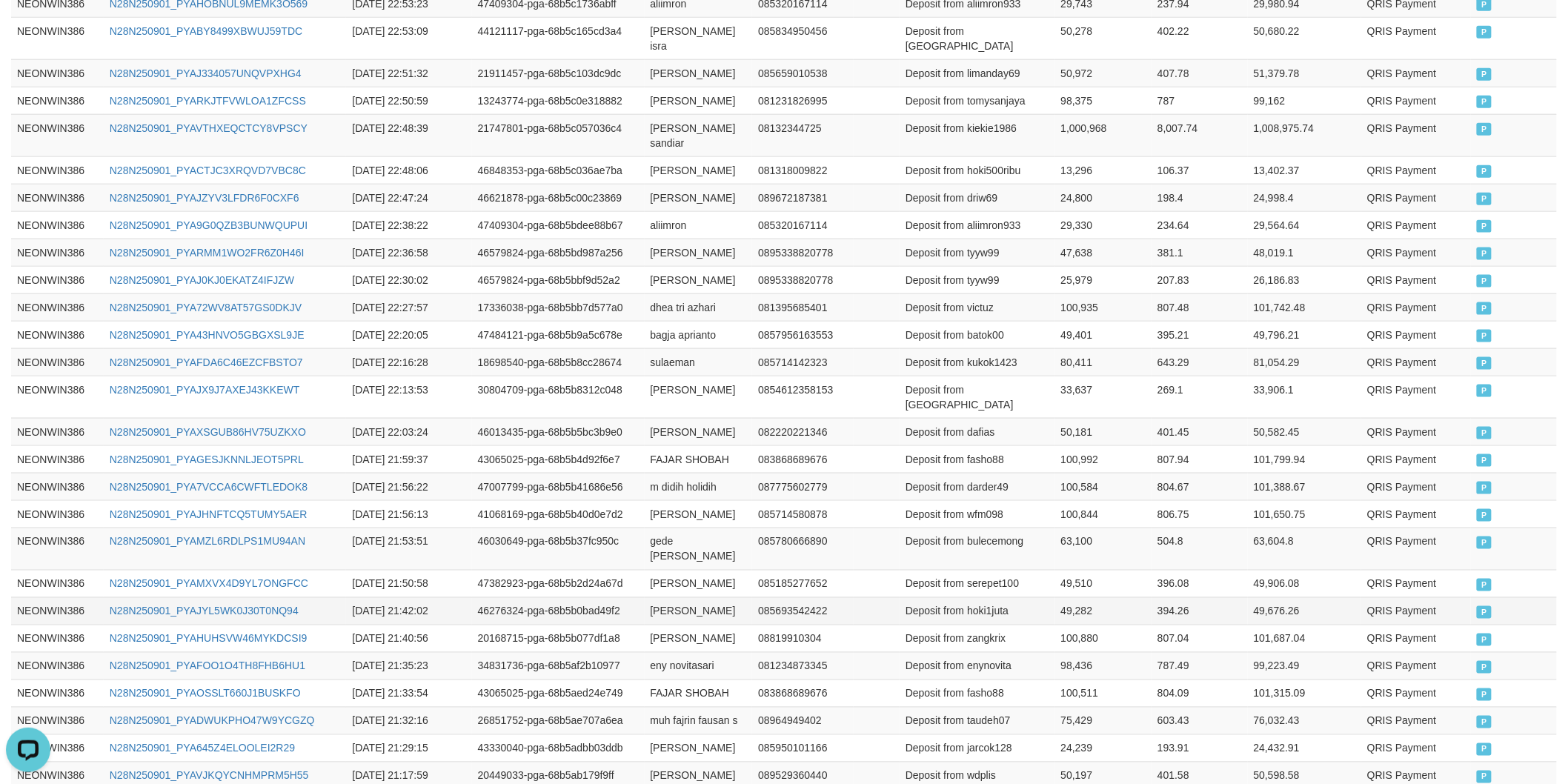
click at [1075, 597] on td "49,282" at bounding box center [1104, 611] width 97 height 28
click at [1074, 597] on td "49,282" at bounding box center [1104, 611] width 97 height 28
click at [1082, 597] on td "49,282" at bounding box center [1104, 611] width 97 height 28
click at [649, 570] on td "[PERSON_NAME]" at bounding box center [699, 583] width 108 height 28
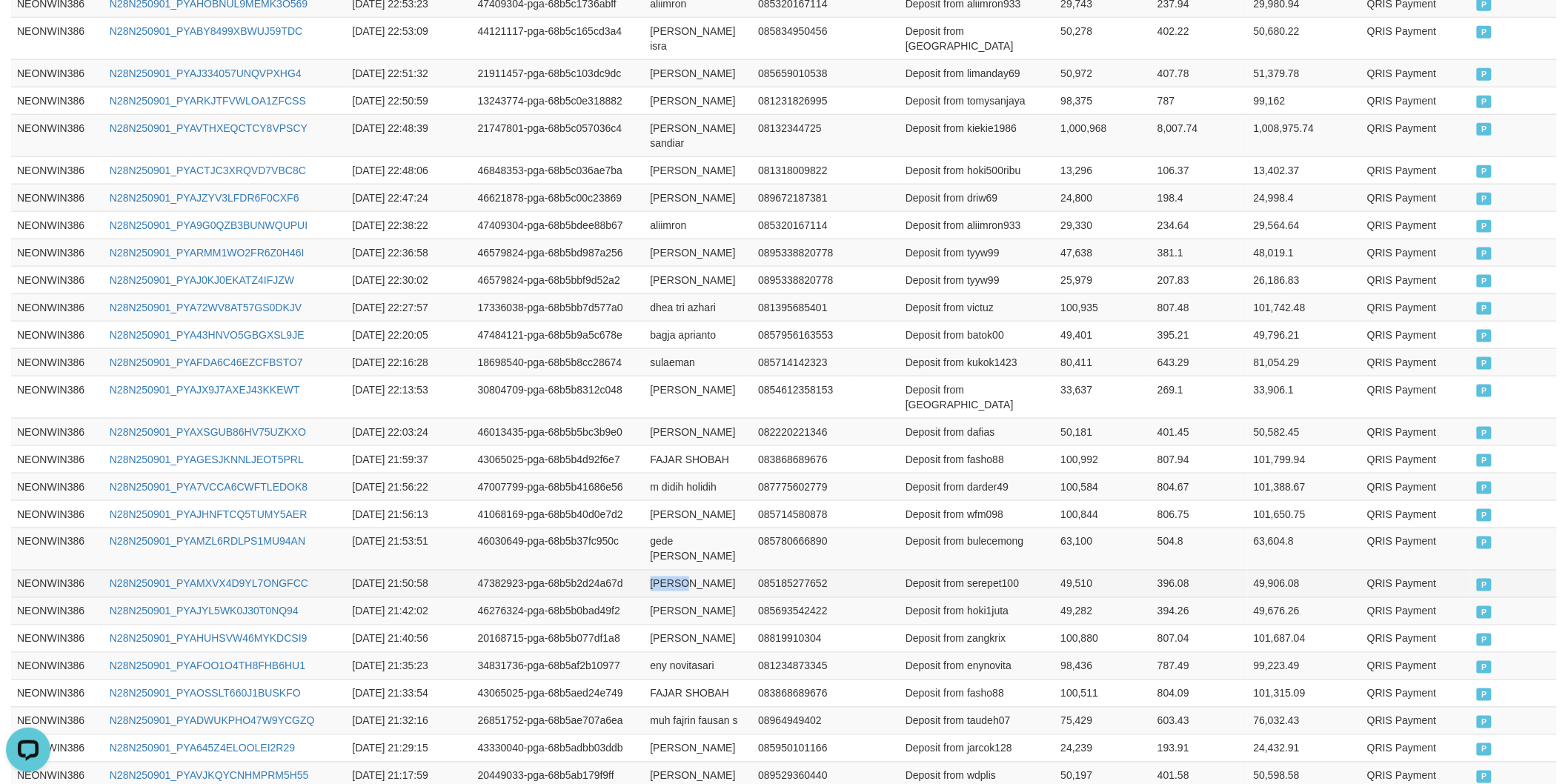
drag, startPoint x: 649, startPoint y: 530, endPoint x: 660, endPoint y: 530, distance: 11.0
click at [652, 570] on td "[PERSON_NAME]" at bounding box center [699, 583] width 108 height 28
click at [709, 570] on td "[PERSON_NAME]" at bounding box center [699, 583] width 108 height 28
click at [995, 570] on td "Deposit from serepet100" at bounding box center [978, 583] width 156 height 28
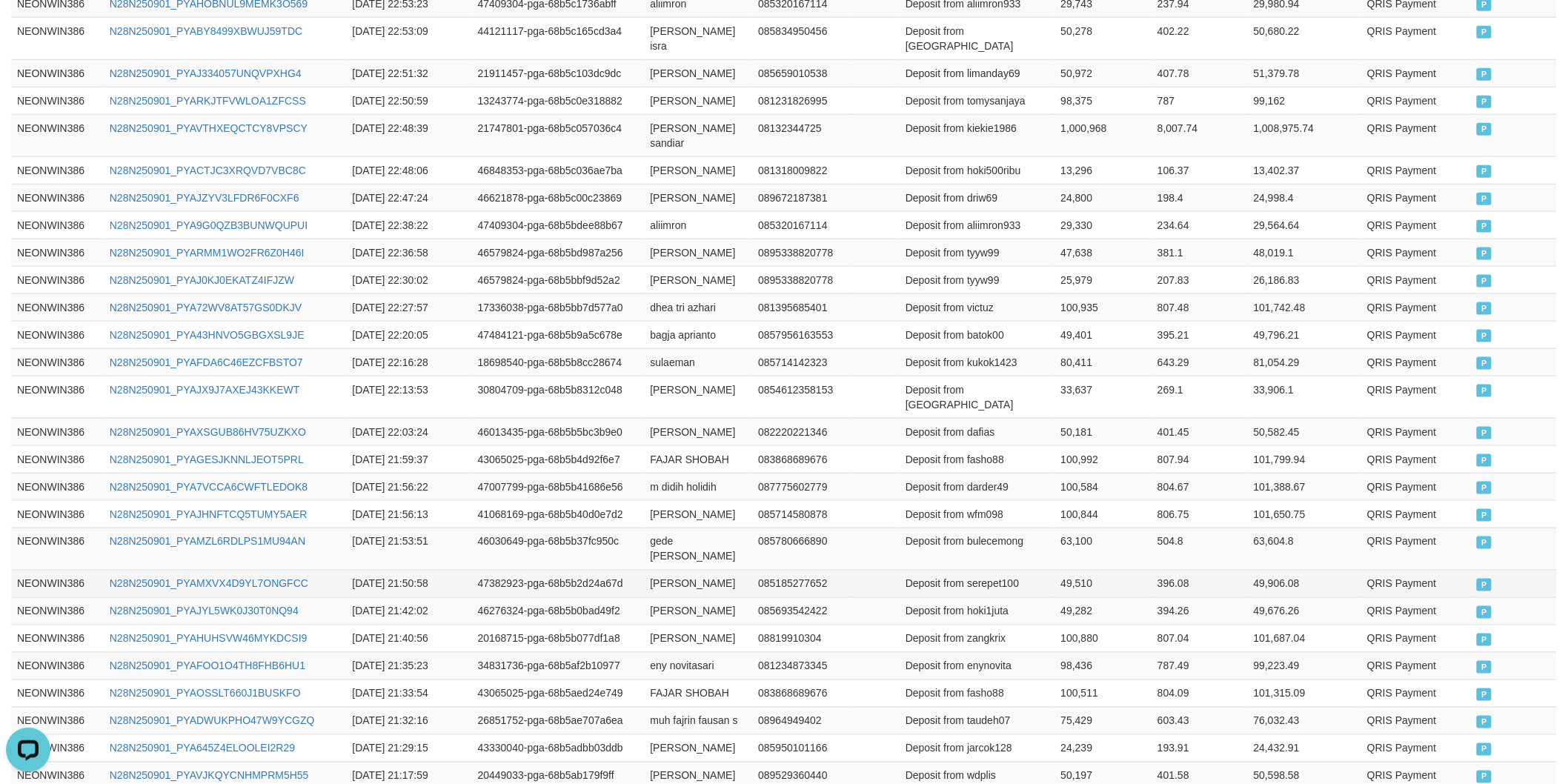
click at [1076, 570] on td "49,510" at bounding box center [1104, 583] width 97 height 28
click at [650, 527] on td "gede [PERSON_NAME]" at bounding box center [699, 548] width 108 height 42
drag, startPoint x: 650, startPoint y: 492, endPoint x: 699, endPoint y: 494, distance: 49.0
click at [654, 527] on td "gede [PERSON_NAME]" at bounding box center [699, 548] width 108 height 42
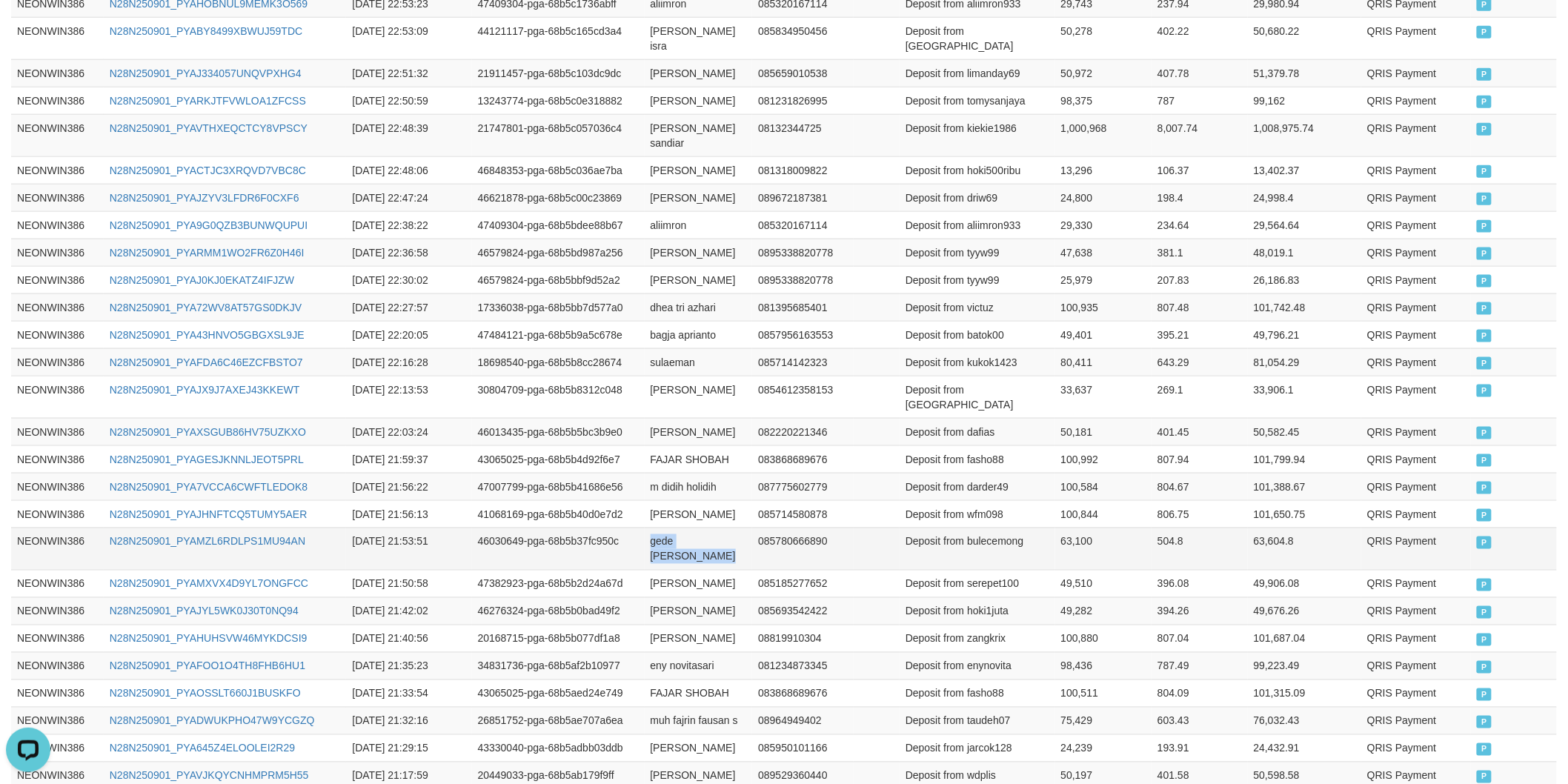
click at [717, 527] on td "gede [PERSON_NAME]" at bounding box center [699, 548] width 108 height 42
click at [996, 527] on td "Deposit from bulecemong" at bounding box center [978, 548] width 156 height 42
click at [1079, 527] on td "63,100" at bounding box center [1104, 548] width 97 height 42
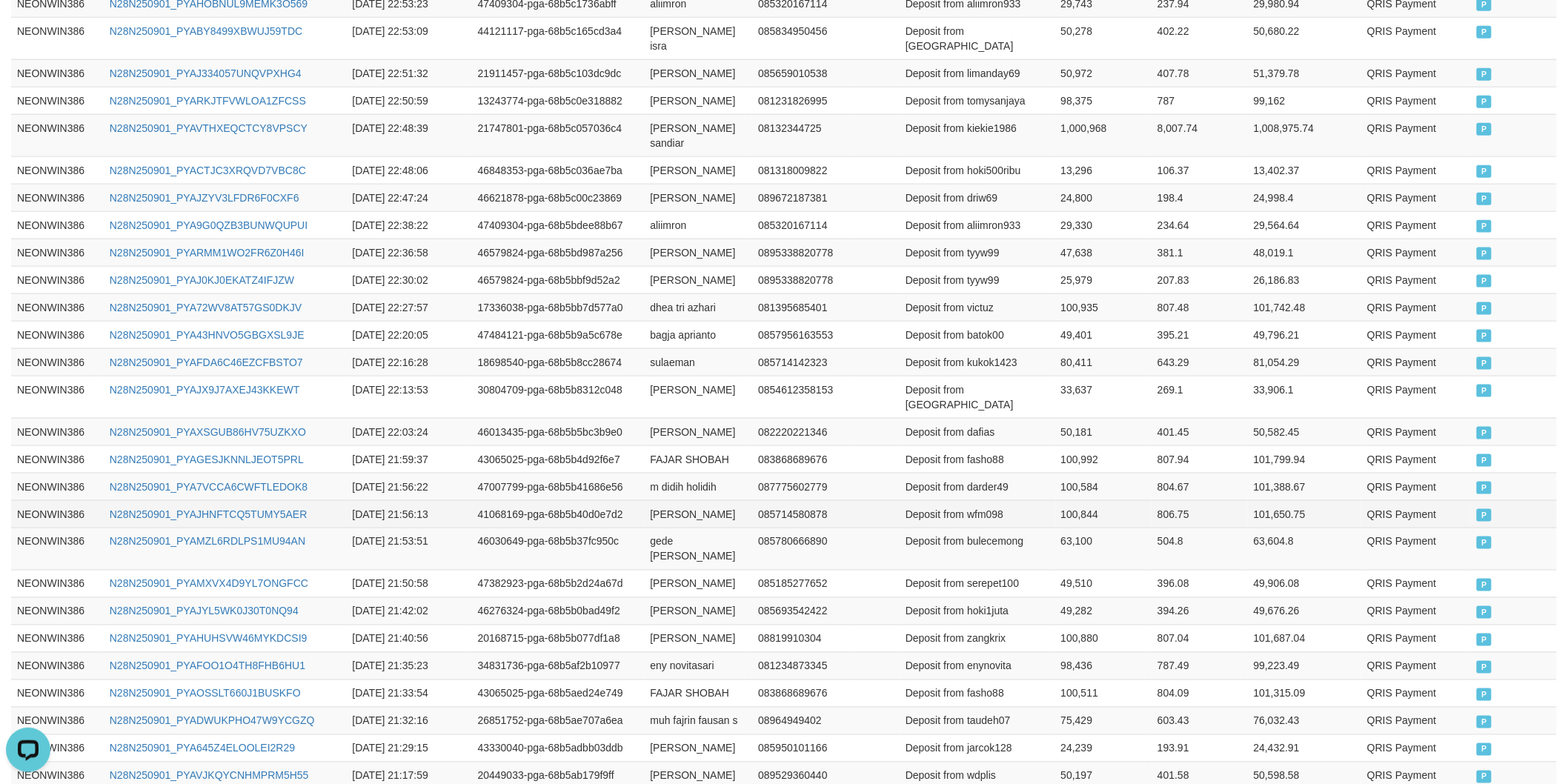
click at [654, 500] on td "[PERSON_NAME]" at bounding box center [699, 513] width 108 height 28
drag, startPoint x: 654, startPoint y: 462, endPoint x: 691, endPoint y: 462, distance: 37.0
click at [691, 500] on td "[PERSON_NAME]" at bounding box center [699, 513] width 108 height 28
click at [715, 500] on td "[PERSON_NAME]" at bounding box center [699, 513] width 108 height 28
click at [979, 500] on td "Deposit from wfm098" at bounding box center [978, 513] width 156 height 28
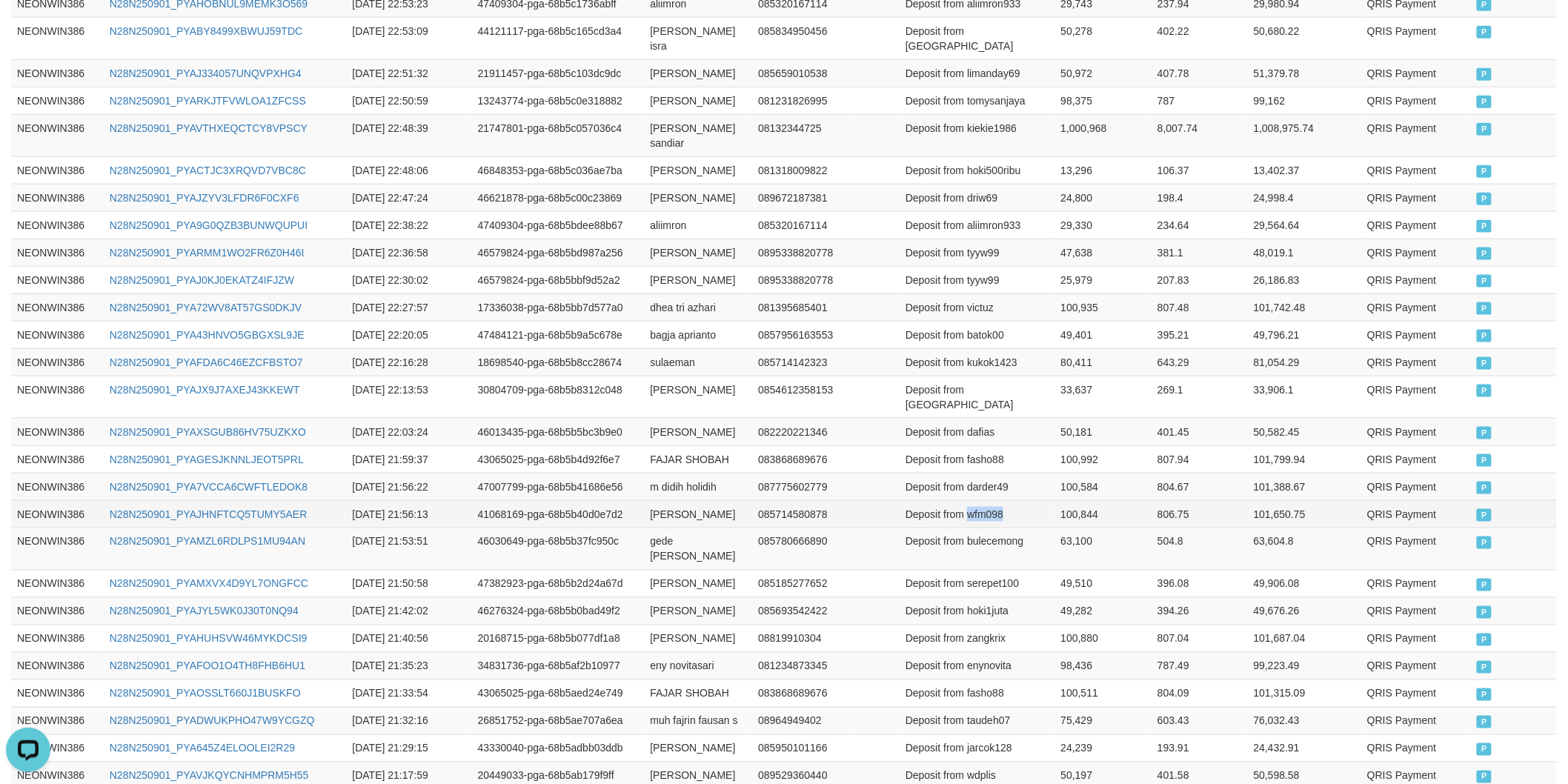
click at [979, 500] on td "Deposit from wfm098" at bounding box center [978, 513] width 156 height 28
click at [1093, 500] on td "100,844" at bounding box center [1104, 513] width 97 height 28
click at [664, 473] on td "m didih holidih" at bounding box center [699, 486] width 108 height 28
click at [655, 473] on td "m didih holidih" at bounding box center [699, 486] width 108 height 28
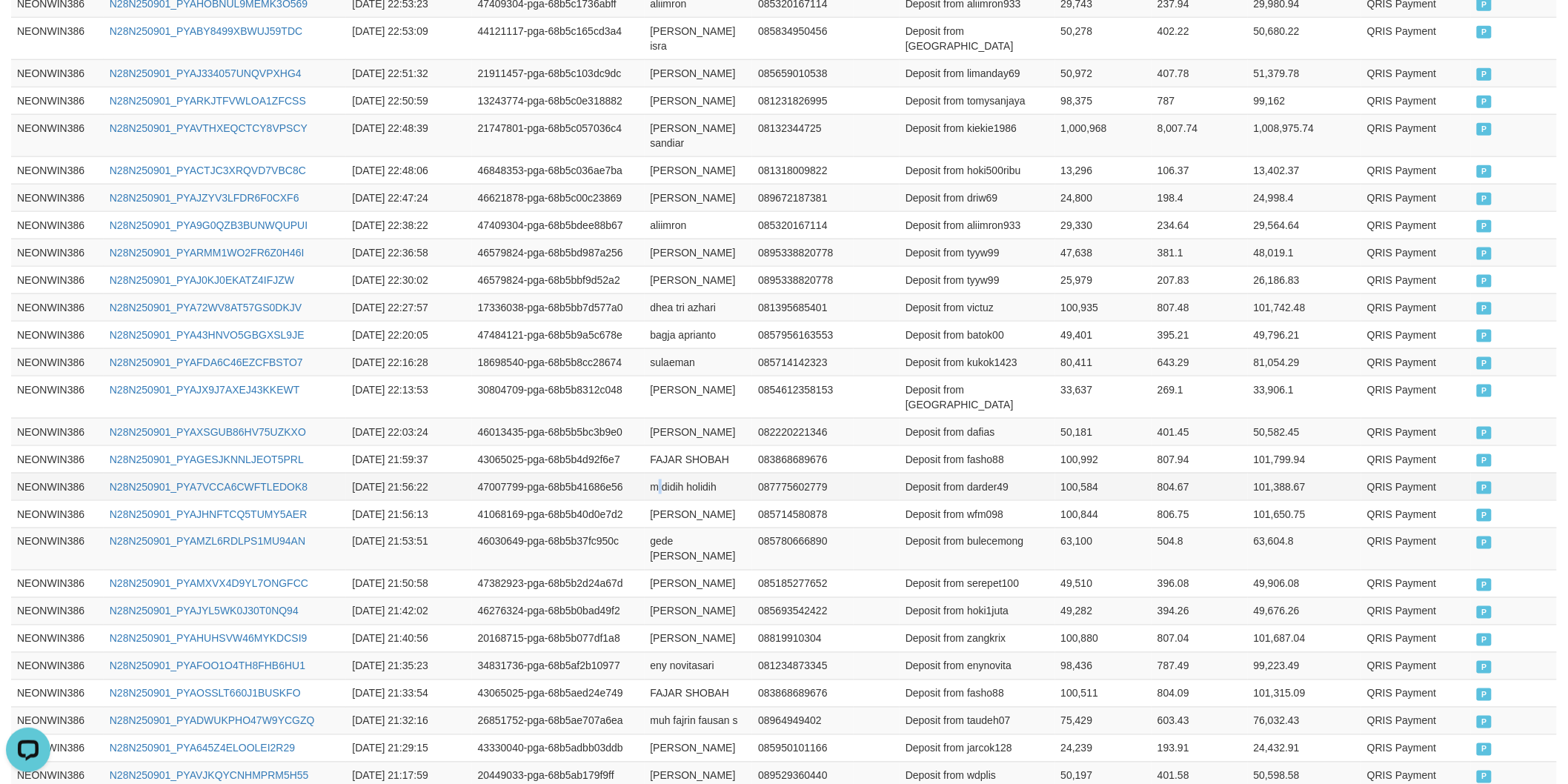
click at [655, 473] on td "m didih holidih" at bounding box center [699, 486] width 108 height 28
click at [649, 473] on td "m didih holidih" at bounding box center [699, 486] width 108 height 28
click at [700, 473] on td "m didih holidih" at bounding box center [699, 486] width 108 height 28
click at [993, 473] on td "Deposit from darder49" at bounding box center [978, 486] width 156 height 28
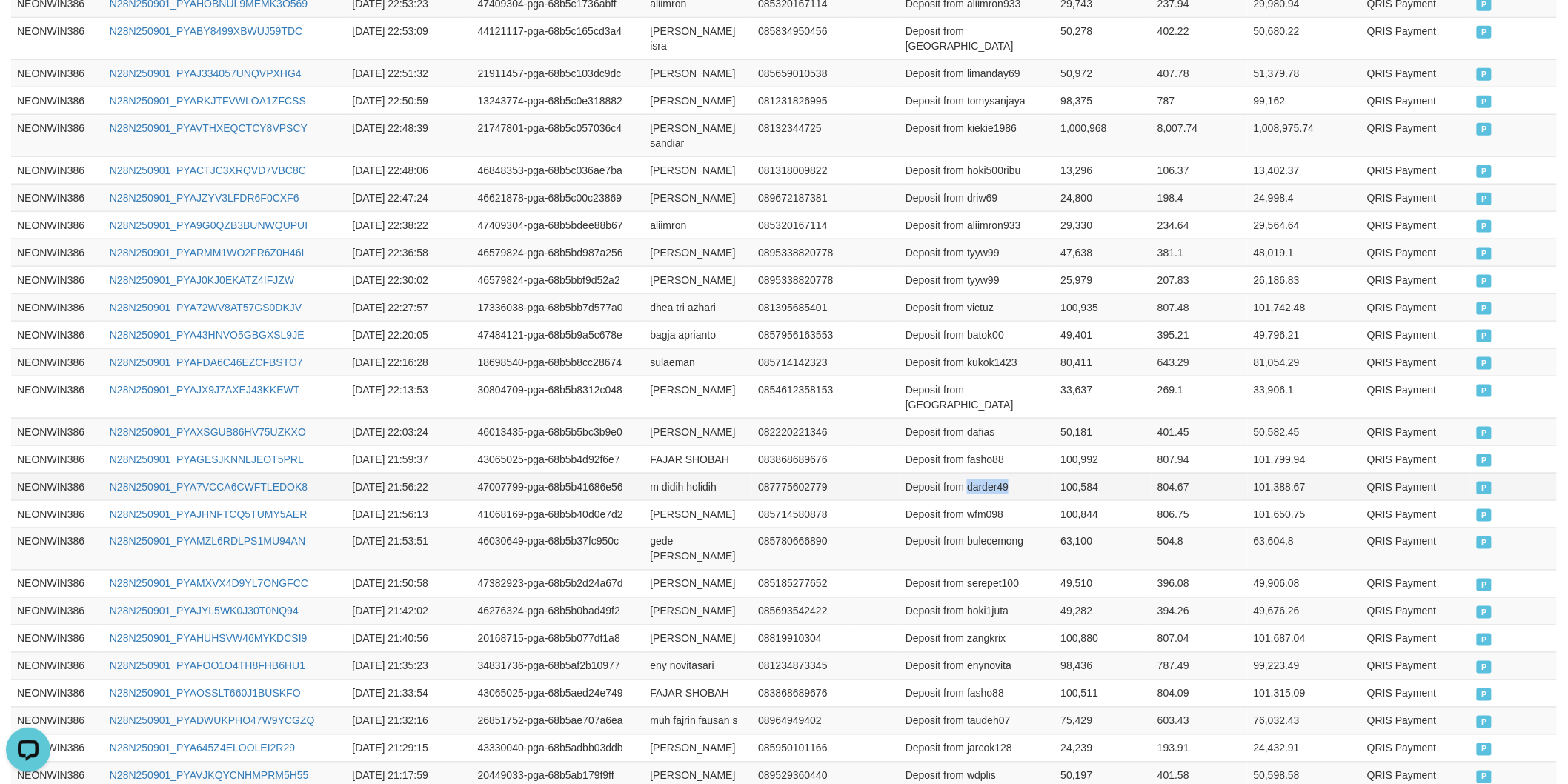
click at [993, 473] on td "Deposit from darder49" at bounding box center [978, 486] width 156 height 28
click at [1078, 473] on td "100,584" at bounding box center [1104, 486] width 97 height 28
click at [660, 445] on td "FAJAR SHOBAH" at bounding box center [699, 458] width 108 height 28
drag, startPoint x: 660, startPoint y: 420, endPoint x: 697, endPoint y: 420, distance: 37.0
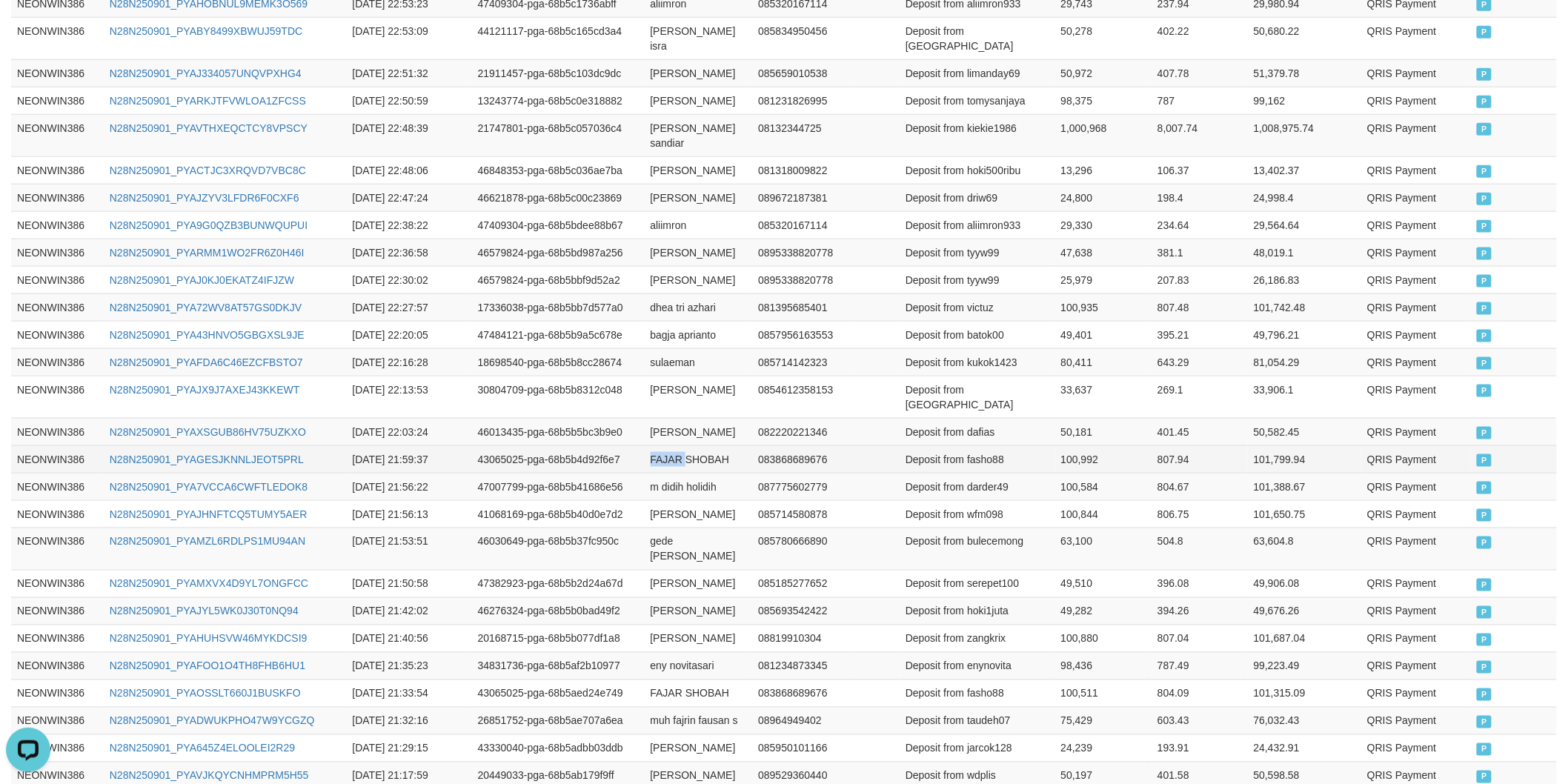
click at [665, 445] on td "FAJAR SHOBAH" at bounding box center [699, 458] width 108 height 28
click at [718, 445] on td "FAJAR SHOBAH" at bounding box center [699, 458] width 108 height 28
click at [980, 445] on td "Deposit from fasho88" at bounding box center [978, 458] width 156 height 28
click at [1085, 445] on td "100,992" at bounding box center [1104, 458] width 97 height 28
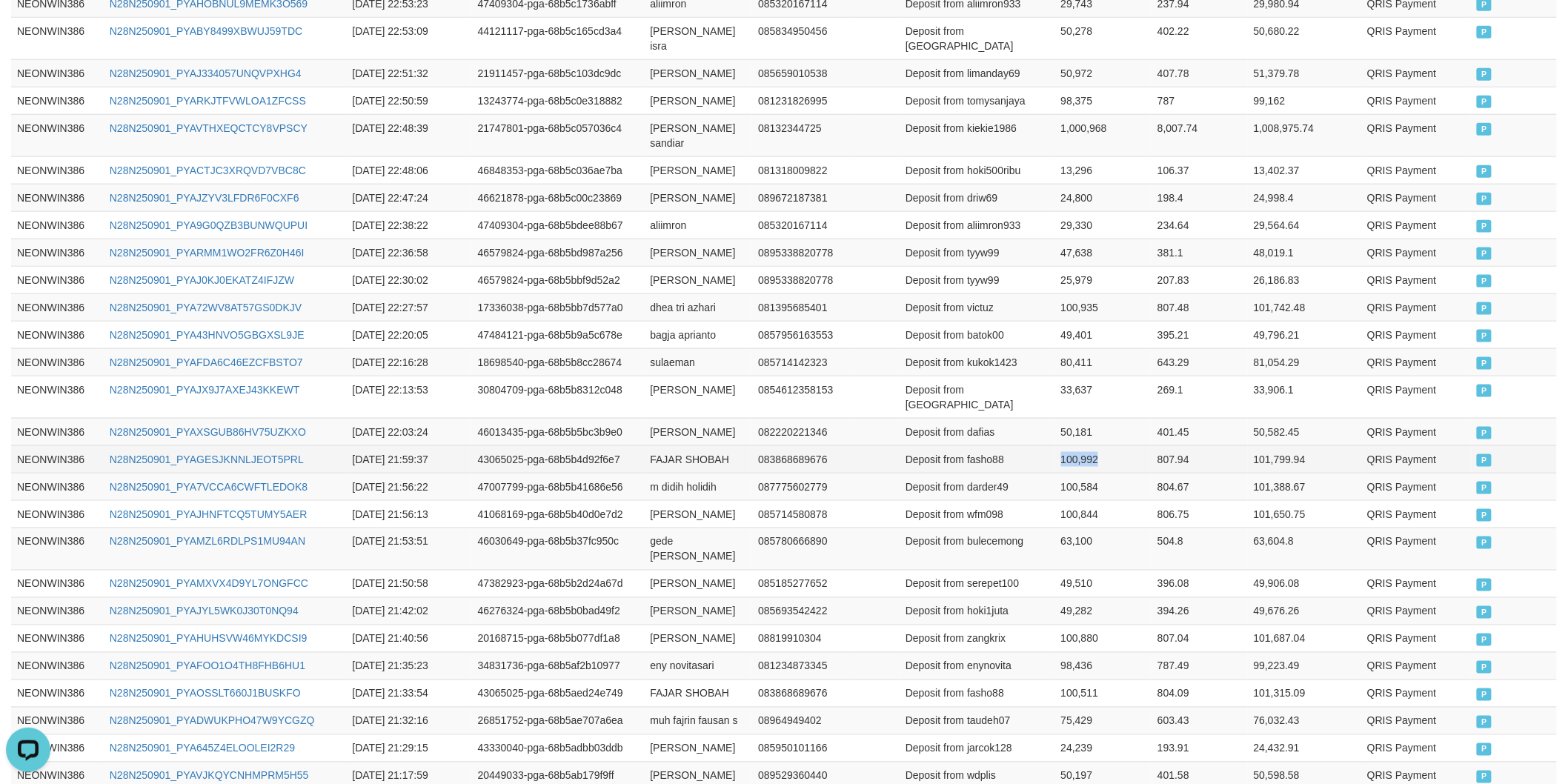
click at [1085, 445] on td "100,992" at bounding box center [1104, 458] width 97 height 28
click at [665, 418] on td "[PERSON_NAME]" at bounding box center [699, 431] width 108 height 28
drag, startPoint x: 665, startPoint y: 382, endPoint x: 672, endPoint y: 365, distance: 18.4
click at [665, 418] on td "[PERSON_NAME]" at bounding box center [699, 431] width 108 height 28
click at [672, 418] on td "[PERSON_NAME]" at bounding box center [699, 431] width 108 height 28
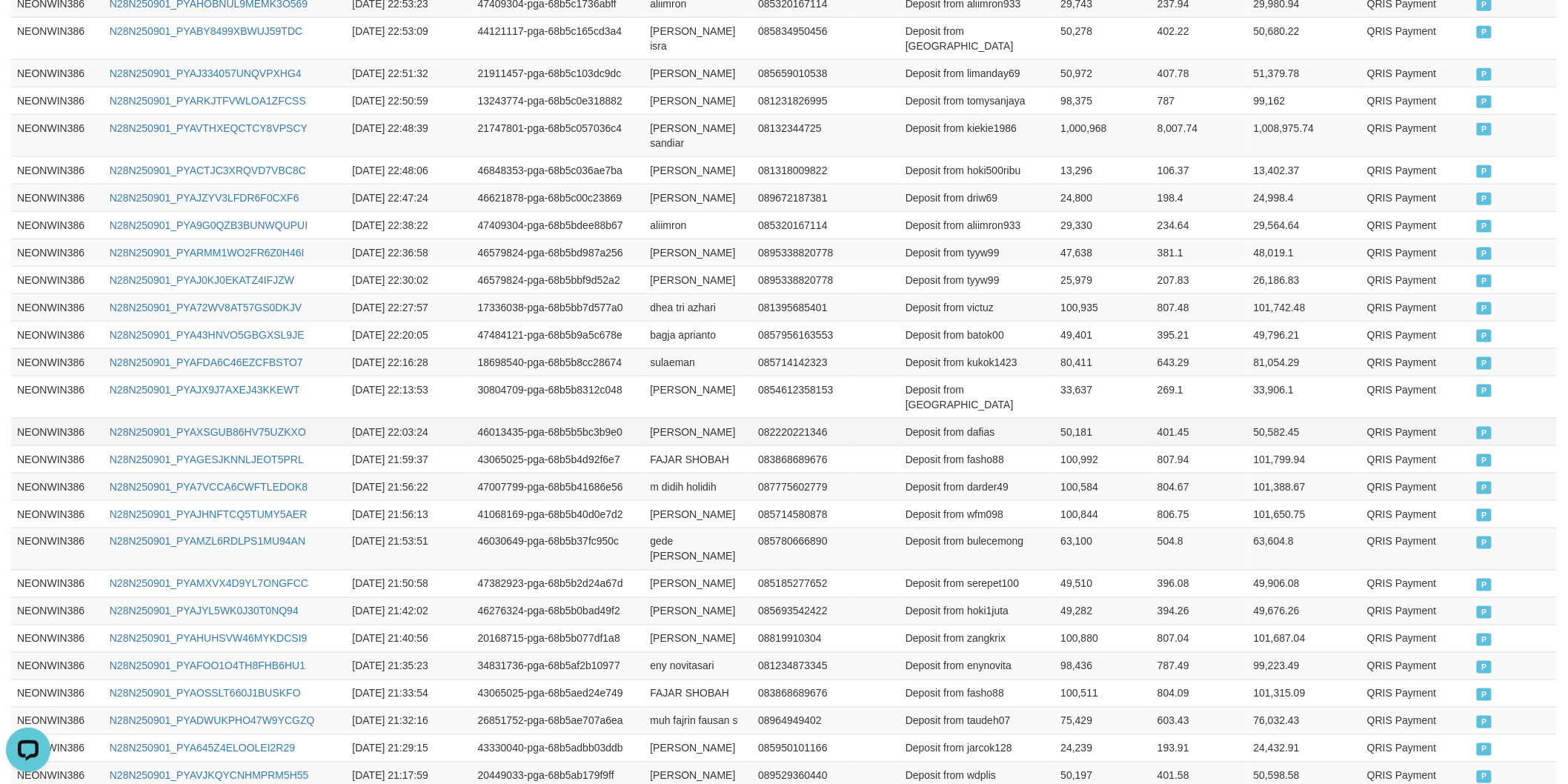
click at [645, 418] on td "[PERSON_NAME]" at bounding box center [699, 431] width 108 height 28
click at [980, 418] on td "Deposit from dafias" at bounding box center [978, 431] width 156 height 28
click at [1077, 418] on td "50,181" at bounding box center [1104, 431] width 97 height 28
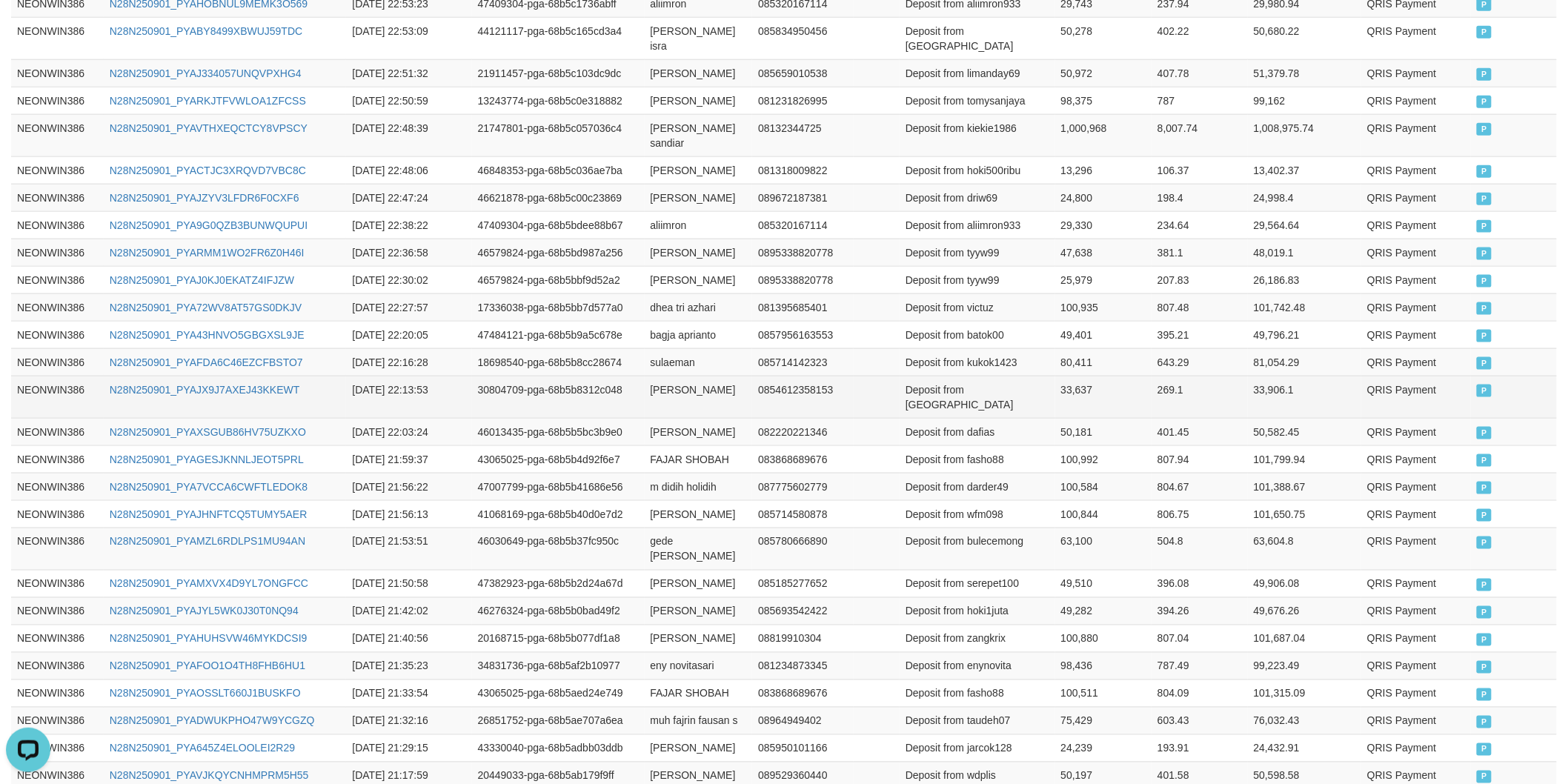
click at [655, 376] on td "[PERSON_NAME]" at bounding box center [699, 396] width 108 height 42
click at [691, 376] on td "[PERSON_NAME]" at bounding box center [699, 396] width 108 height 42
click at [984, 376] on td "Deposit from [GEOGRAPHIC_DATA]" at bounding box center [978, 396] width 156 height 42
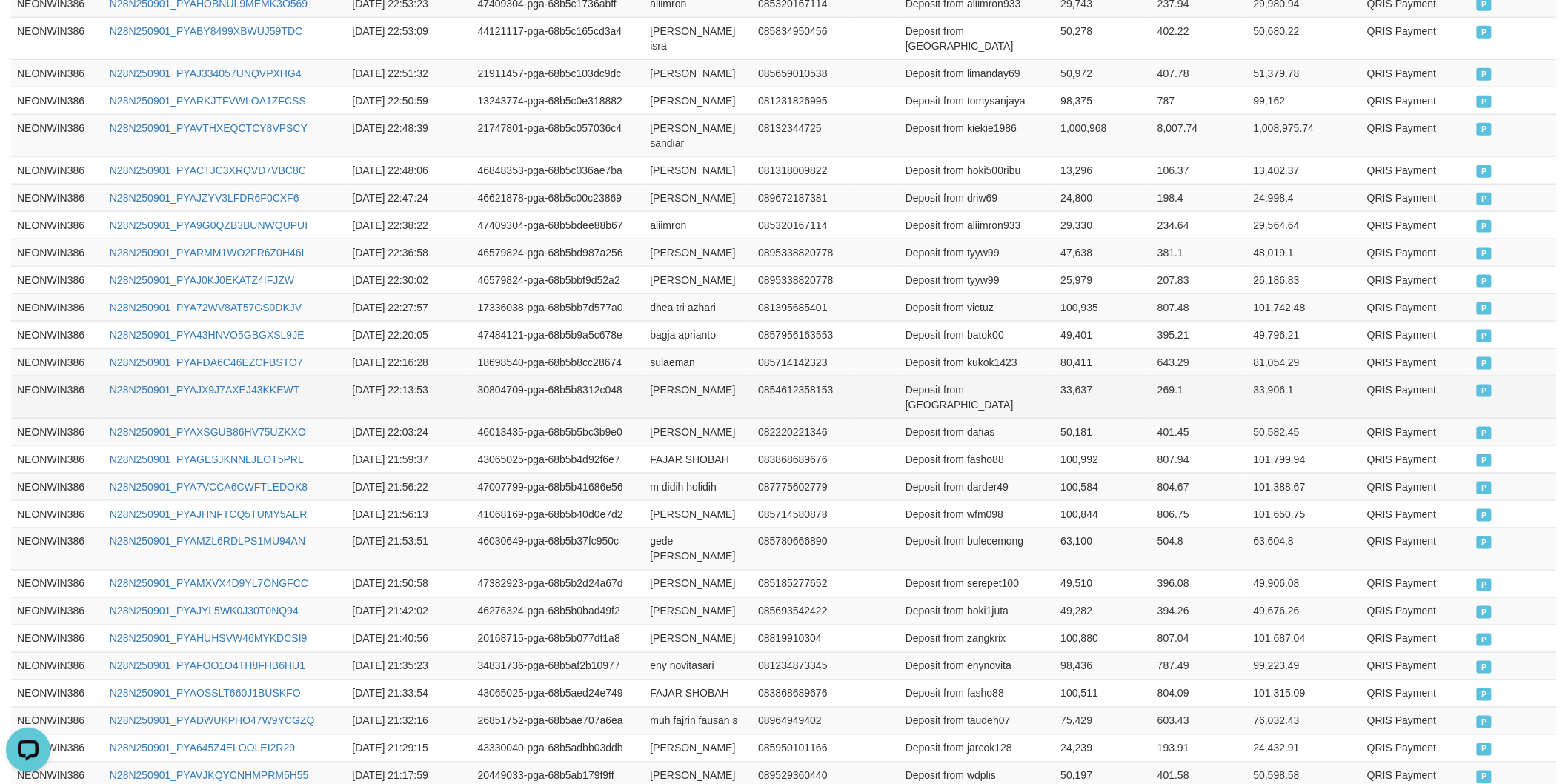
click at [1085, 376] on td "33,637" at bounding box center [1104, 396] width 97 height 42
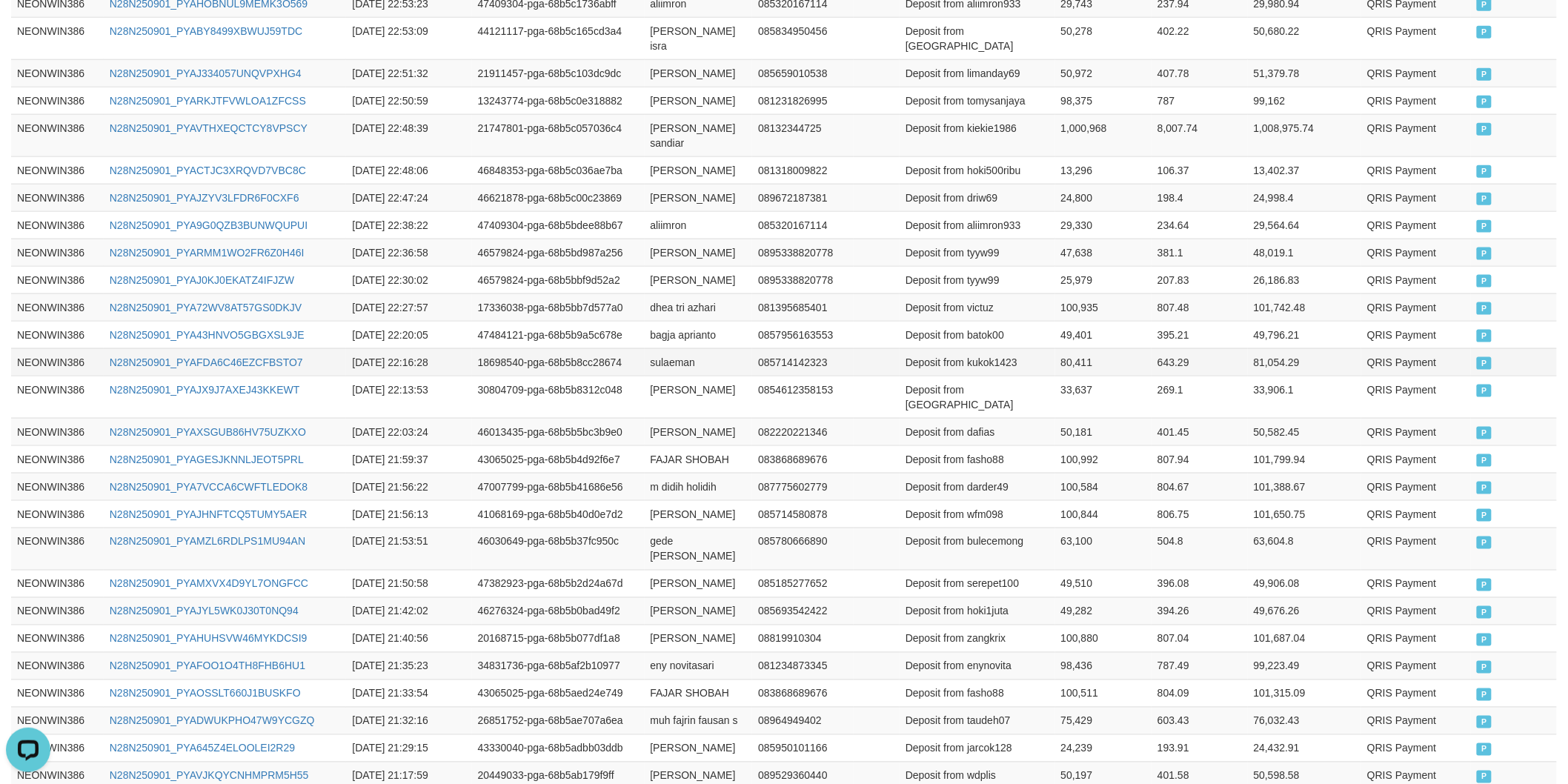
click at [657, 348] on td "sulaeman" at bounding box center [699, 361] width 108 height 28
click at [988, 348] on td "Deposit from kukok1423" at bounding box center [978, 361] width 156 height 28
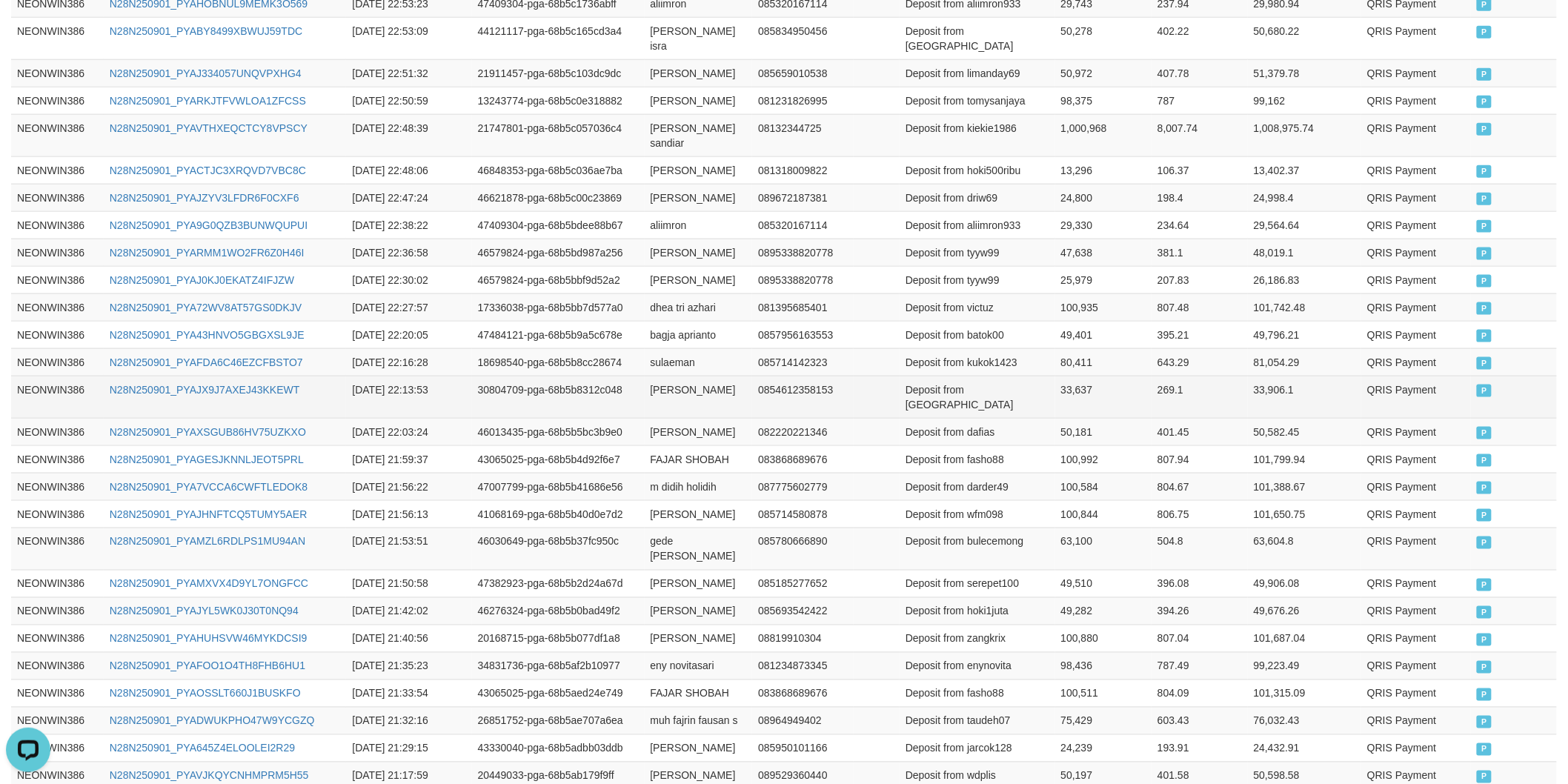
click at [1070, 376] on td "33,637" at bounding box center [1104, 396] width 97 height 42
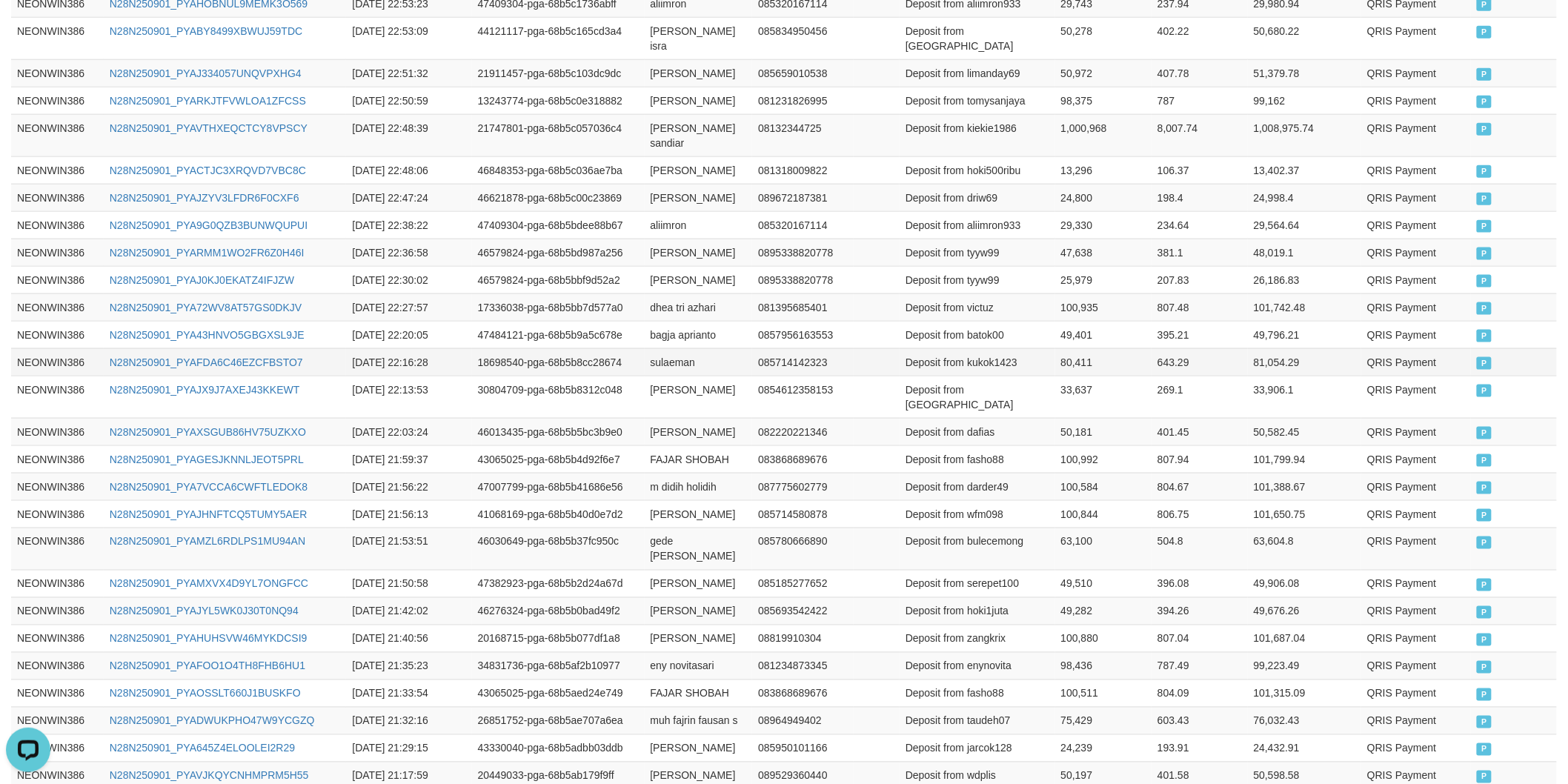
click at [1071, 348] on td "80,411" at bounding box center [1104, 361] width 97 height 28
click at [658, 321] on td "bagja aprianto" at bounding box center [699, 334] width 108 height 28
drag, startPoint x: 658, startPoint y: 272, endPoint x: 708, endPoint y: 272, distance: 50.0
click at [689, 321] on td "bagja aprianto" at bounding box center [699, 334] width 108 height 28
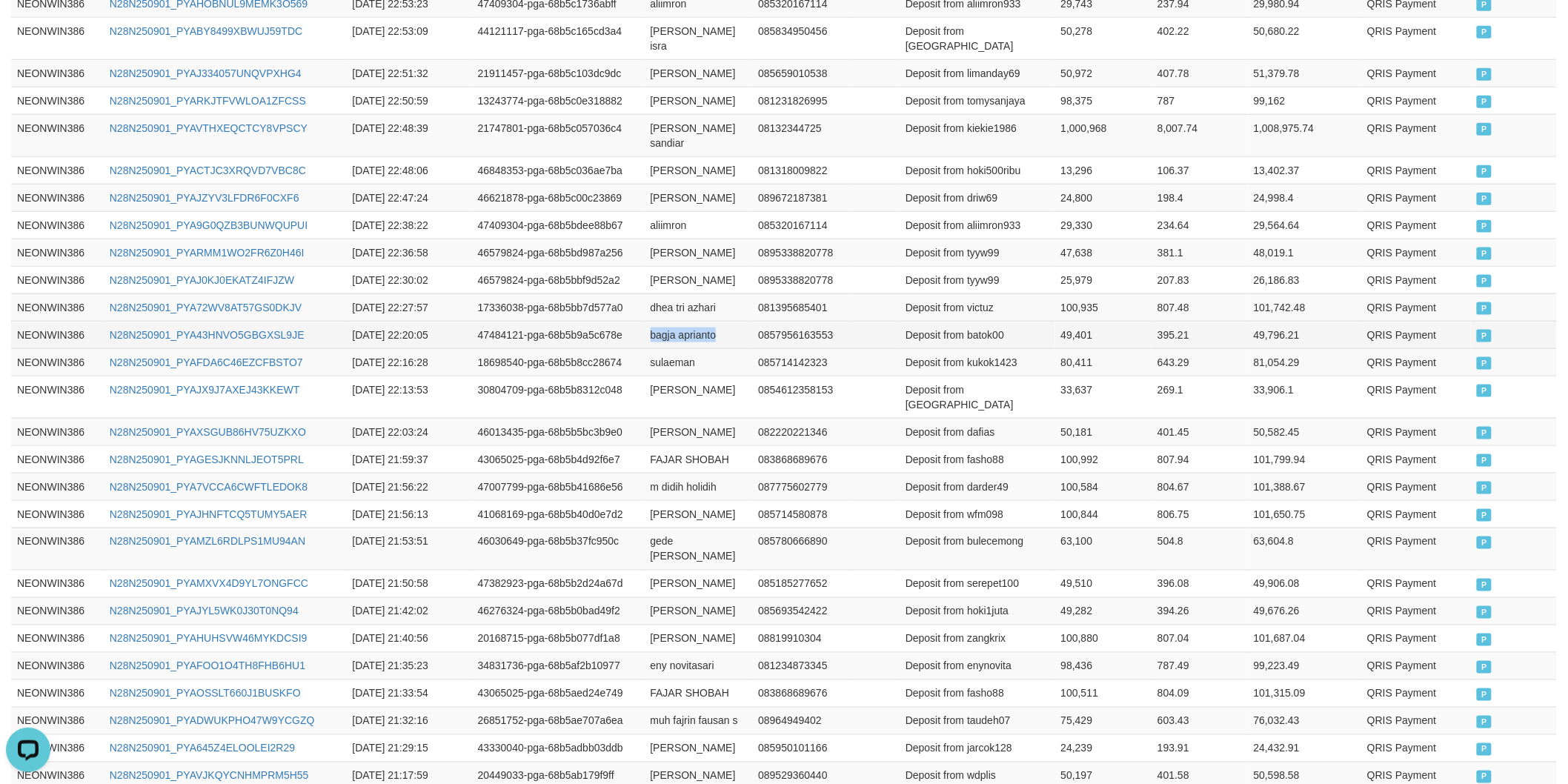
click at [708, 321] on td "bagja aprianto" at bounding box center [699, 334] width 108 height 28
click at [991, 321] on td "Deposit from batok00" at bounding box center [978, 334] width 156 height 28
drag, startPoint x: 991, startPoint y: 272, endPoint x: 984, endPoint y: 268, distance: 8.1
click at [991, 321] on td "Deposit from batok00" at bounding box center [978, 334] width 156 height 28
click at [1072, 321] on td "49,401" at bounding box center [1104, 334] width 97 height 28
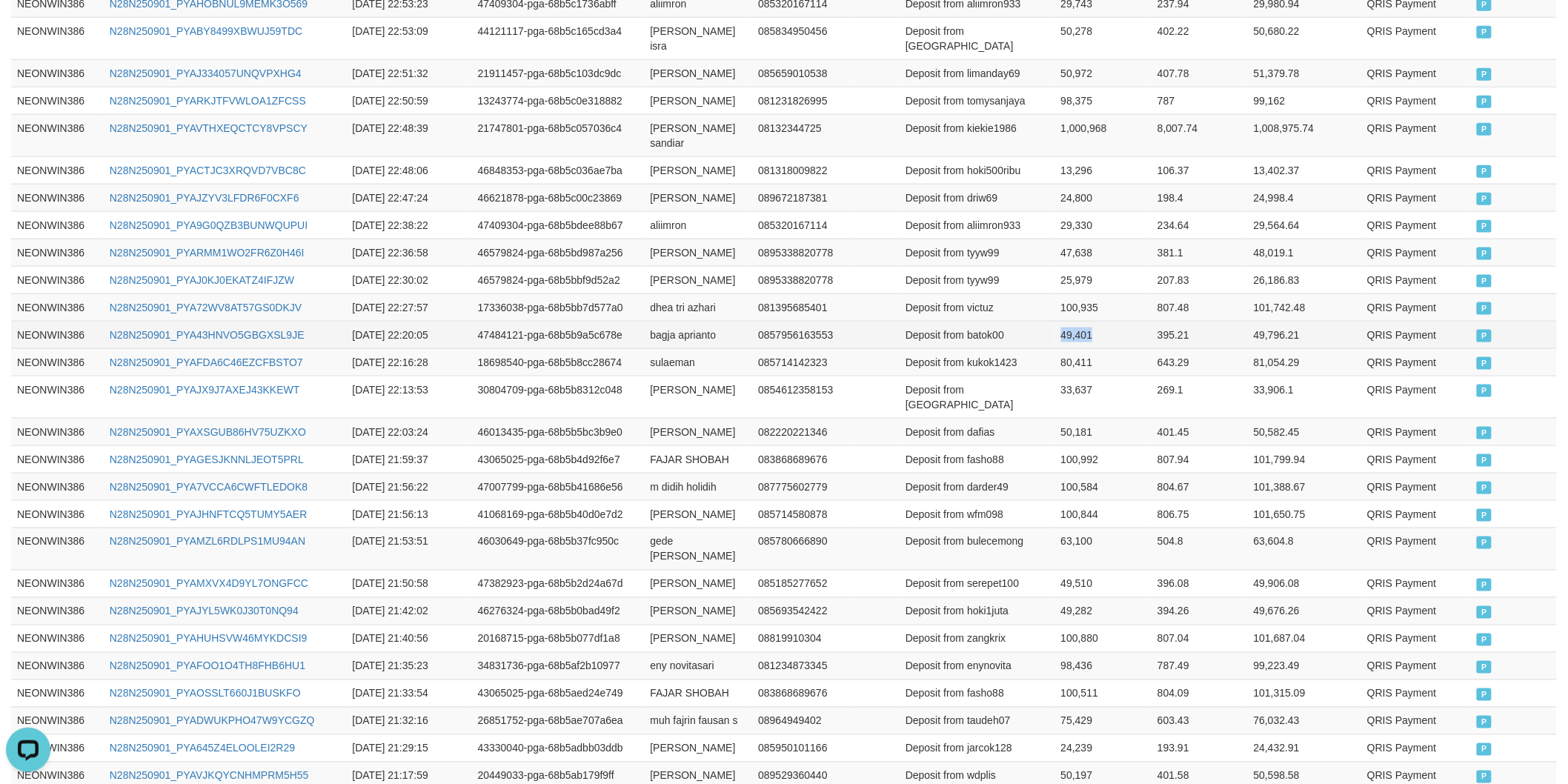
click at [1072, 321] on td "49,401" at bounding box center [1104, 334] width 97 height 28
click at [656, 293] on td "dhea tri azhari" at bounding box center [699, 307] width 108 height 28
drag, startPoint x: 656, startPoint y: 247, endPoint x: 708, endPoint y: 247, distance: 52.0
click at [683, 293] on td "dhea tri azhari" at bounding box center [699, 307] width 108 height 28
click at [719, 293] on td "dhea tri azhari" at bounding box center [699, 307] width 108 height 28
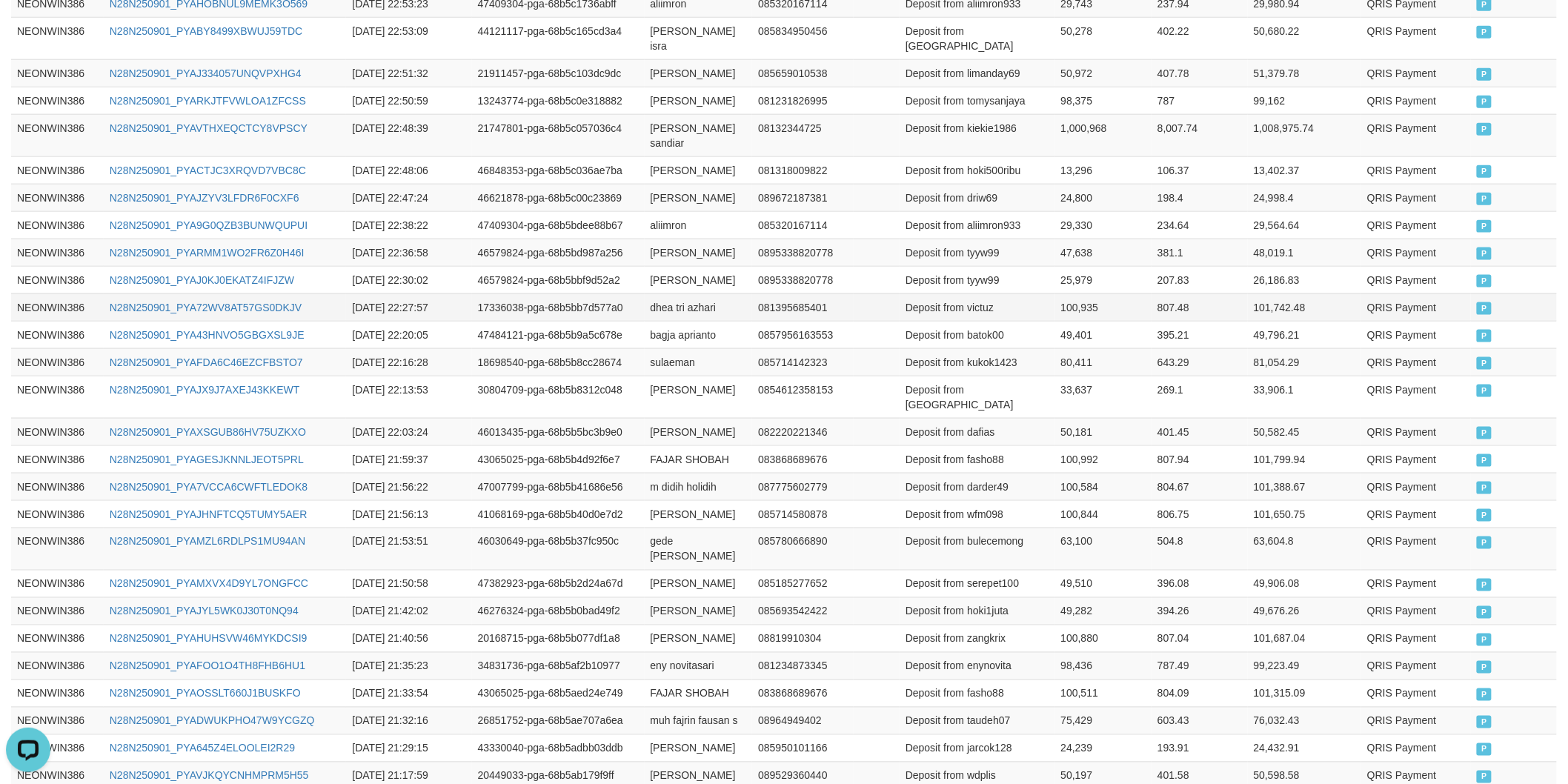
click at [979, 293] on td "Deposit from victuz" at bounding box center [978, 307] width 156 height 28
click at [980, 293] on td "Deposit from victuz" at bounding box center [978, 307] width 156 height 28
click at [1083, 293] on td "100,935" at bounding box center [1104, 307] width 97 height 28
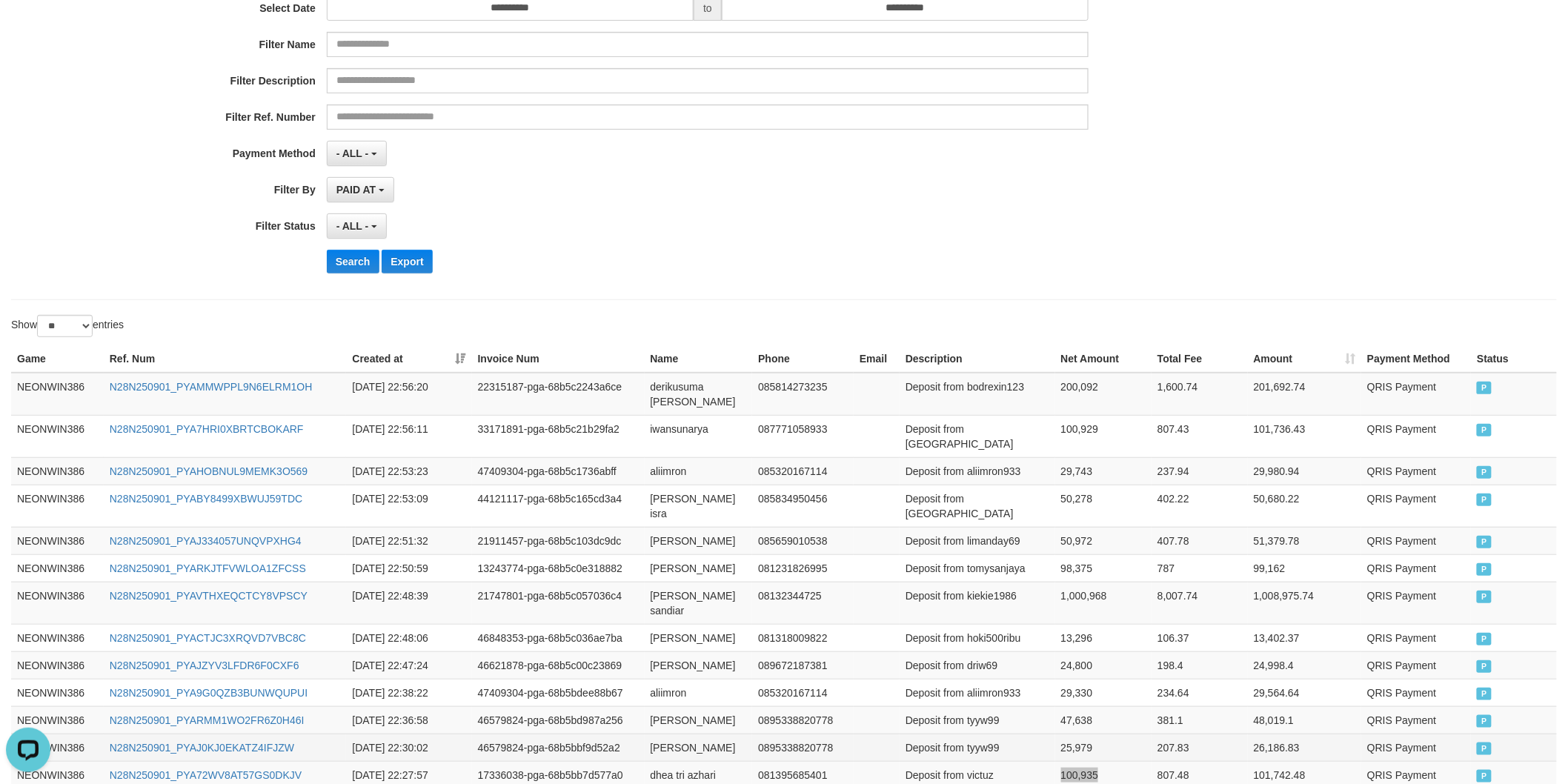
scroll to position [247, 0]
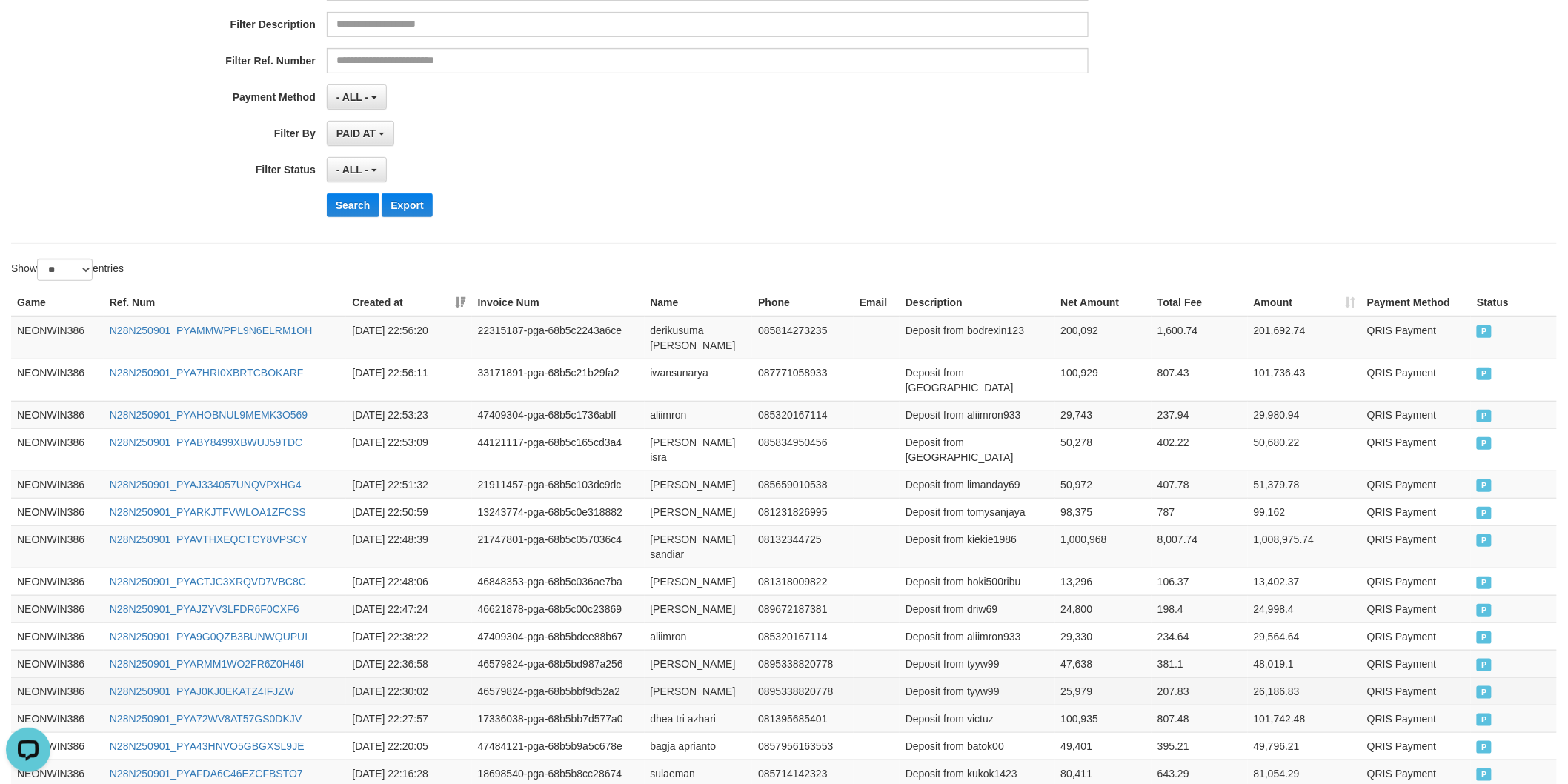
click at [657, 677] on td "[PERSON_NAME]" at bounding box center [699, 690] width 108 height 28
drag, startPoint x: 657, startPoint y: 634, endPoint x: 719, endPoint y: 631, distance: 62.1
click at [671, 677] on td "[PERSON_NAME]" at bounding box center [699, 690] width 108 height 28
click at [720, 677] on td "[PERSON_NAME]" at bounding box center [699, 690] width 108 height 28
click at [975, 677] on td "Deposit from tyyw99" at bounding box center [978, 690] width 156 height 28
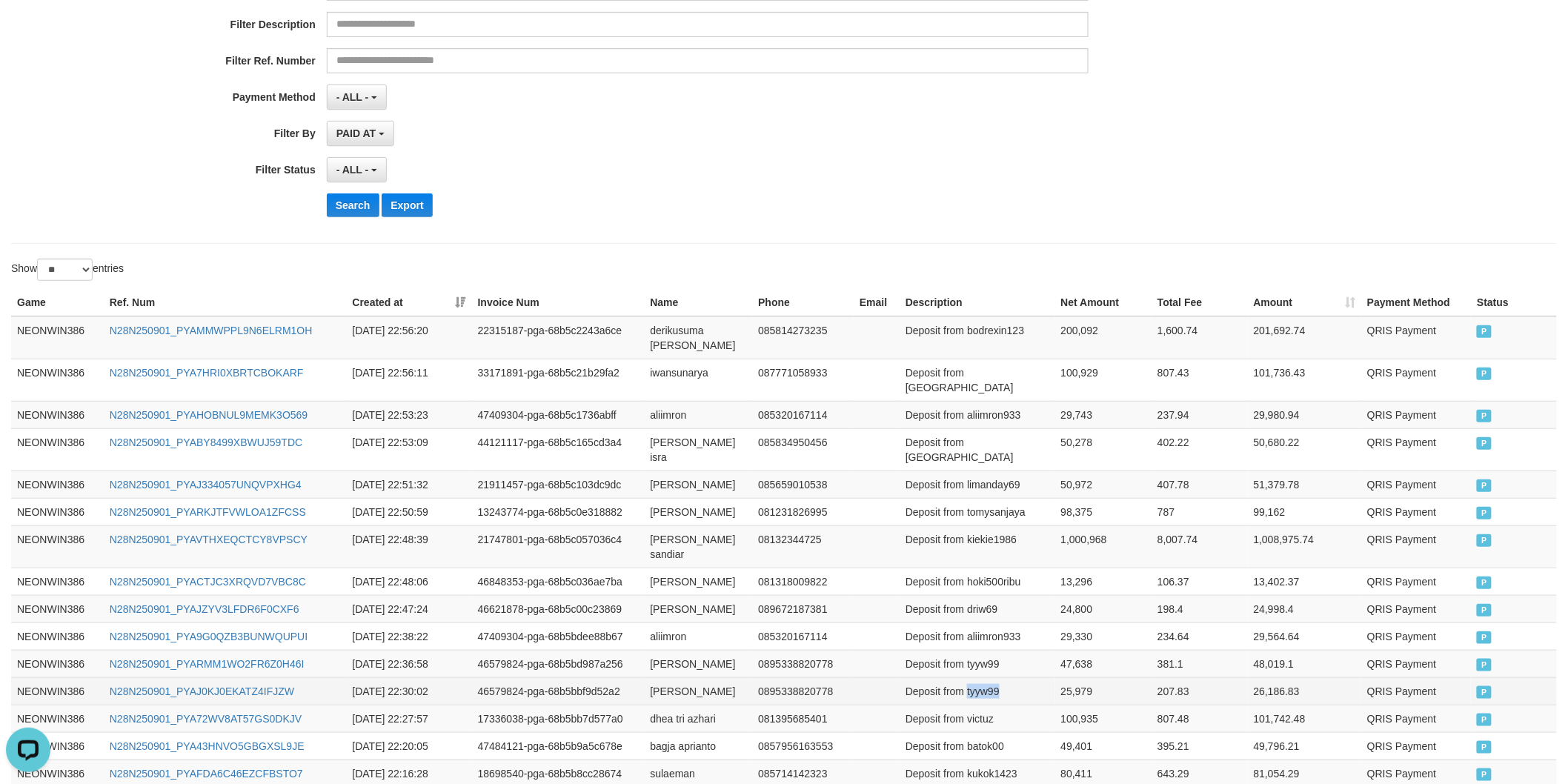
click at [975, 677] on td "Deposit from tyyw99" at bounding box center [978, 690] width 156 height 28
click at [1073, 677] on td "25,979" at bounding box center [1104, 690] width 97 height 28
click at [1079, 650] on td "47,638" at bounding box center [1104, 663] width 97 height 28
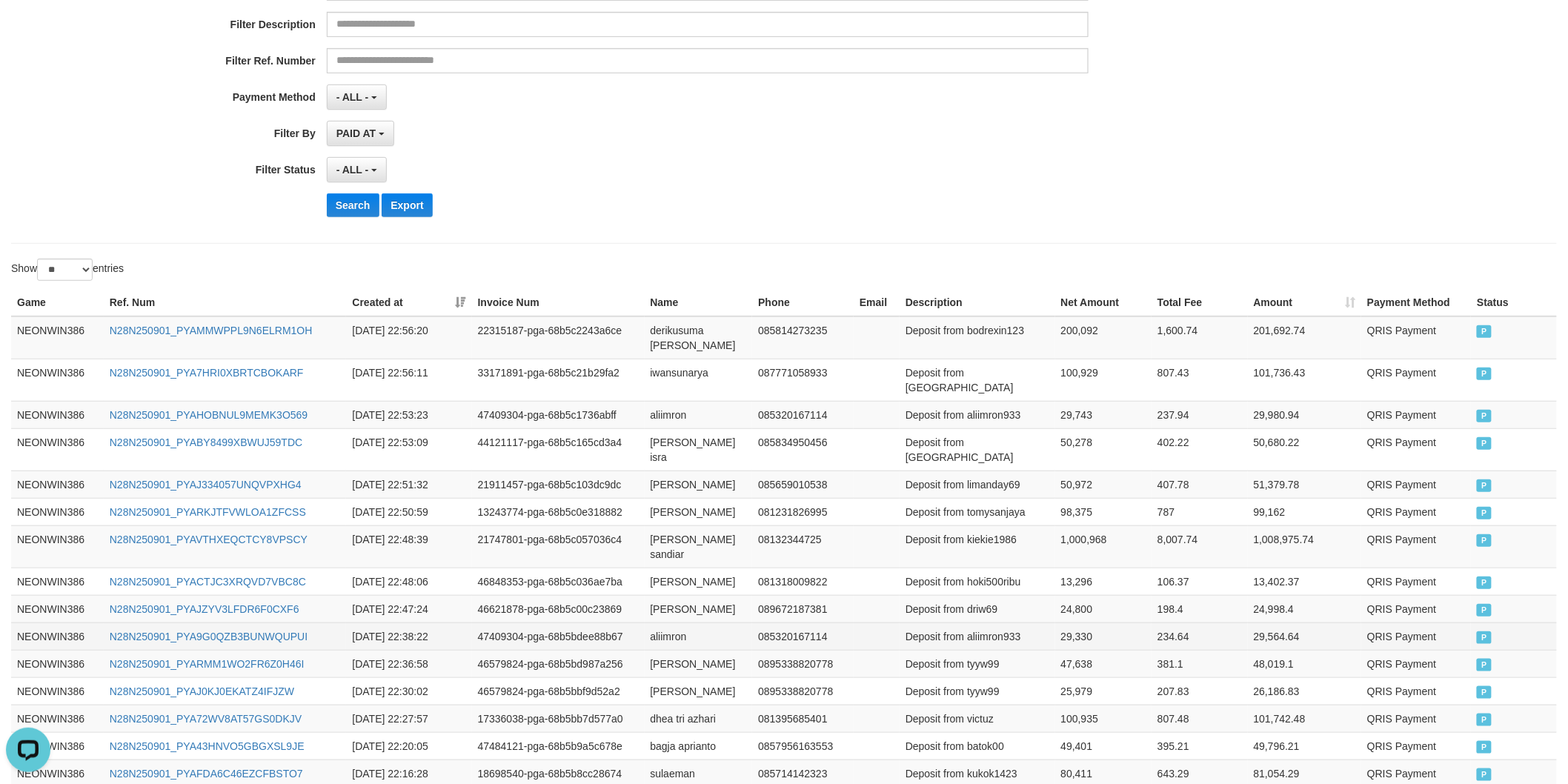
click at [652, 622] on td "aliimron" at bounding box center [699, 635] width 108 height 28
click at [981, 622] on td "Deposit from aliimron933" at bounding box center [978, 635] width 156 height 28
click at [1079, 622] on td "29,330" at bounding box center [1104, 635] width 97 height 28
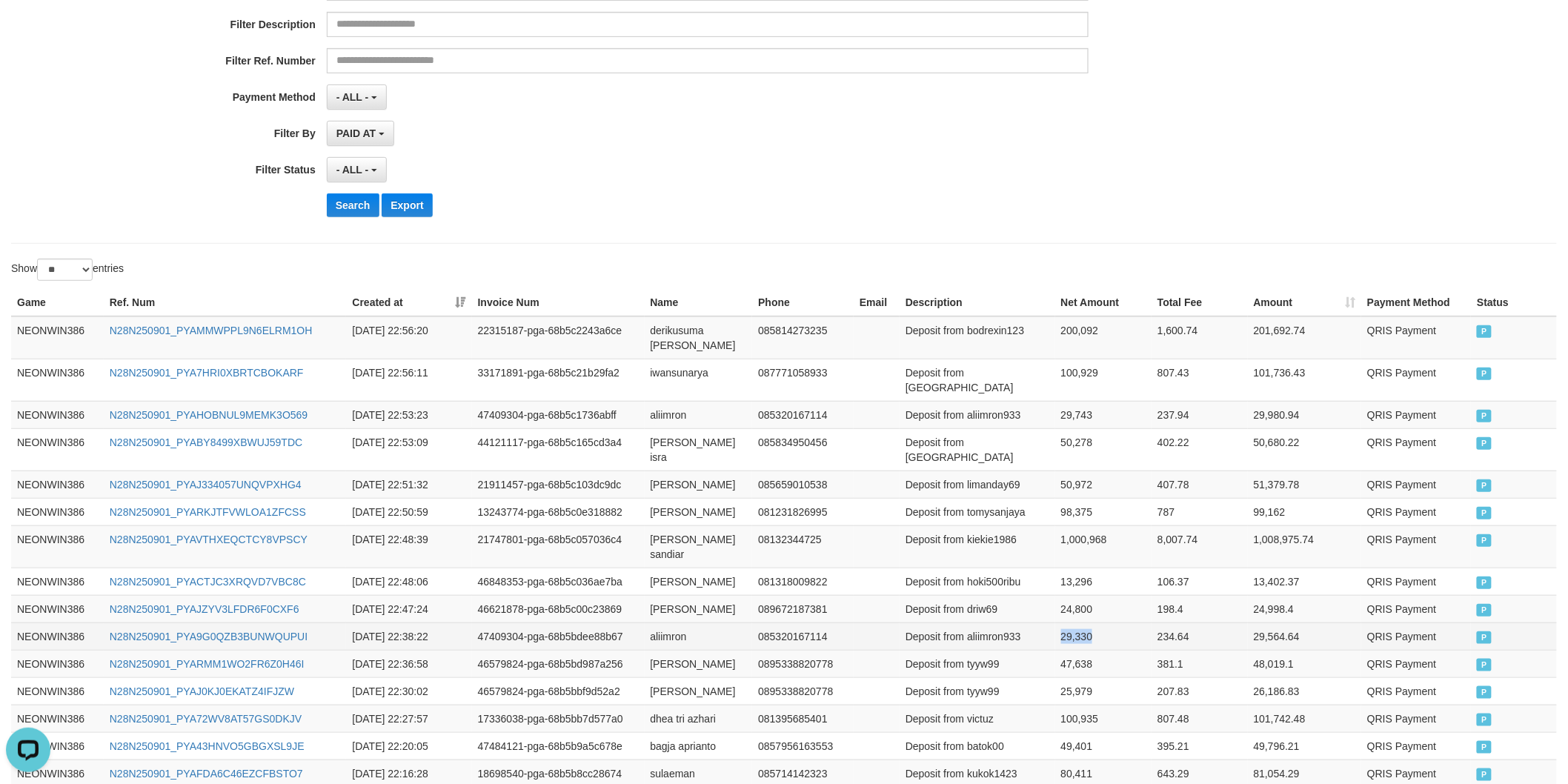
click at [1079, 622] on td "29,330" at bounding box center [1104, 635] width 97 height 28
click at [640, 595] on td "46621878-pga-68b5c00c23869" at bounding box center [558, 608] width 172 height 28
click at [655, 595] on td "[PERSON_NAME]" at bounding box center [699, 608] width 108 height 28
drag, startPoint x: 655, startPoint y: 546, endPoint x: 716, endPoint y: 546, distance: 61.0
click at [672, 595] on td "[PERSON_NAME]" at bounding box center [699, 608] width 108 height 28
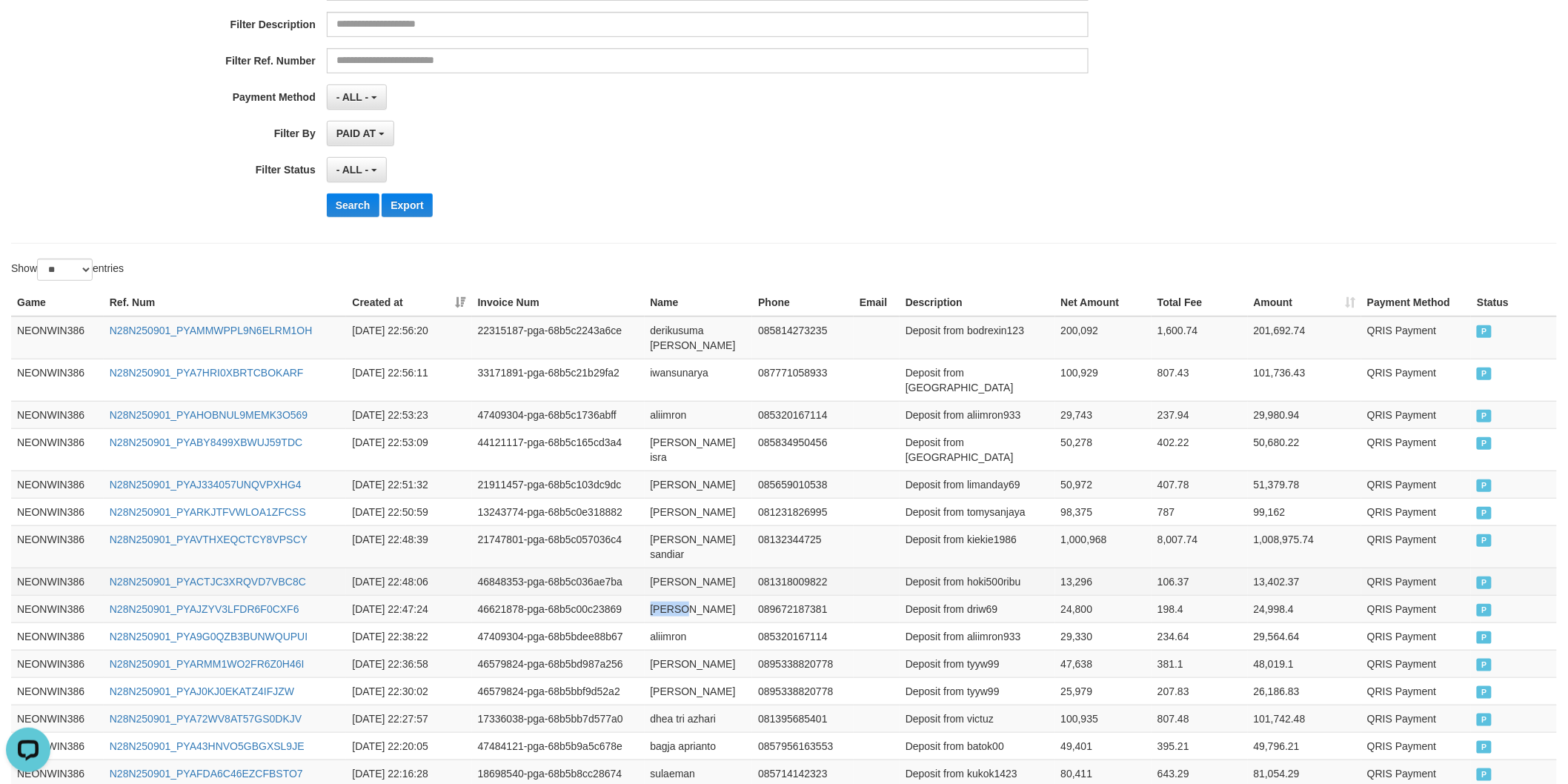
drag, startPoint x: 716, startPoint y: 546, endPoint x: 721, endPoint y: 535, distance: 12.1
click at [717, 595] on td "[PERSON_NAME]" at bounding box center [699, 608] width 108 height 28
click at [984, 595] on td "Deposit from driw69" at bounding box center [978, 608] width 156 height 28
click at [1060, 595] on td "24,800" at bounding box center [1104, 608] width 97 height 28
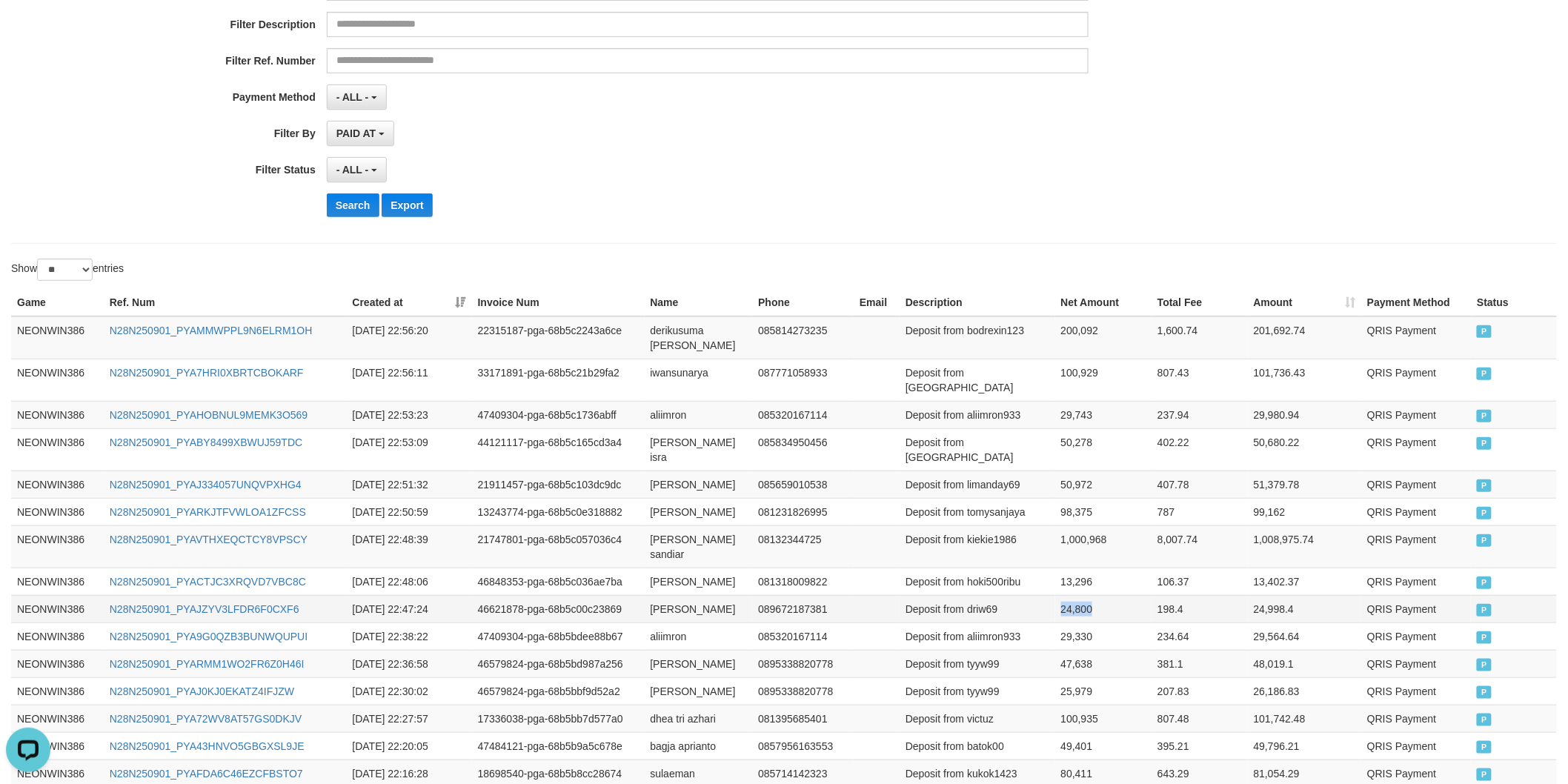
click at [1060, 595] on td "24,800" at bounding box center [1104, 608] width 97 height 28
click at [660, 567] on td "[PERSON_NAME]" at bounding box center [699, 581] width 108 height 28
drag, startPoint x: 660, startPoint y: 527, endPoint x: 677, endPoint y: 523, distance: 17.5
click at [669, 567] on td "[PERSON_NAME]" at bounding box center [699, 581] width 108 height 28
drag, startPoint x: 677, startPoint y: 523, endPoint x: 689, endPoint y: 523, distance: 12.0
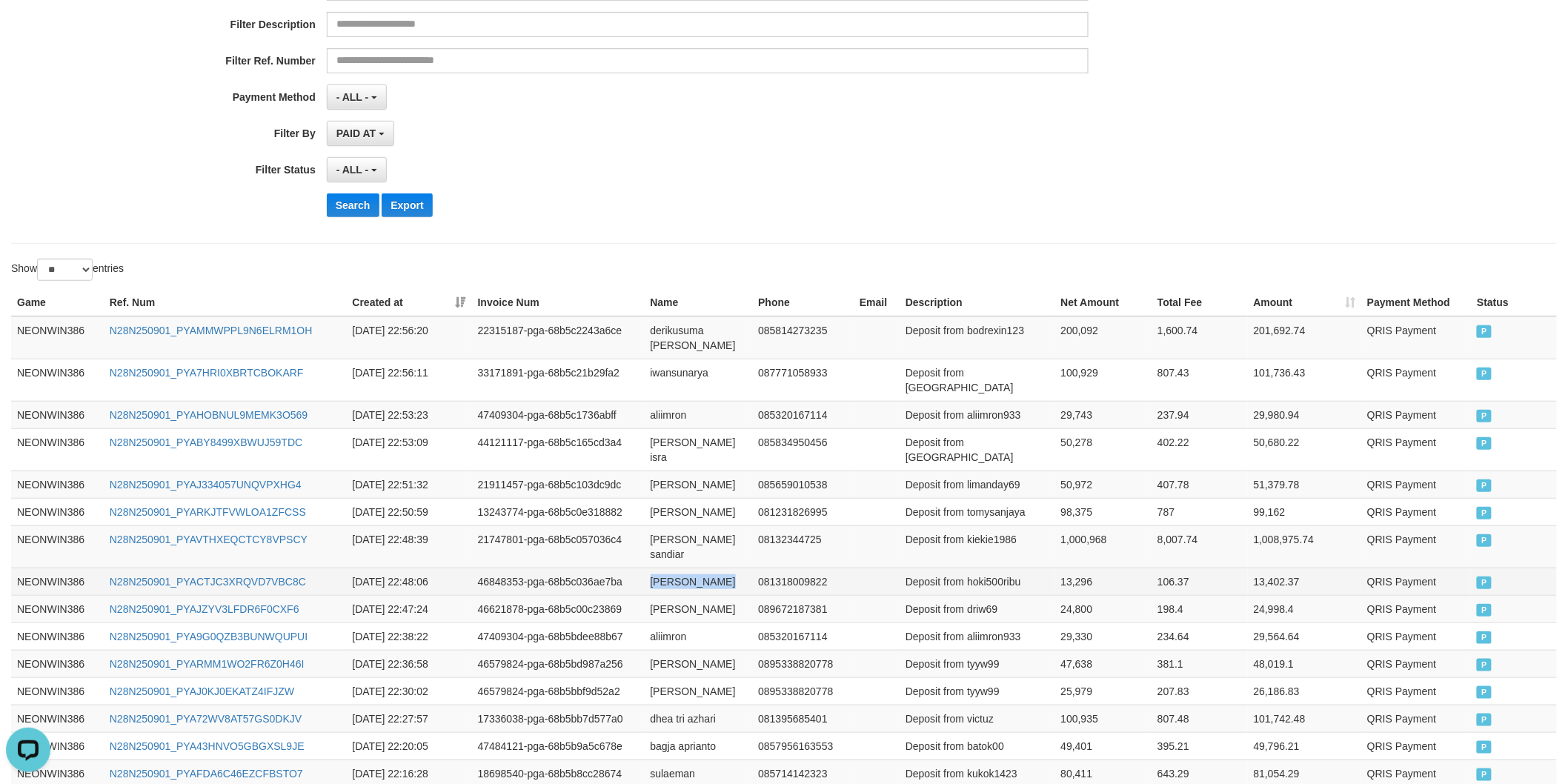
click at [678, 567] on td "[PERSON_NAME]" at bounding box center [699, 581] width 108 height 28
click at [1006, 567] on td "Deposit from hoki500ribu" at bounding box center [978, 581] width 156 height 28
click at [1078, 567] on td "13,296" at bounding box center [1104, 581] width 97 height 28
drag, startPoint x: 1078, startPoint y: 523, endPoint x: 1086, endPoint y: 517, distance: 10.0
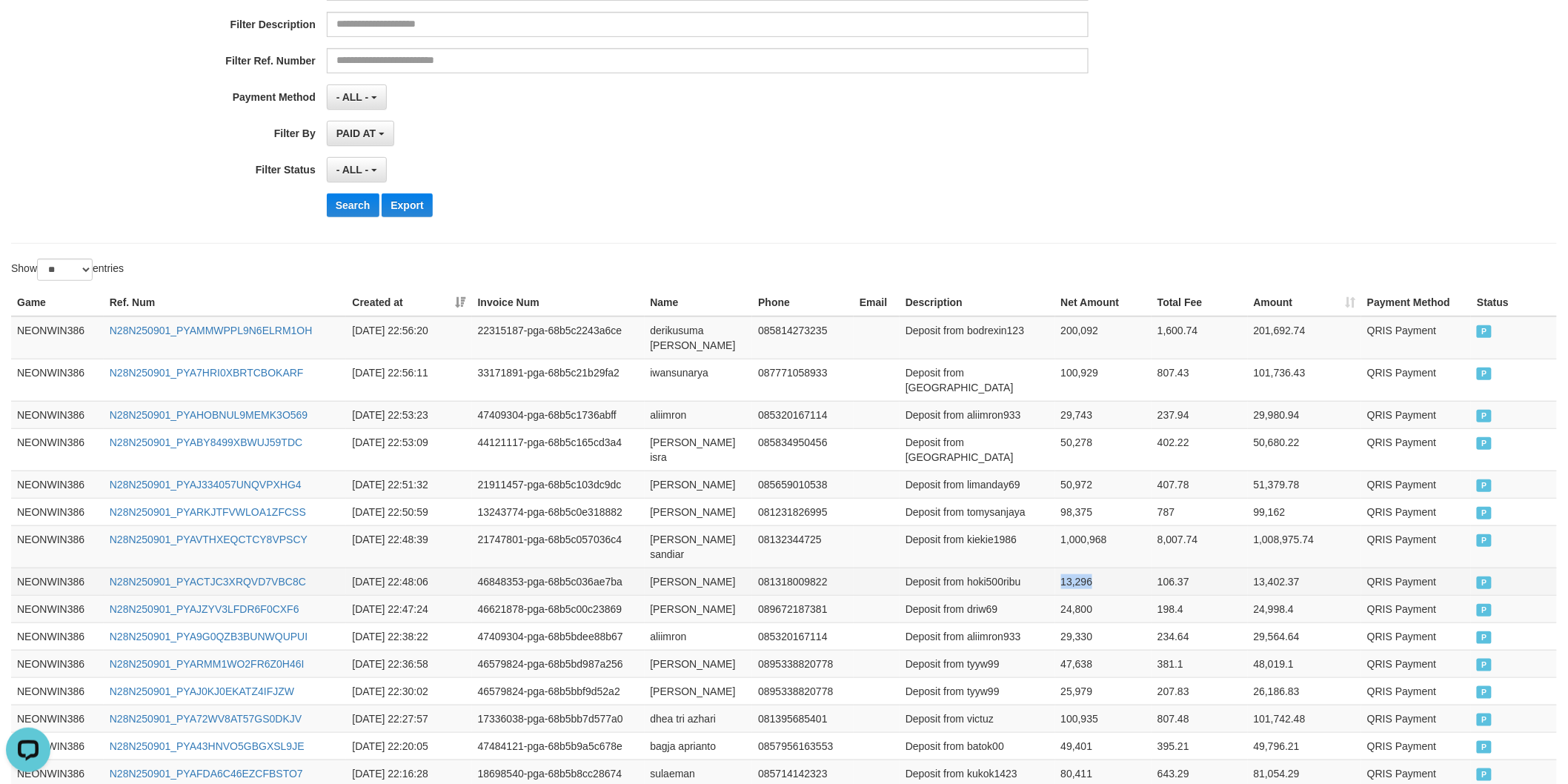
click at [1078, 567] on td "13,296" at bounding box center [1104, 581] width 97 height 28
click at [662, 525] on td "[PERSON_NAME] sandiar" at bounding box center [699, 546] width 108 height 42
drag, startPoint x: 662, startPoint y: 492, endPoint x: 737, endPoint y: 495, distance: 75.1
click at [691, 525] on td "[PERSON_NAME] sandiar" at bounding box center [699, 546] width 108 height 42
click at [737, 525] on td "[PERSON_NAME] sandiar" at bounding box center [699, 546] width 108 height 42
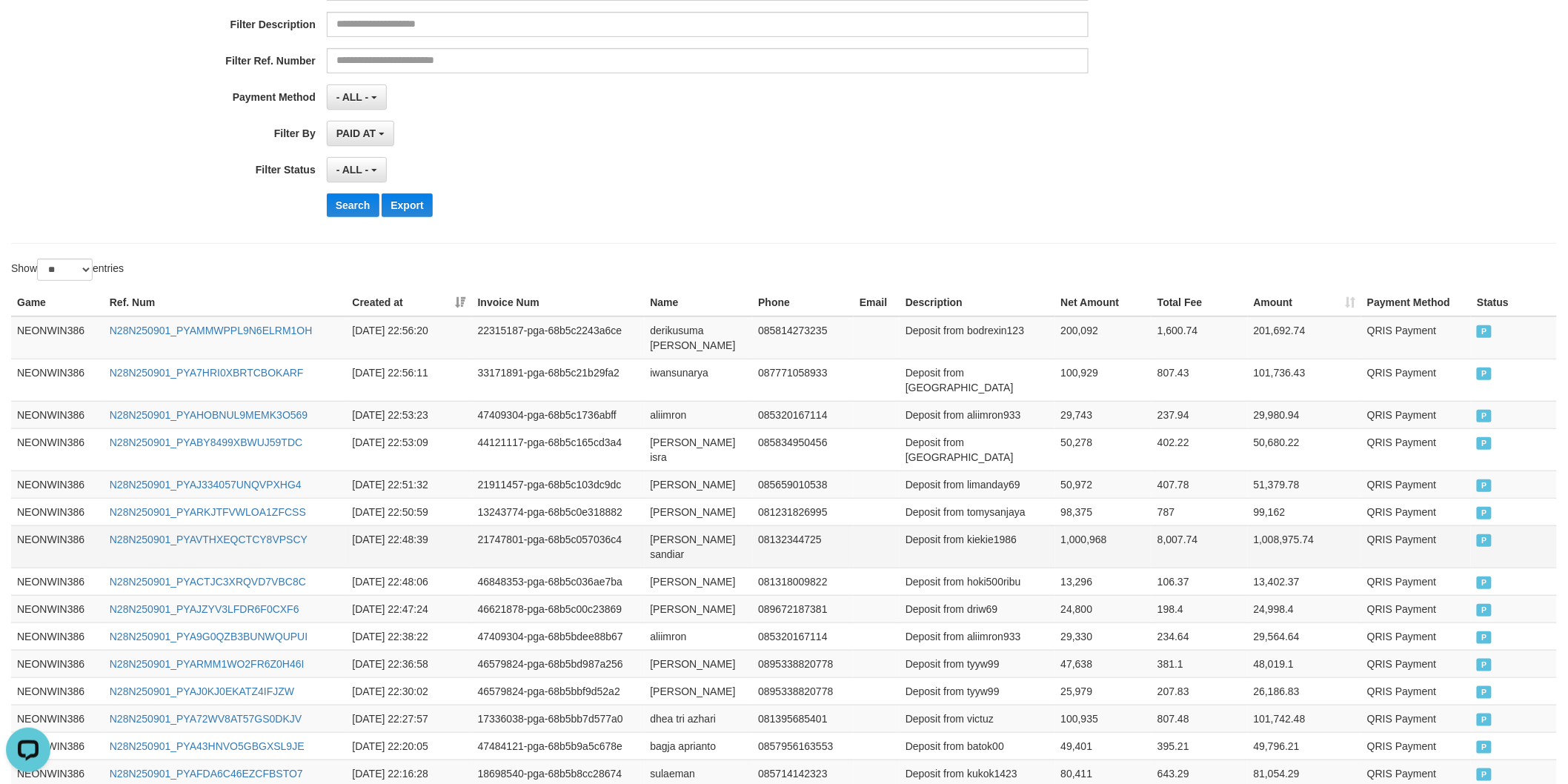
click at [1008, 525] on td "Deposit from kiekie1986" at bounding box center [978, 546] width 156 height 42
drag, startPoint x: 1053, startPoint y: 494, endPoint x: 1066, endPoint y: 493, distance: 13.0
click at [1054, 525] on td "Deposit from kiekie1986" at bounding box center [978, 546] width 156 height 42
click at [1066, 525] on td "1,000,968" at bounding box center [1104, 546] width 97 height 42
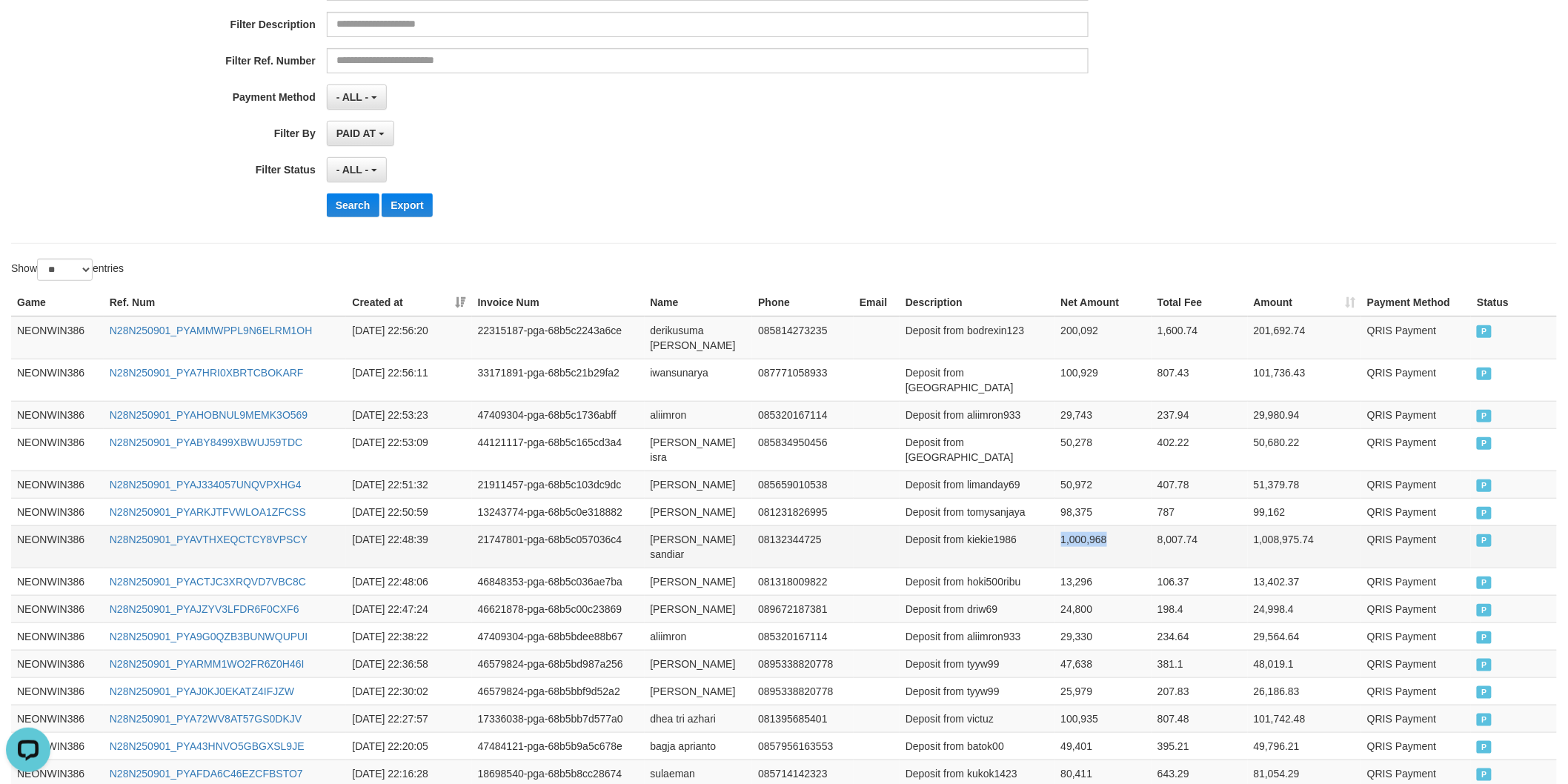
click at [1066, 525] on td "1,000,968" at bounding box center [1104, 546] width 97 height 42
click at [665, 498] on td "[PERSON_NAME]" at bounding box center [699, 512] width 108 height 28
click at [664, 498] on td "[PERSON_NAME]" at bounding box center [699, 512] width 108 height 28
click at [673, 498] on td "[PERSON_NAME]" at bounding box center [699, 512] width 108 height 28
click at [656, 498] on td "[PERSON_NAME]" at bounding box center [699, 512] width 108 height 28
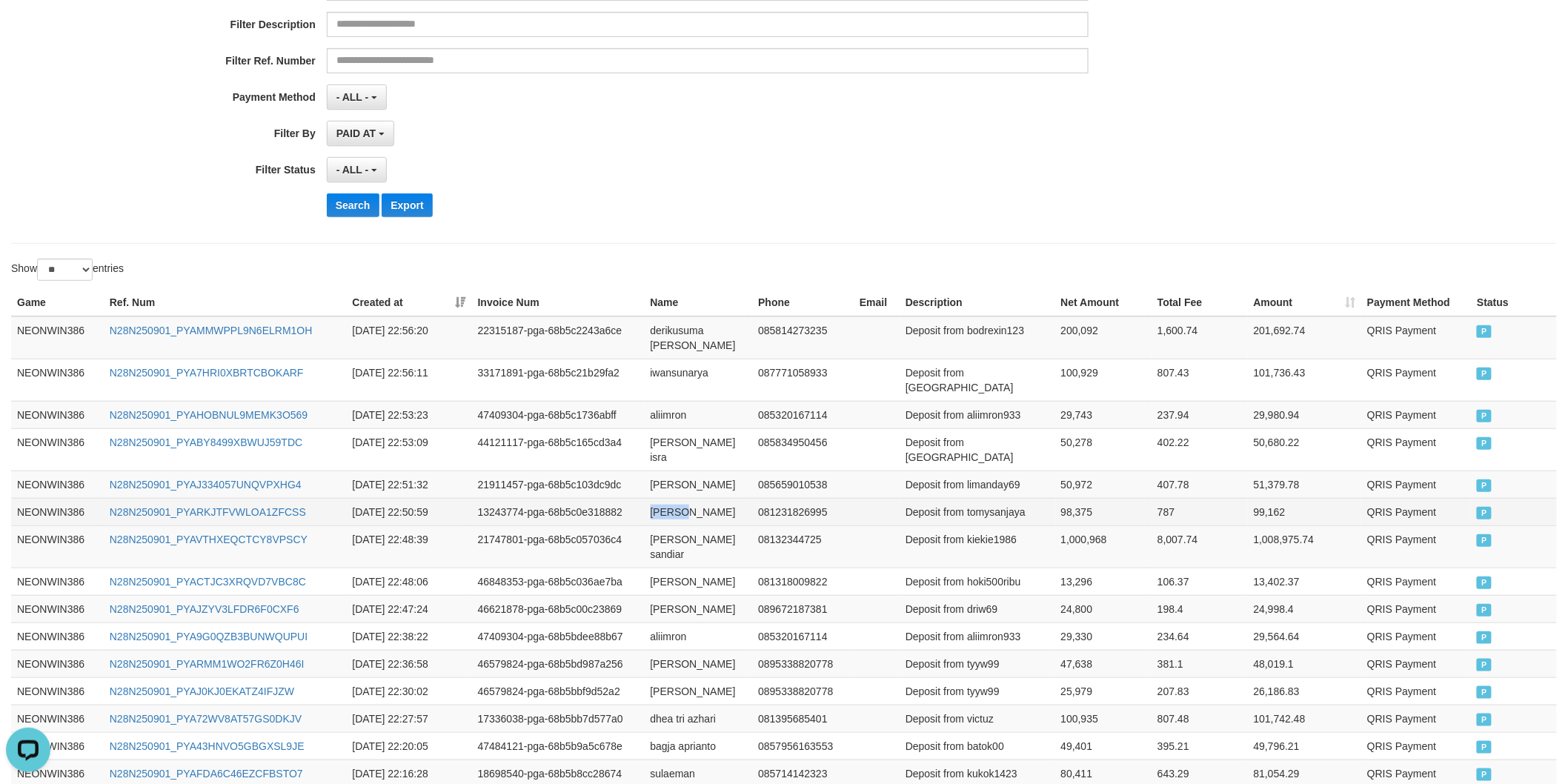
click at [662, 498] on td "[PERSON_NAME]" at bounding box center [699, 512] width 108 height 28
click at [697, 498] on td "[PERSON_NAME]" at bounding box center [699, 512] width 108 height 28
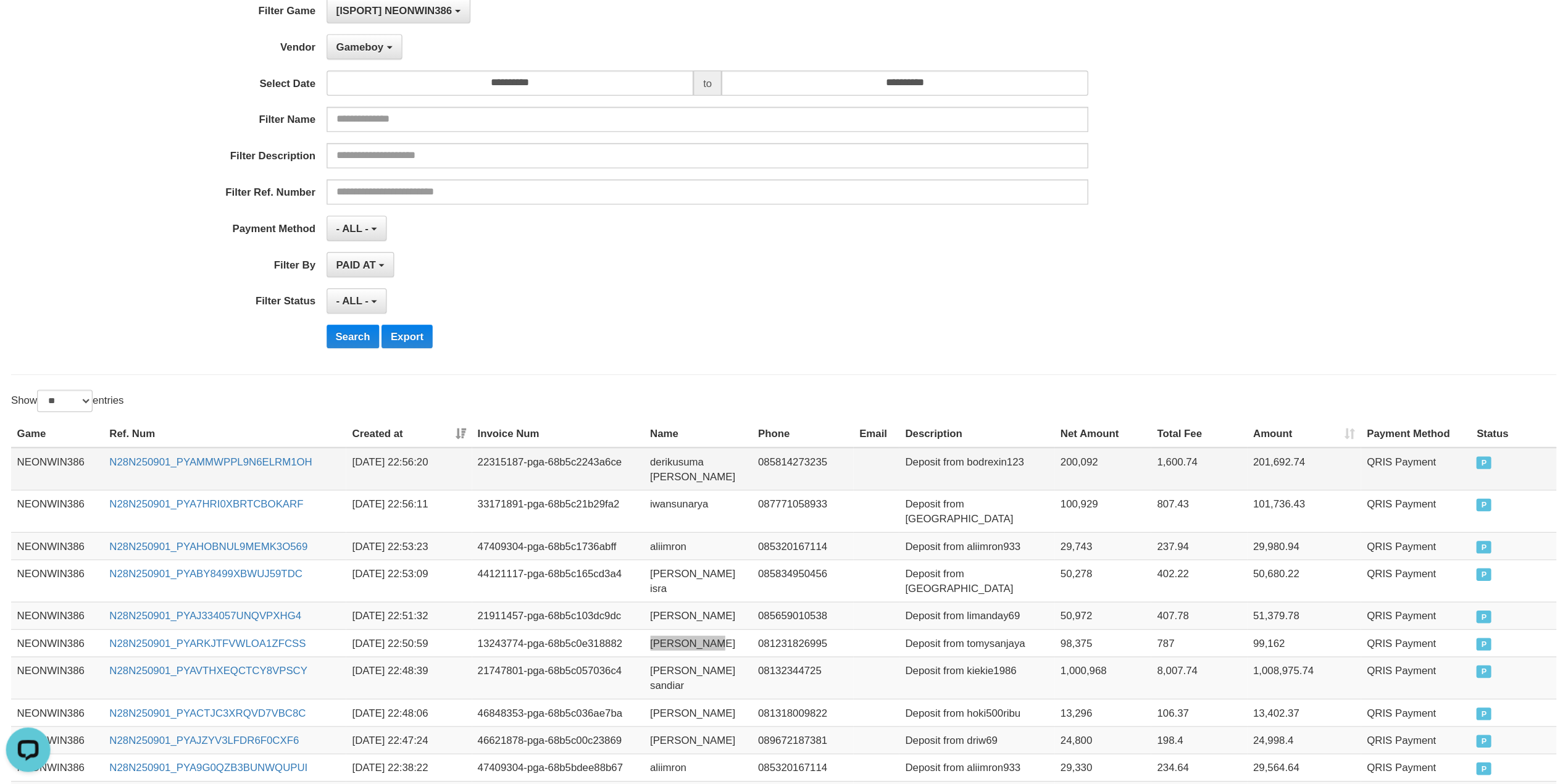
scroll to position [0, 0]
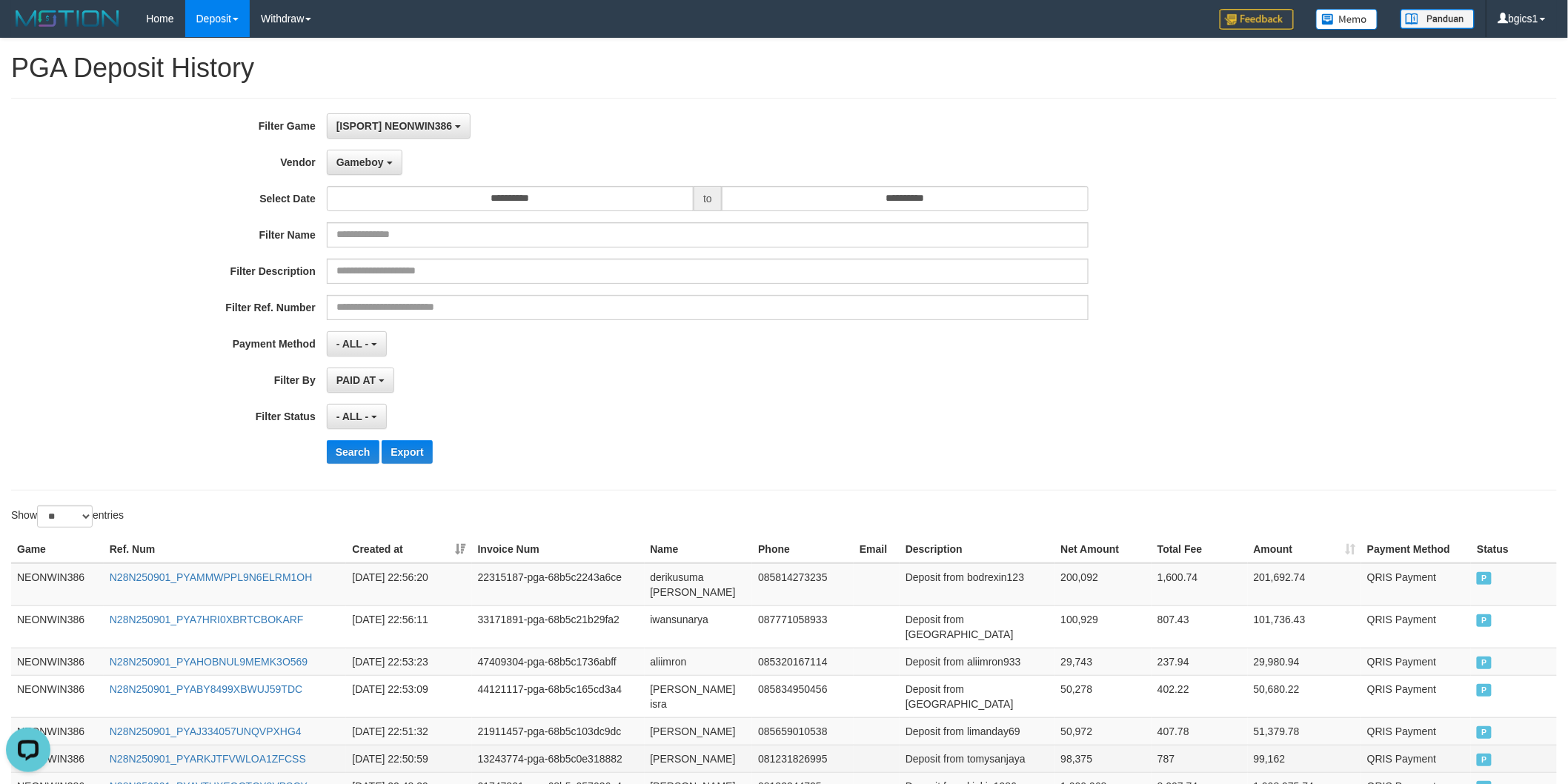
click at [994, 744] on td "Deposit from tomysanjaya" at bounding box center [978, 758] width 156 height 28
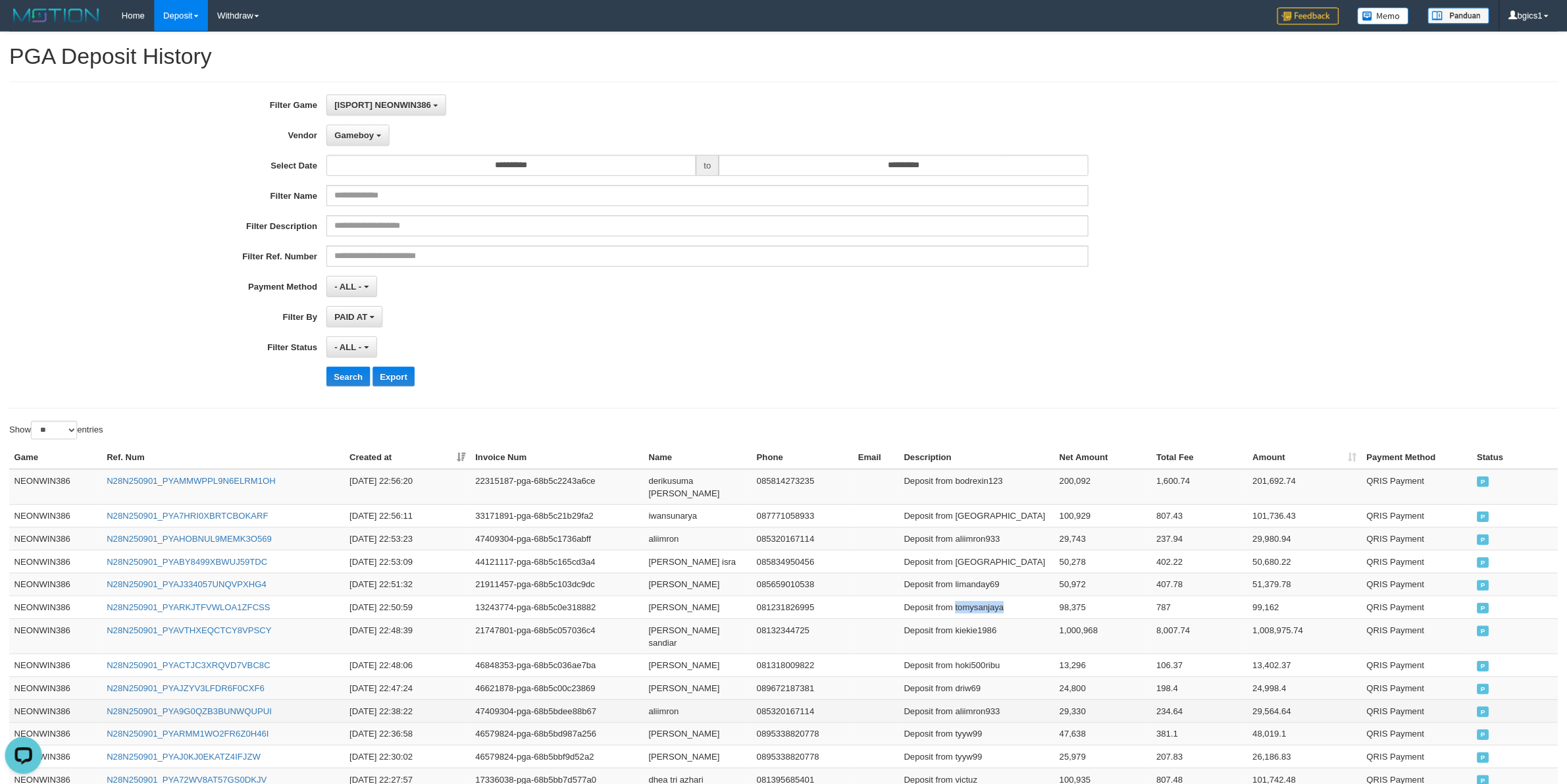
scroll to position [11, 0]
click at [1151, 640] on td "98,375" at bounding box center [1177, 647] width 103 height 25
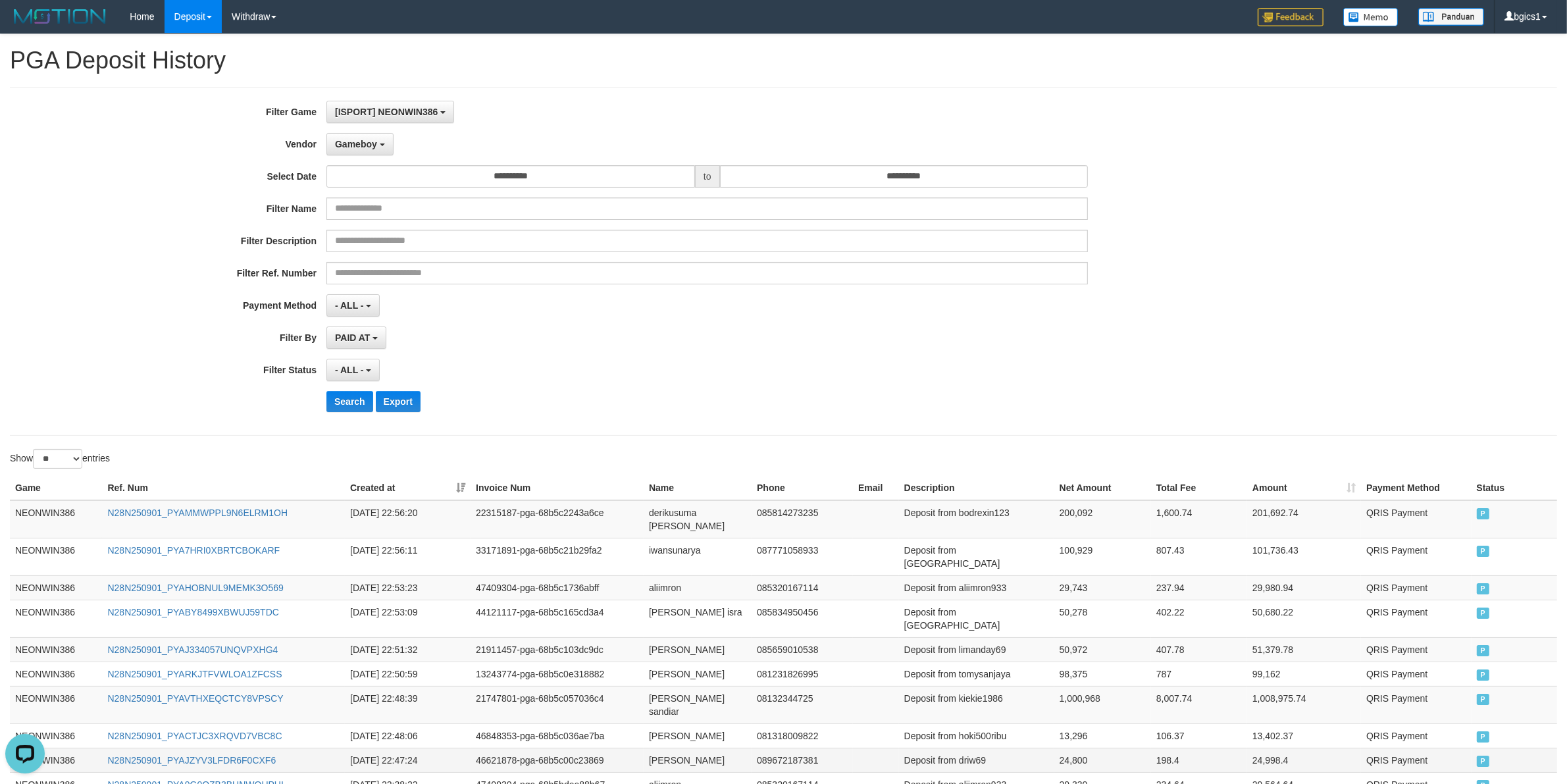
click at [1040, 696] on td "Deposit from driw69" at bounding box center [977, 759] width 155 height 25
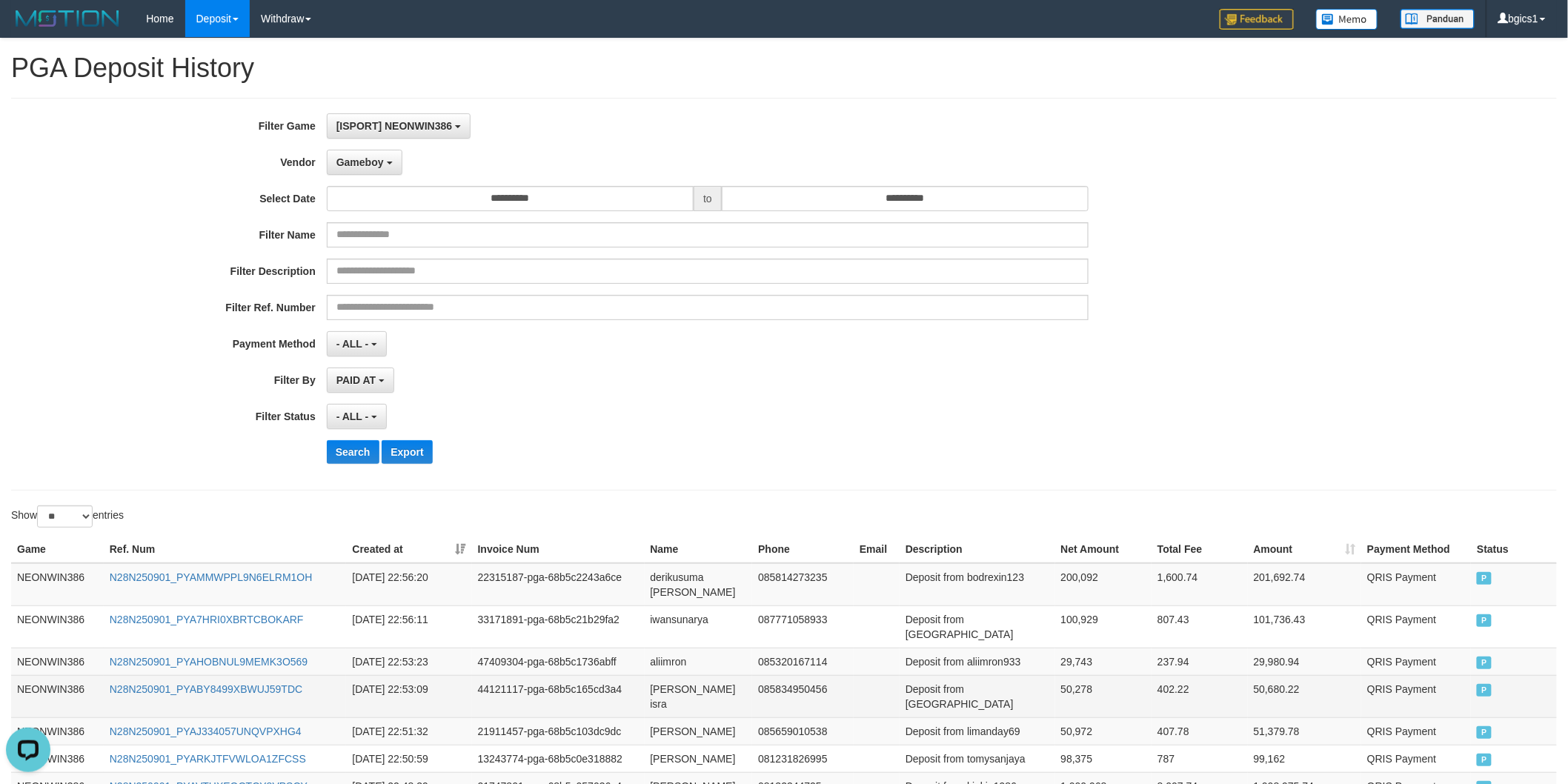
click at [1048, 675] on td "Deposit from [GEOGRAPHIC_DATA]" at bounding box center [978, 696] width 156 height 42
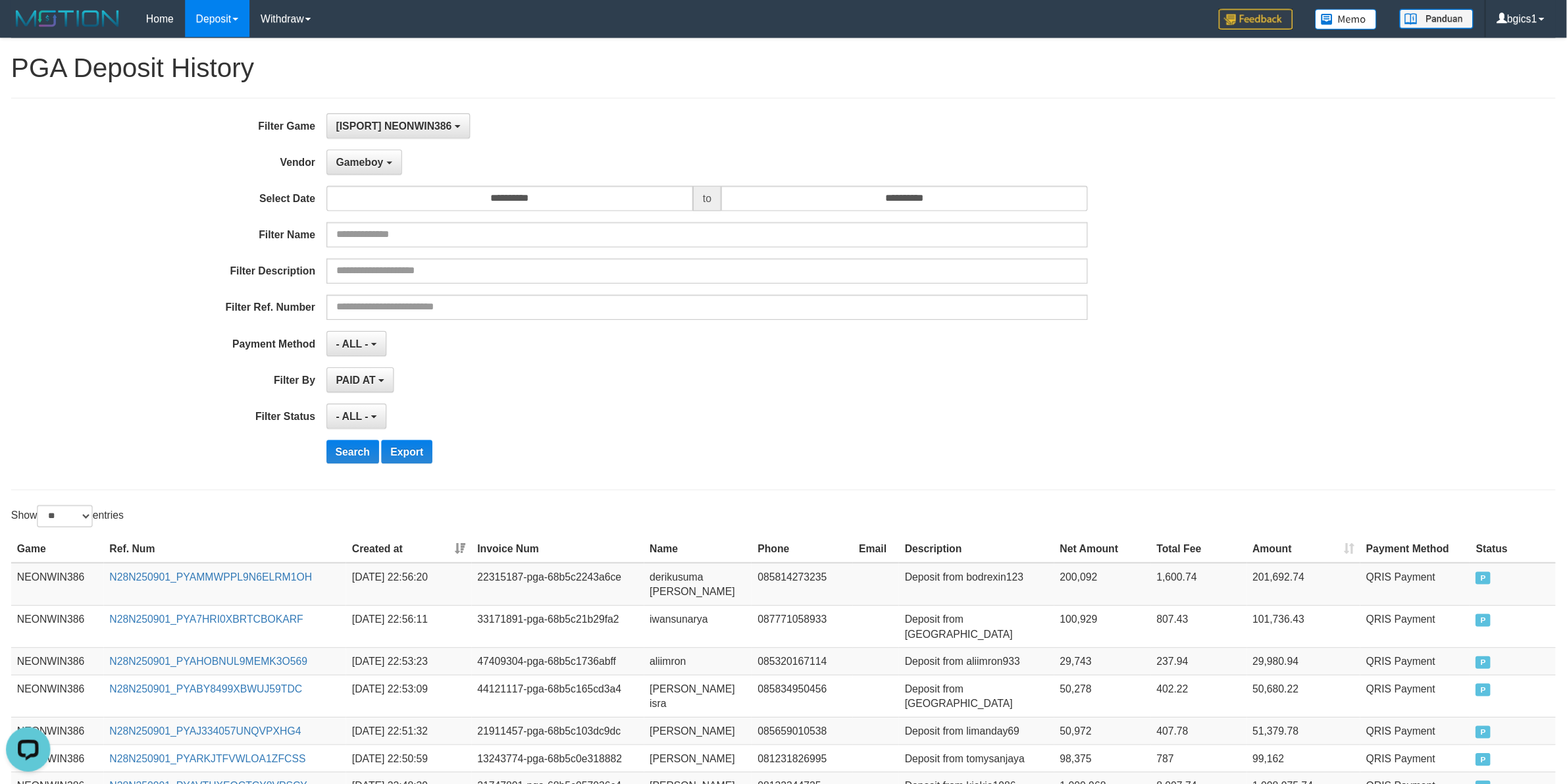
scroll to position [0, 0]
click at [592, 637] on td "[PERSON_NAME]" at bounding box center [620, 649] width 96 height 25
drag, startPoint x: 592, startPoint y: 612, endPoint x: 649, endPoint y: 605, distance: 57.4
click at [610, 637] on td "[PERSON_NAME]" at bounding box center [620, 649] width 96 height 25
click at [649, 637] on td "[PERSON_NAME]" at bounding box center [620, 649] width 96 height 25
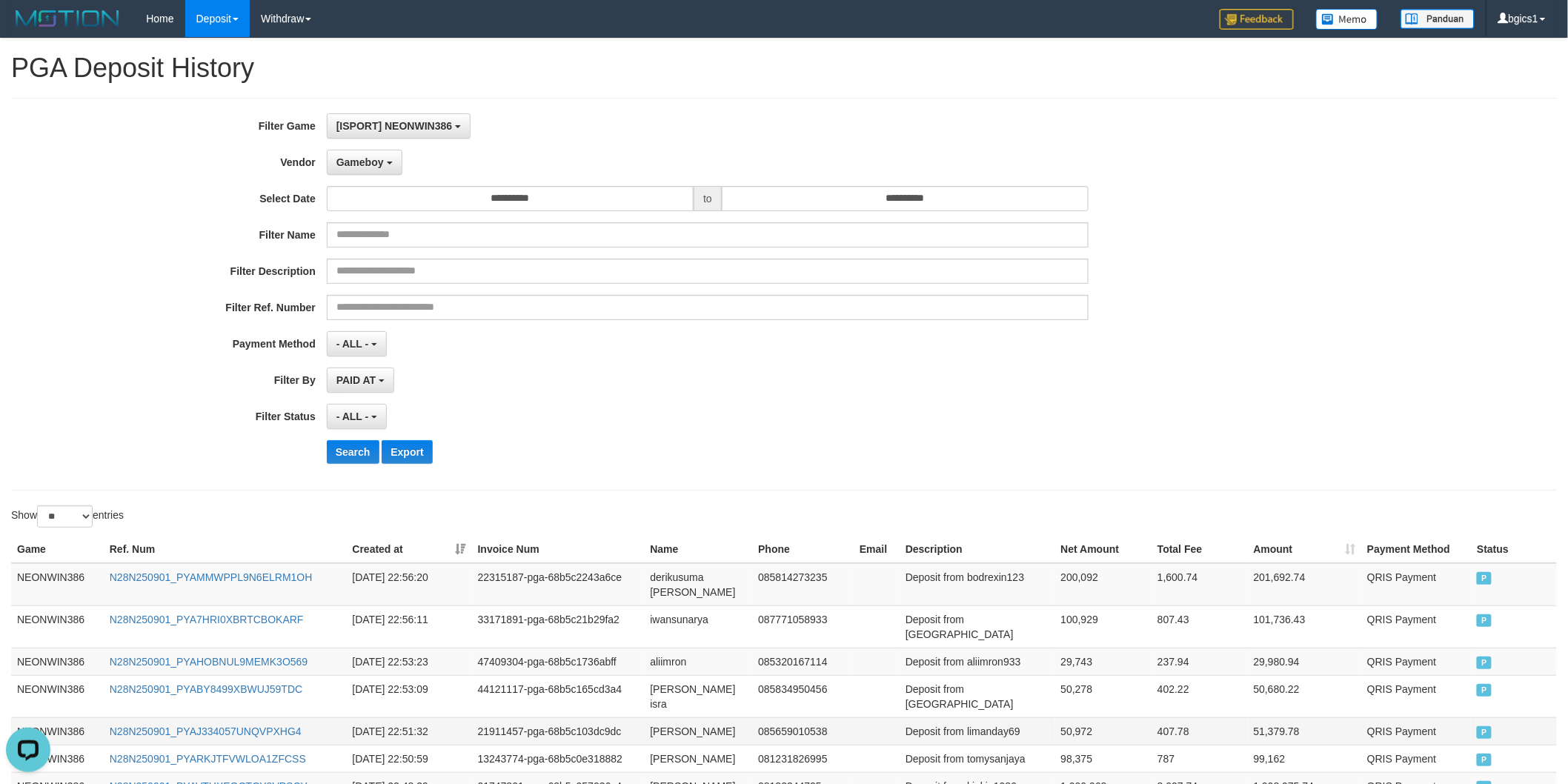
click at [1001, 717] on td "Deposit from limanday69" at bounding box center [978, 731] width 156 height 28
click at [1001, 717] on td "Deposit from limanday69" at bounding box center [978, 731] width 156 height 28
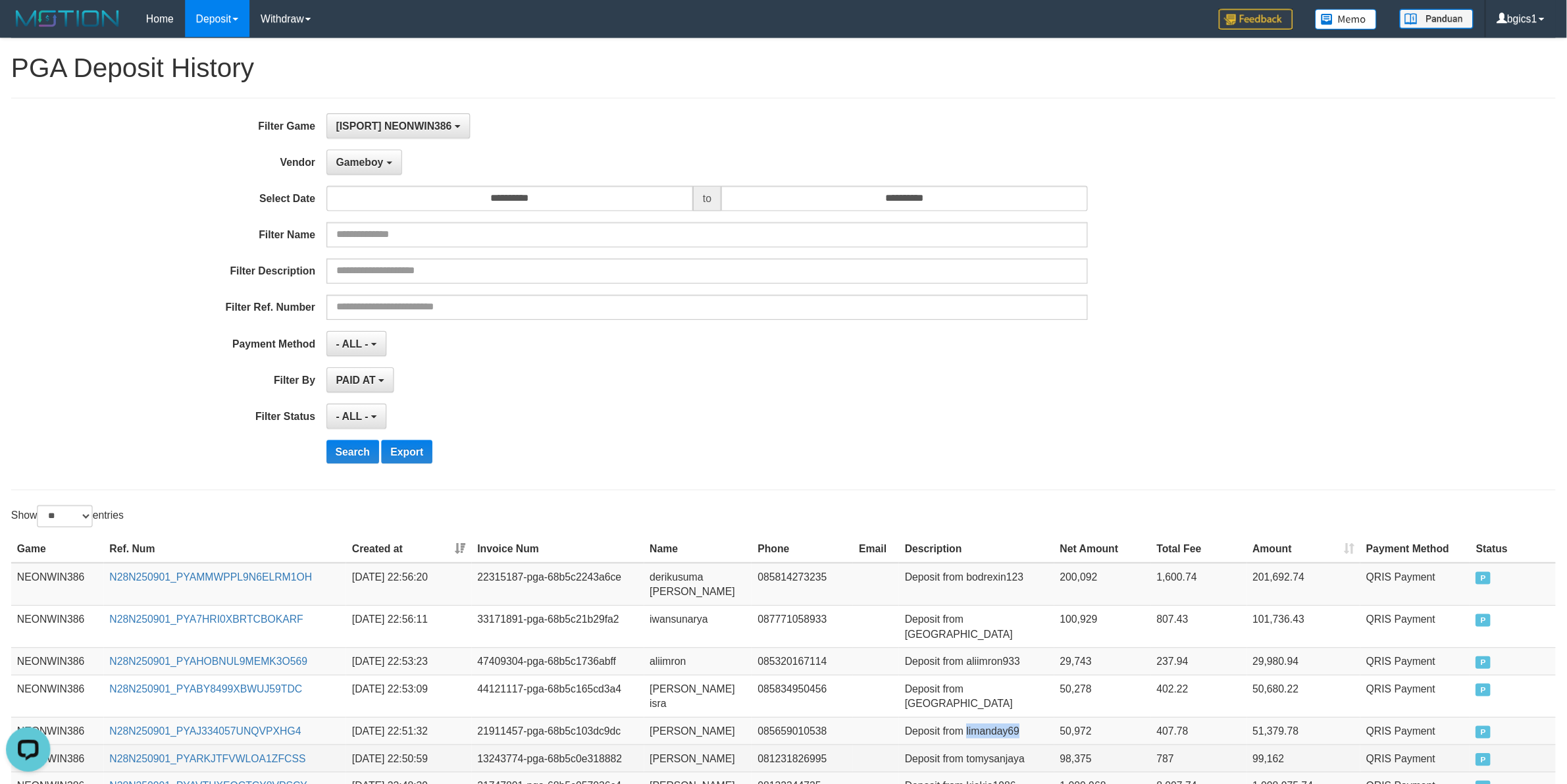
scroll to position [11, 0]
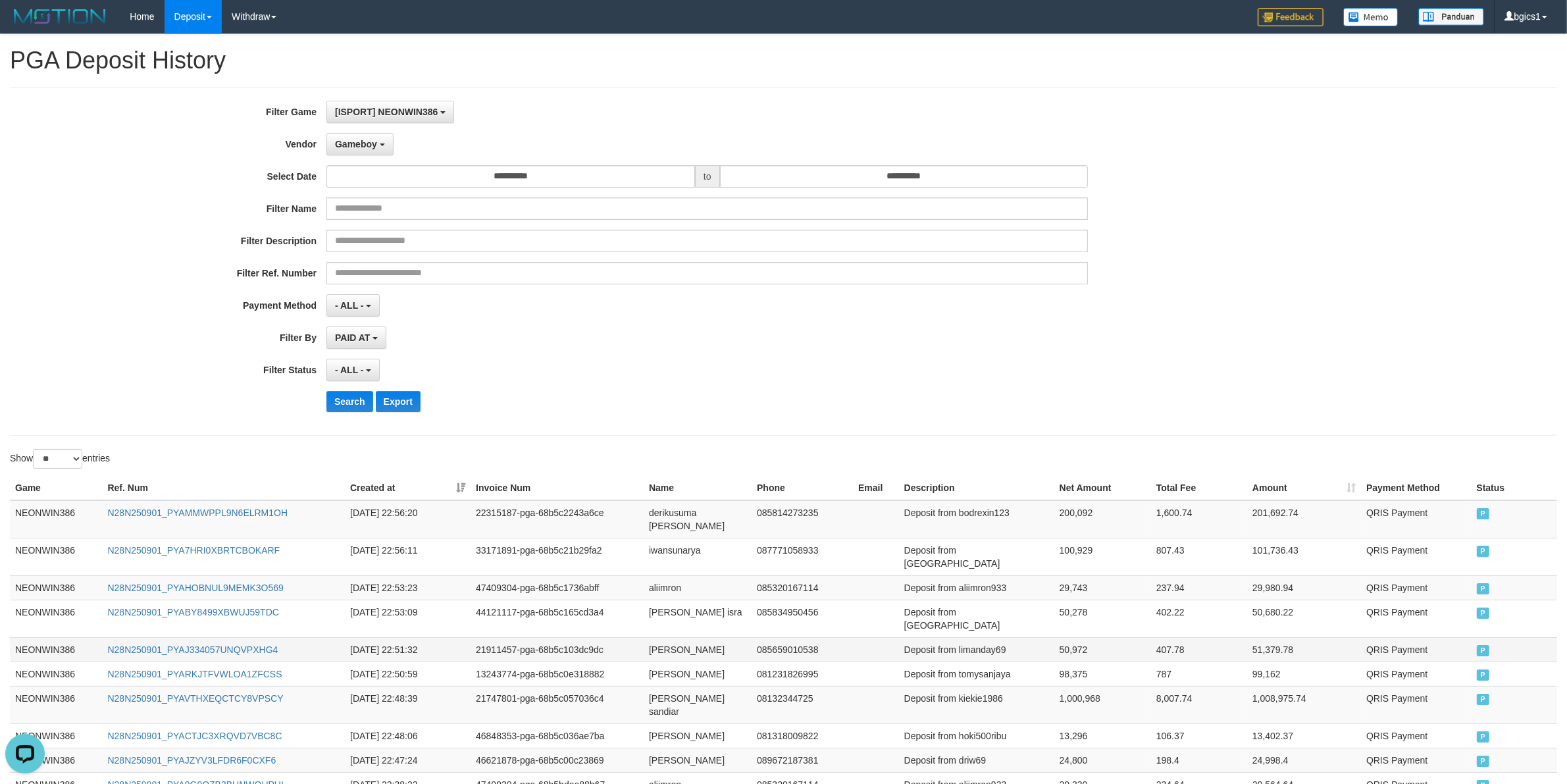
click at [1067, 637] on td "50,972" at bounding box center [1103, 649] width 97 height 25
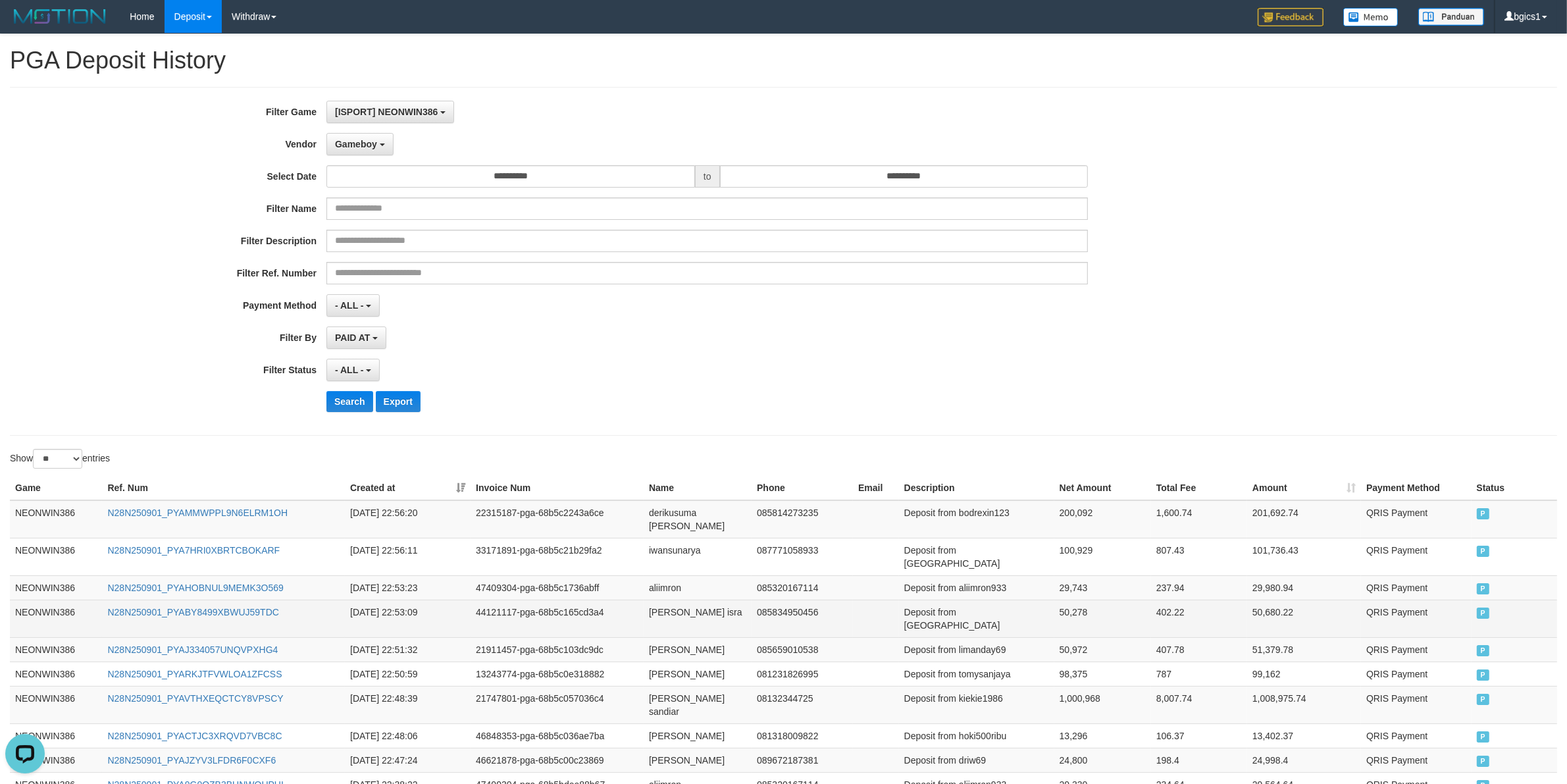
click at [649, 600] on td "[PERSON_NAME] isra" at bounding box center [697, 618] width 108 height 37
drag, startPoint x: 649, startPoint y: 582, endPoint x: 735, endPoint y: 582, distance: 86.0
click at [709, 600] on td "[PERSON_NAME] isra" at bounding box center [697, 618] width 108 height 37
click at [737, 600] on td "[PERSON_NAME] isra" at bounding box center [697, 618] width 108 height 37
click at [970, 600] on td "Deposit from [GEOGRAPHIC_DATA]" at bounding box center [977, 618] width 155 height 37
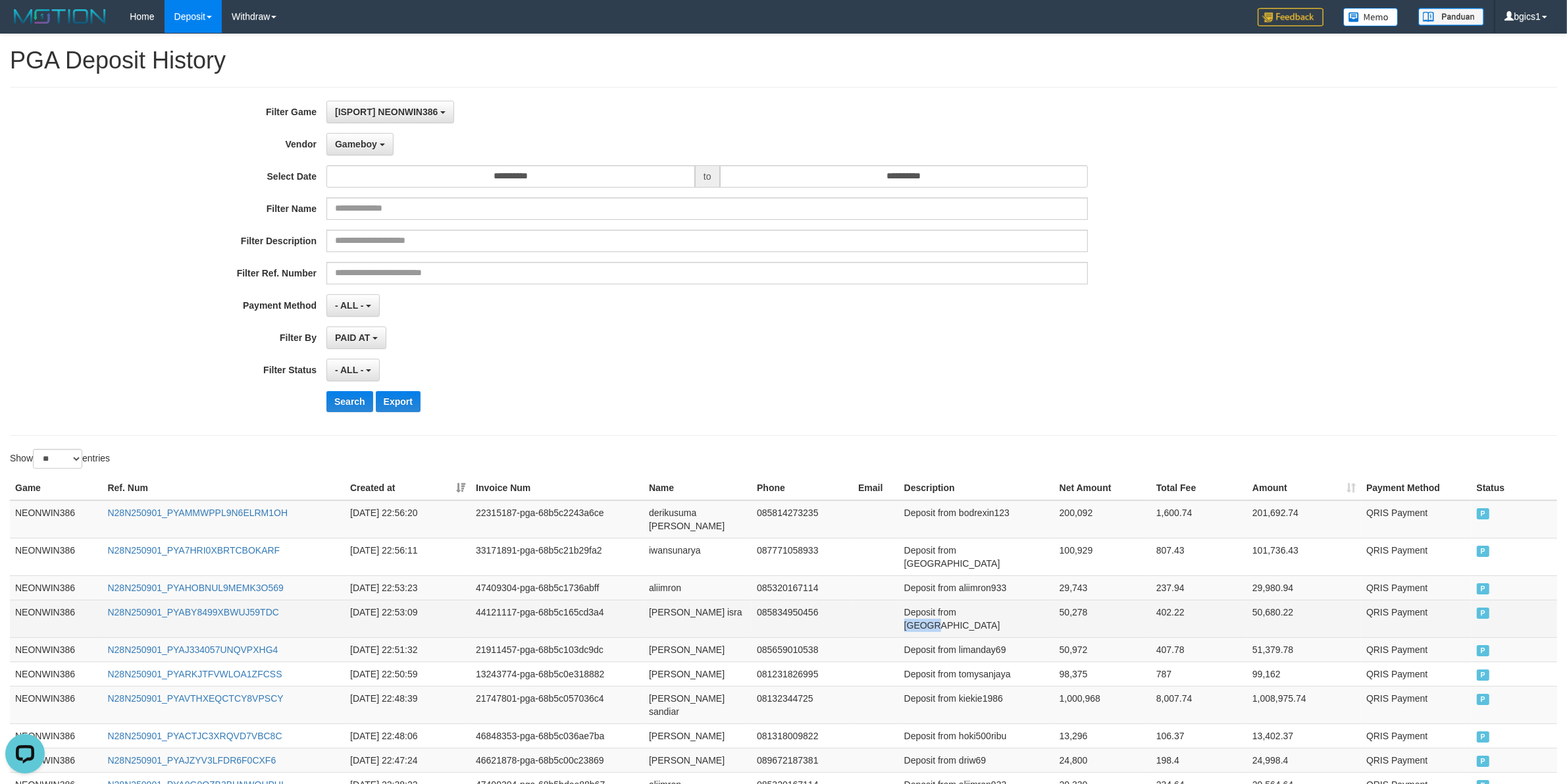
click at [970, 600] on td "Deposit from [GEOGRAPHIC_DATA]" at bounding box center [977, 618] width 155 height 37
click at [1076, 600] on td "50,278" at bounding box center [1103, 618] width 97 height 37
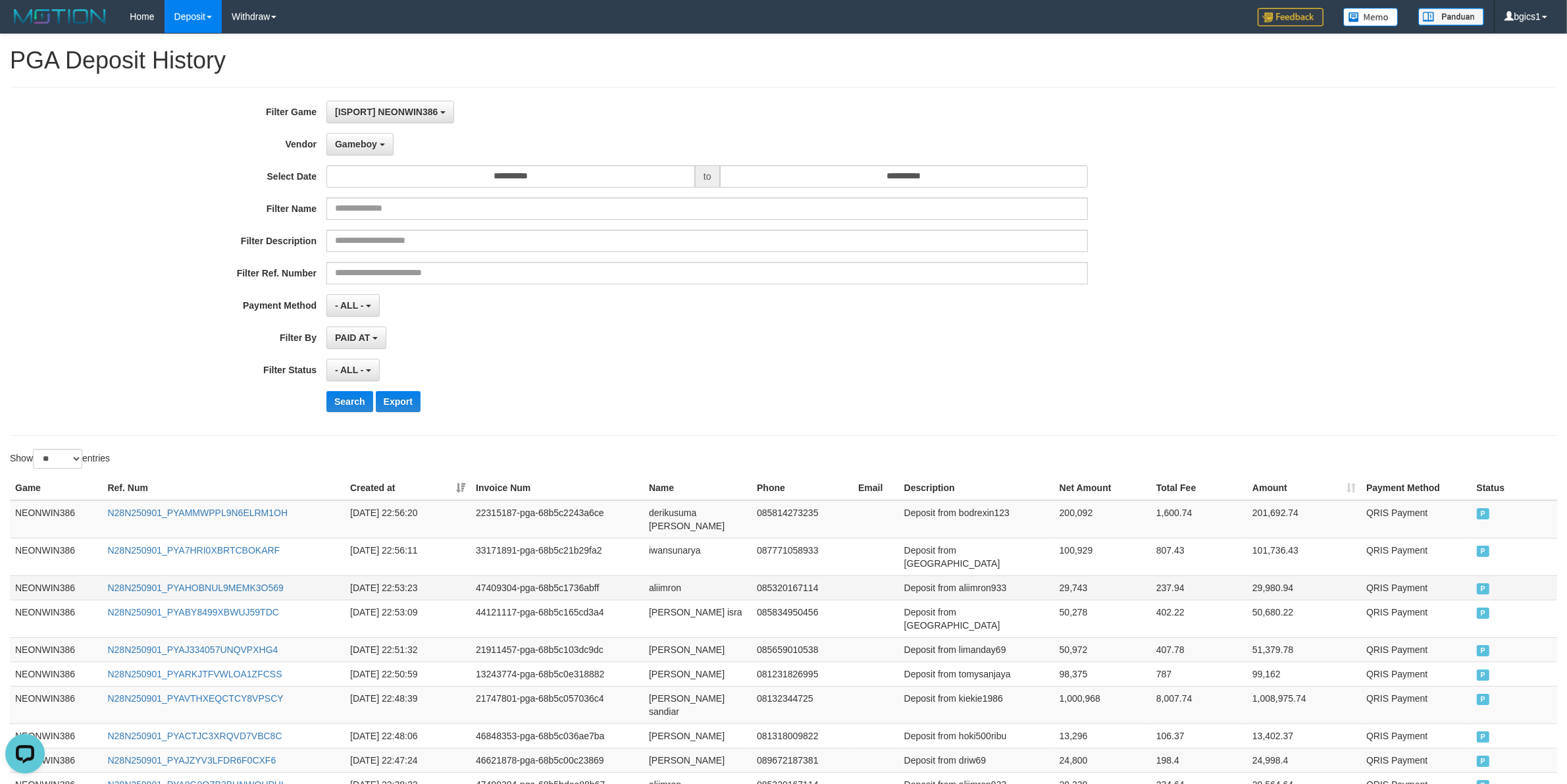
click at [655, 575] on td "aliimron" at bounding box center [697, 587] width 108 height 25
click at [990, 575] on td "Deposit from aliimron933" at bounding box center [977, 587] width 155 height 25
click at [1063, 575] on td "29,743" at bounding box center [1103, 587] width 97 height 25
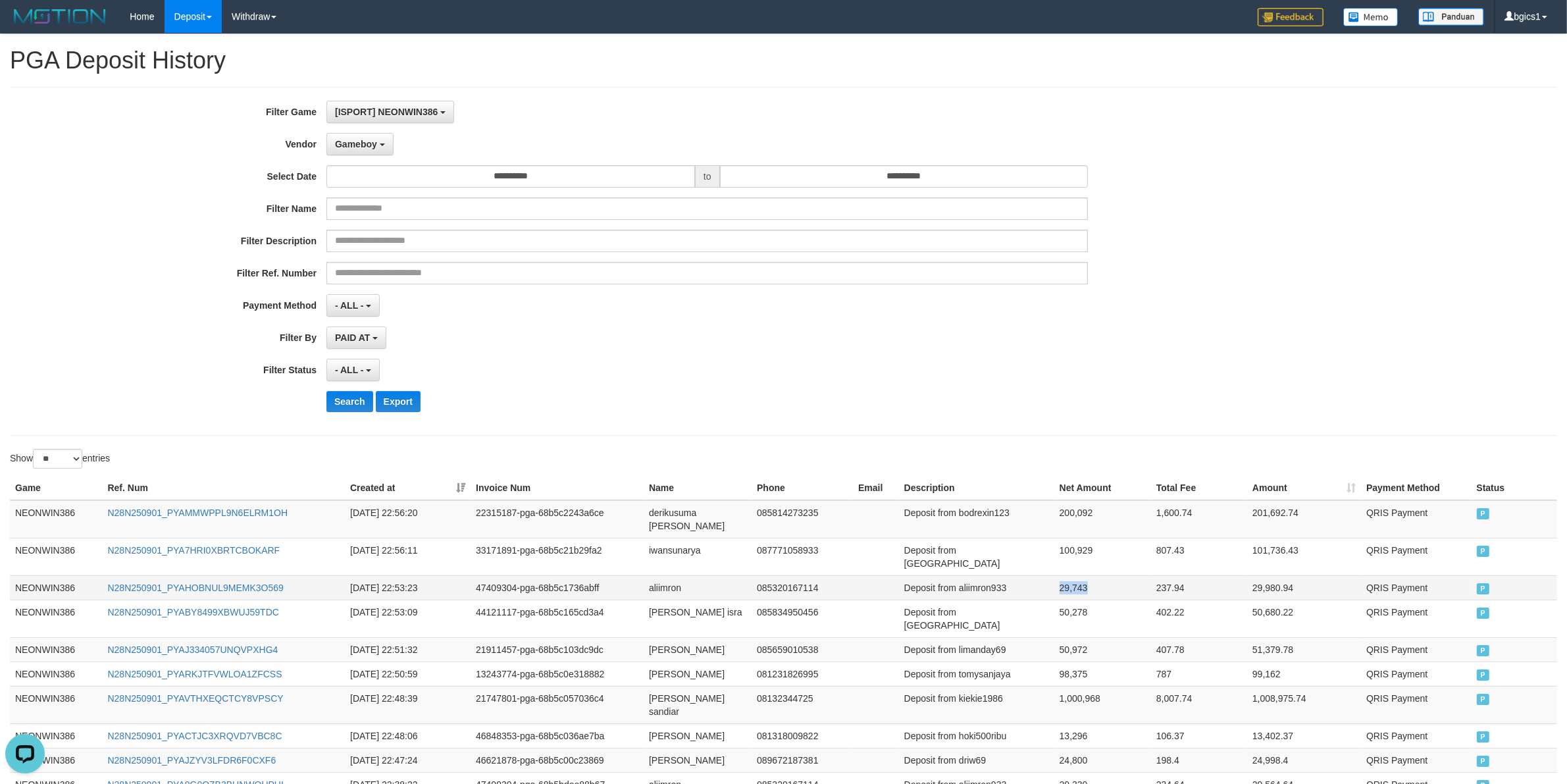
drag, startPoint x: 1063, startPoint y: 557, endPoint x: 1084, endPoint y: 557, distance: 21.0
click at [1064, 575] on td "29,743" at bounding box center [1103, 587] width 97 height 25
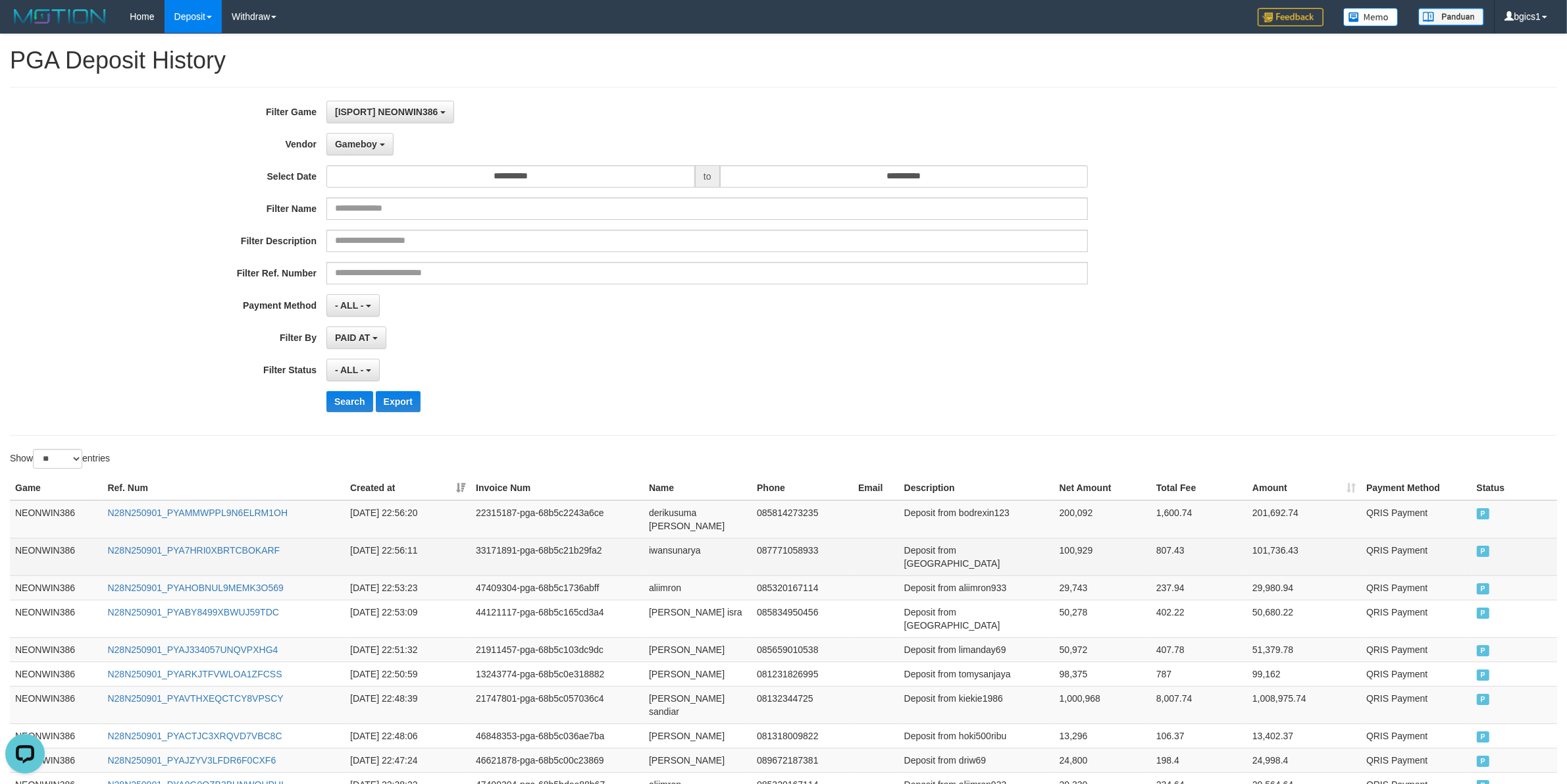
click at [665, 538] on td "iwansunarya" at bounding box center [697, 556] width 108 height 37
click at [976, 538] on td "Deposit from [GEOGRAPHIC_DATA]" at bounding box center [977, 556] width 155 height 37
click at [1084, 541] on td "100,929" at bounding box center [1103, 556] width 97 height 37
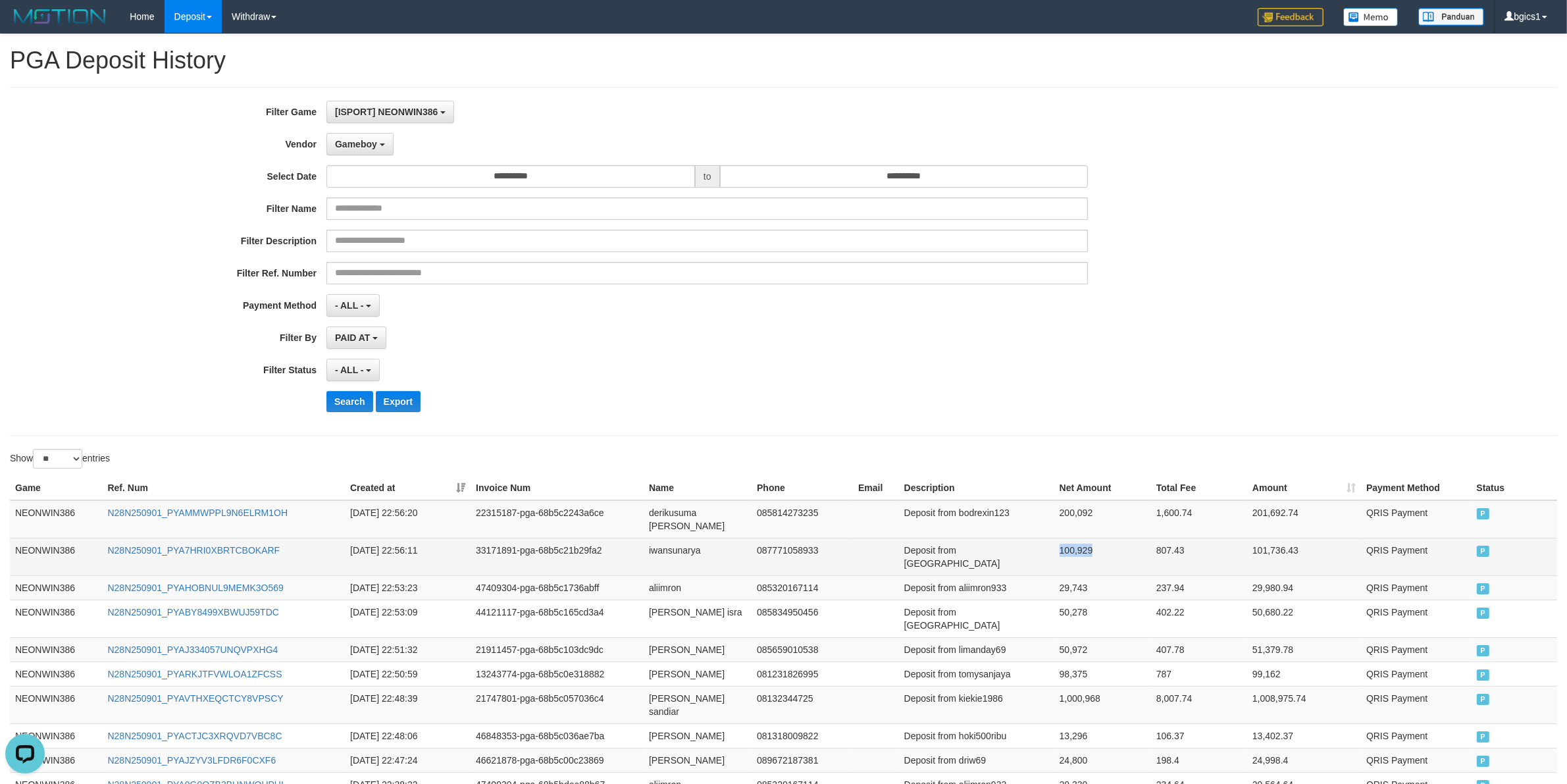
drag, startPoint x: 1084, startPoint y: 541, endPoint x: 1068, endPoint y: 527, distance: 21.3
click at [1083, 541] on td "100,929" at bounding box center [1103, 556] width 97 height 37
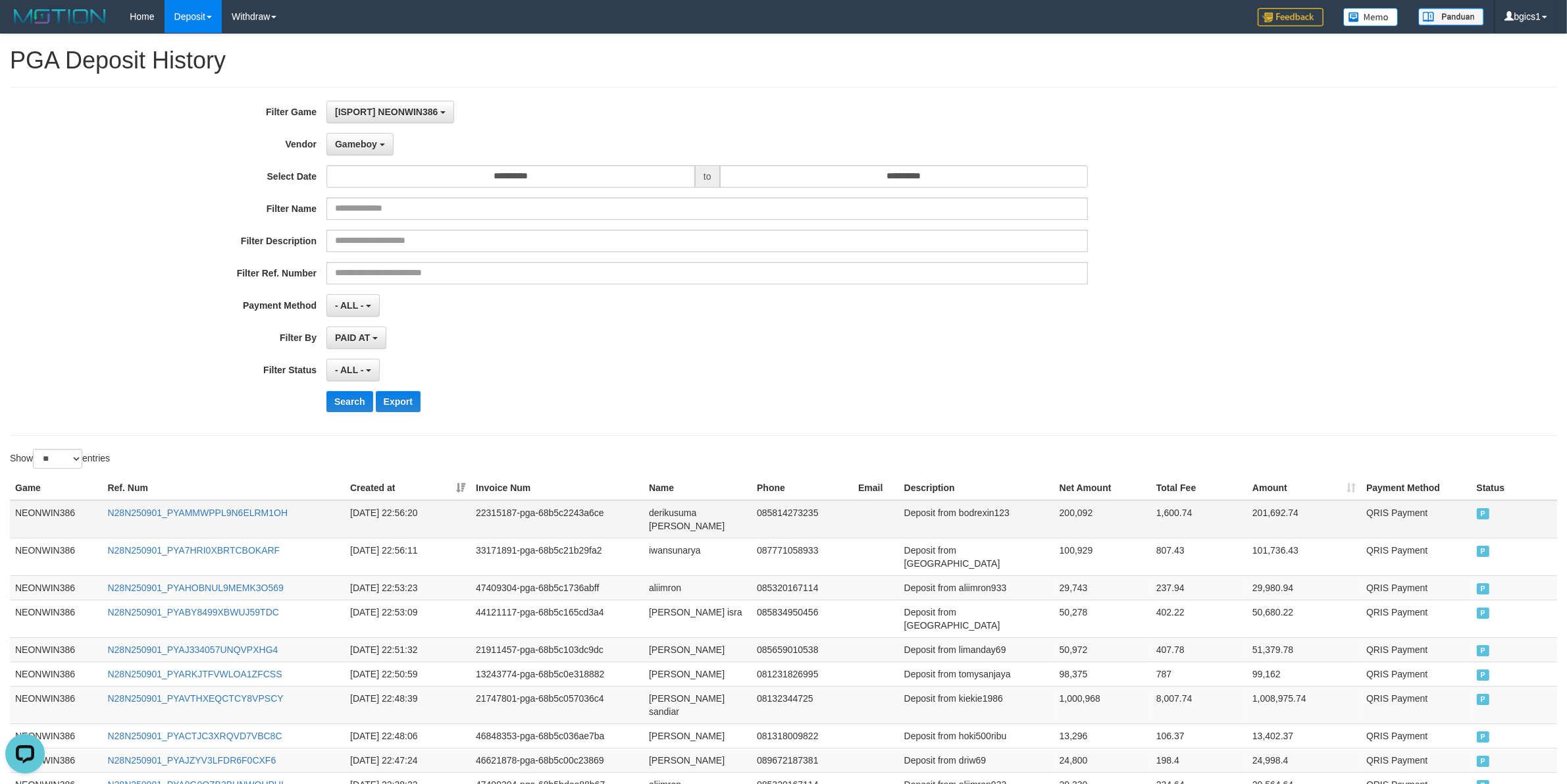
click at [661, 520] on td "derikusuma [PERSON_NAME]" at bounding box center [697, 519] width 108 height 38
click at [714, 520] on td "derikusuma [PERSON_NAME]" at bounding box center [697, 519] width 108 height 38
click at [972, 517] on td "Deposit from bodrexin123" at bounding box center [977, 519] width 155 height 38
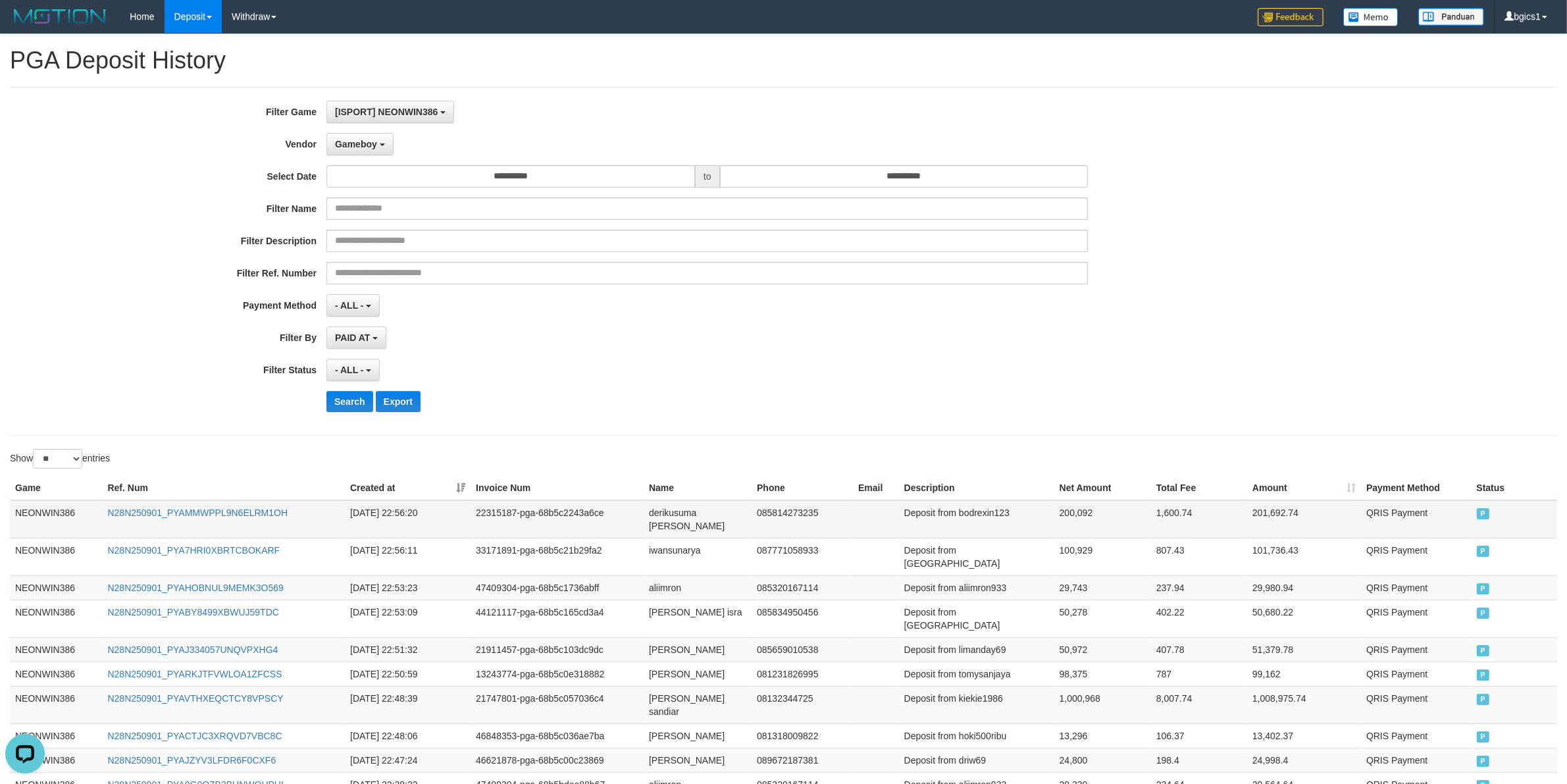
click at [1059, 514] on td "200,092" at bounding box center [1103, 519] width 97 height 38
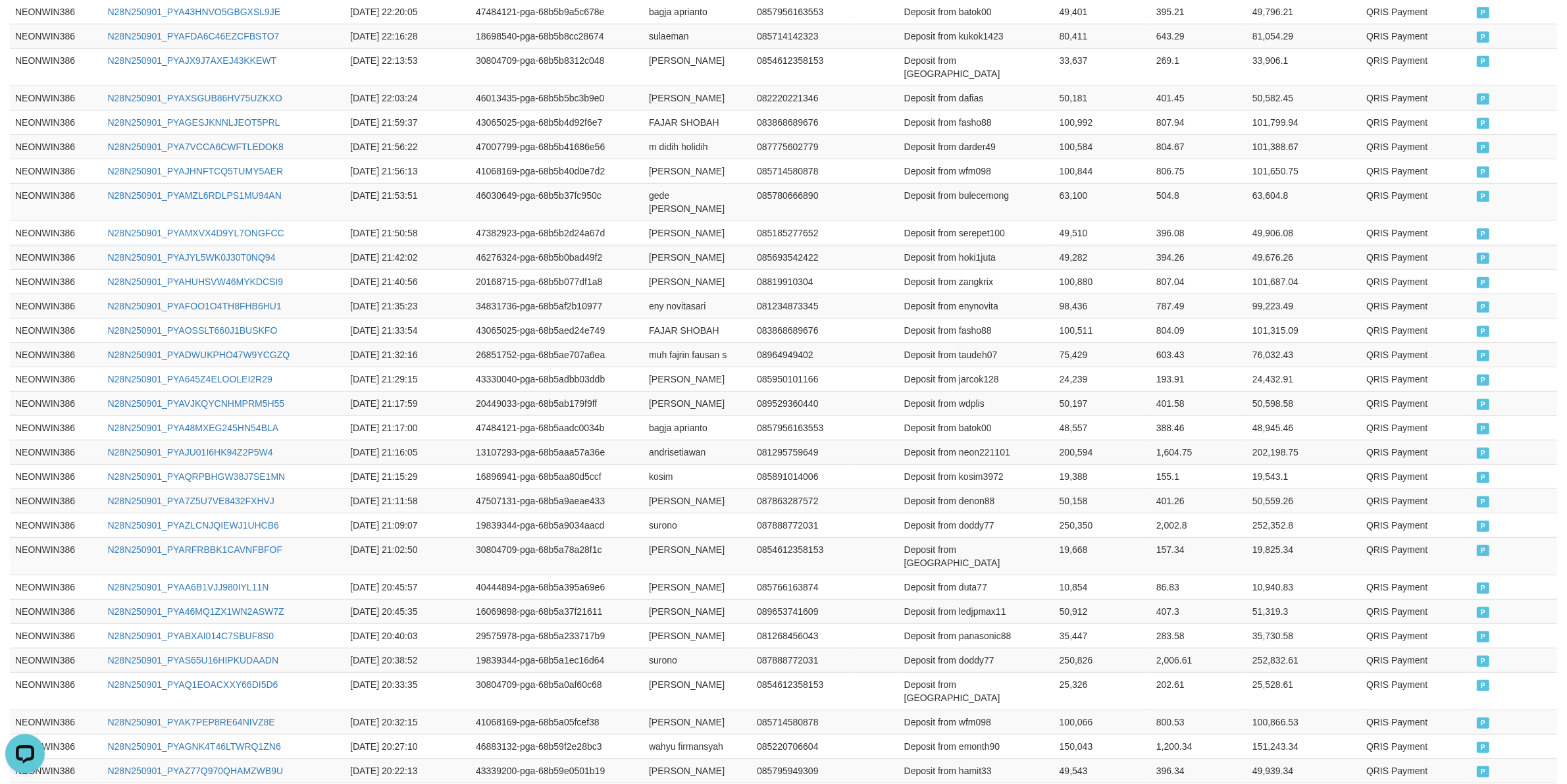
scroll to position [1073, 0]
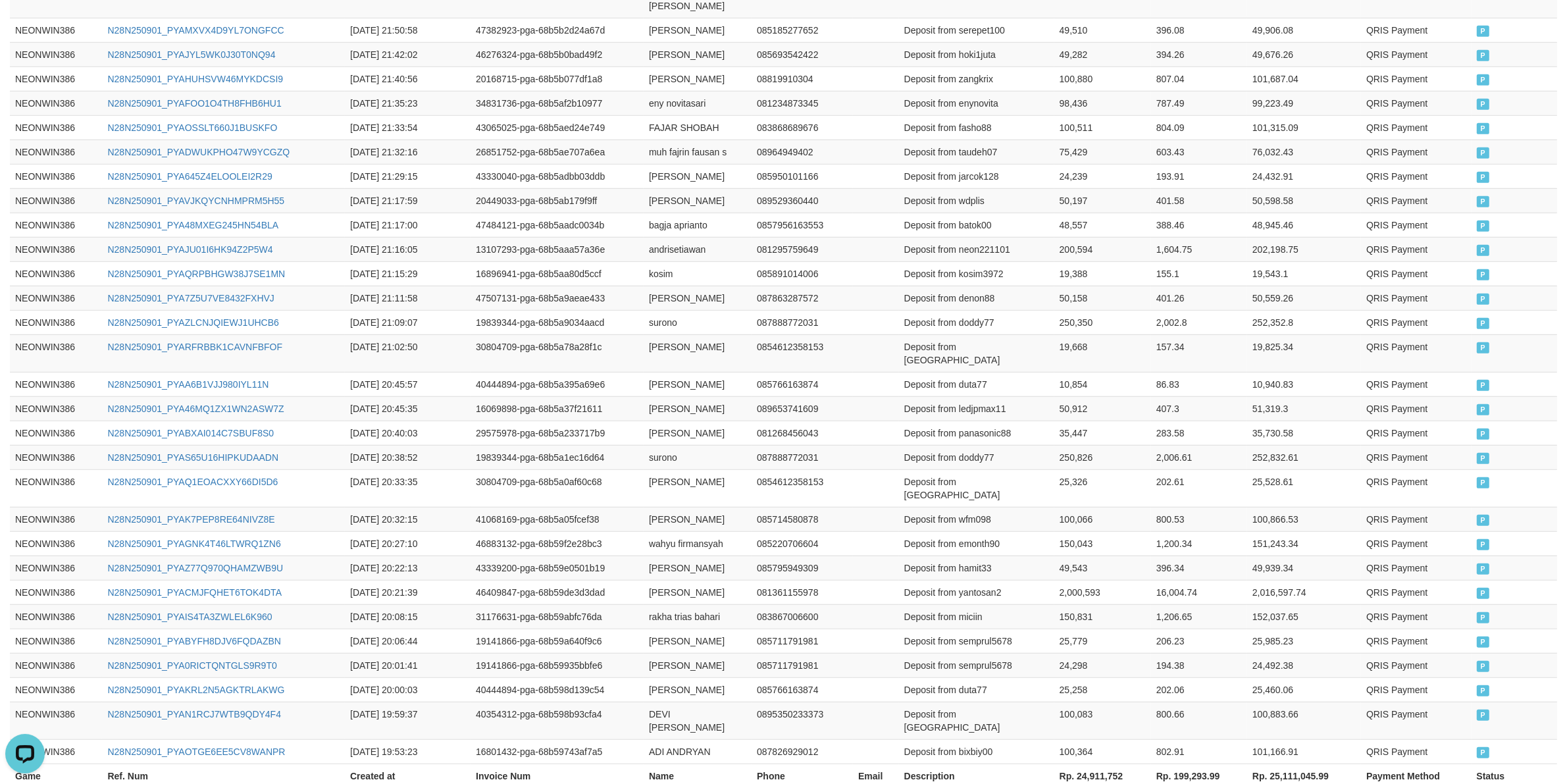
click at [1101, 696] on th "Rp. 24,911,752" at bounding box center [1103, 776] width 97 height 25
